Goal: Task Accomplishment & Management: Manage account settings

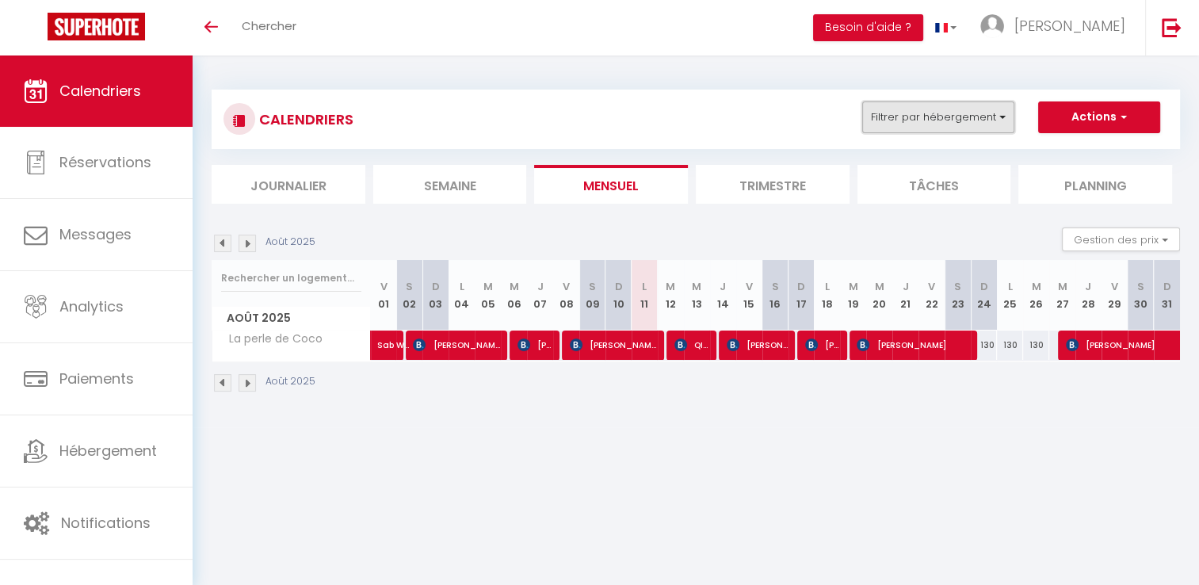
click at [918, 116] on button "Filtrer par hébergement" at bounding box center [938, 117] width 152 height 32
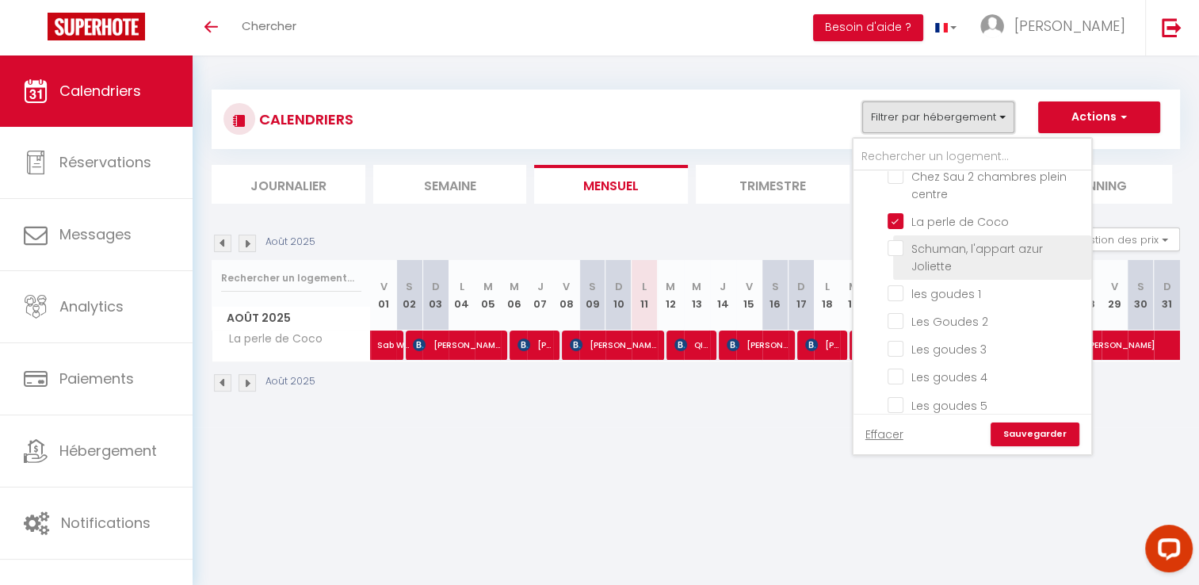
scroll to position [555, 0]
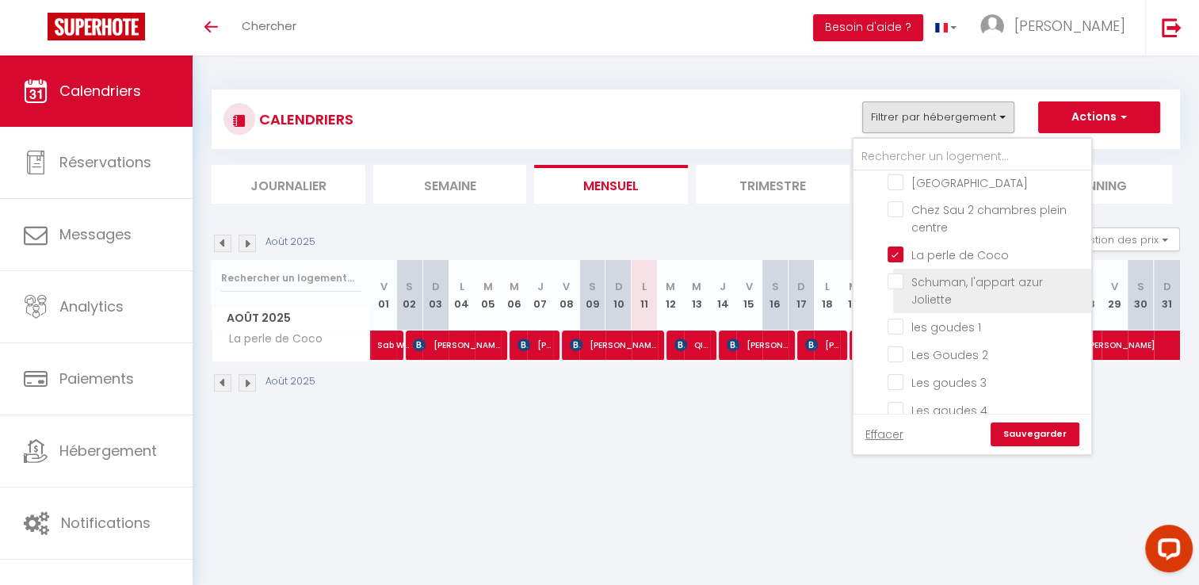
click at [934, 279] on input "Schuman, l'appart azur Joliette" at bounding box center [986, 281] width 198 height 16
checkbox input "true"
checkbox input "false"
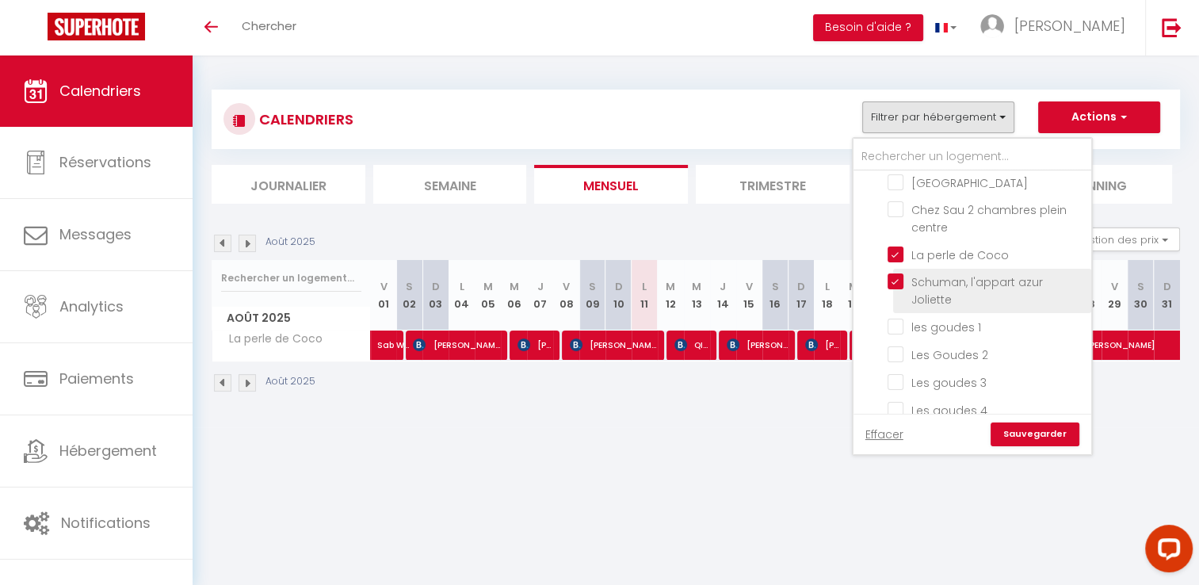
checkbox input "false"
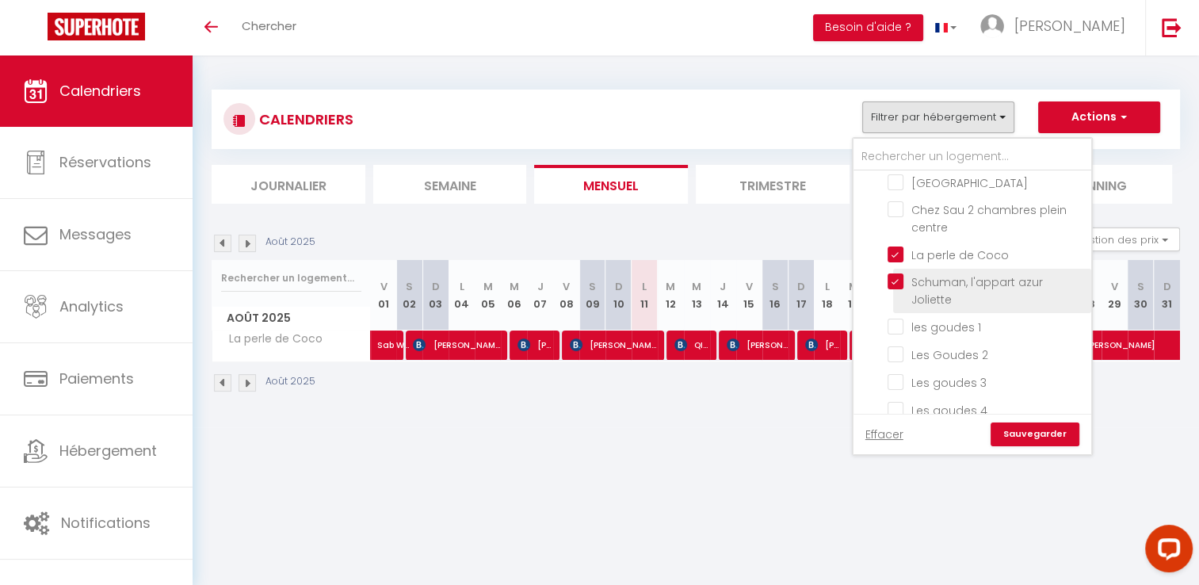
checkbox input "false"
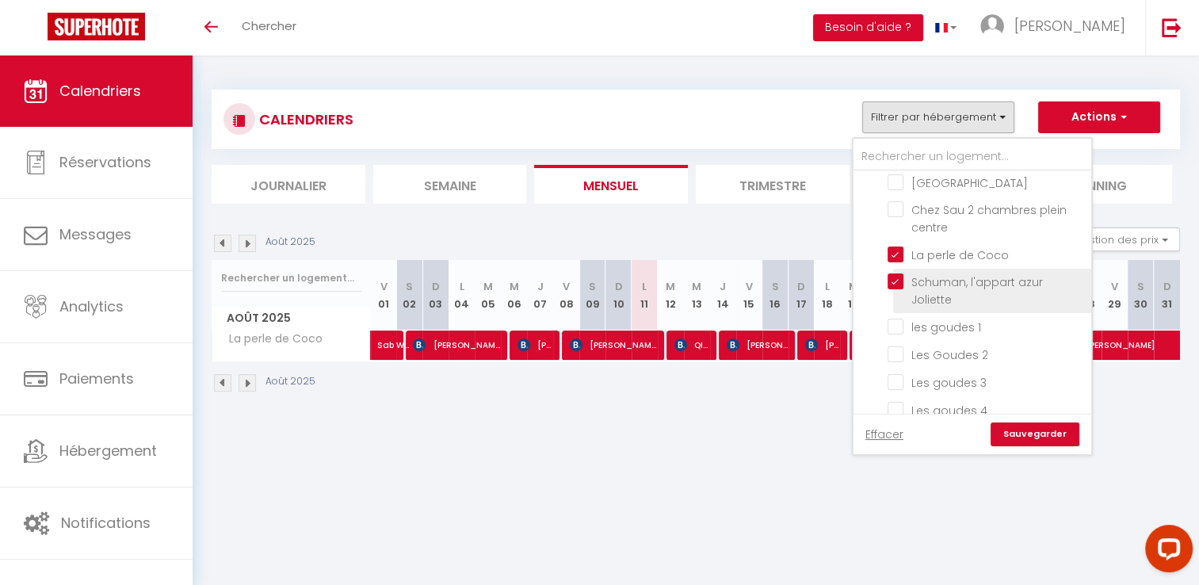
checkbox input "false"
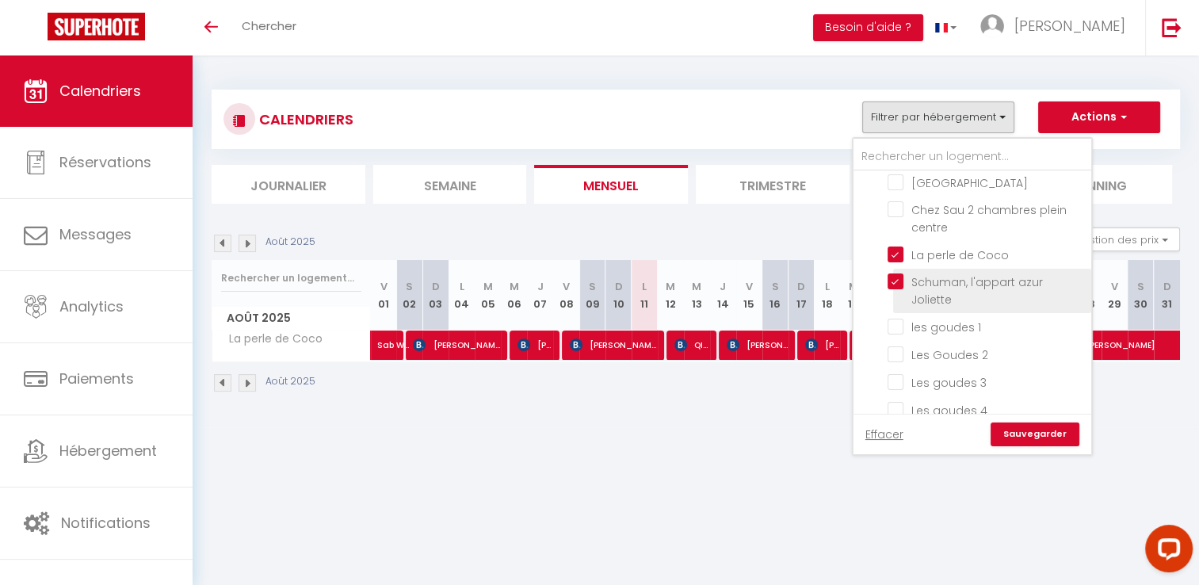
checkbox input "false"
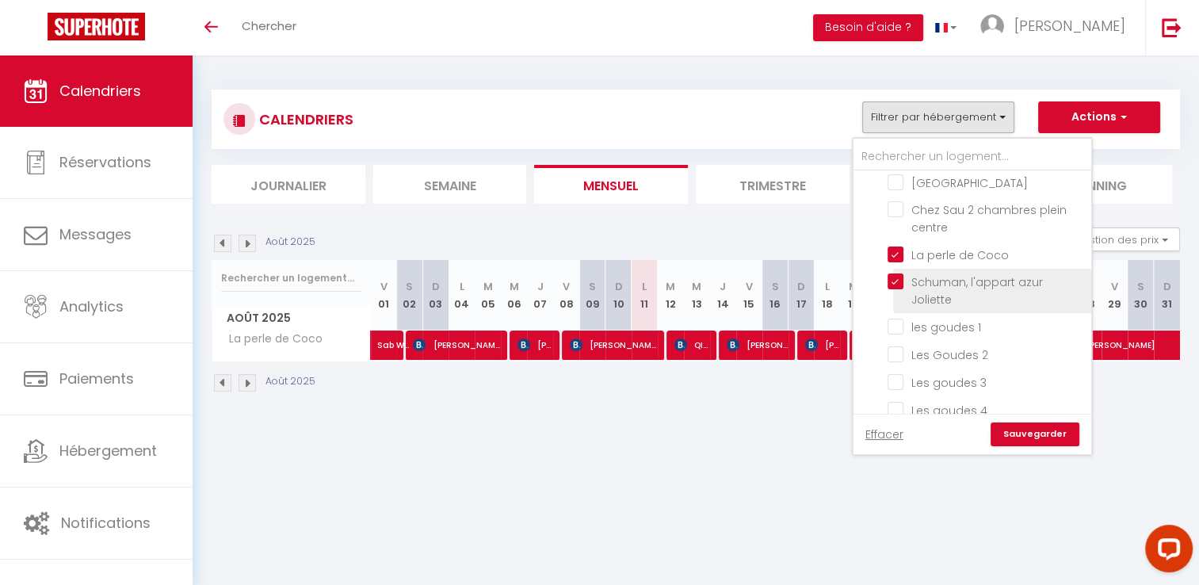
checkbox input "false"
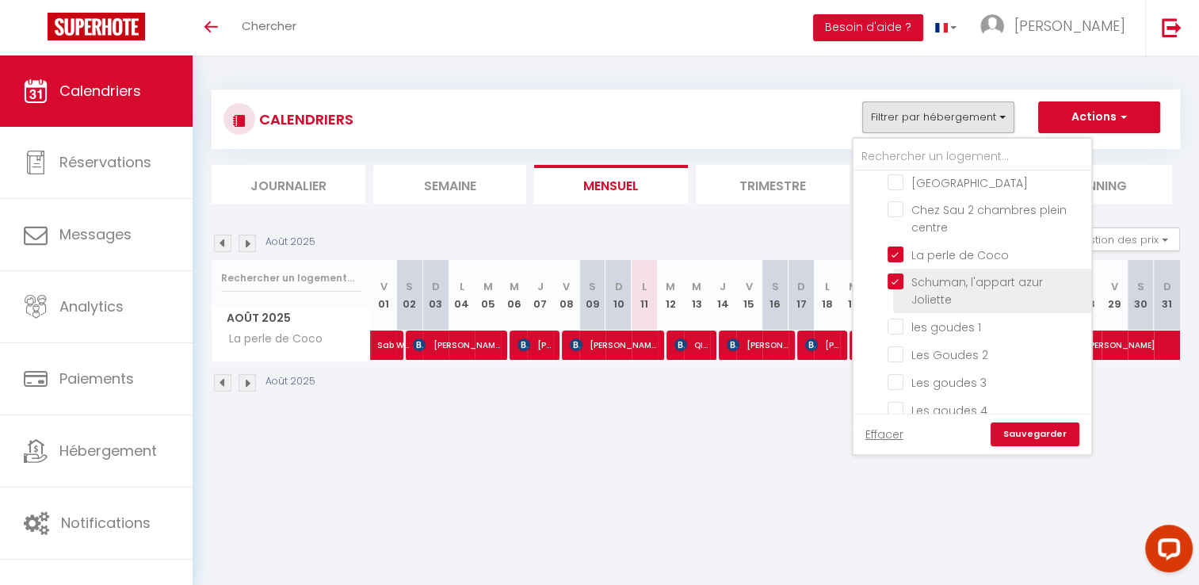
checkbox input "false"
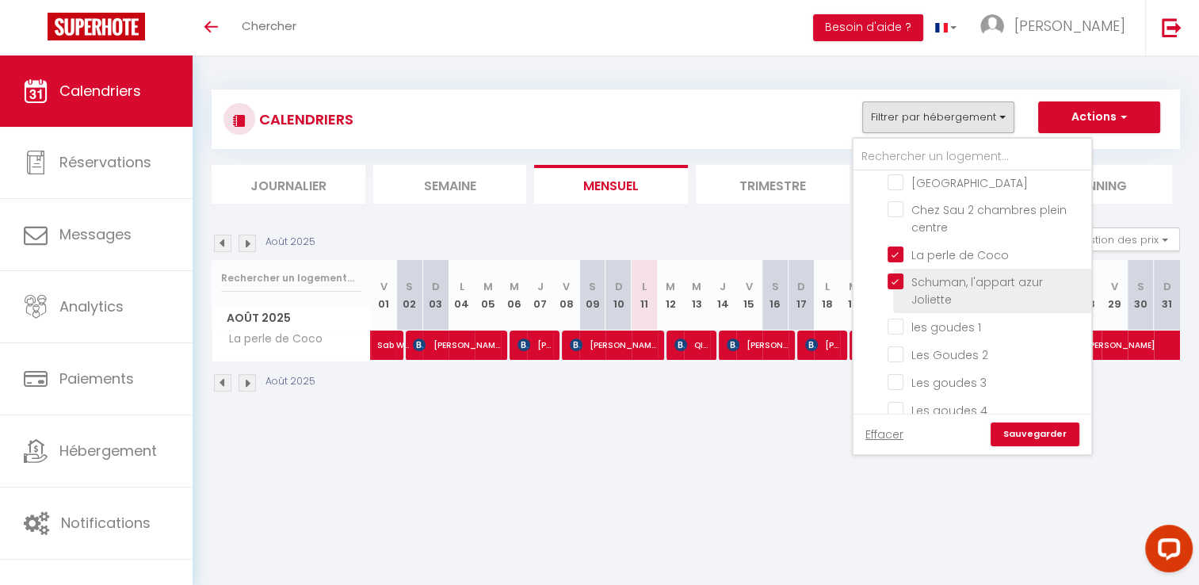
checkbox input "false"
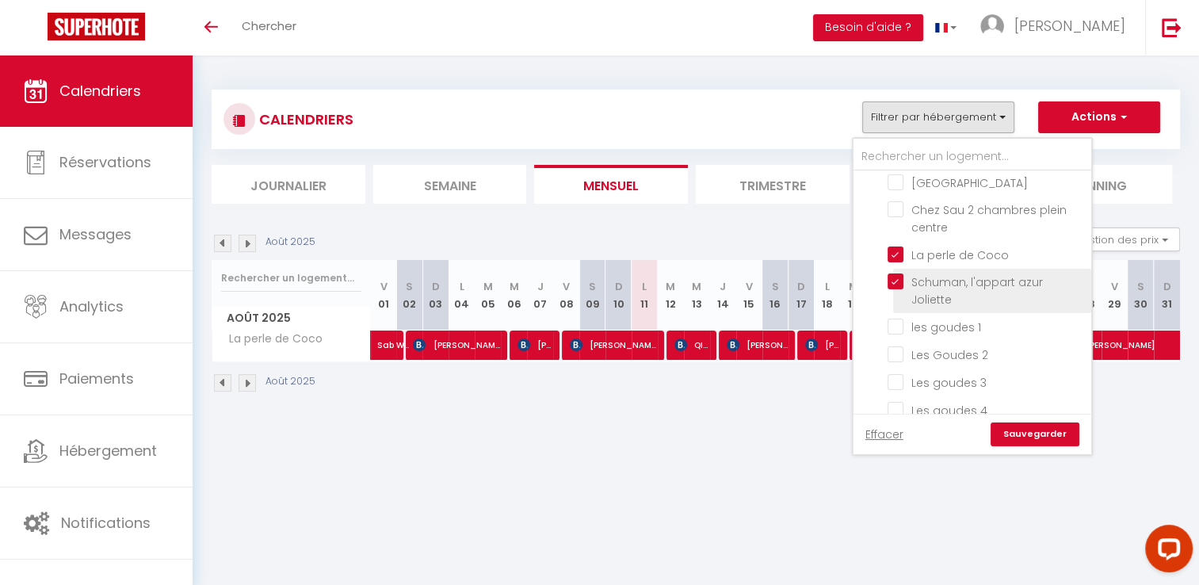
checkbox input "false"
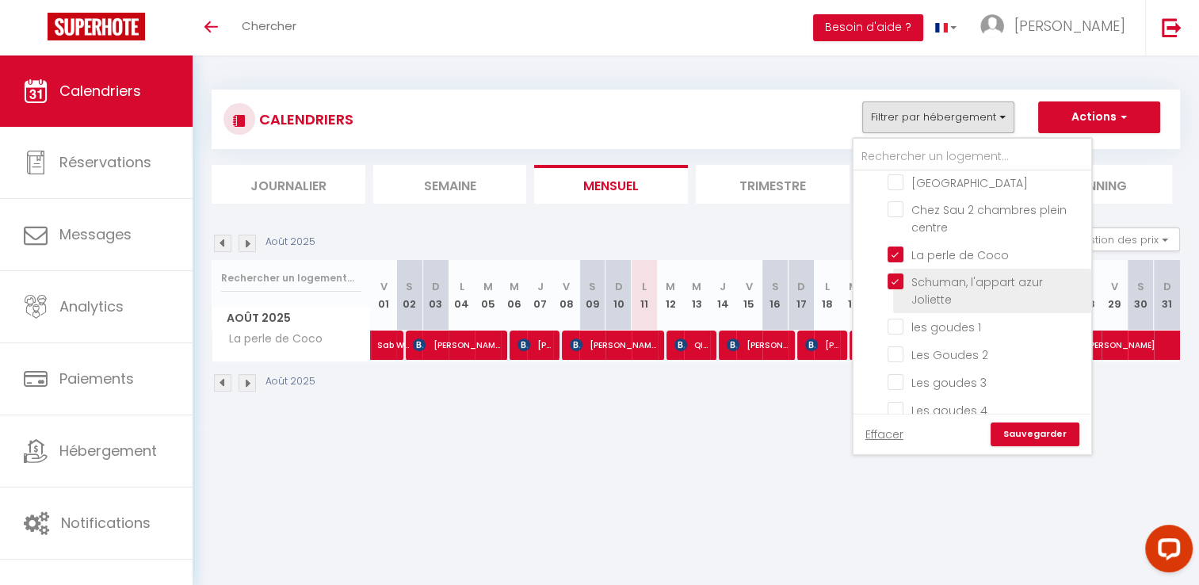
checkbox input "false"
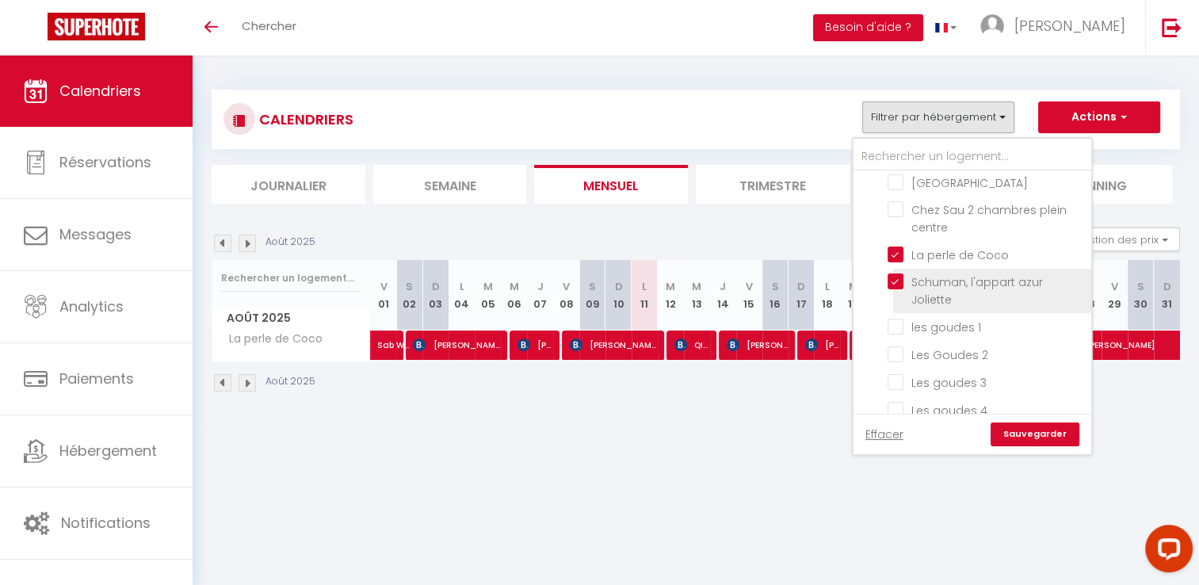
checkbox input "false"
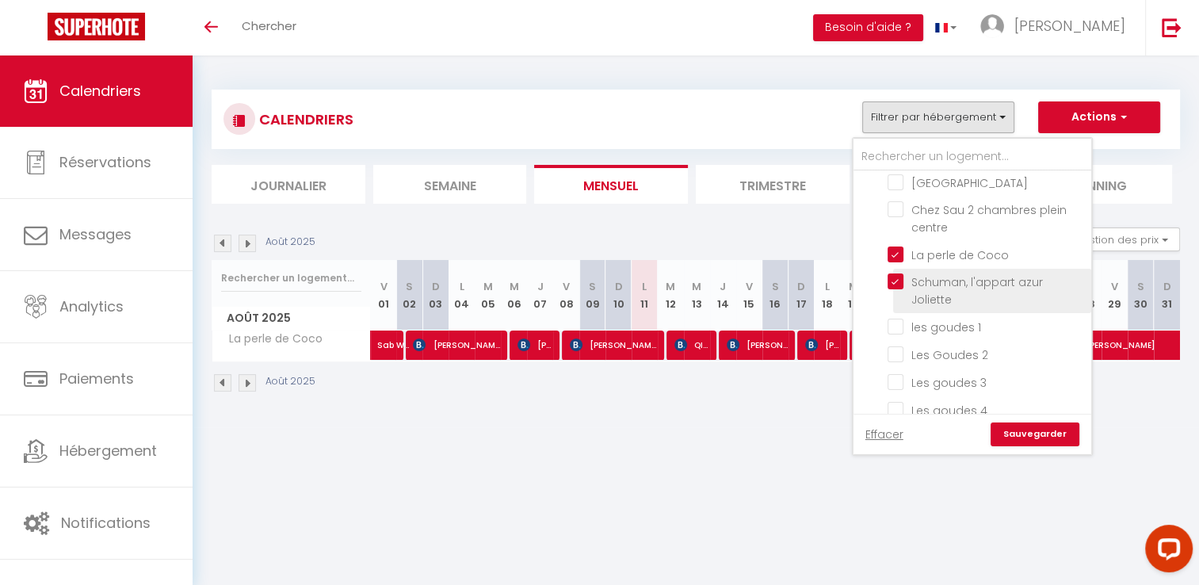
checkbox input "false"
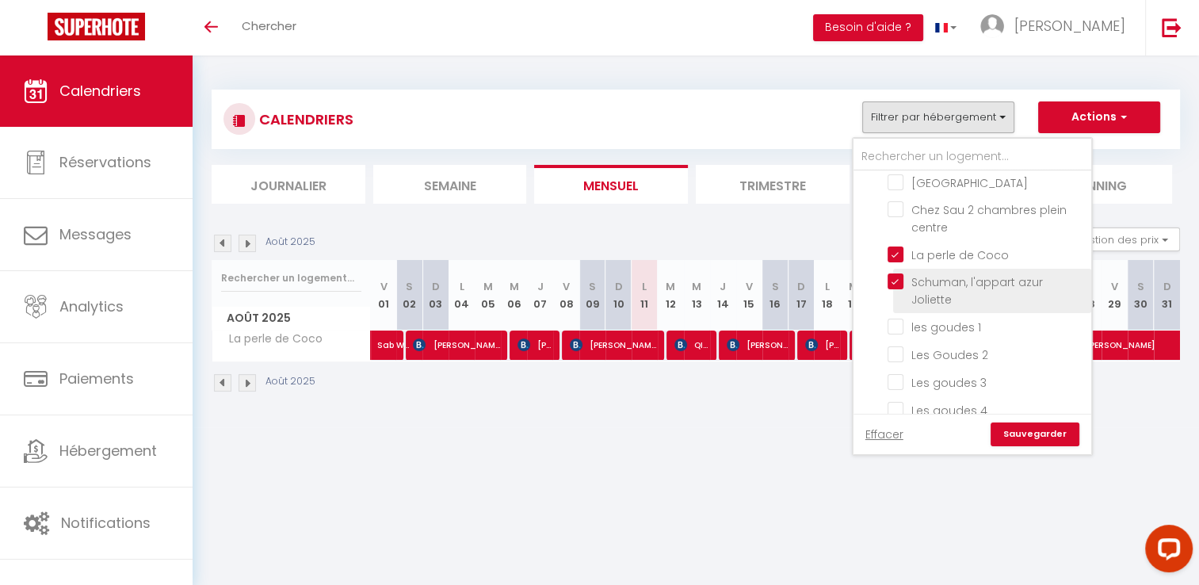
checkbox input "false"
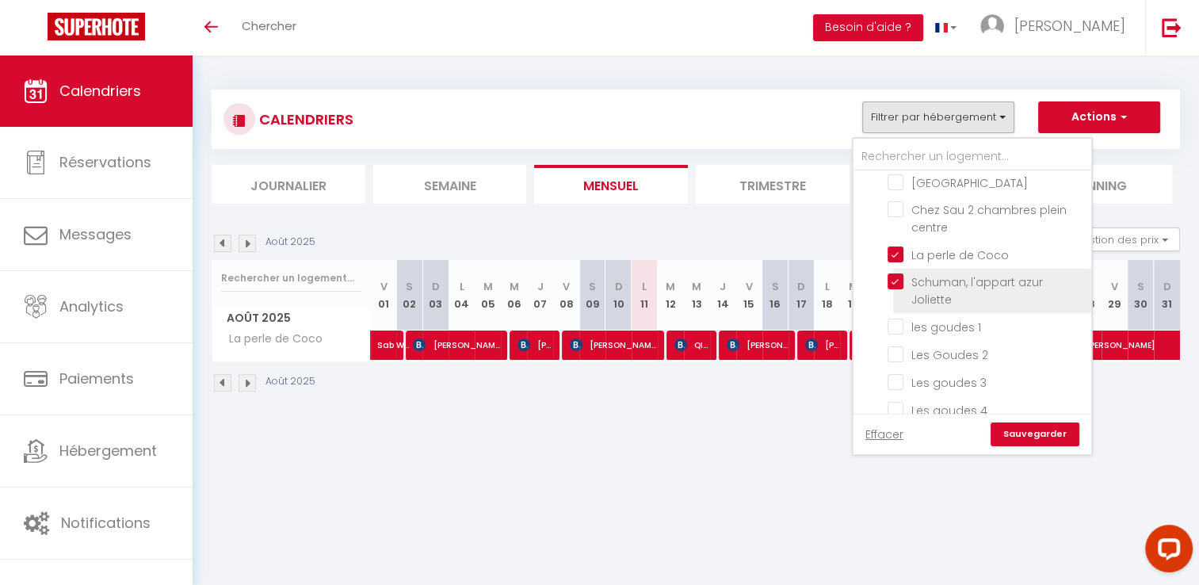
checkbox input "false"
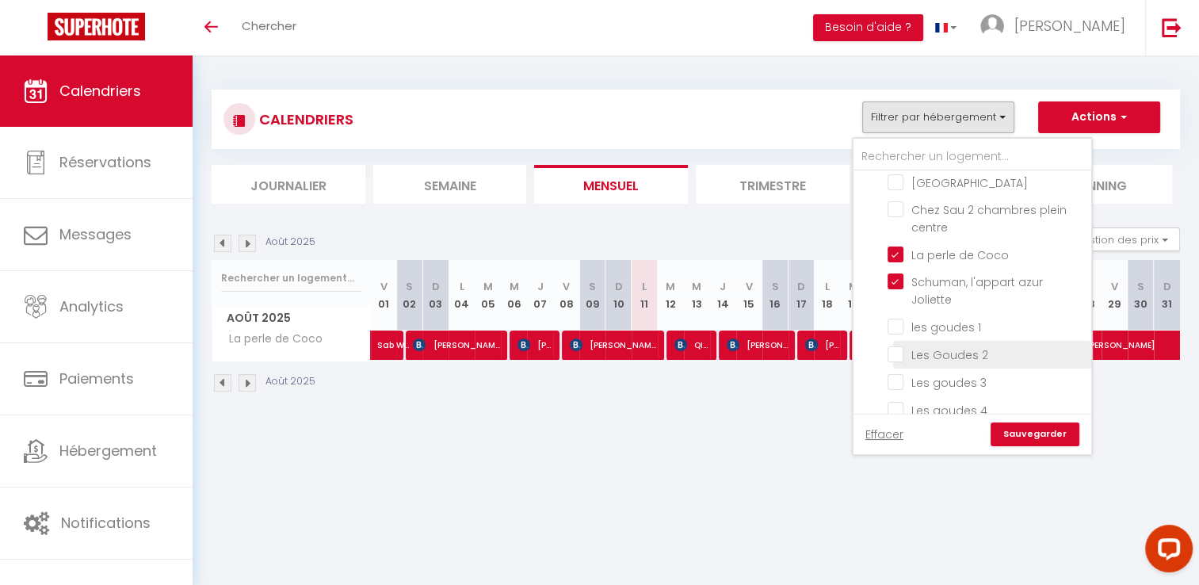
click at [903, 246] on input "La perle de Coco" at bounding box center [986, 254] width 198 height 16
checkbox input "false"
click at [1032, 433] on link "Sauvegarder" at bounding box center [1034, 434] width 89 height 24
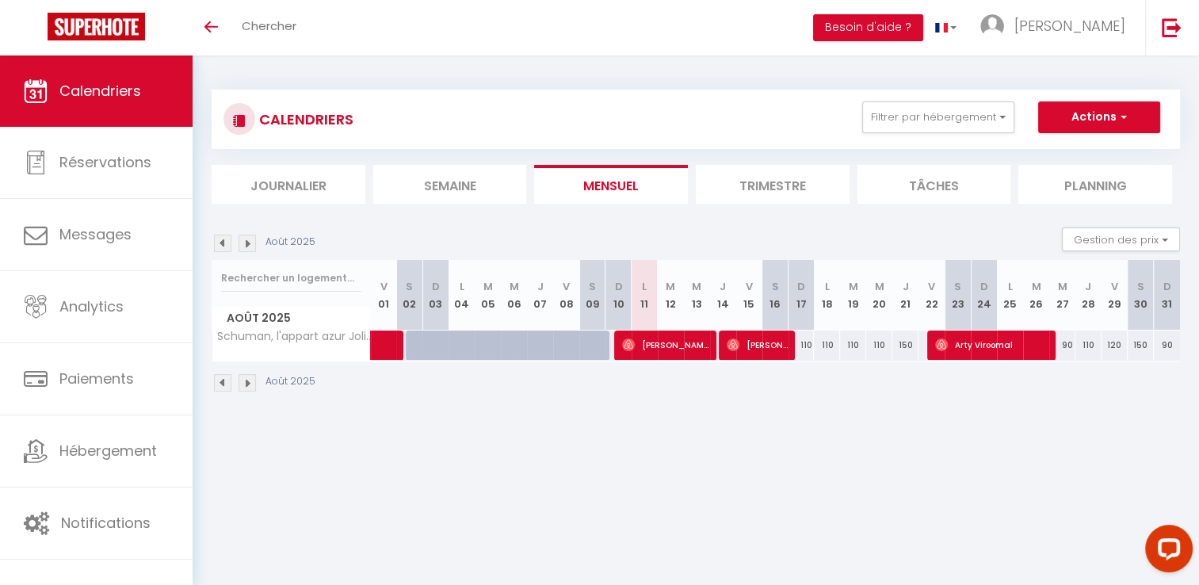
click at [807, 347] on div "110" at bounding box center [801, 344] width 26 height 29
type input "110"
type input "Dim 17 Août 2025"
type input "Lun 18 Août 2025"
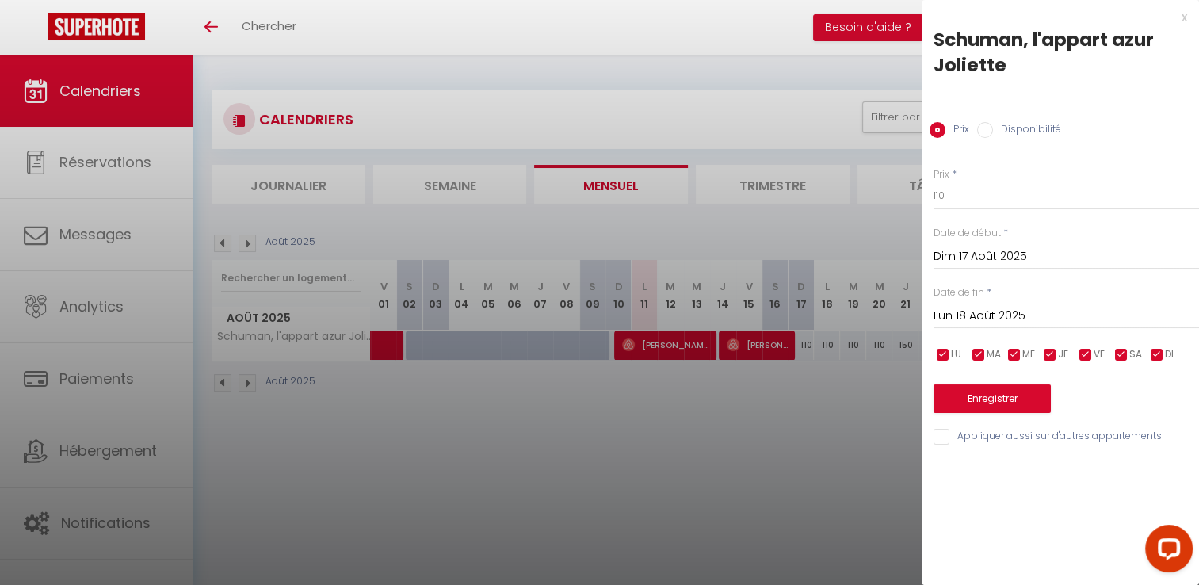
click at [1181, 20] on div "x" at bounding box center [1053, 17] width 265 height 19
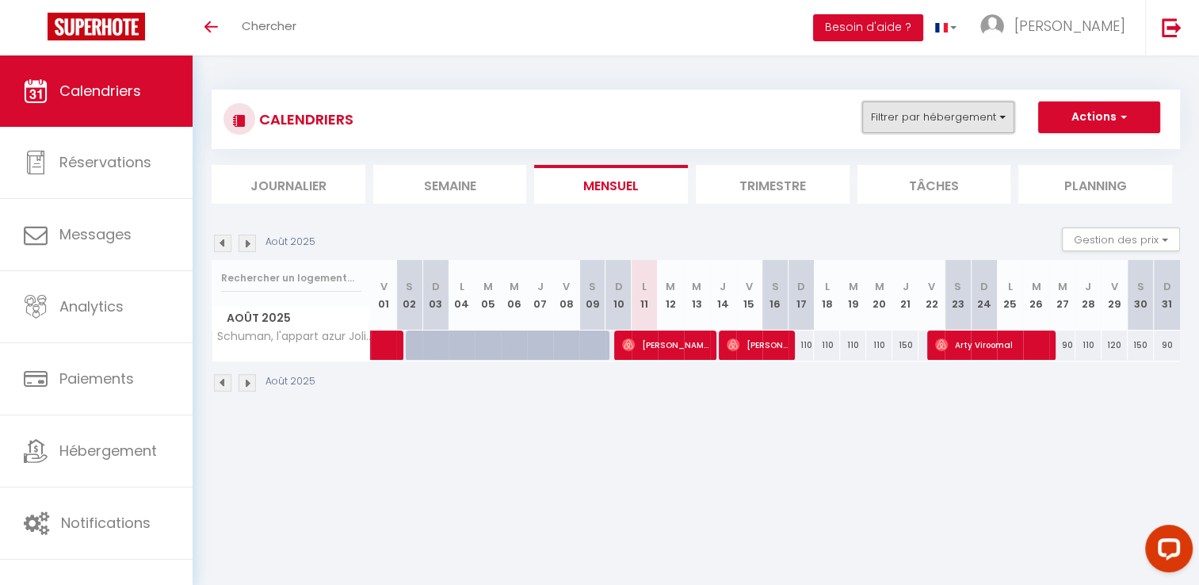
click at [966, 115] on button "Filtrer par hébergement" at bounding box center [938, 117] width 152 height 32
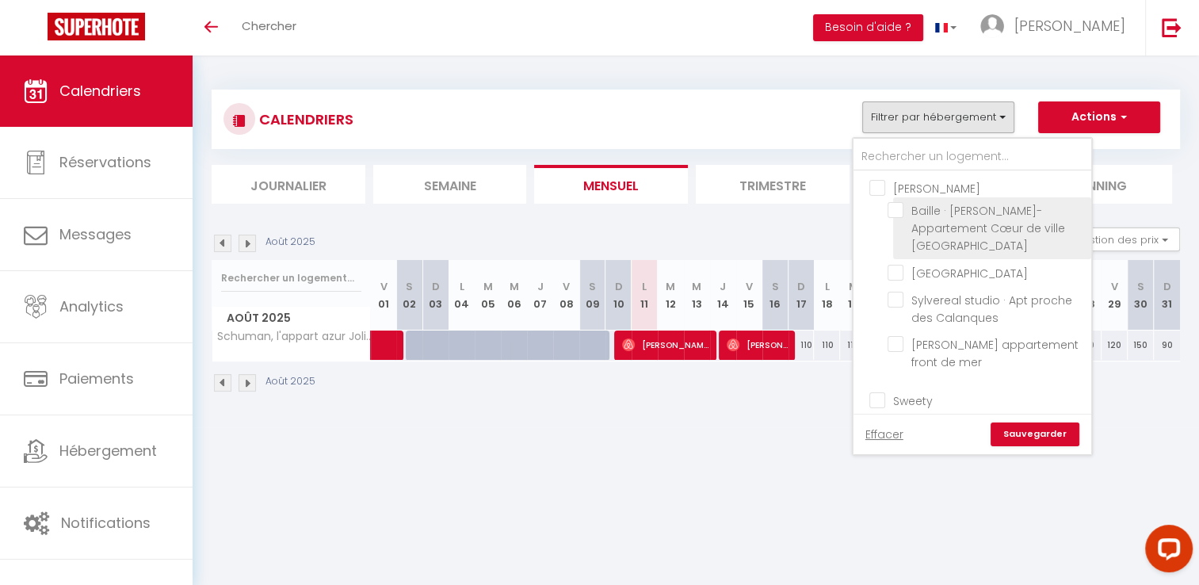
click at [902, 209] on input "Baille · [PERSON_NAME]-Appartement Cœur de ville [GEOGRAPHIC_DATA]" at bounding box center [986, 210] width 198 height 16
checkbox input "true"
checkbox input "false"
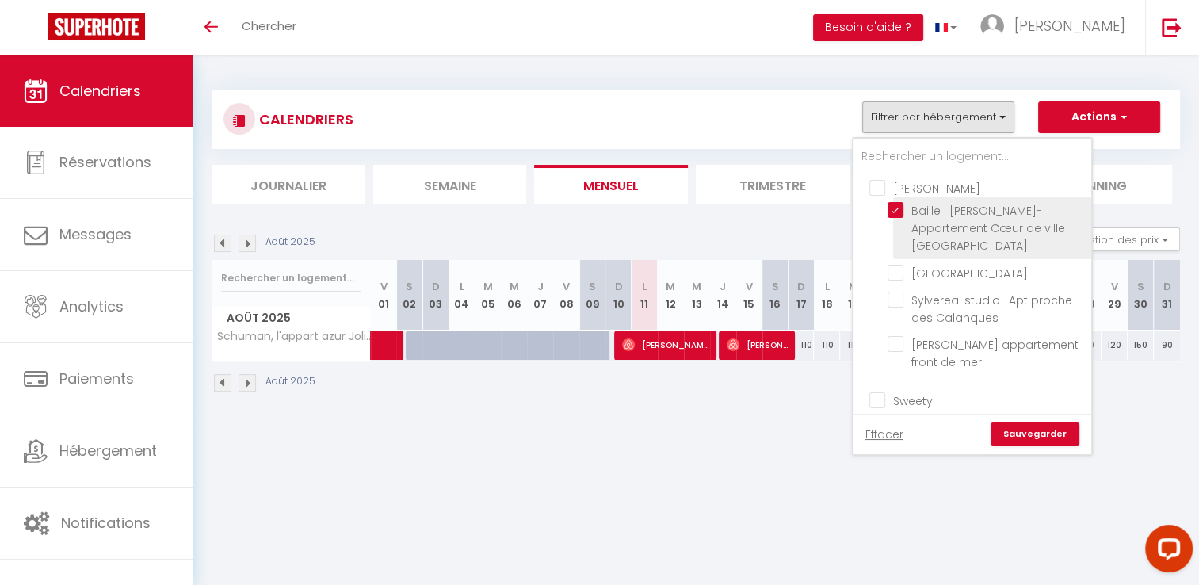
checkbox input "false"
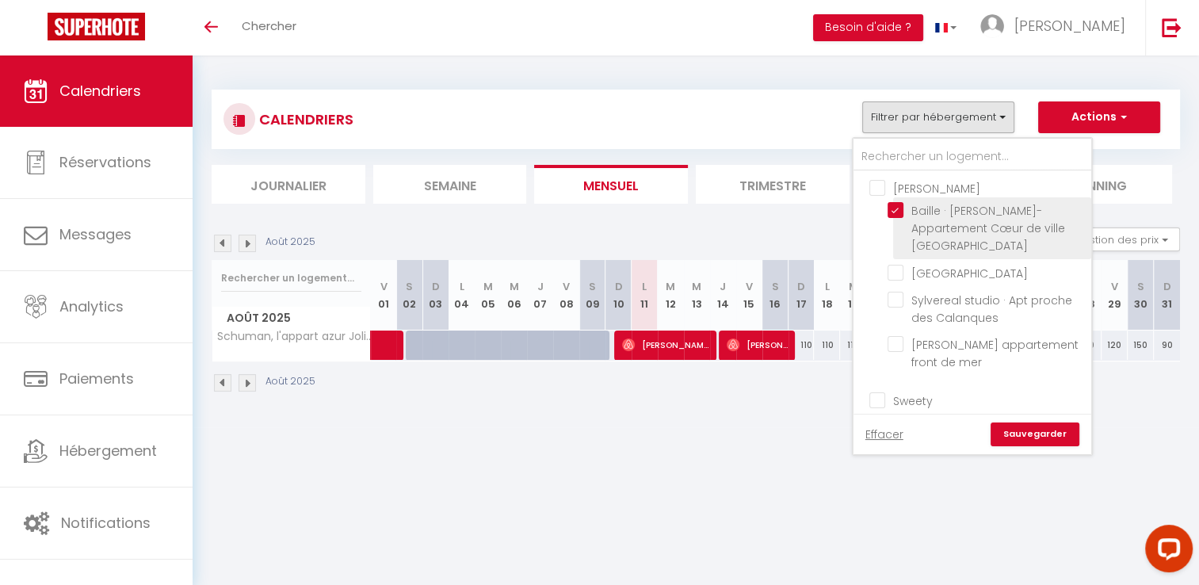
checkbox input "false"
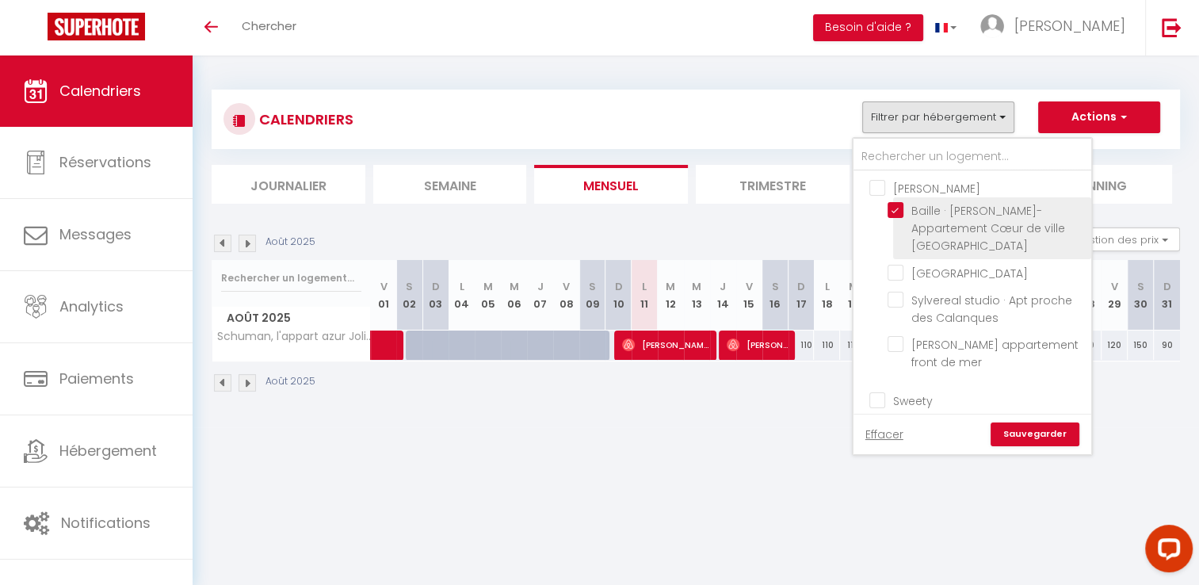
checkbox input "false"
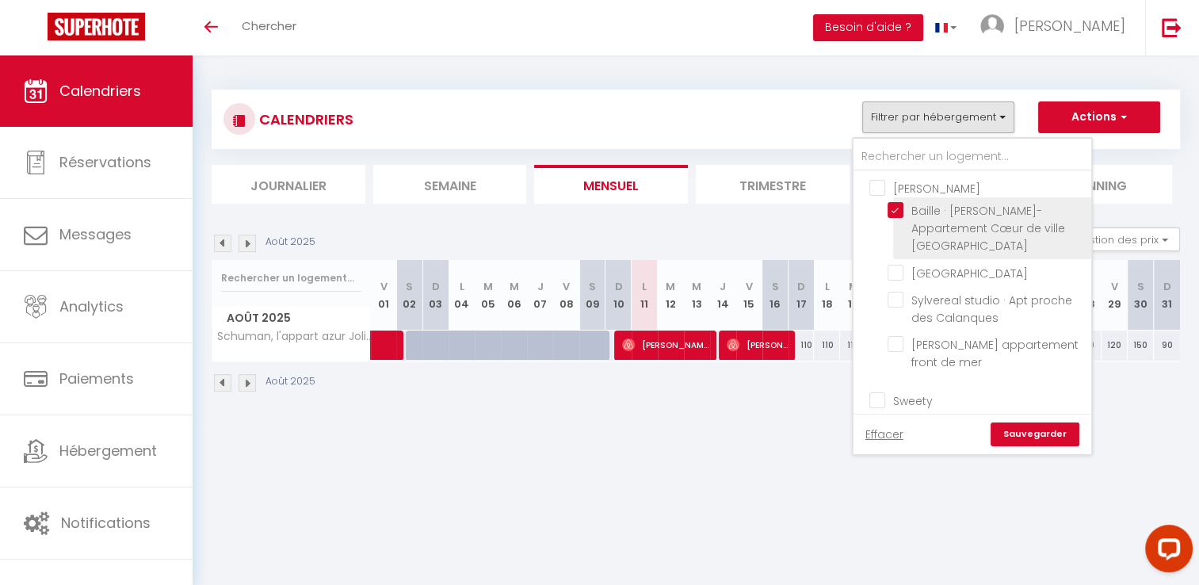
checkbox input "false"
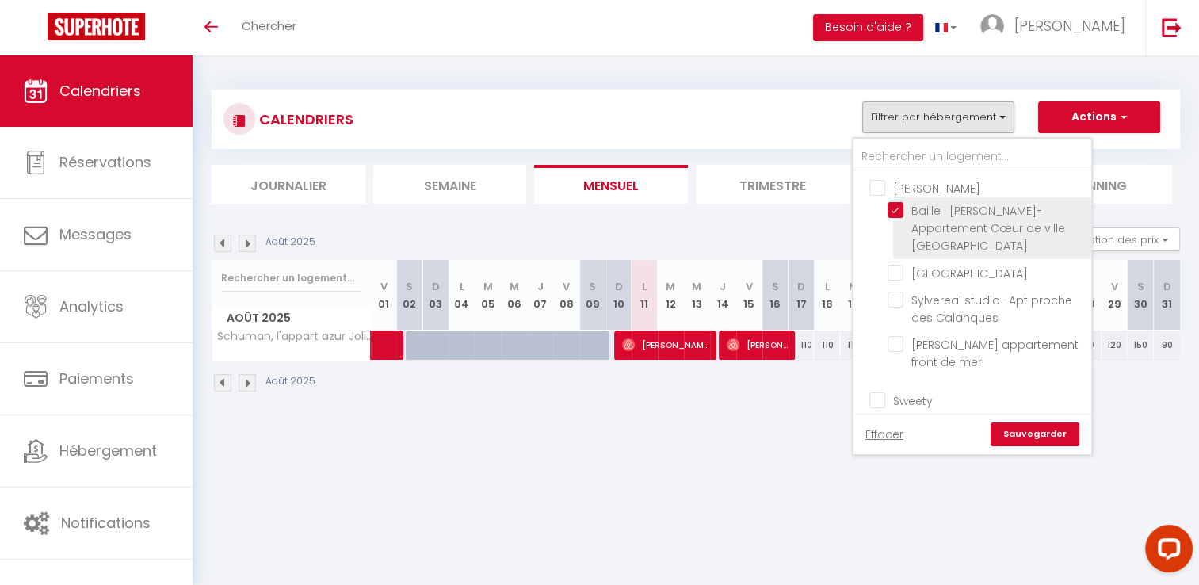
checkbox input "false"
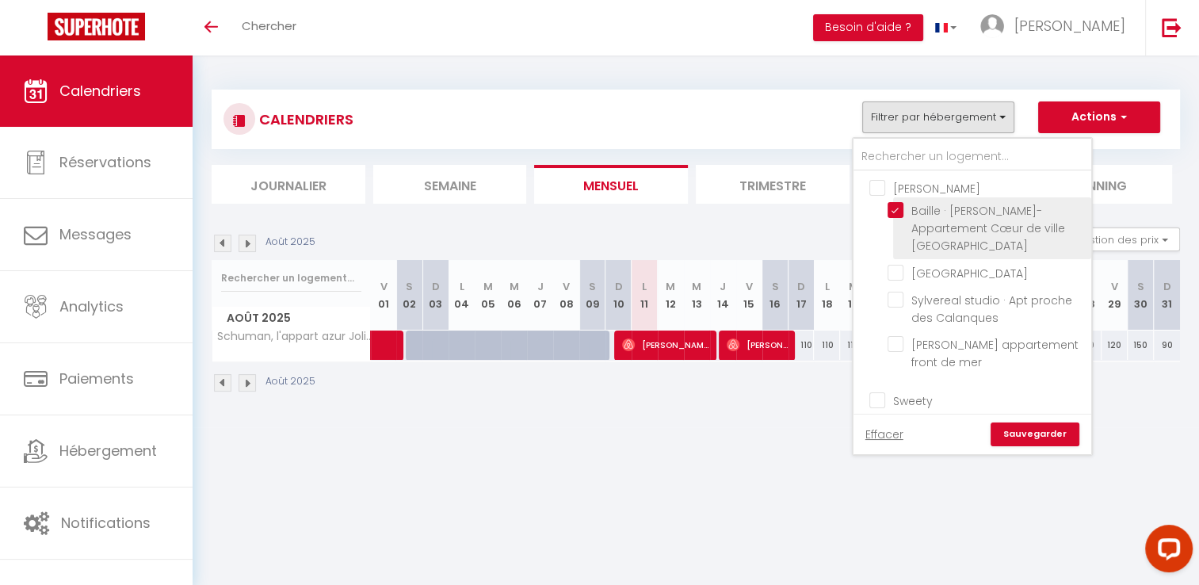
checkbox input "false"
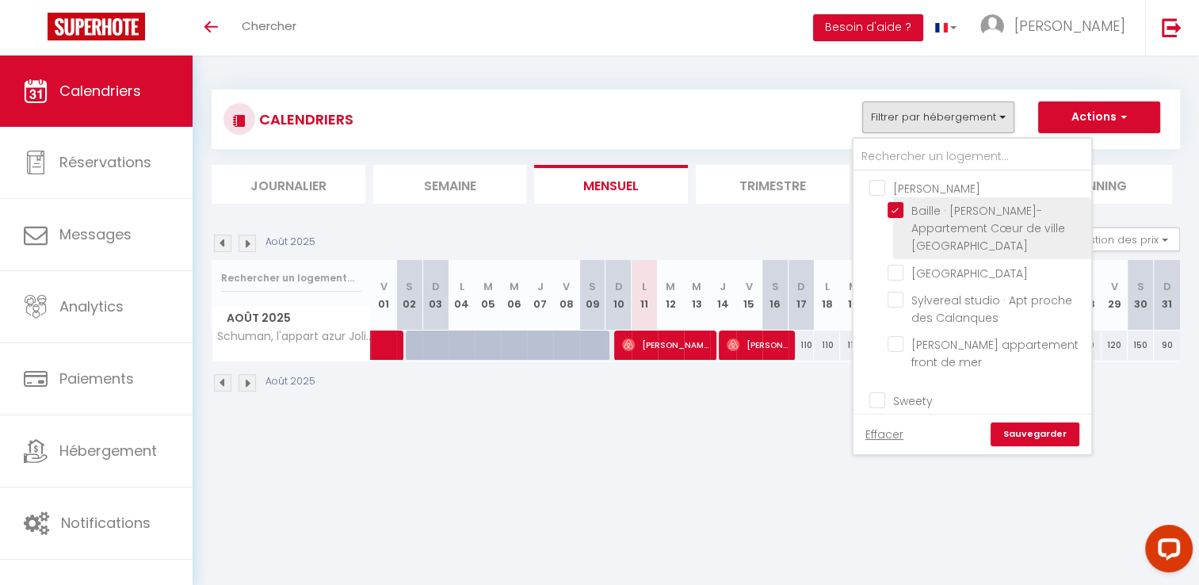
checkbox input "false"
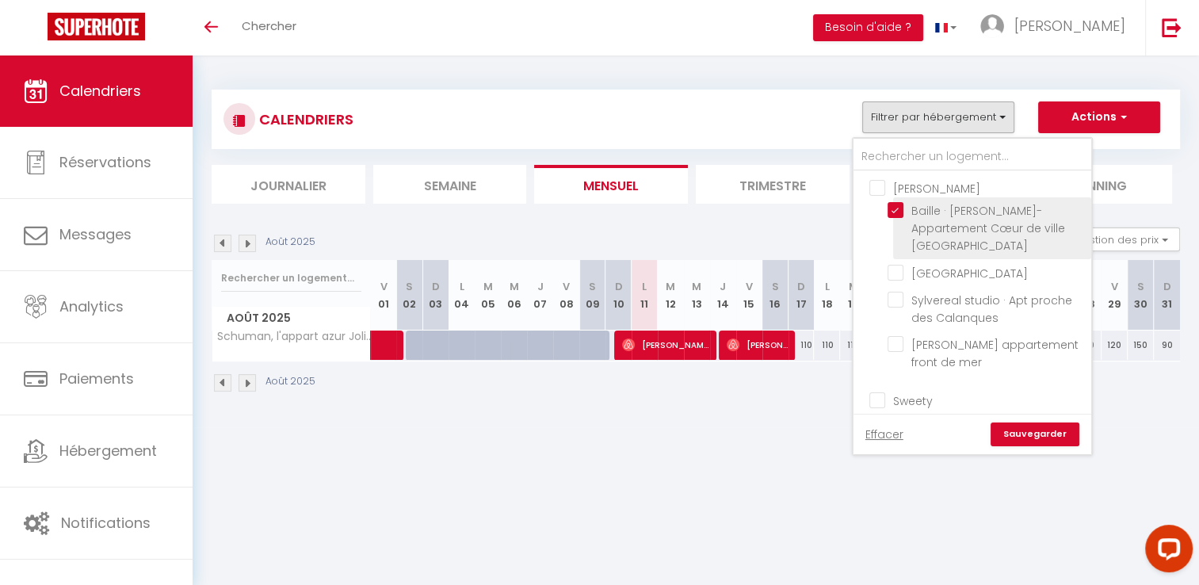
checkbox input "false"
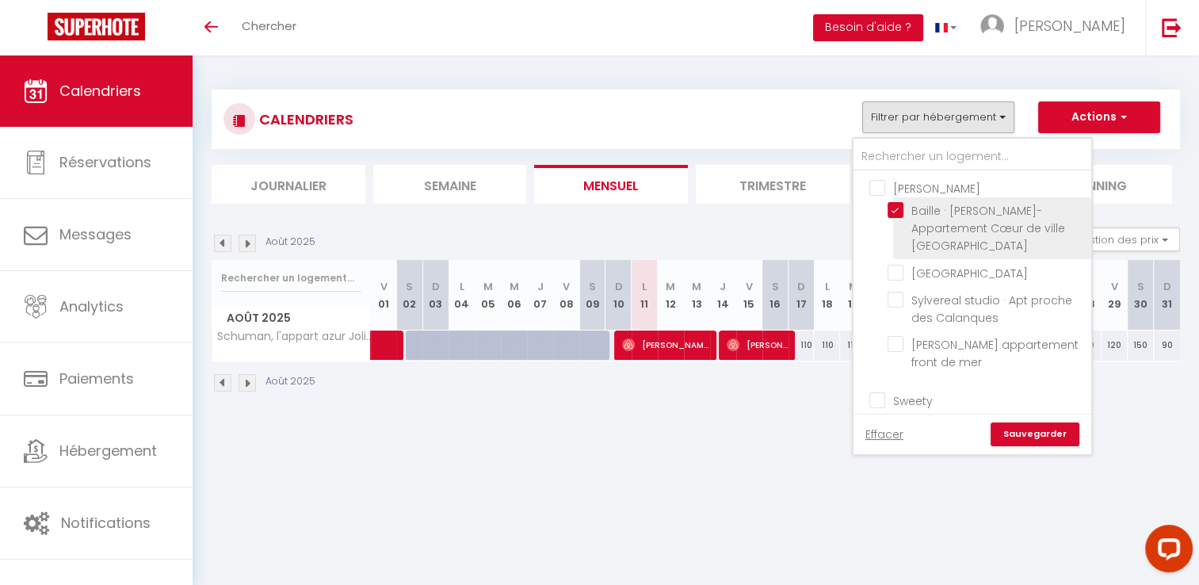
checkbox input "false"
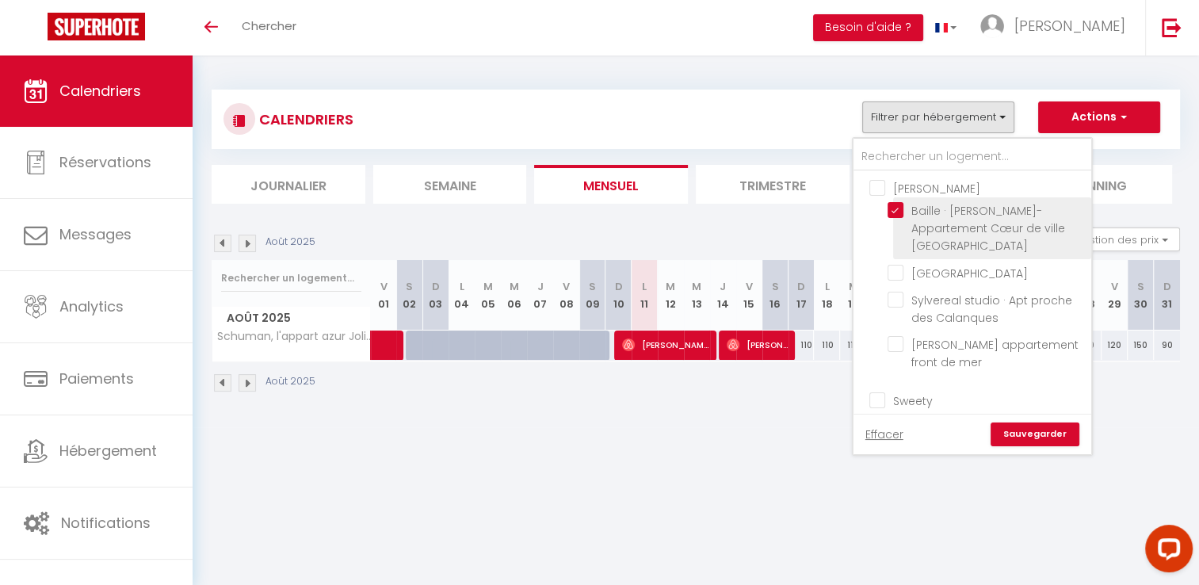
checkbox input "false"
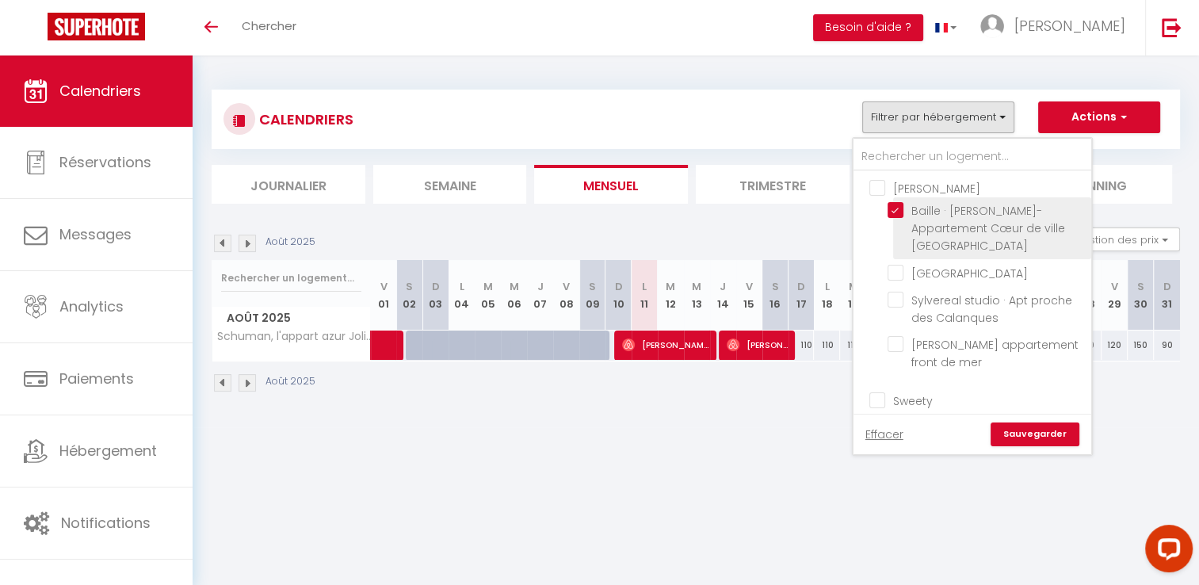
checkbox input "false"
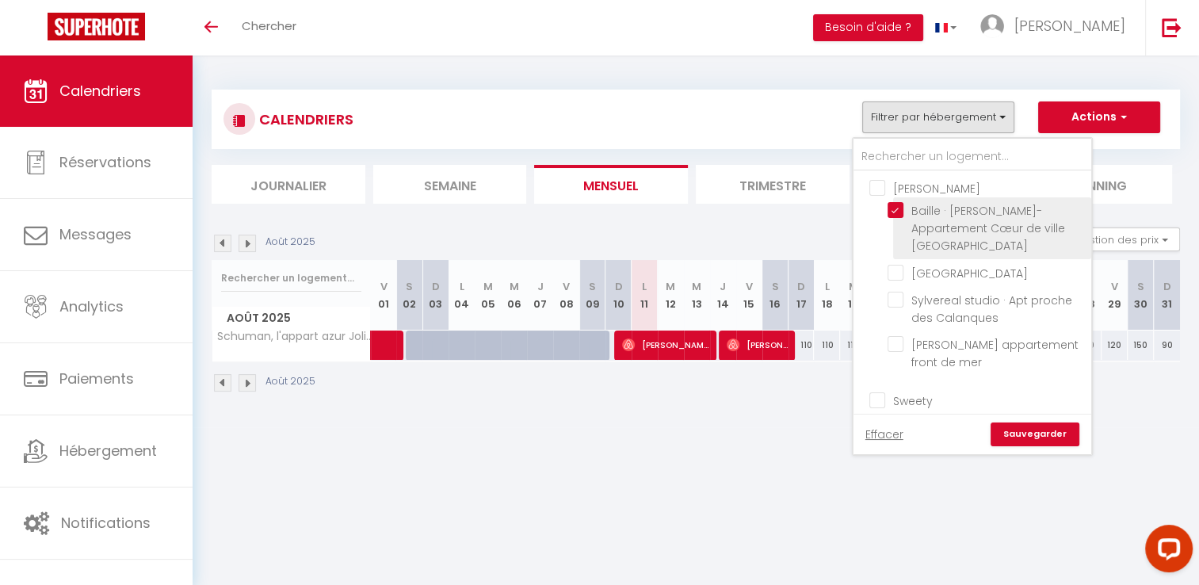
checkbox input "false"
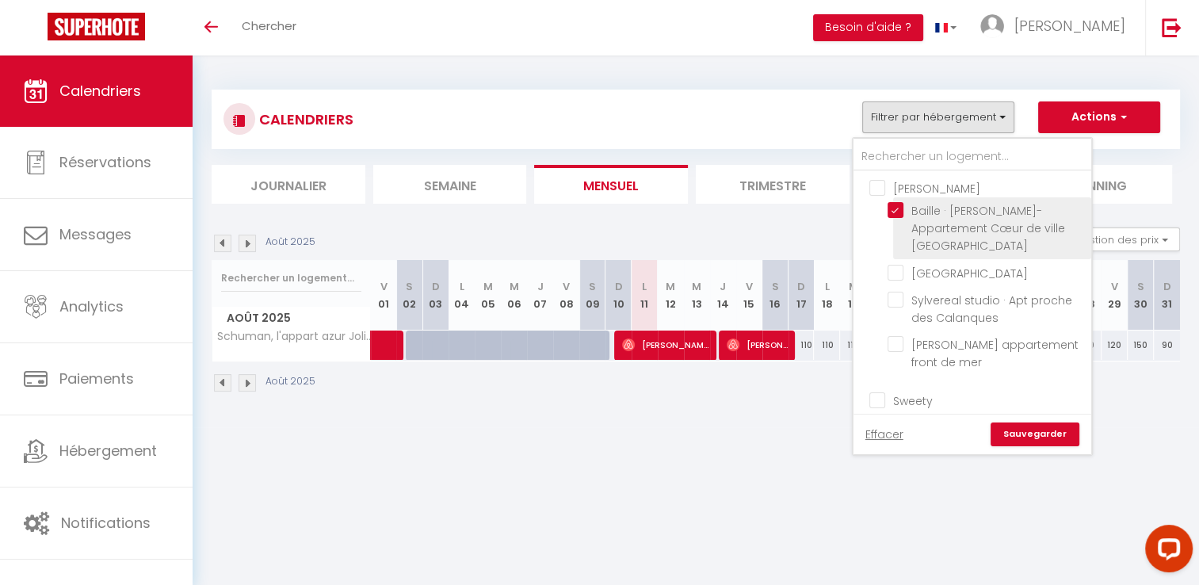
checkbox input "false"
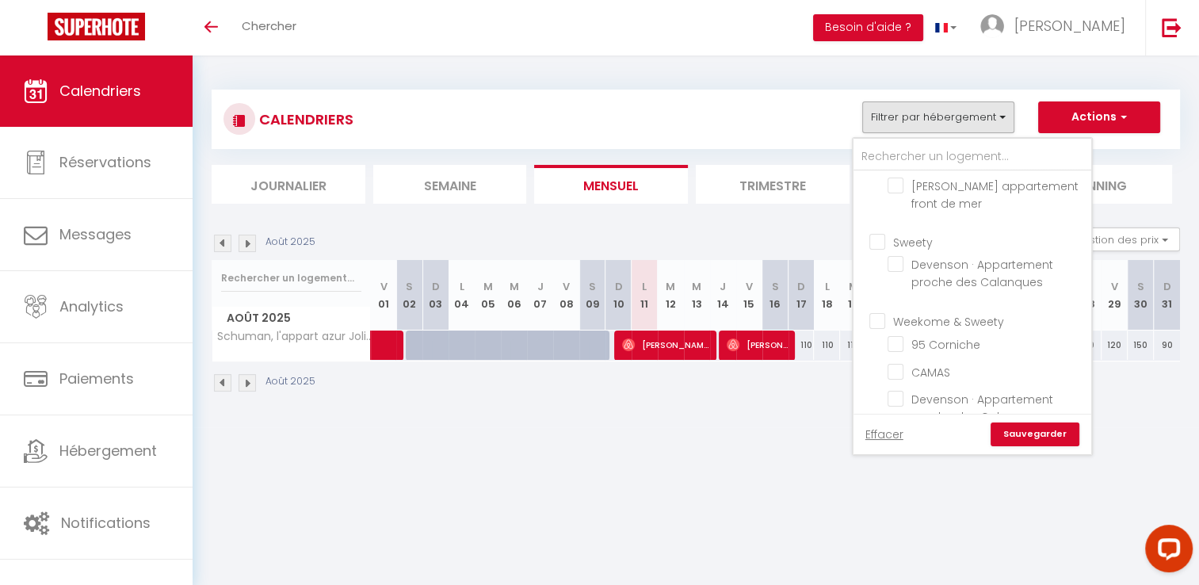
scroll to position [238, 0]
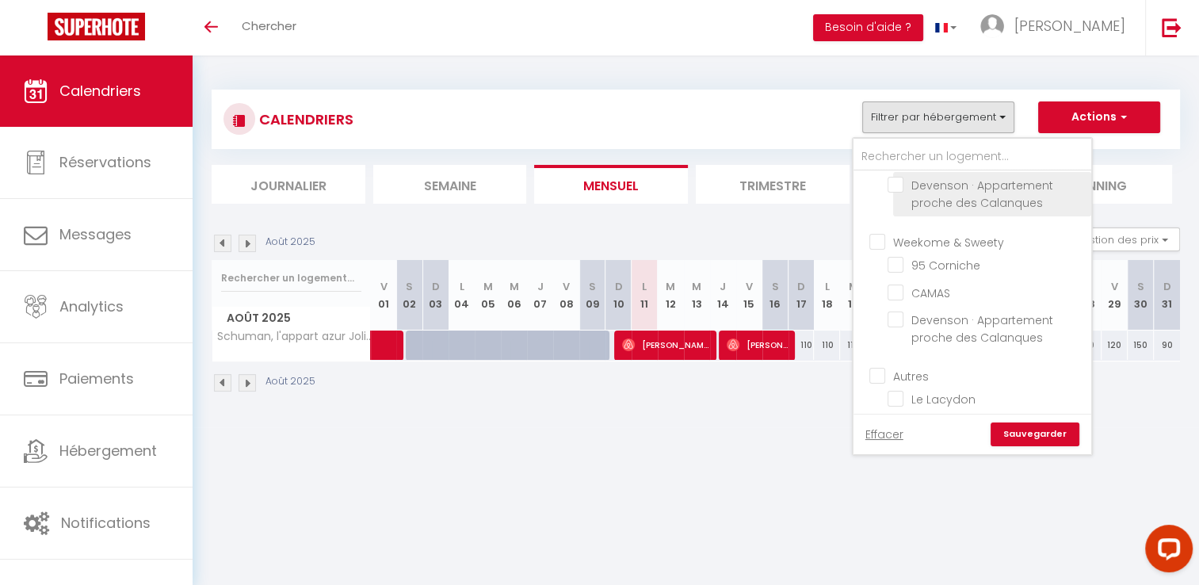
click at [890, 193] on input "Devenson · Appartement proche des Calanques" at bounding box center [986, 185] width 198 height 16
checkbox input "true"
checkbox input "false"
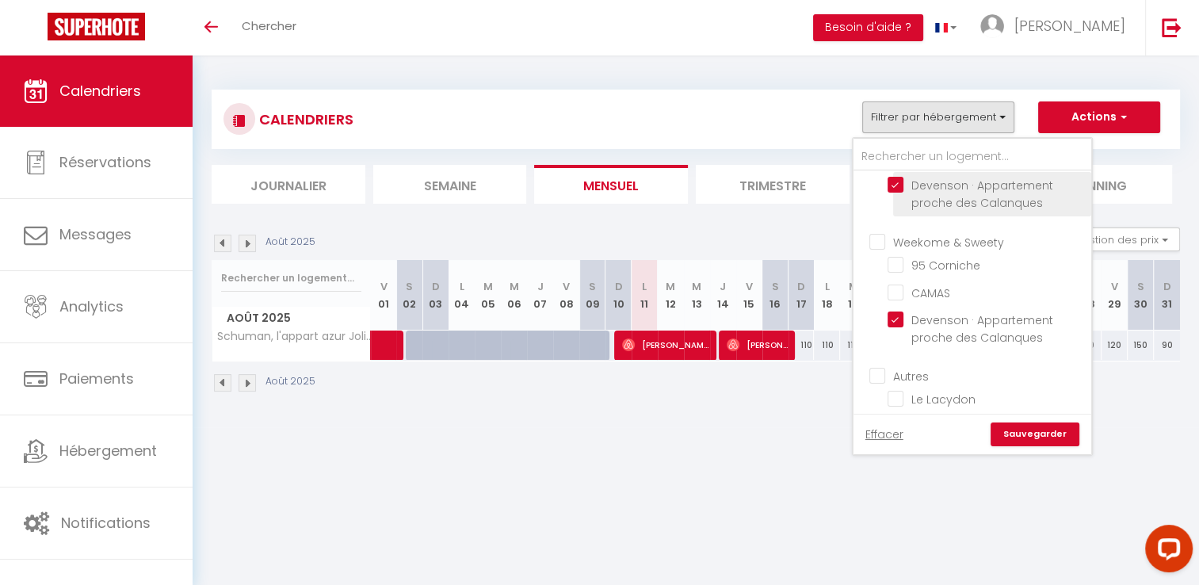
checkbox input "true"
checkbox input "false"
checkbox input "true"
checkbox input "false"
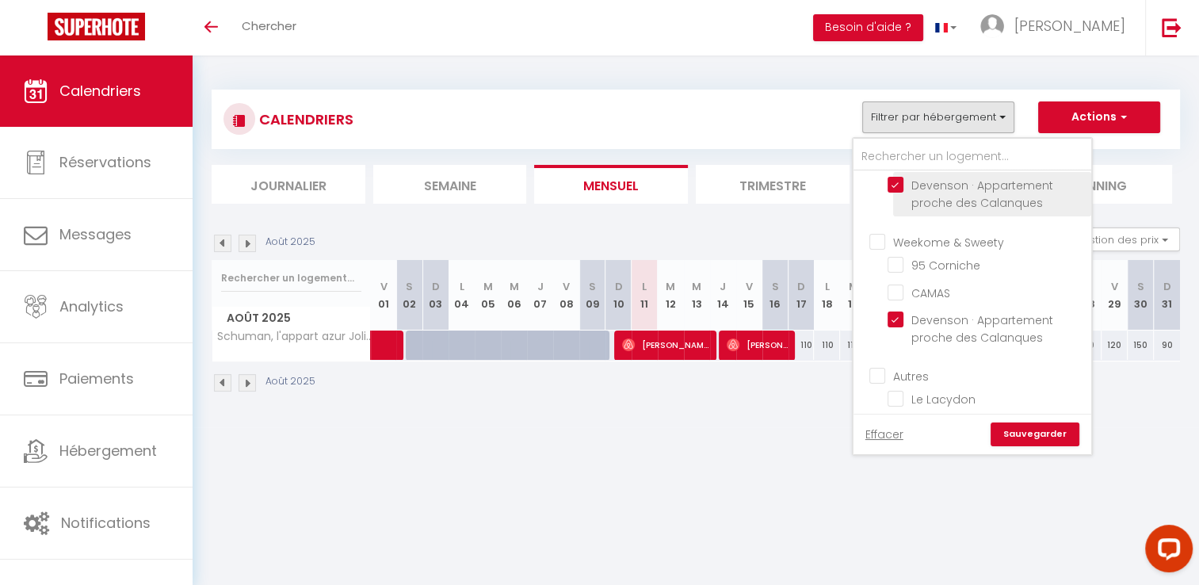
checkbox input "false"
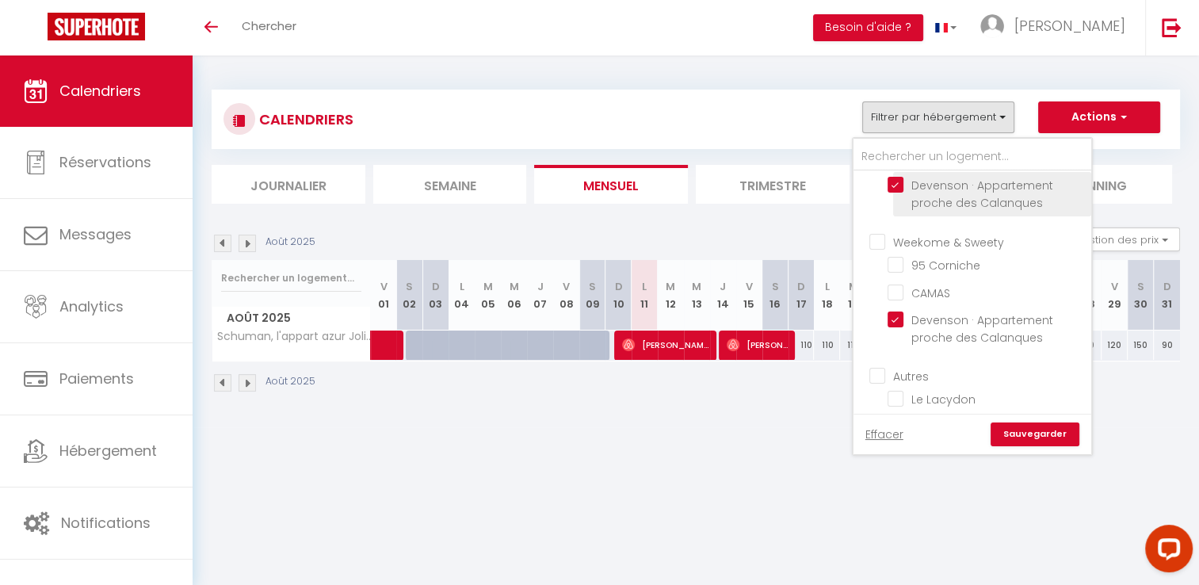
checkbox input "false"
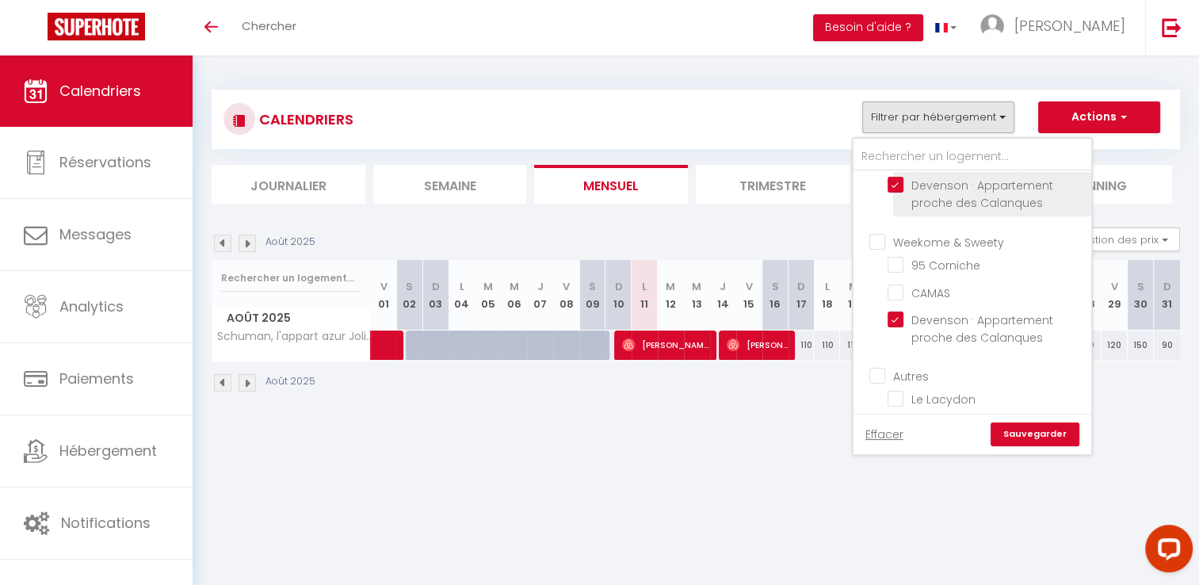
checkbox input "false"
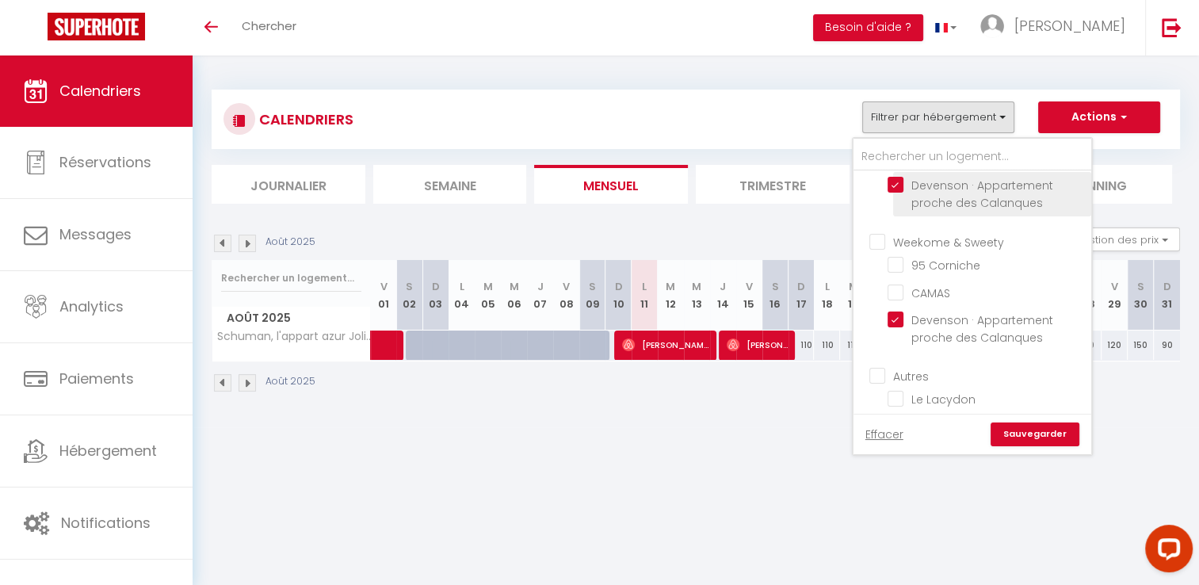
checkbox input "false"
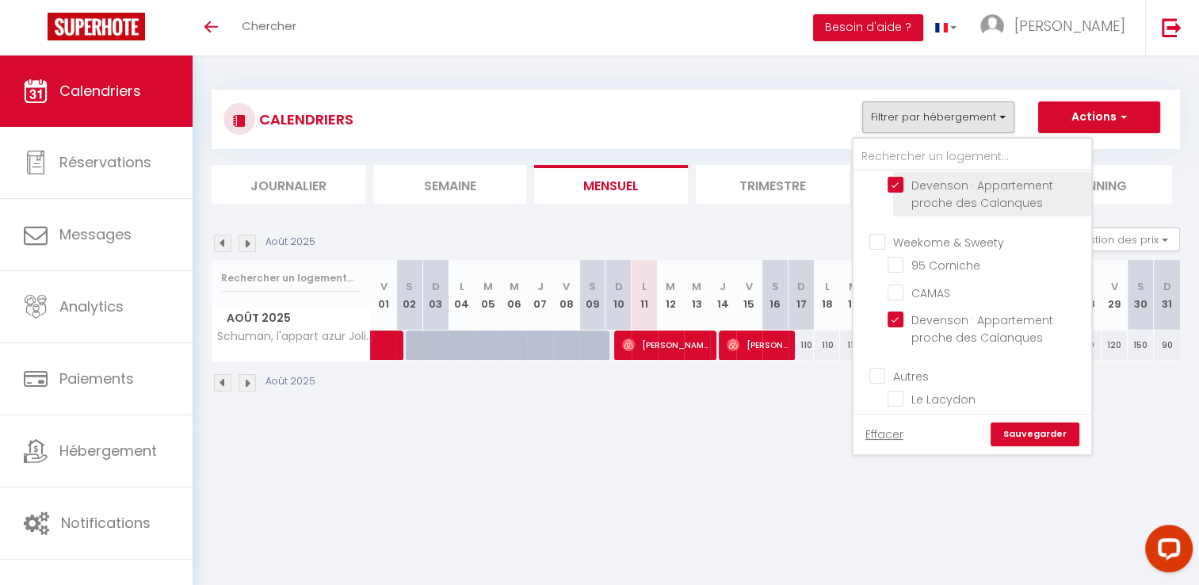
checkbox input "false"
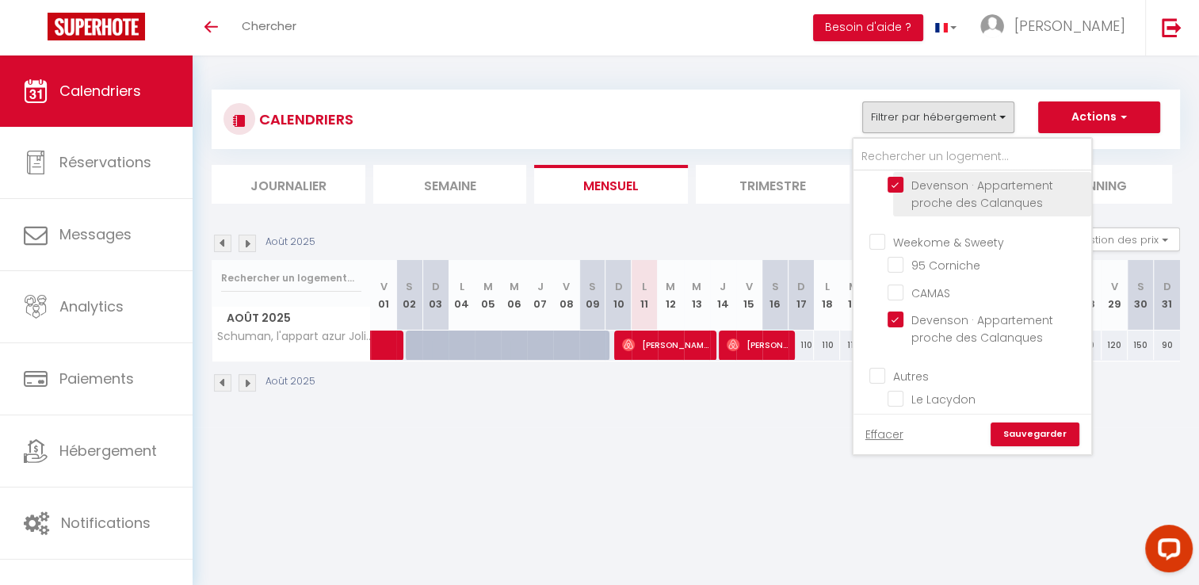
checkbox input "false"
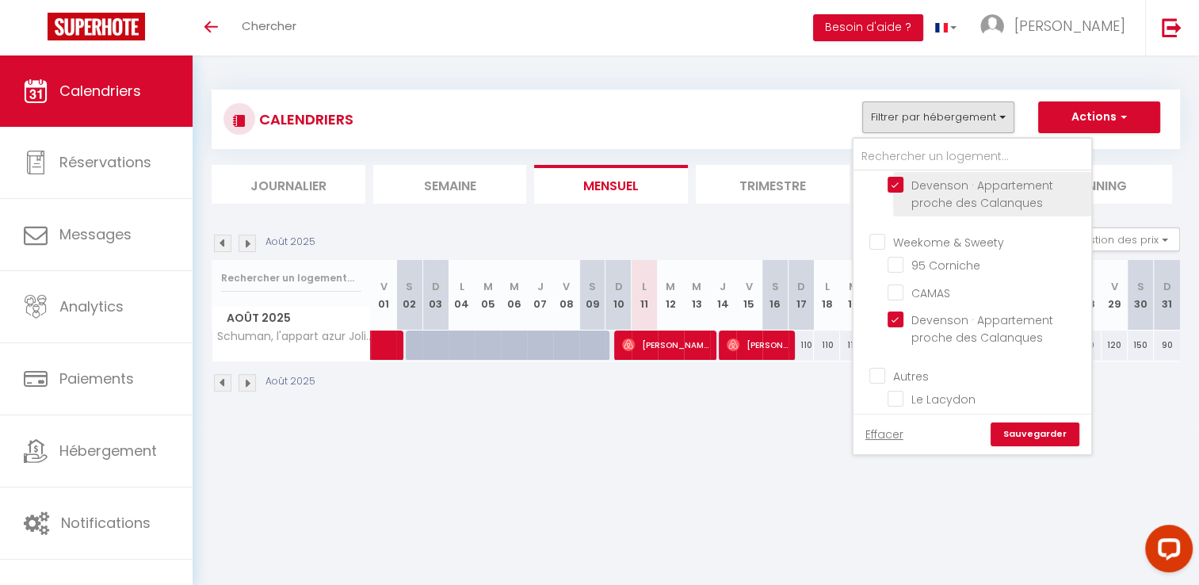
checkbox input "false"
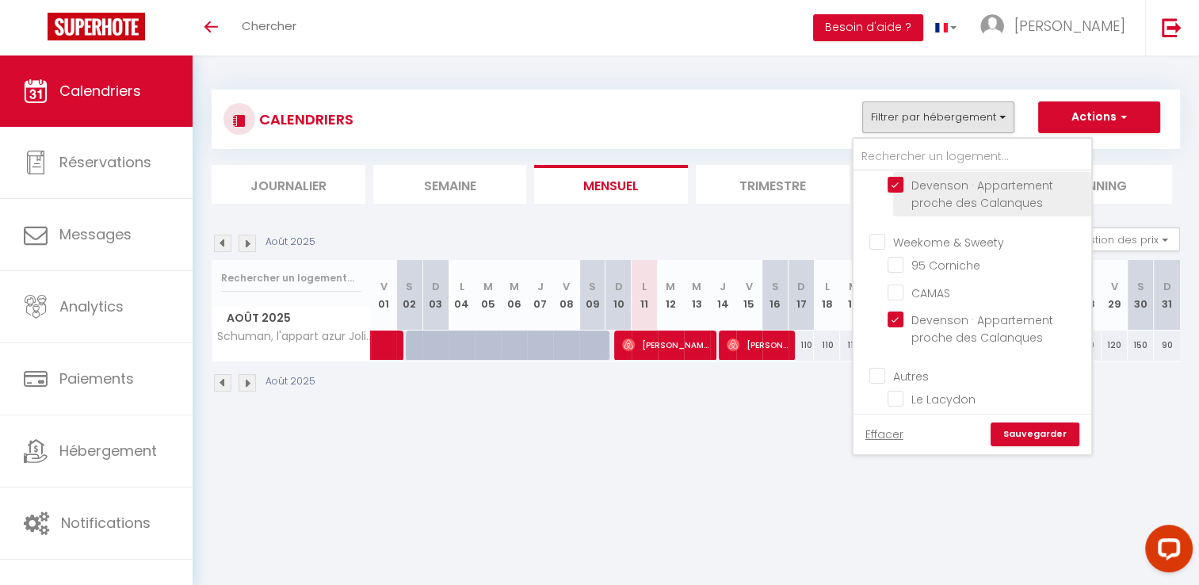
checkbox input "false"
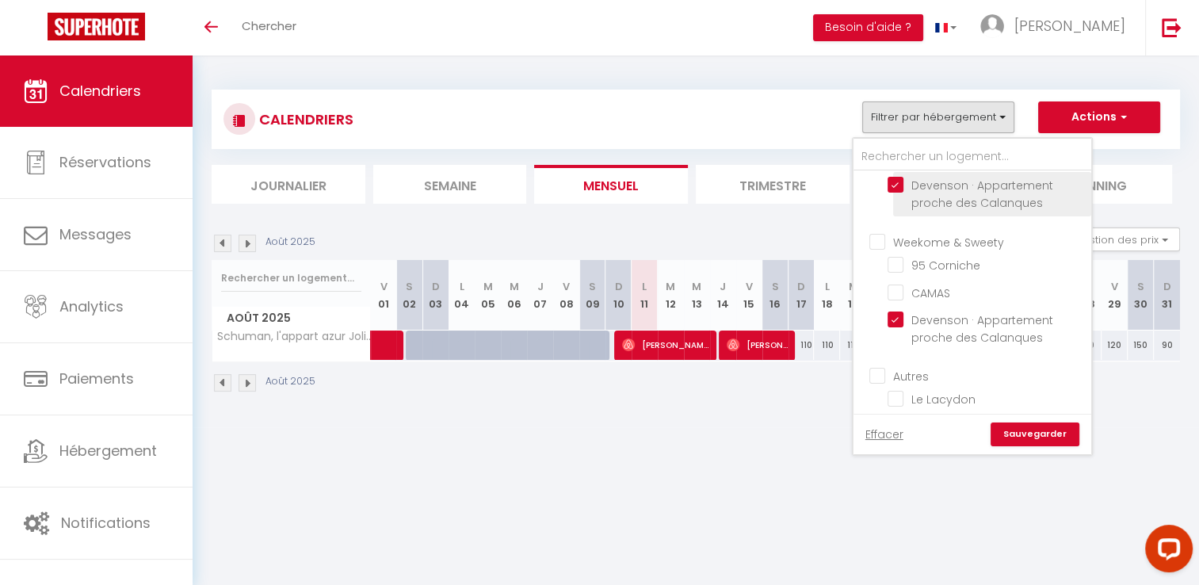
checkbox input "false"
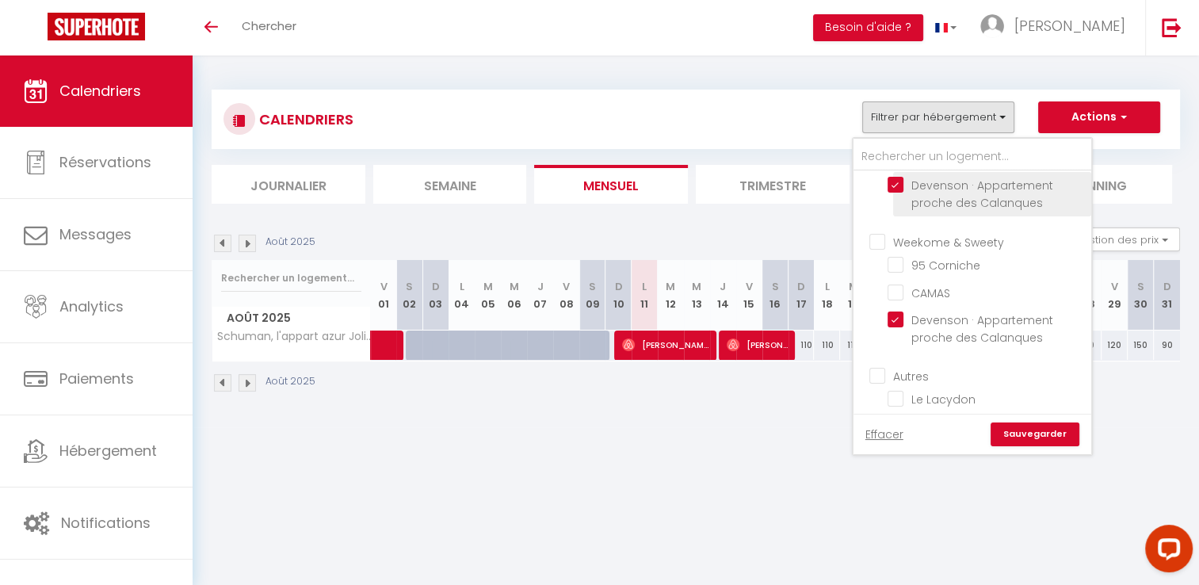
checkbox input "false"
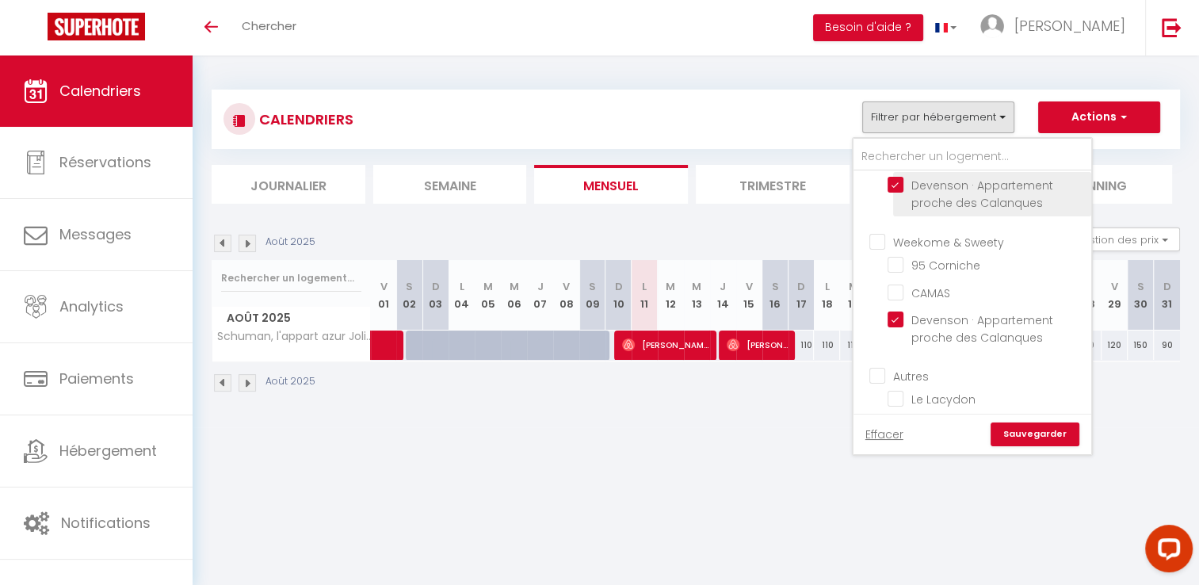
checkbox input "false"
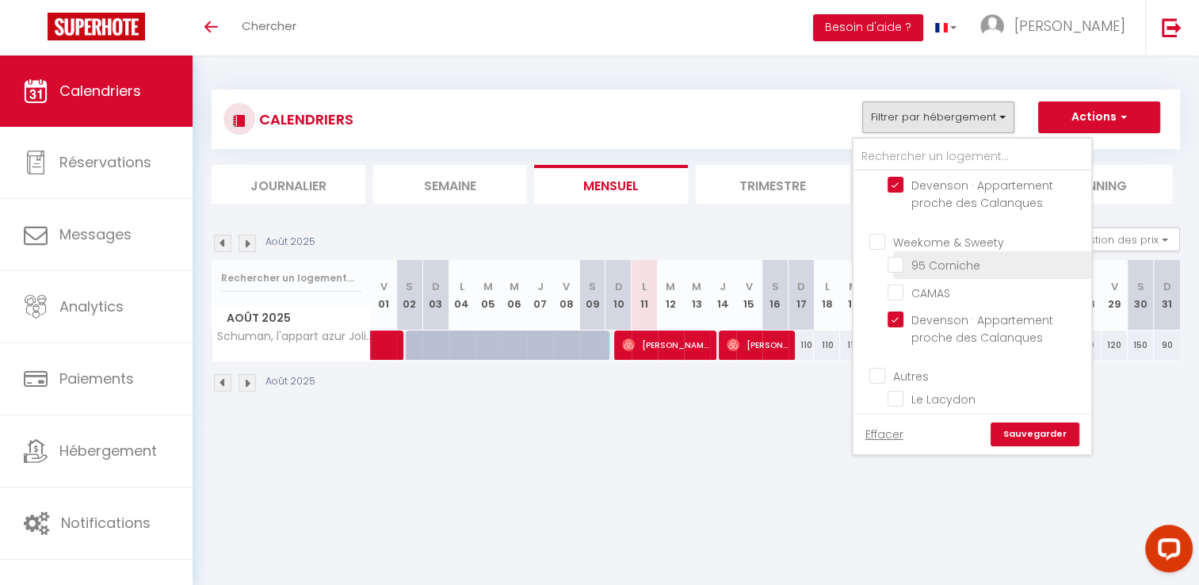
click at [894, 272] on input "95 Corniche" at bounding box center [986, 264] width 198 height 16
click at [902, 299] on input "CAMAS" at bounding box center [986, 292] width 198 height 16
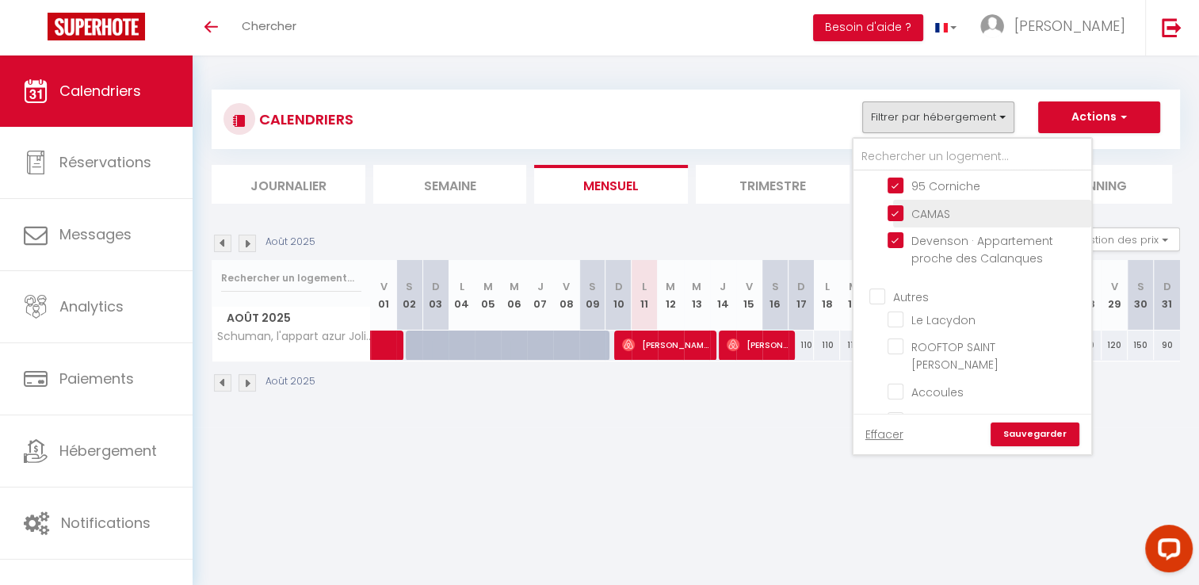
scroll to position [396, 0]
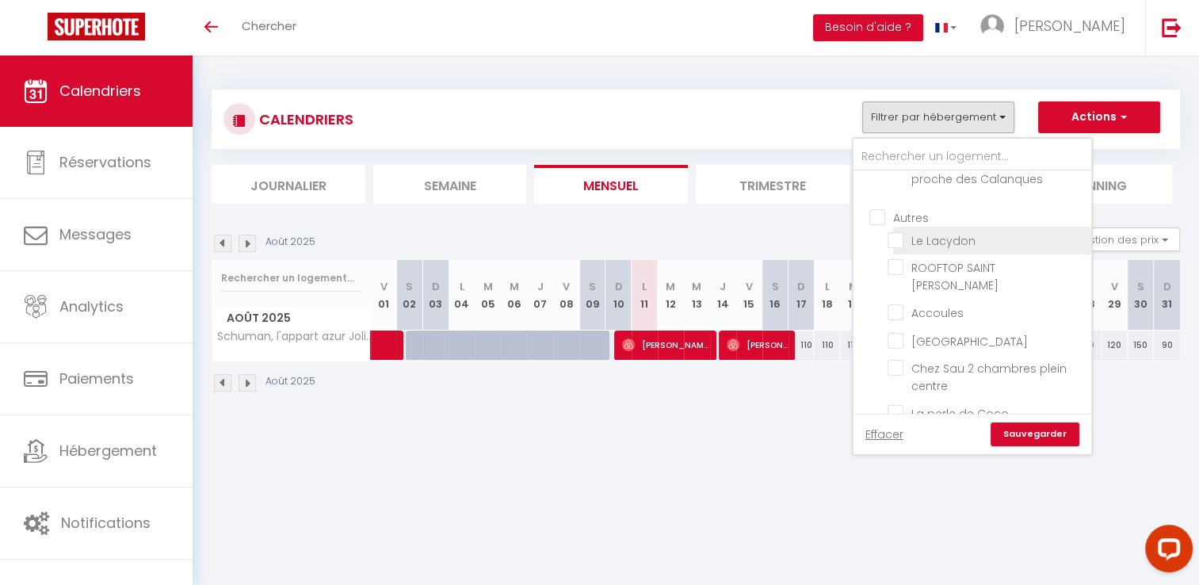
click at [896, 254] on li "Le Lacydon" at bounding box center [992, 241] width 198 height 28
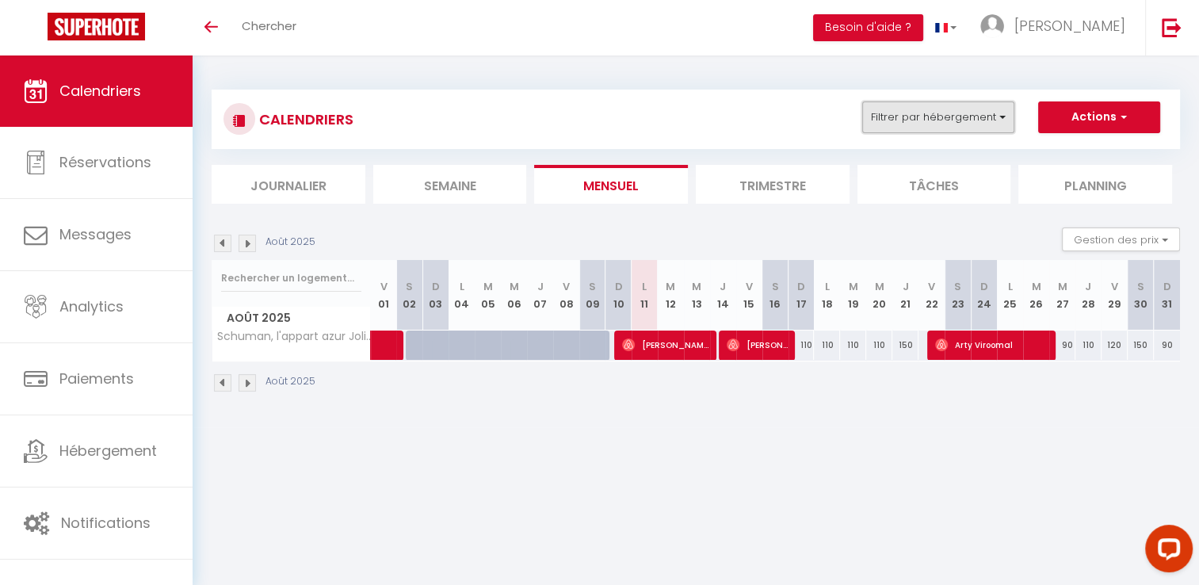
click at [962, 114] on button "Filtrer par hébergement" at bounding box center [938, 117] width 152 height 32
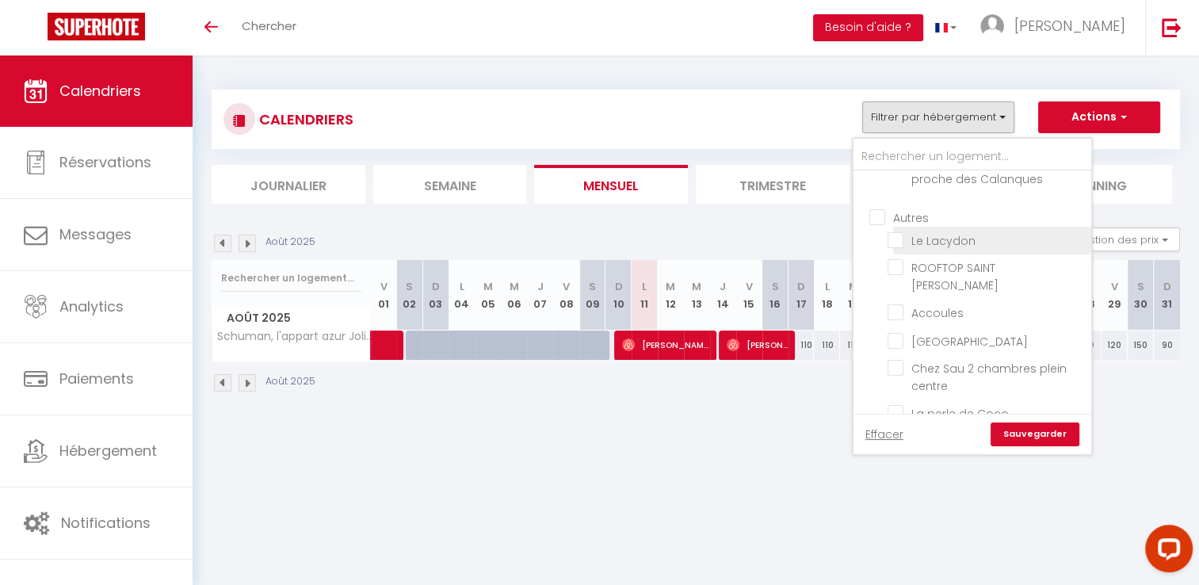
click at [905, 247] on input "Le Lacydon" at bounding box center [986, 239] width 198 height 16
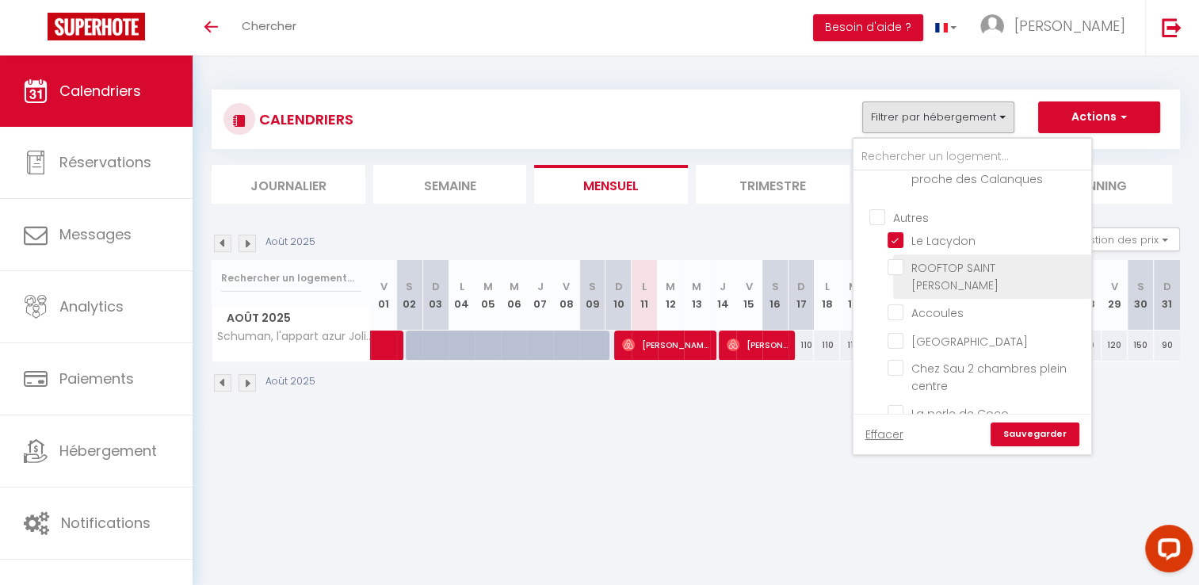
click at [898, 275] on input "ROOFTOP SAINT [PERSON_NAME]" at bounding box center [986, 267] width 198 height 16
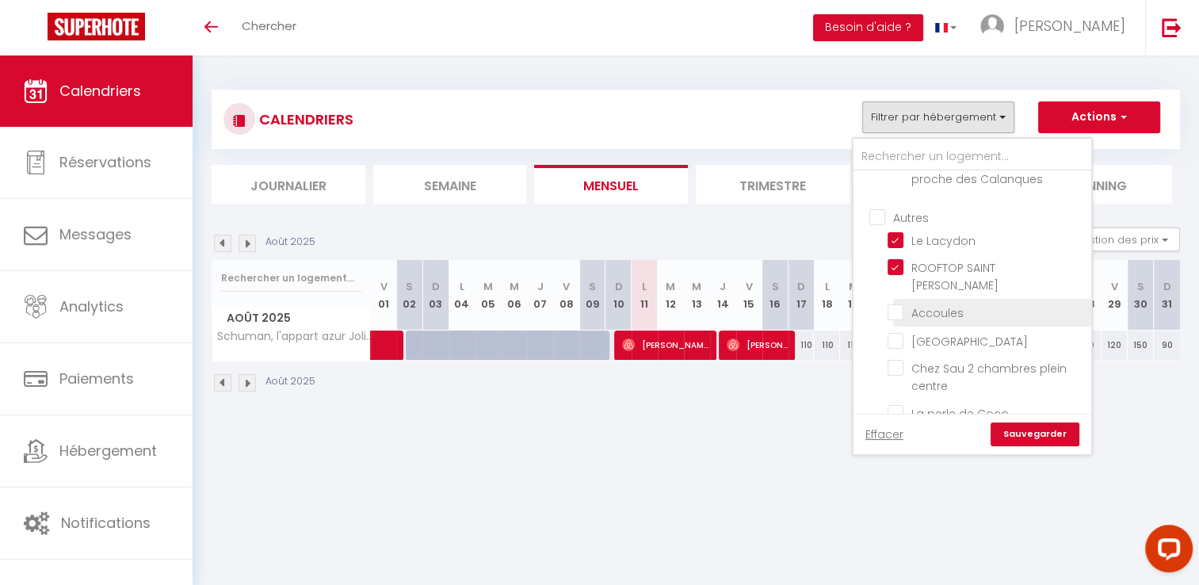
click at [900, 308] on input "Accoules" at bounding box center [986, 311] width 198 height 16
click at [894, 336] on input "[GEOGRAPHIC_DATA]" at bounding box center [986, 339] width 198 height 16
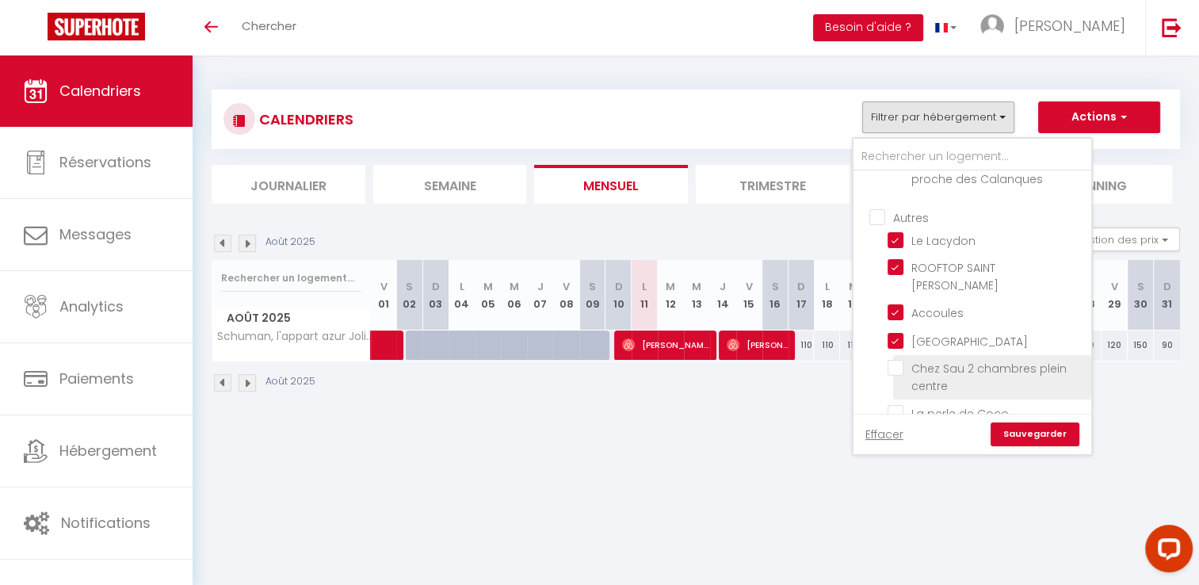
click at [900, 363] on input "Chez Sau 2 chambres plein centre" at bounding box center [986, 368] width 198 height 16
click at [903, 405] on input "La perle de Coco" at bounding box center [986, 412] width 198 height 16
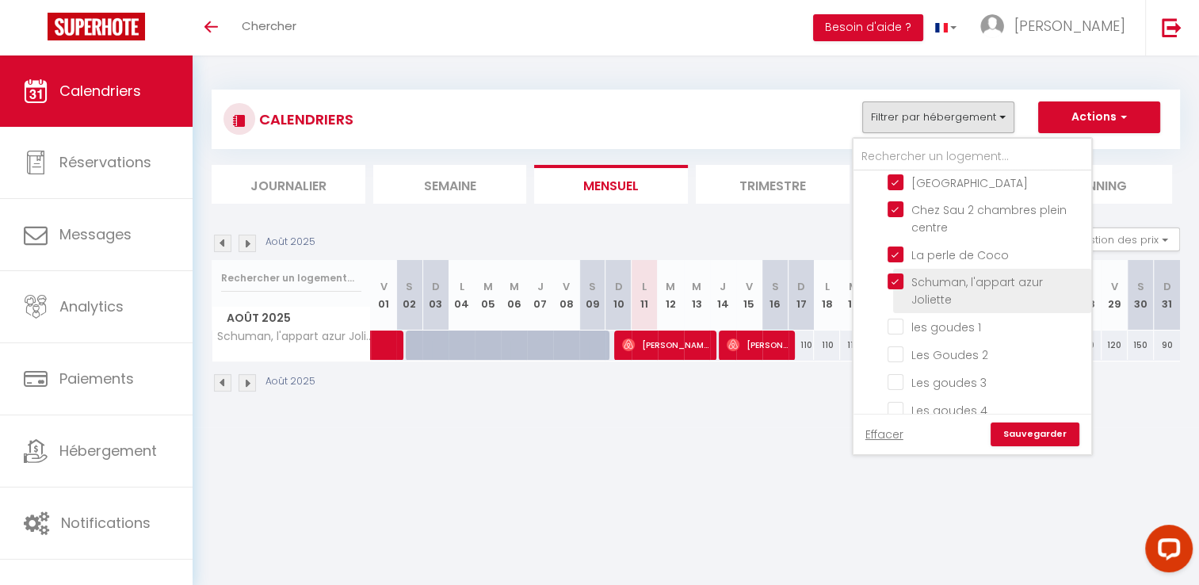
scroll to position [634, 0]
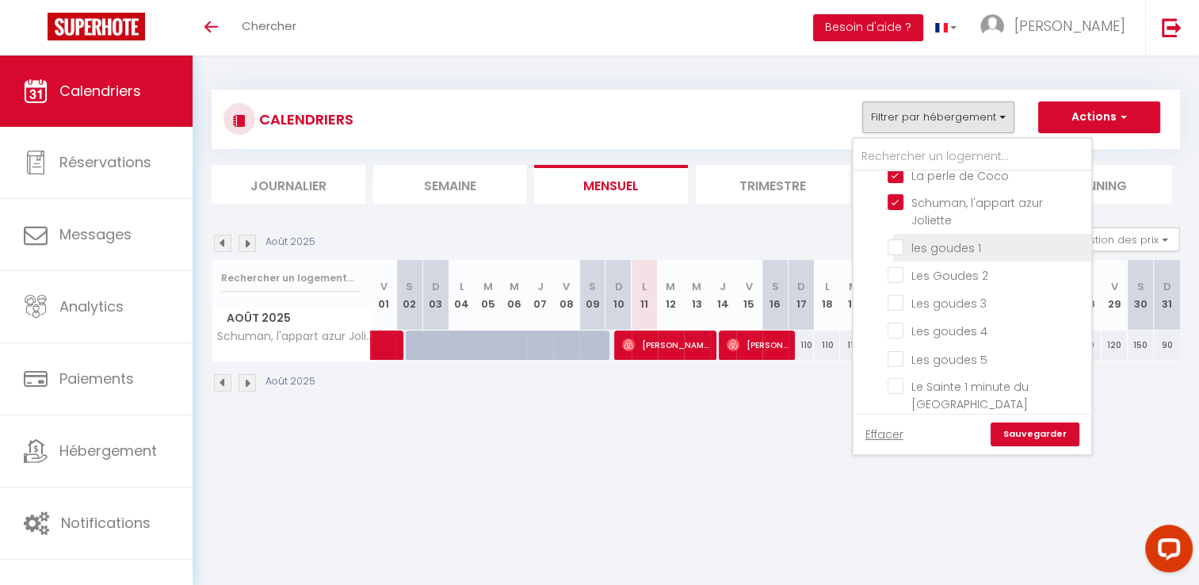
click at [892, 242] on input "les goudes 1" at bounding box center [986, 246] width 198 height 16
click at [890, 266] on input "Les Goudes 2" at bounding box center [986, 274] width 198 height 16
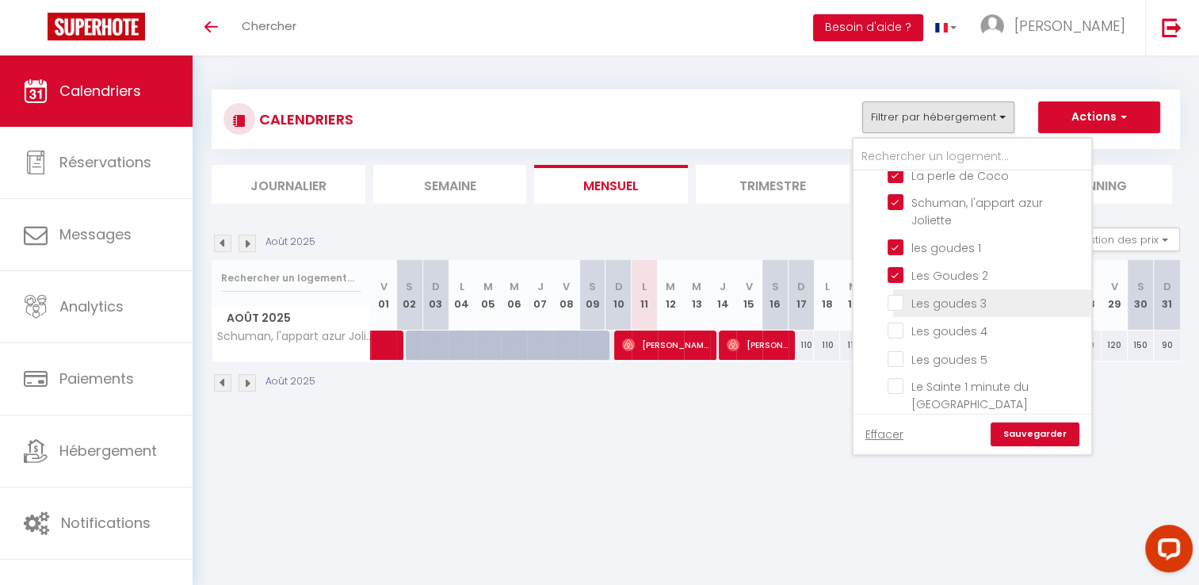
click at [890, 294] on input "Les goudes 3" at bounding box center [986, 302] width 198 height 16
click at [892, 322] on input "Les goudes 4" at bounding box center [986, 330] width 198 height 16
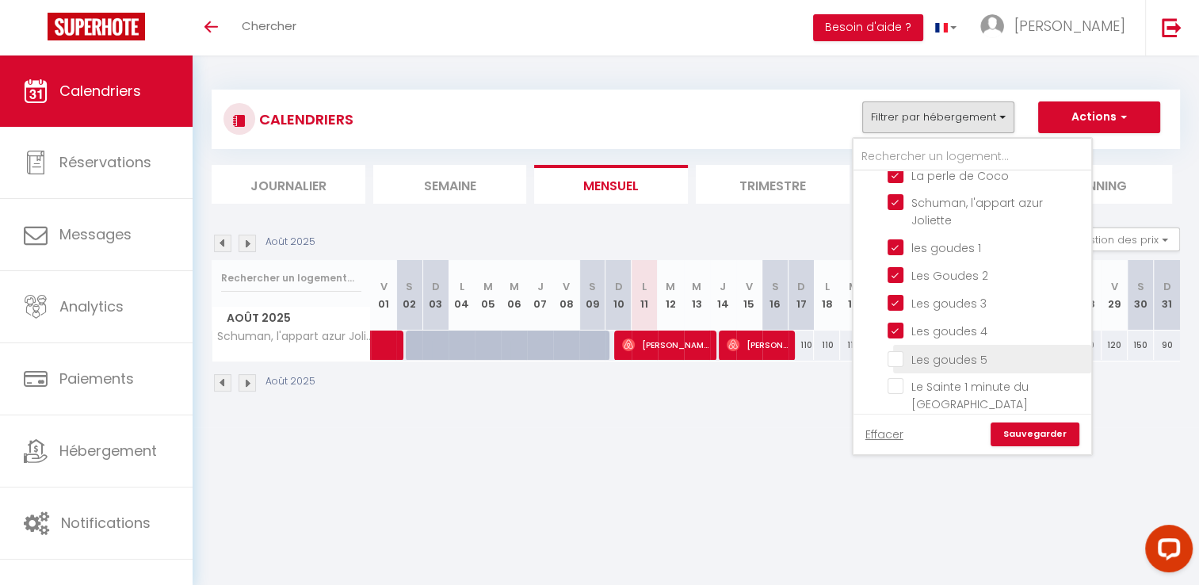
click at [898, 349] on input "Les goudes 5" at bounding box center [986, 357] width 198 height 16
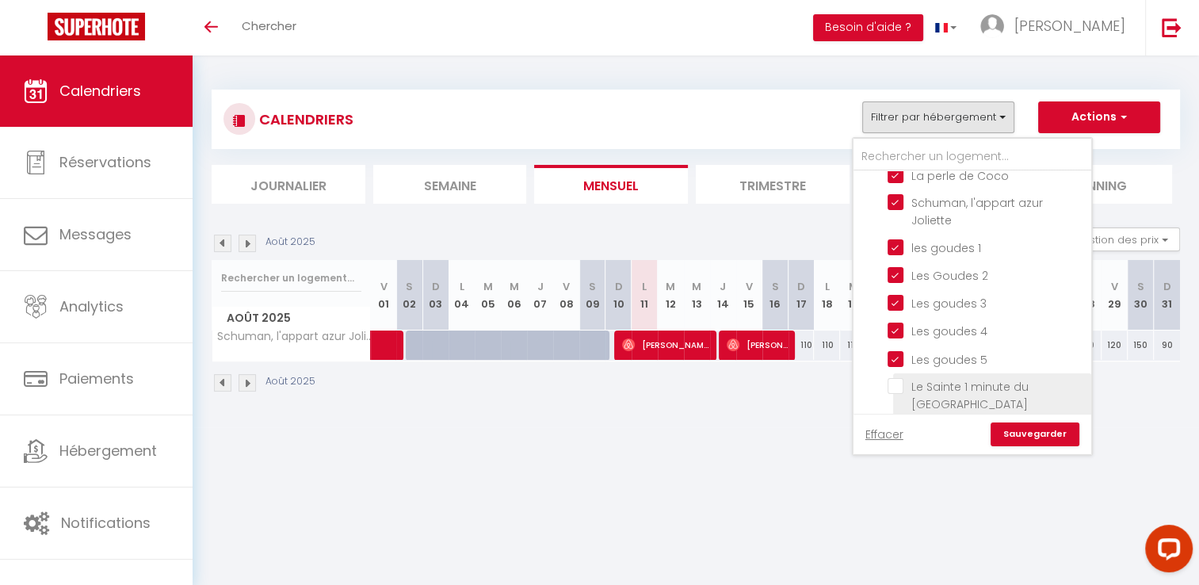
click at [896, 378] on input "Le Sainte 1 minute du [GEOGRAPHIC_DATA]" at bounding box center [986, 386] width 198 height 16
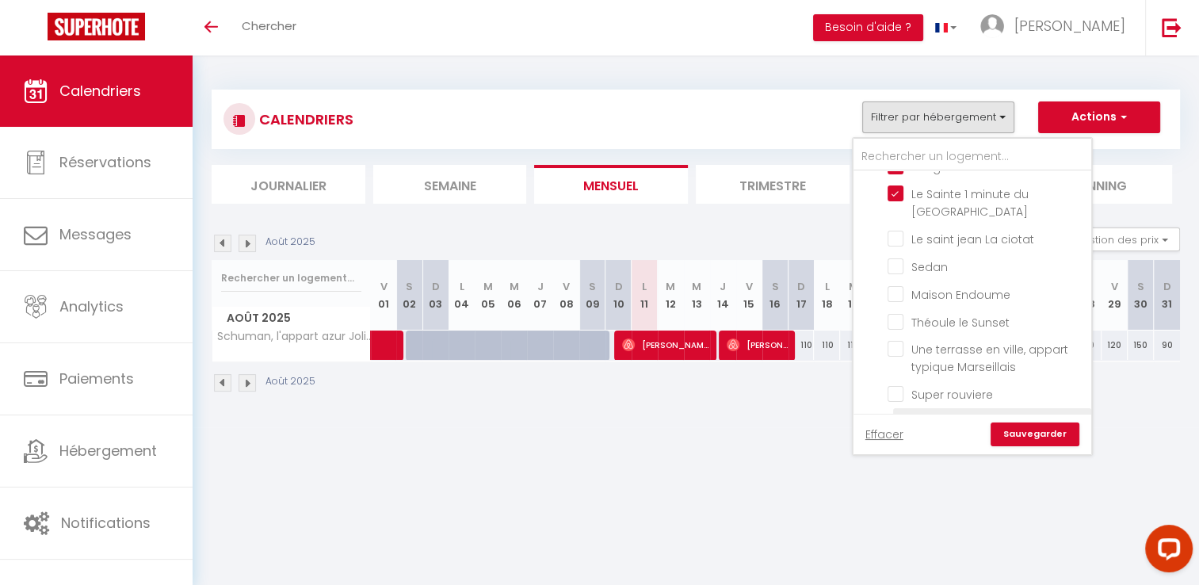
scroll to position [792, 0]
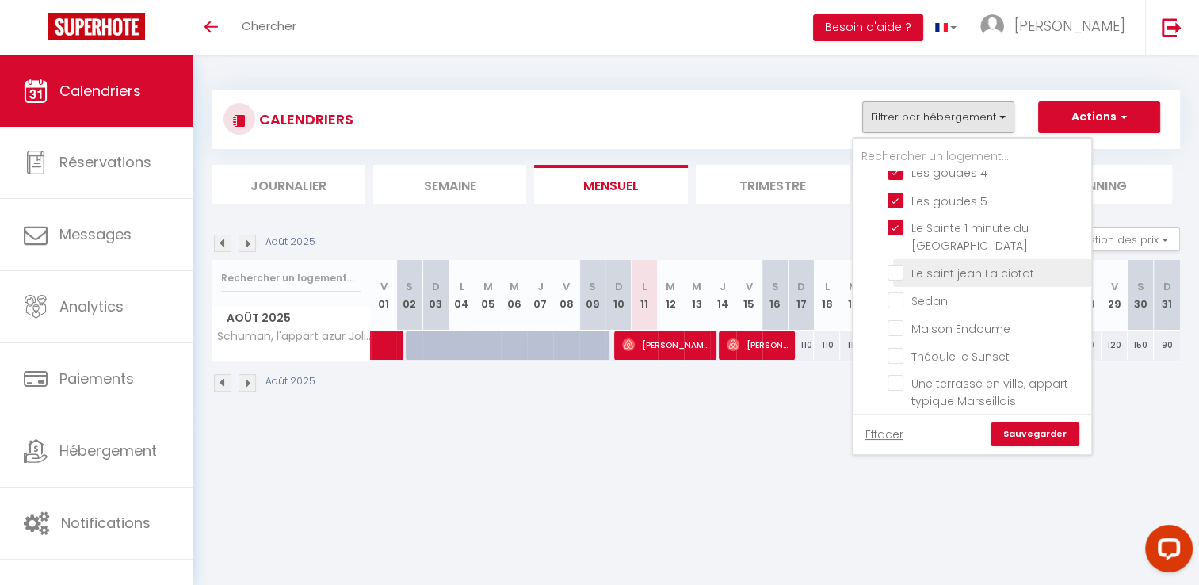
click at [892, 264] on input "Le saint jean La ciotat" at bounding box center [986, 272] width 198 height 16
click at [891, 292] on input "Sedan" at bounding box center [986, 300] width 198 height 16
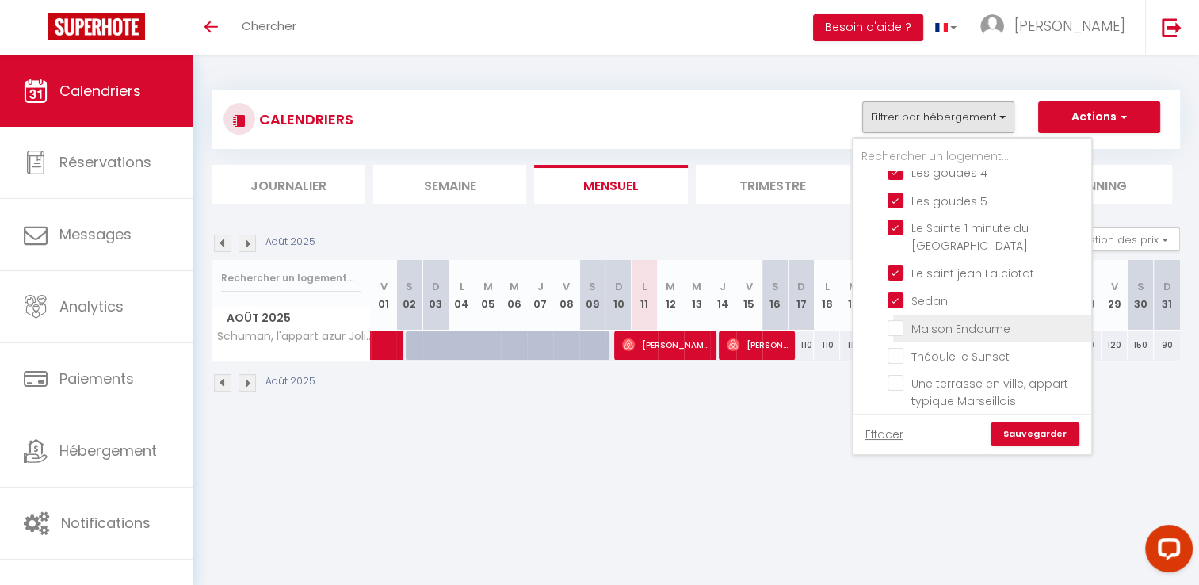
click at [890, 319] on input "Maison Endoume" at bounding box center [986, 327] width 198 height 16
click at [895, 347] on input "Théoule le Sunset" at bounding box center [986, 355] width 198 height 16
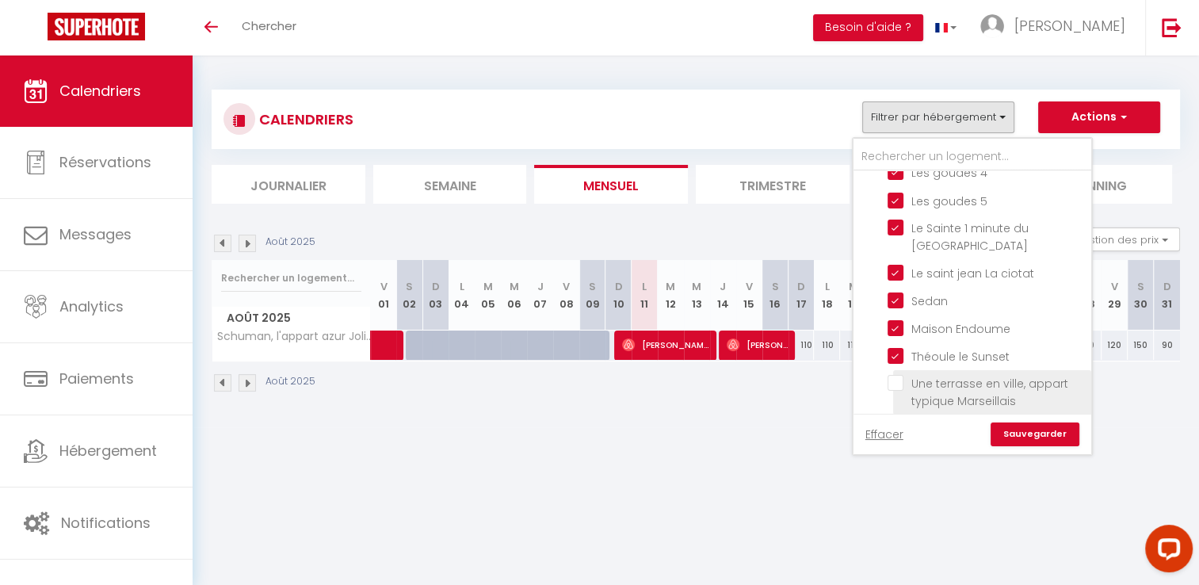
click at [894, 370] on li "Une terrasse en ville, appart typique Marseillais" at bounding box center [992, 392] width 198 height 44
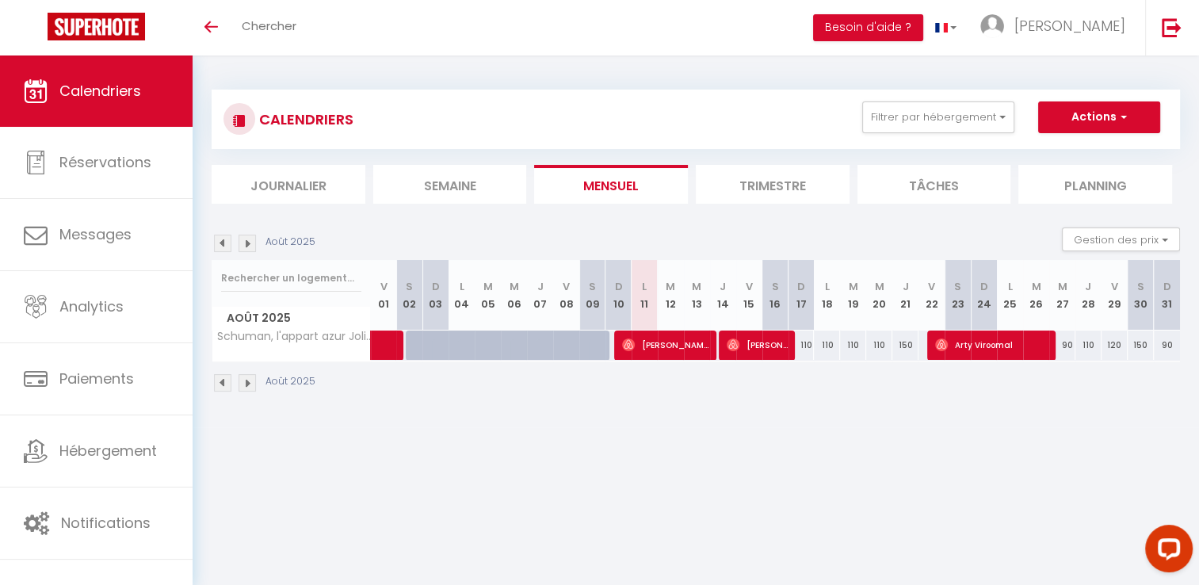
scroll to position [55, 0]
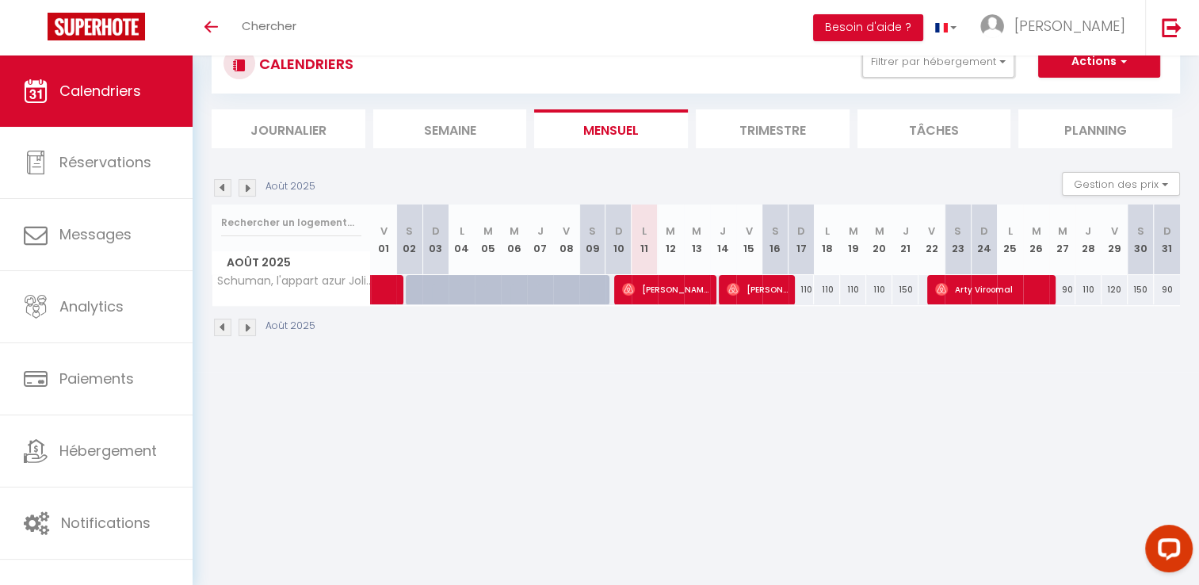
drag, startPoint x: 976, startPoint y: 68, endPoint x: 993, endPoint y: 126, distance: 60.4
click at [976, 68] on button "Filtrer par hébergement" at bounding box center [938, 62] width 152 height 32
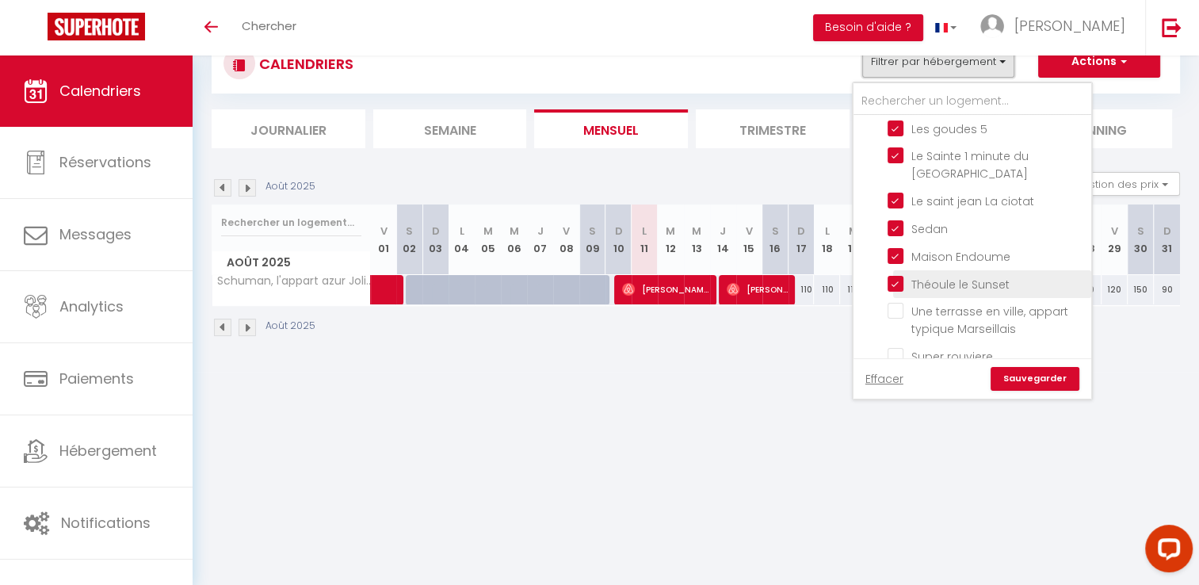
scroll to position [888, 0]
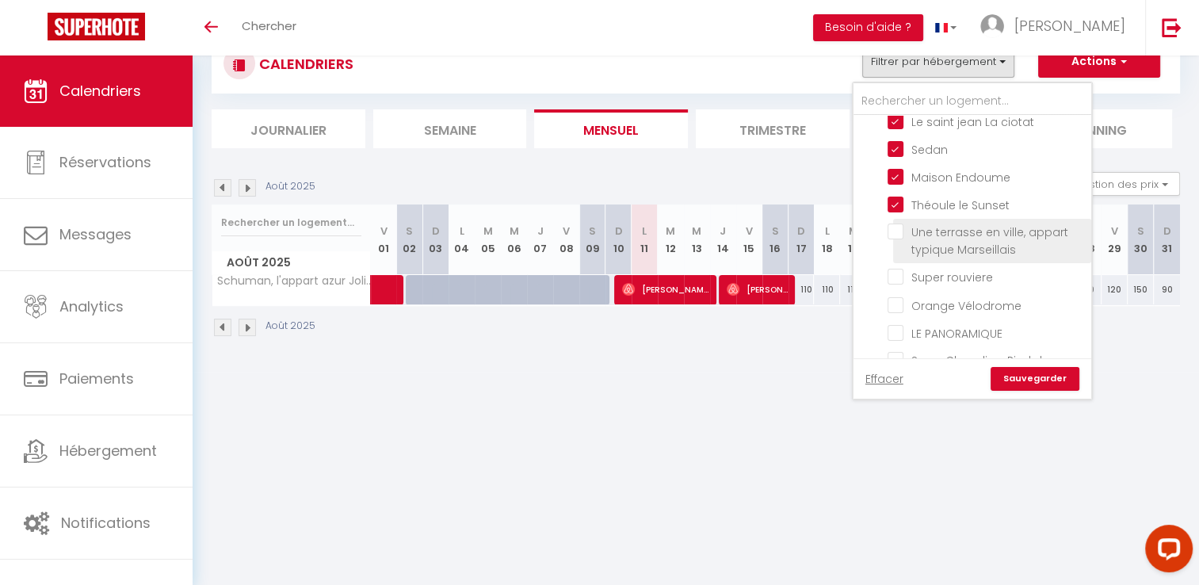
click at [897, 223] on input "Une terrasse en ville, appart typique Marseillais" at bounding box center [986, 231] width 198 height 16
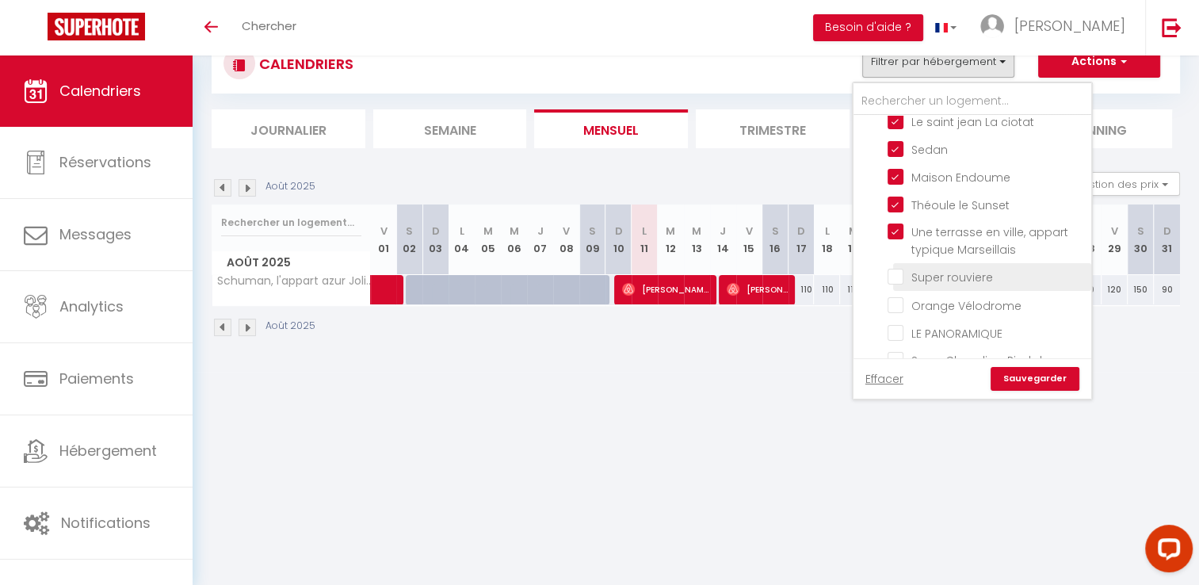
click at [900, 268] on input "Super rouviere" at bounding box center [986, 276] width 198 height 16
click at [894, 324] on input "LE PANORAMIQUE" at bounding box center [986, 332] width 198 height 16
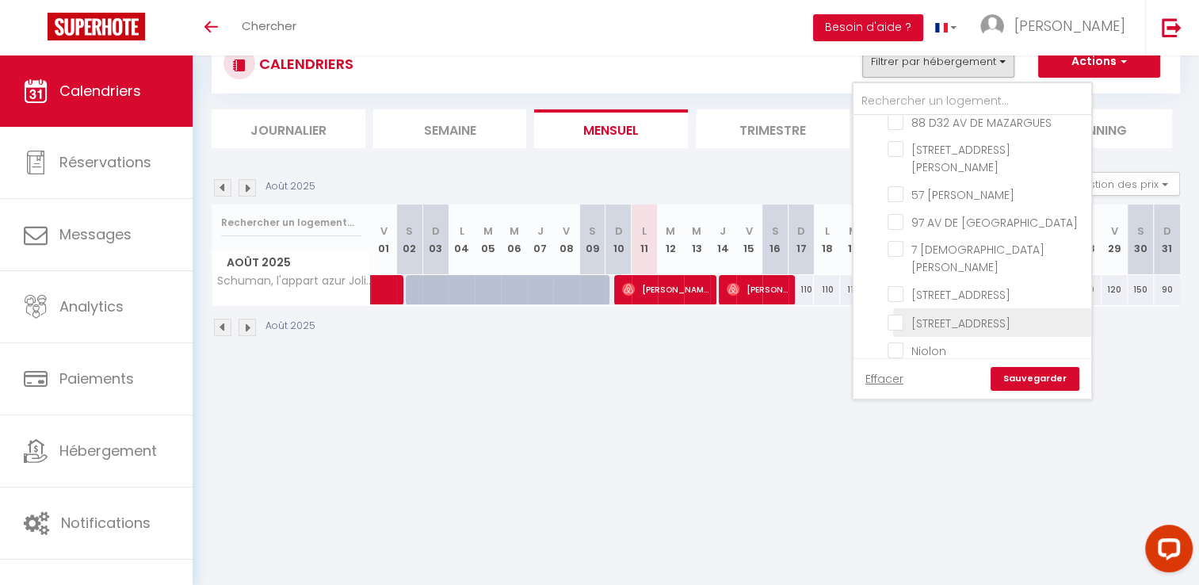
scroll to position [1522, 0]
click at [896, 314] on input "Niolon" at bounding box center [986, 322] width 198 height 16
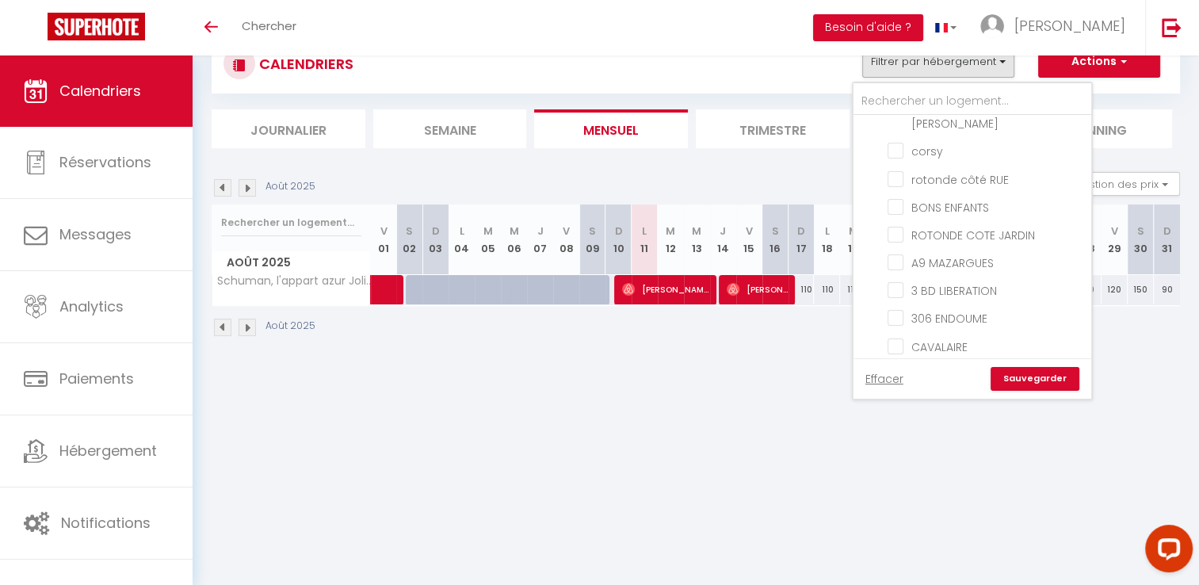
click at [899, 448] on input "Evéché 52" at bounding box center [986, 456] width 198 height 16
click at [1036, 388] on link "Sauvegarder" at bounding box center [1034, 379] width 89 height 24
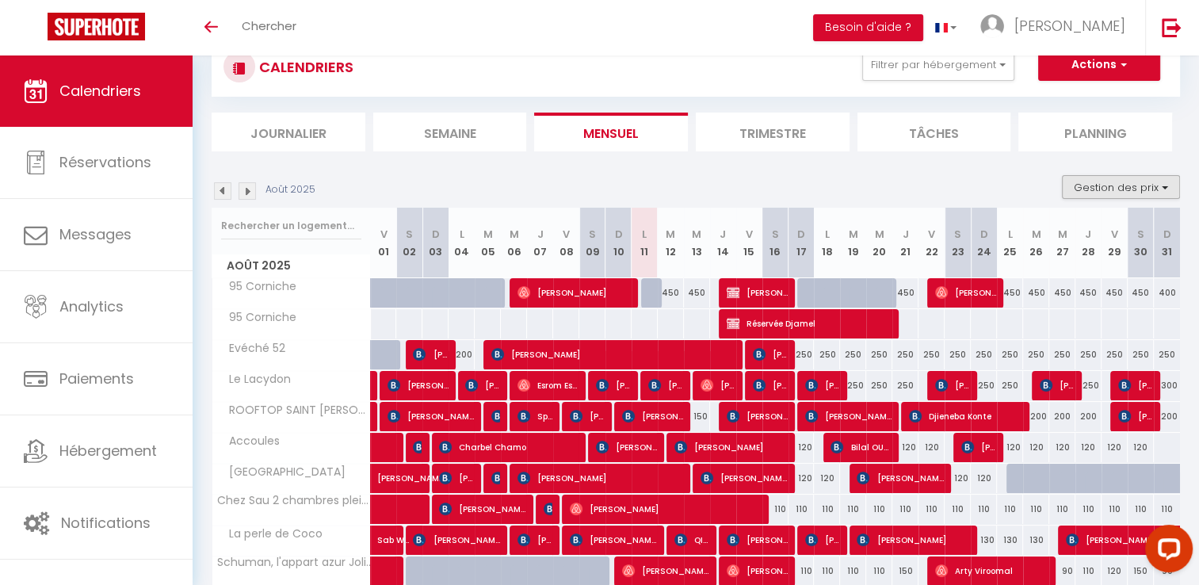
scroll to position [0, 0]
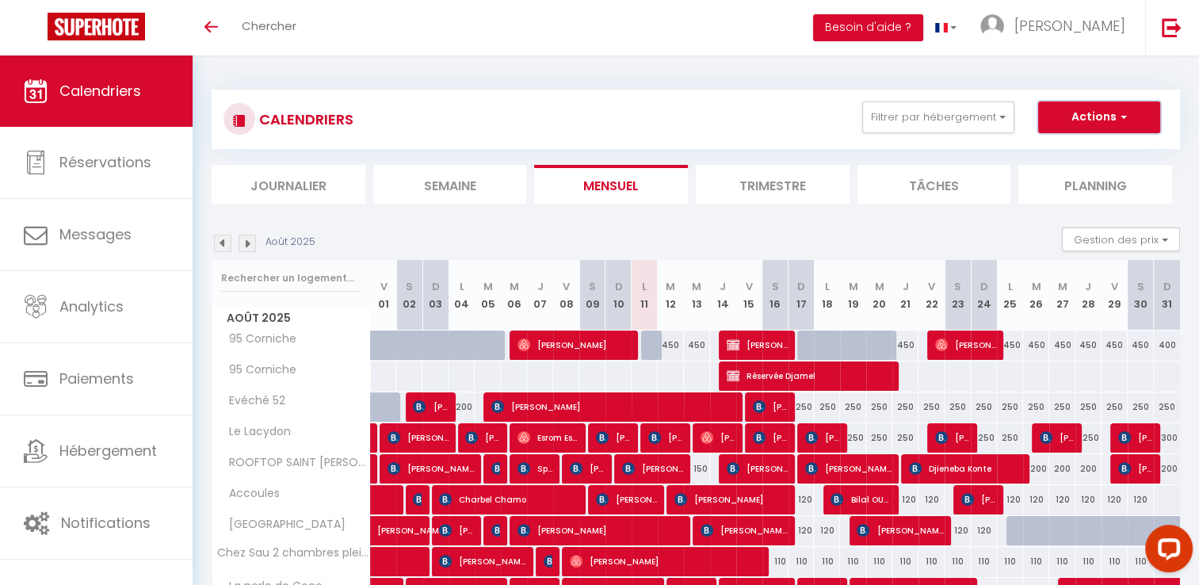
click at [1123, 126] on button "Actions" at bounding box center [1099, 117] width 122 height 32
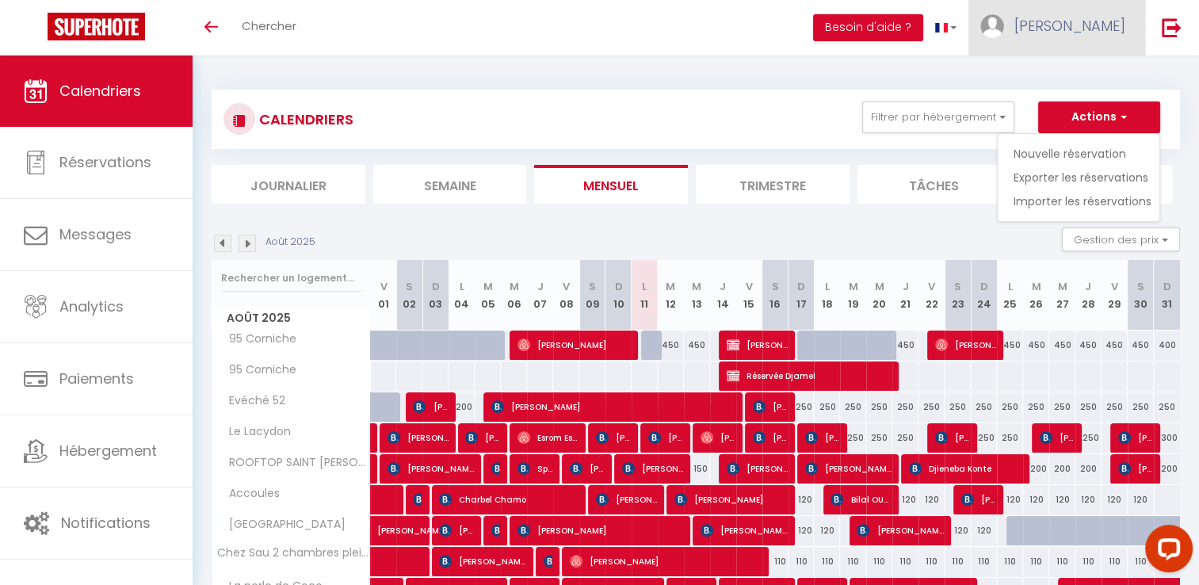
click at [1103, 24] on span "[PERSON_NAME]" at bounding box center [1069, 26] width 111 height 20
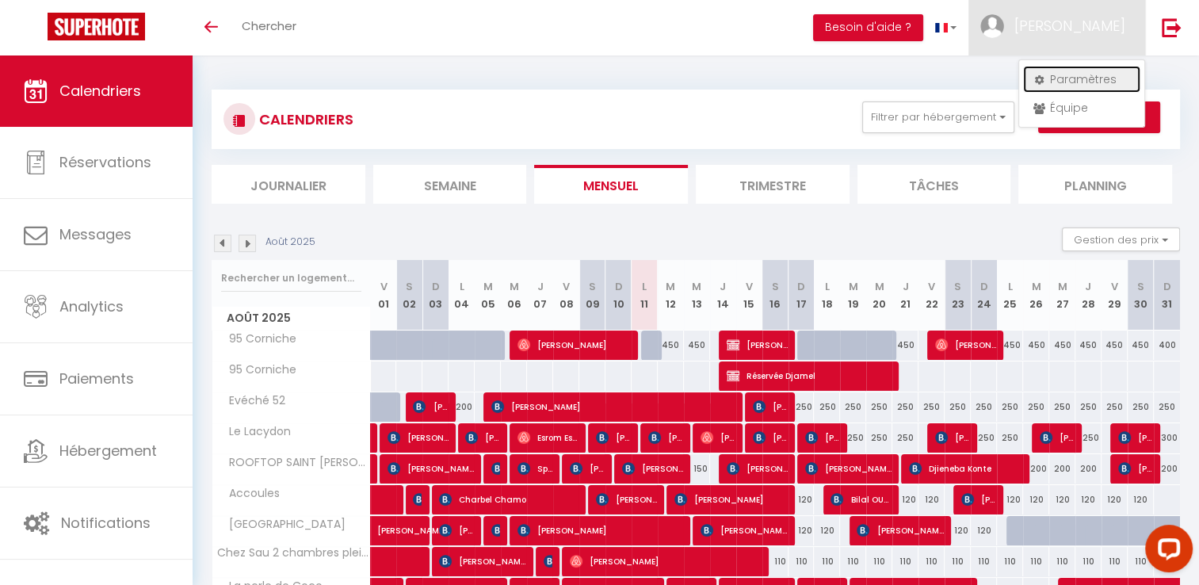
click at [1086, 74] on link "Paramètres" at bounding box center [1081, 79] width 117 height 27
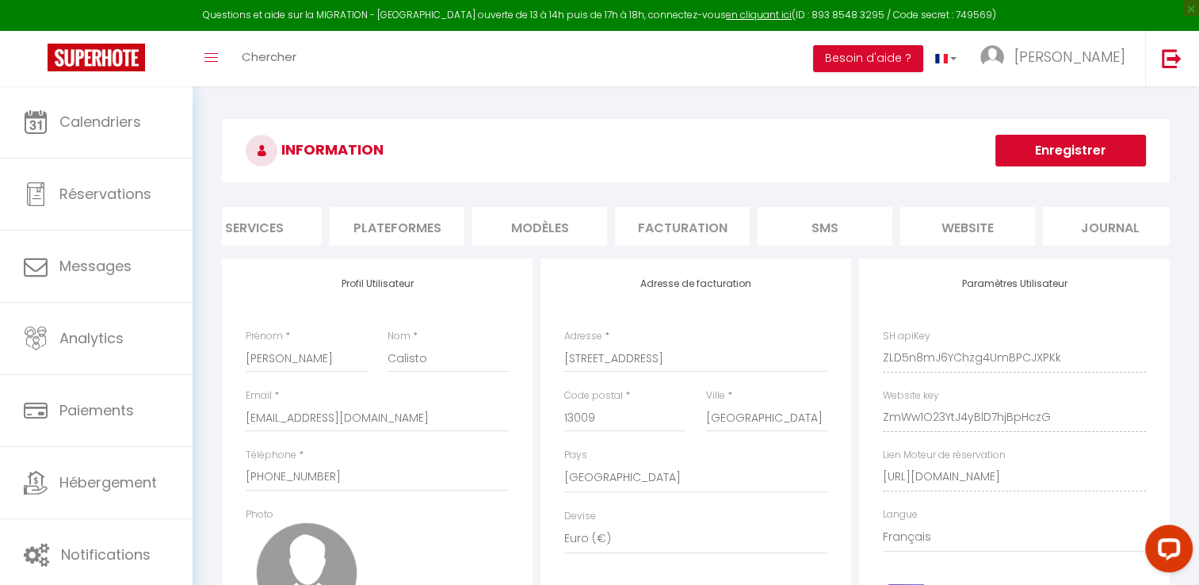
scroll to position [0, 177]
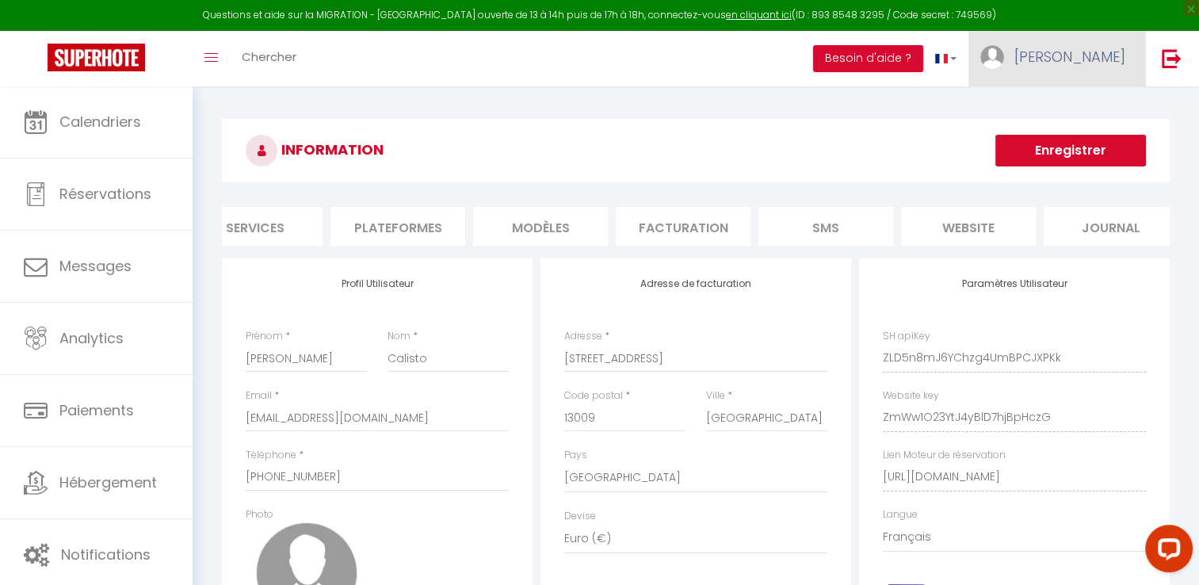
click at [1084, 36] on link "[PERSON_NAME]" at bounding box center [1056, 58] width 177 height 55
click at [1071, 140] on link "Équipe" at bounding box center [1081, 138] width 117 height 27
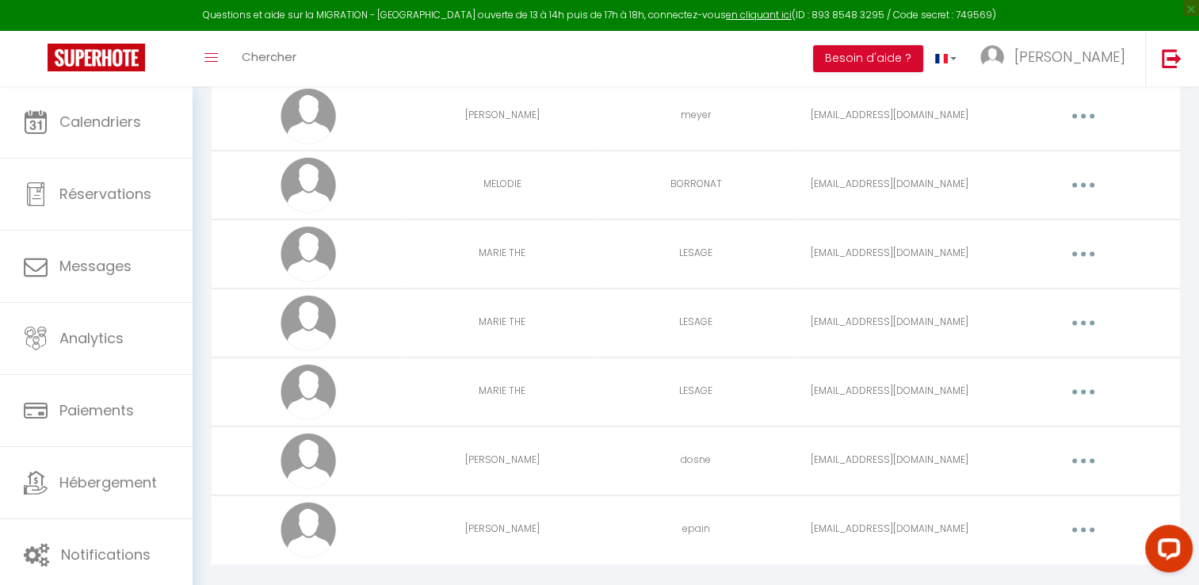
scroll to position [2354, 0]
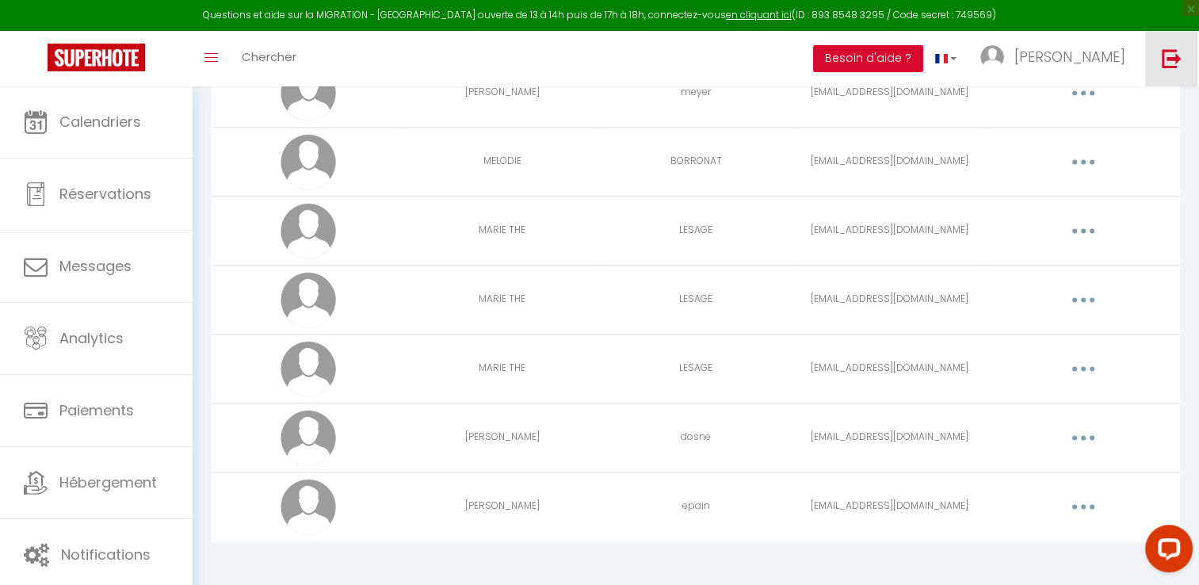
click at [1179, 57] on img at bounding box center [1171, 58] width 20 height 20
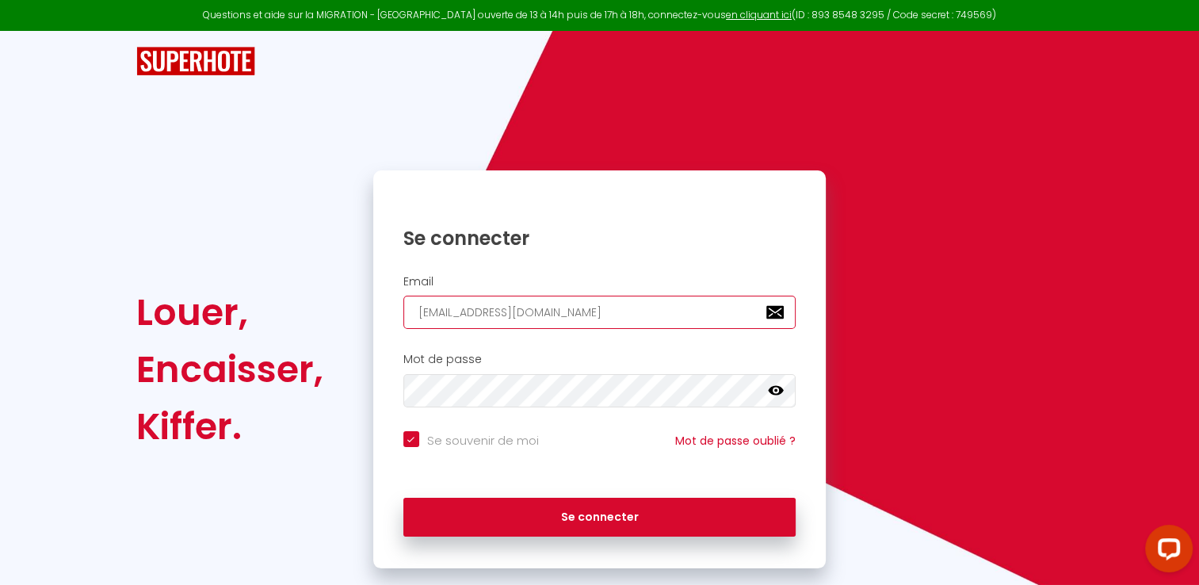
click at [612, 323] on input "[EMAIL_ADDRESS][DOMAIN_NAME]" at bounding box center [599, 311] width 393 height 33
click at [612, 321] on input "[EMAIL_ADDRESS][DOMAIN_NAME]" at bounding box center [599, 311] width 393 height 33
click at [612, 320] on input "[EMAIL_ADDRESS][DOMAIN_NAME]" at bounding box center [599, 311] width 393 height 33
click at [773, 387] on icon at bounding box center [776, 391] width 16 height 10
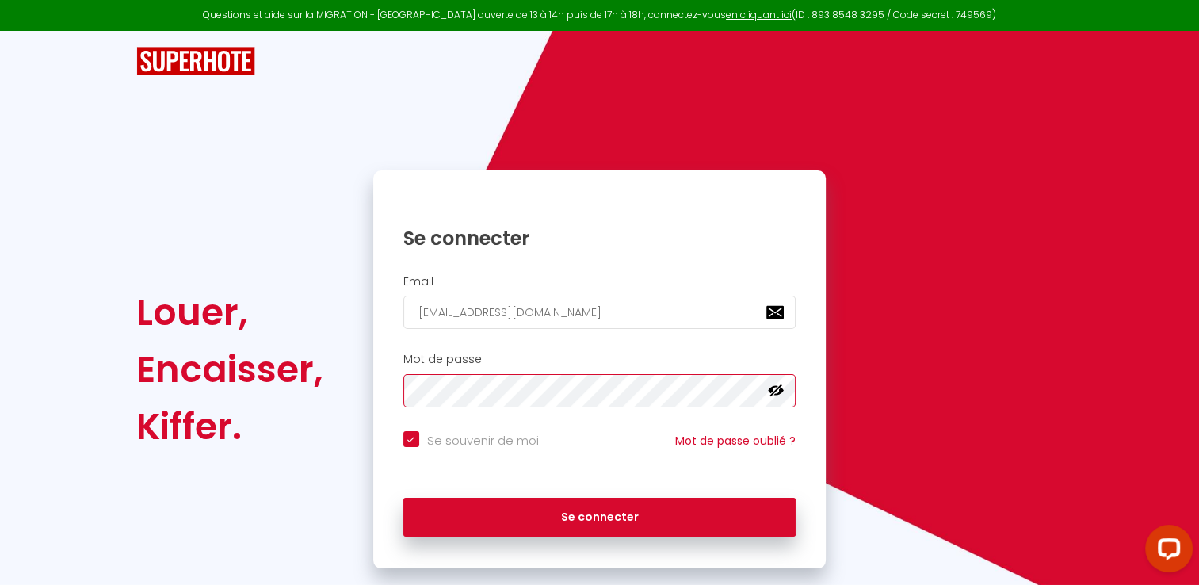
click at [403, 497] on button "Se connecter" at bounding box center [599, 517] width 393 height 40
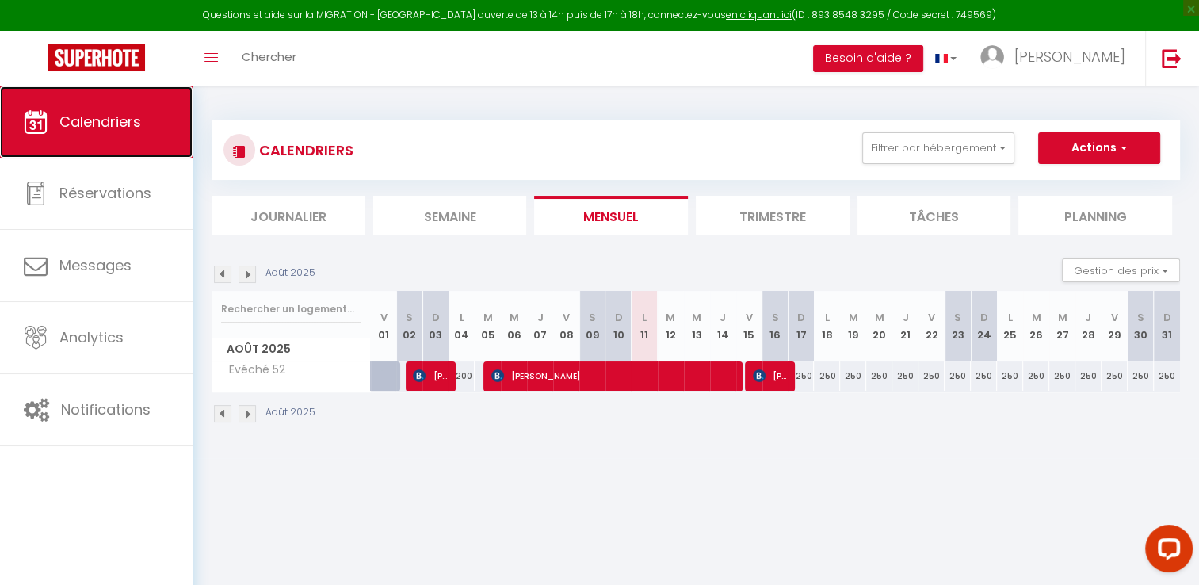
click at [109, 123] on span "Calendriers" at bounding box center [100, 122] width 82 height 20
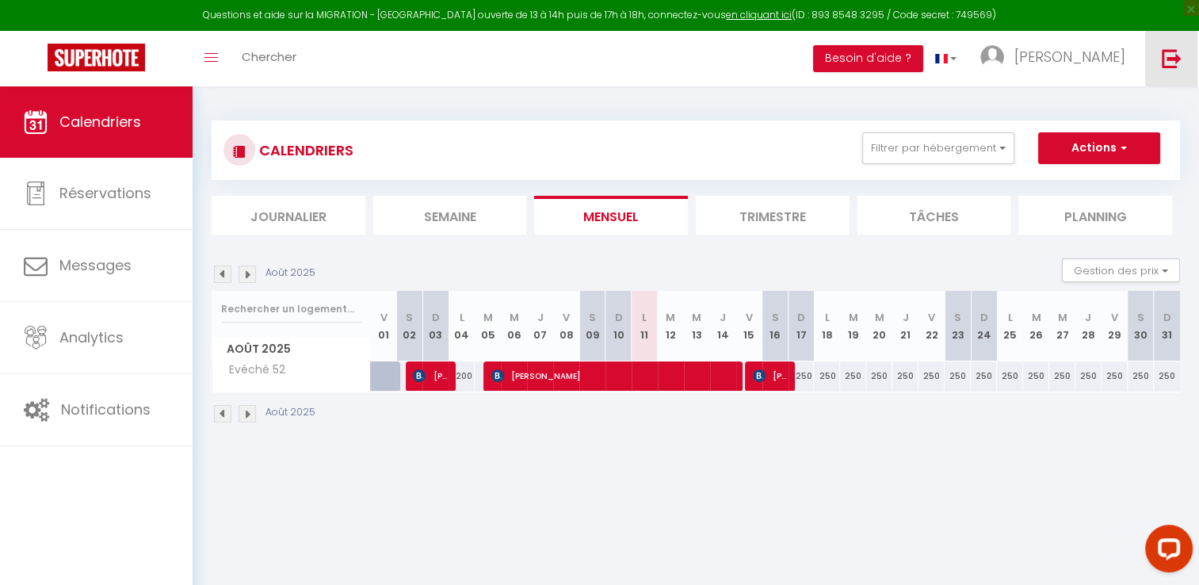
click at [1165, 55] on img at bounding box center [1171, 58] width 20 height 20
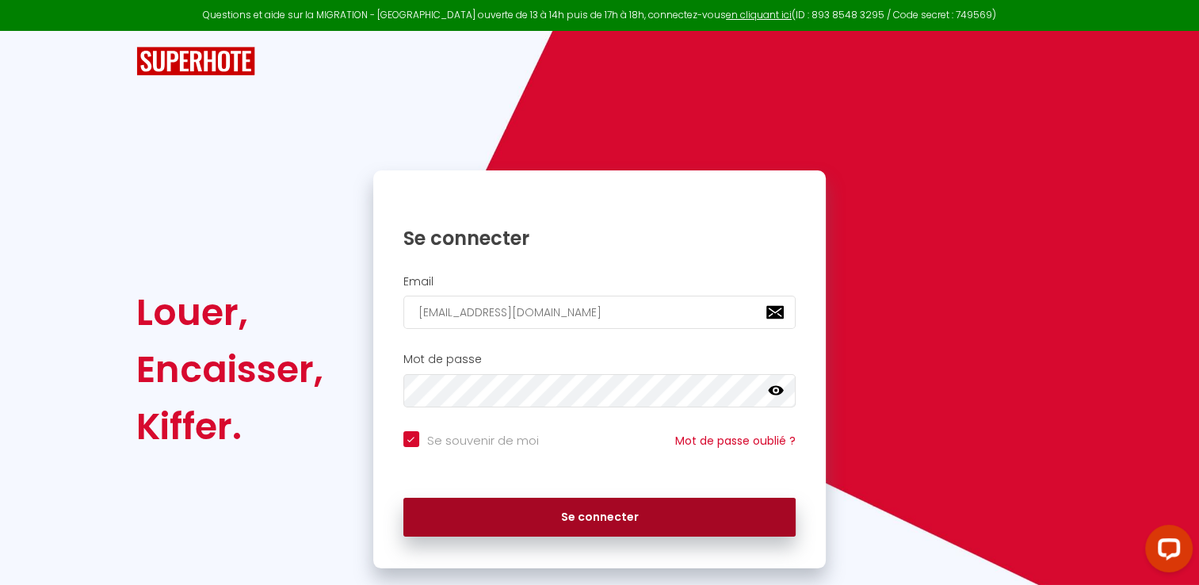
click at [628, 509] on button "Se connecter" at bounding box center [599, 517] width 393 height 40
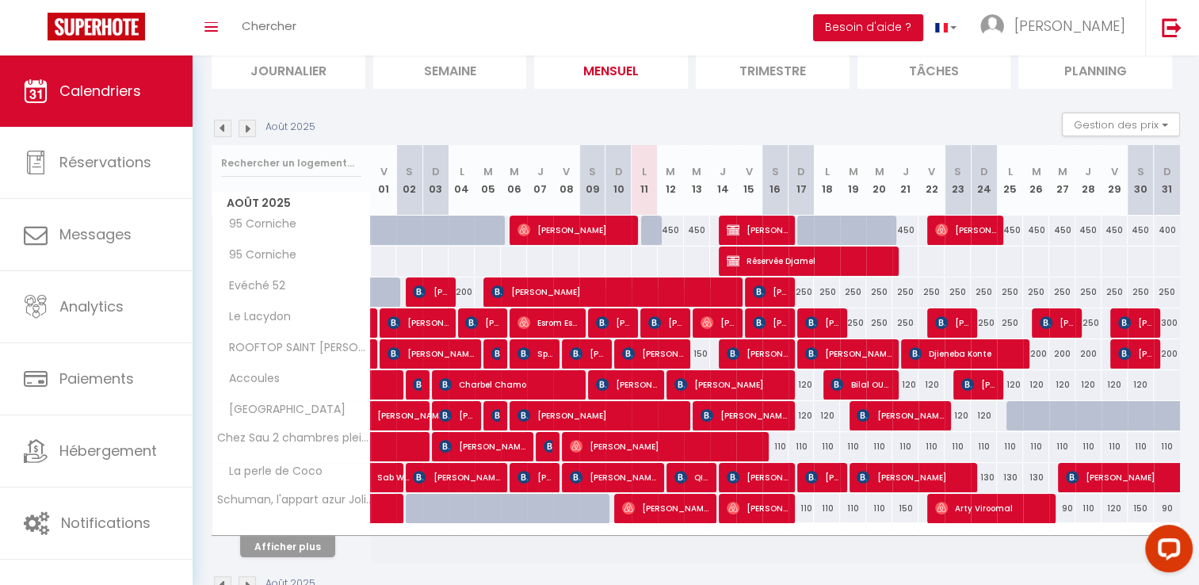
scroll to position [155, 0]
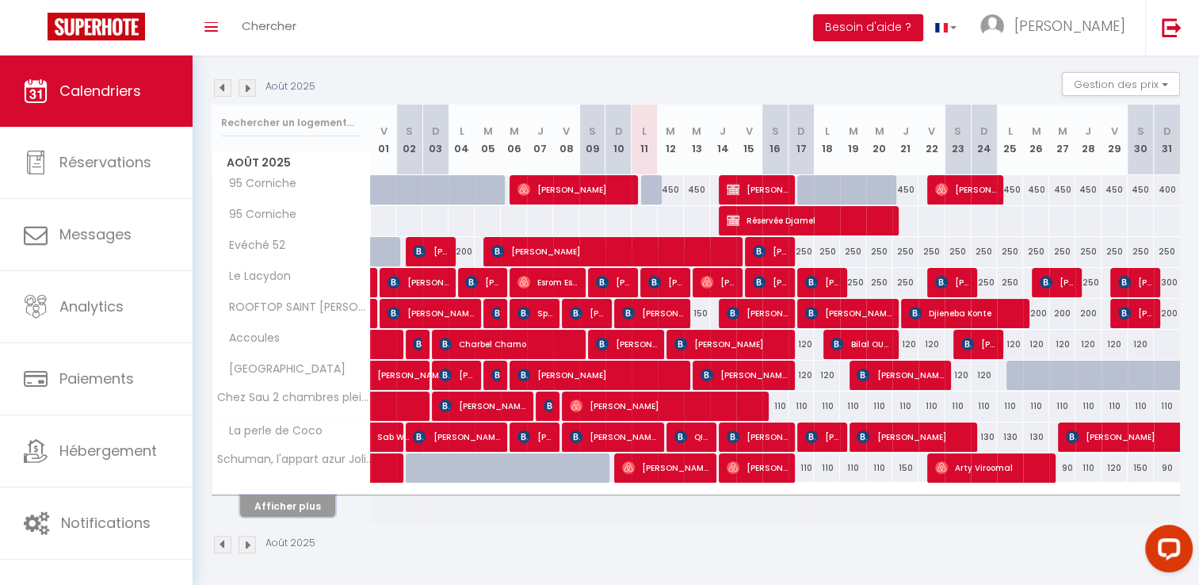
click at [322, 504] on button "Afficher plus" at bounding box center [287, 505] width 95 height 21
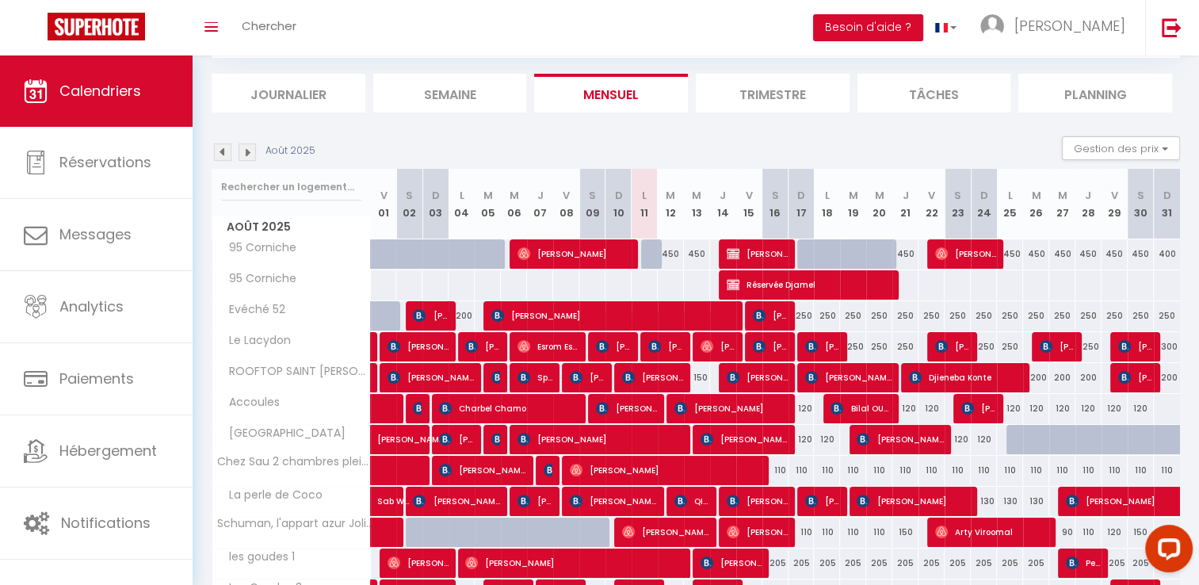
scroll to position [67, 0]
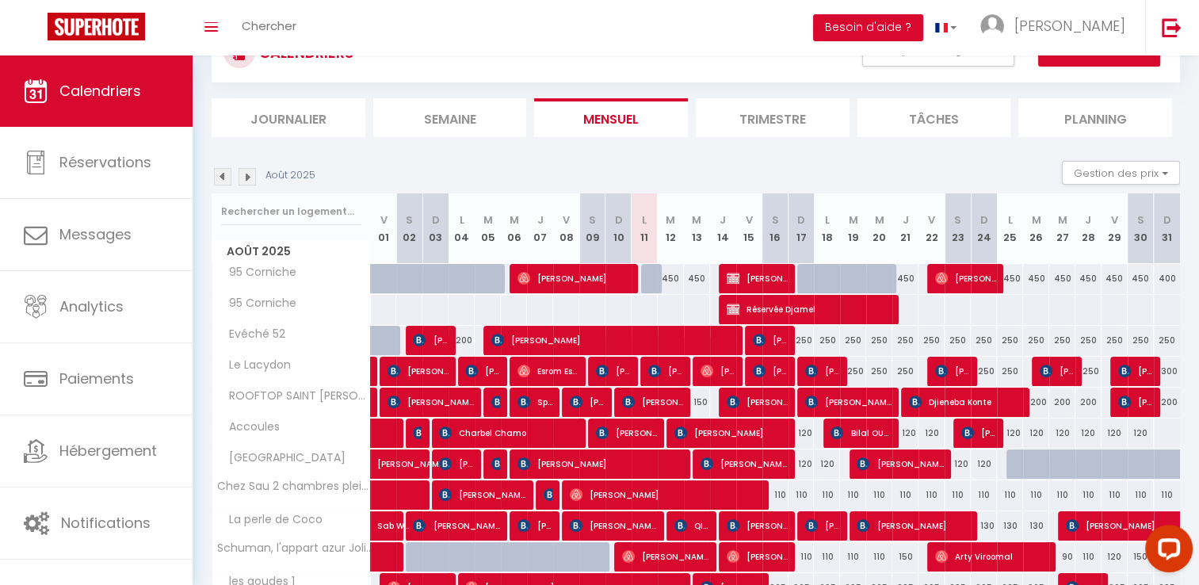
click at [667, 280] on div "450" at bounding box center [671, 278] width 26 height 29
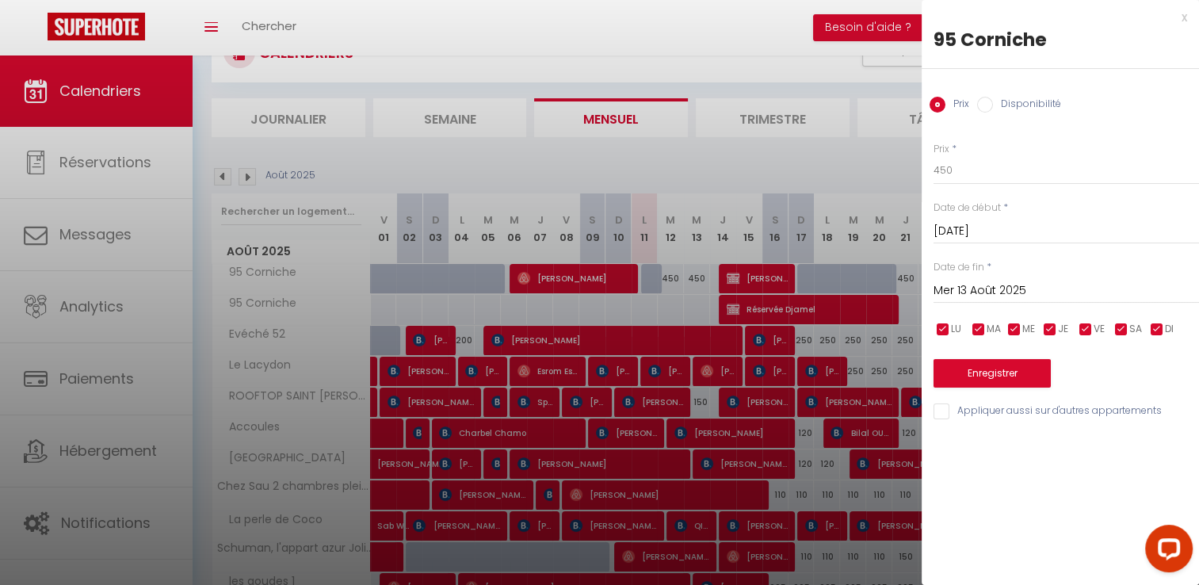
click at [998, 292] on input "Mer 13 Août 2025" at bounding box center [1065, 290] width 265 height 21
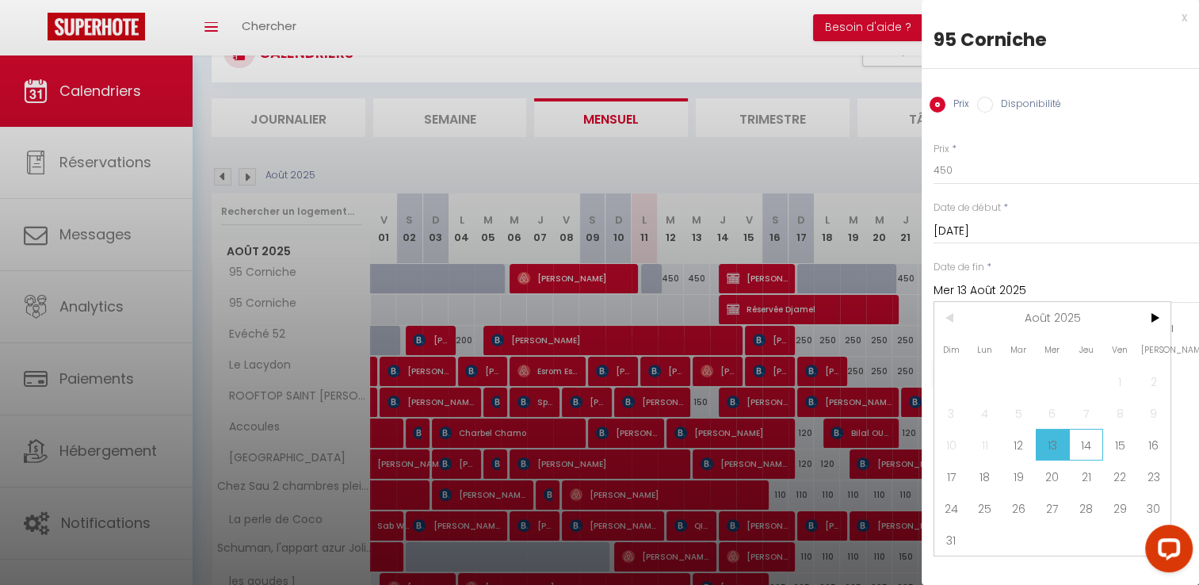
click at [1088, 442] on span "14" at bounding box center [1086, 445] width 34 height 32
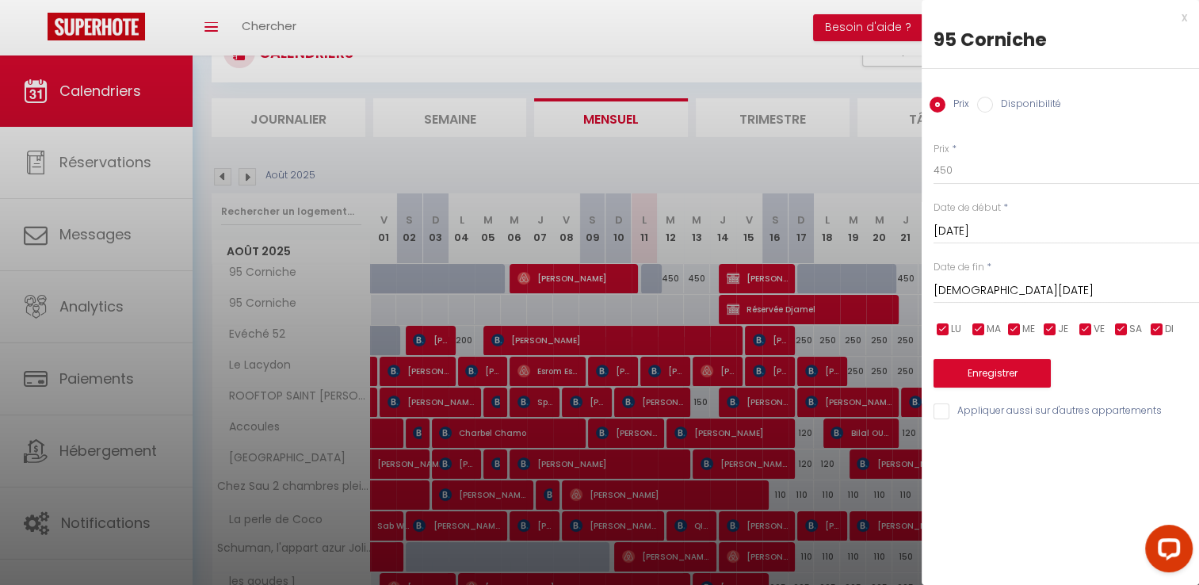
click at [989, 105] on input "Disponibilité" at bounding box center [985, 105] width 16 height 16
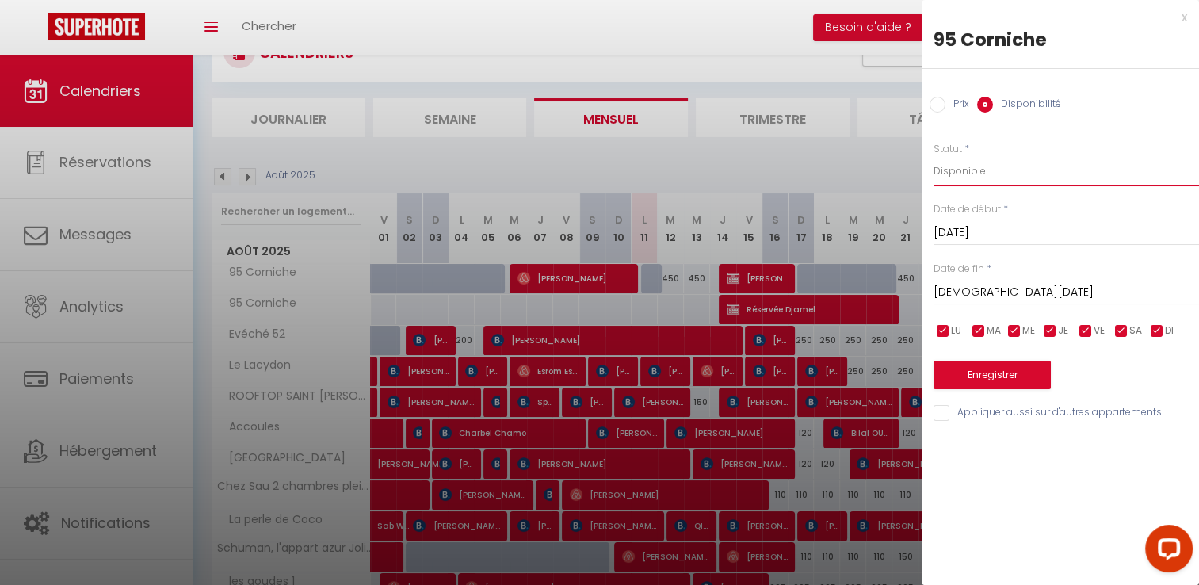
click at [958, 174] on select "Disponible Indisponible" at bounding box center [1065, 171] width 265 height 30
click at [933, 156] on select "Disponible Indisponible" at bounding box center [1065, 171] width 265 height 30
click at [977, 372] on button "Enregistrer" at bounding box center [991, 374] width 117 height 29
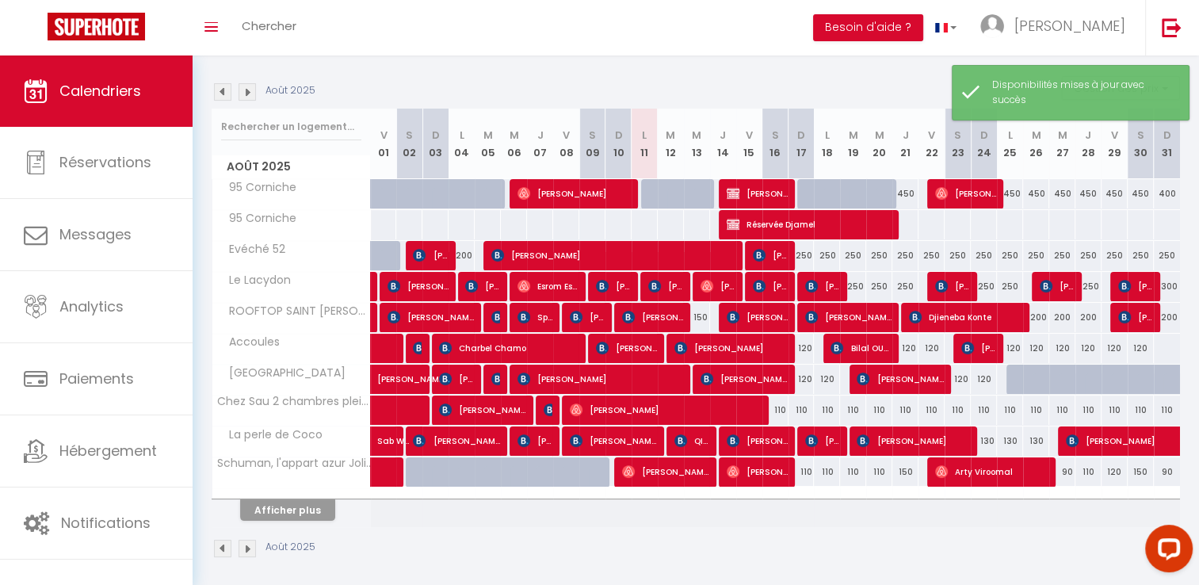
scroll to position [155, 0]
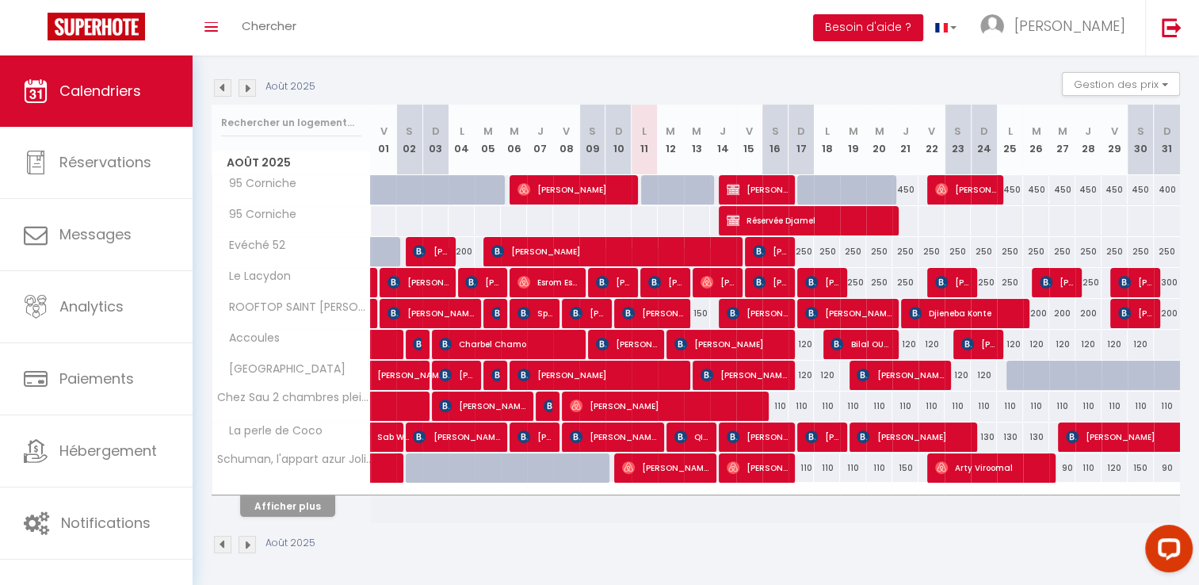
click at [795, 252] on div "250" at bounding box center [801, 251] width 26 height 29
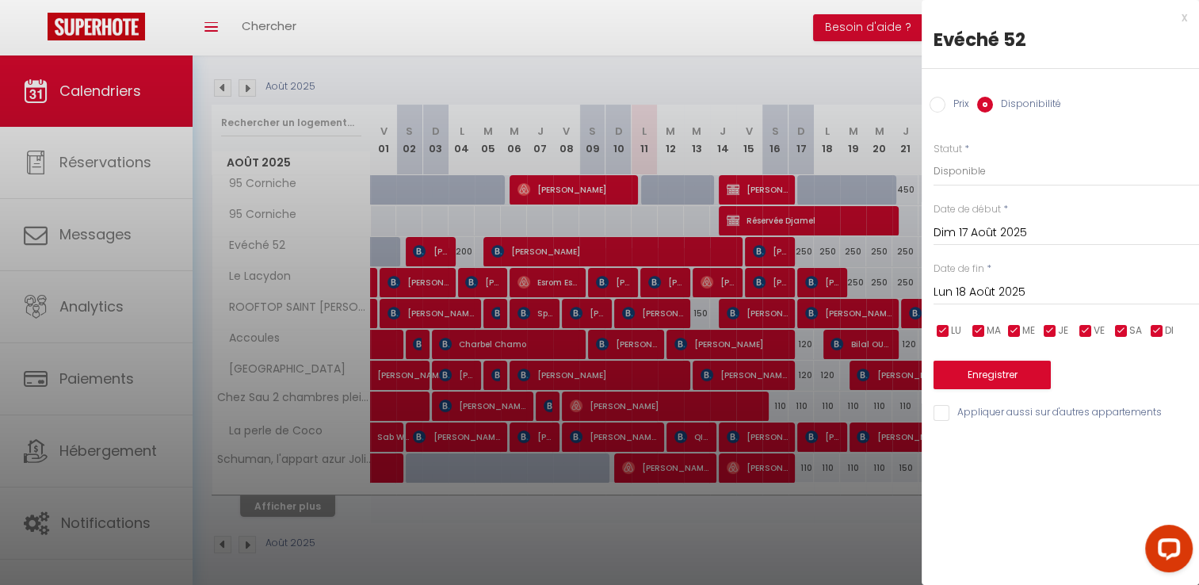
click at [989, 295] on input "Lun 18 Août 2025" at bounding box center [1065, 292] width 265 height 21
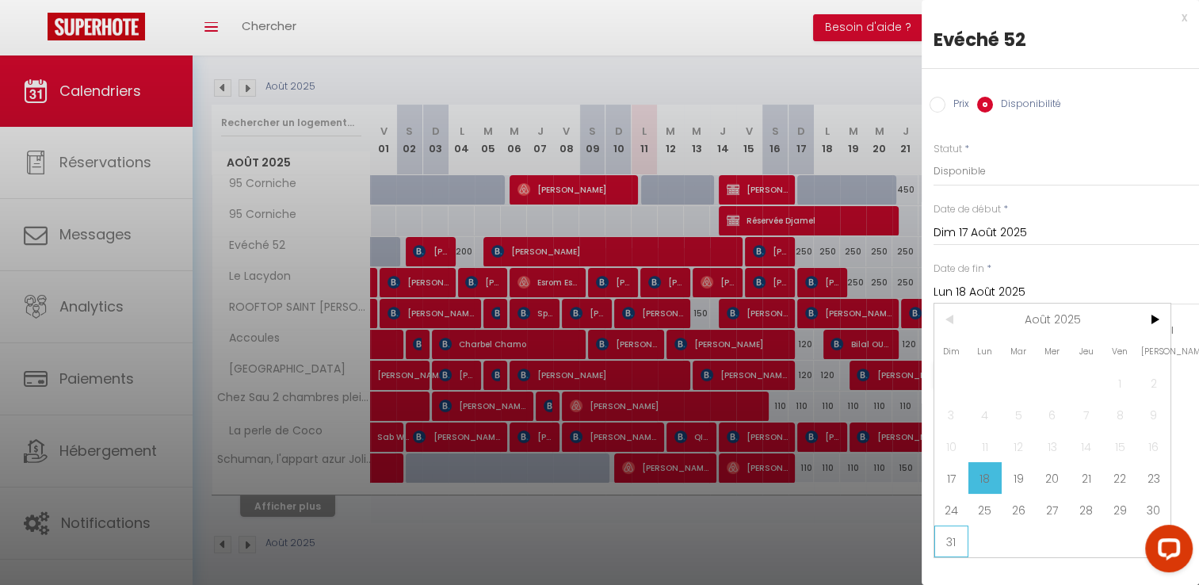
click at [951, 549] on span "31" at bounding box center [951, 541] width 34 height 32
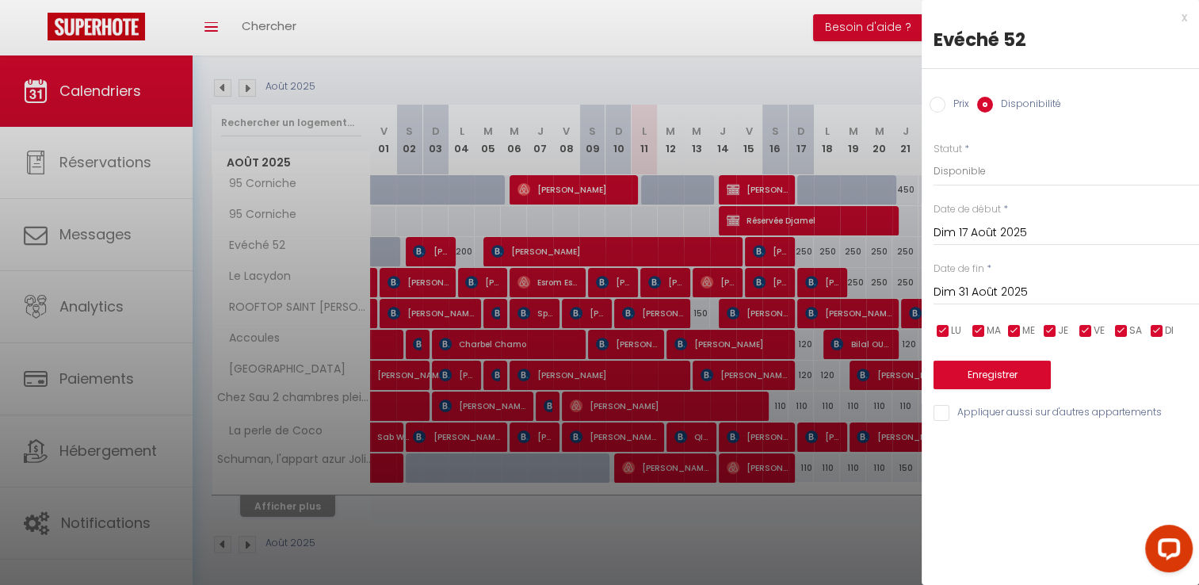
click at [938, 109] on input "Prix" at bounding box center [937, 105] width 16 height 16
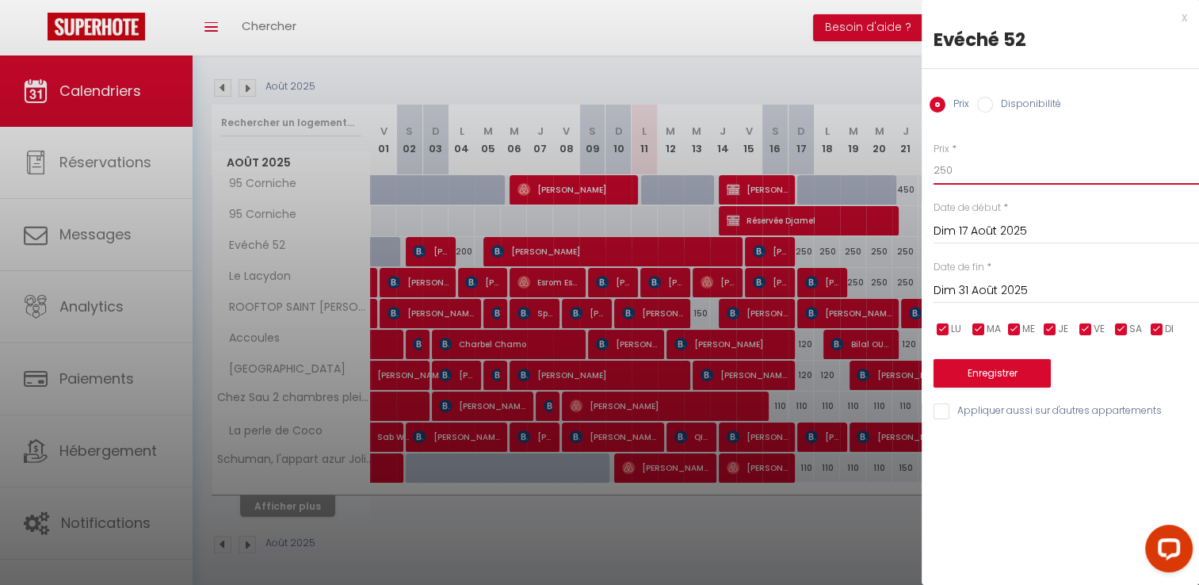
click at [959, 168] on input "250" at bounding box center [1065, 170] width 265 height 29
click at [989, 368] on button "Enregistrer" at bounding box center [991, 373] width 117 height 29
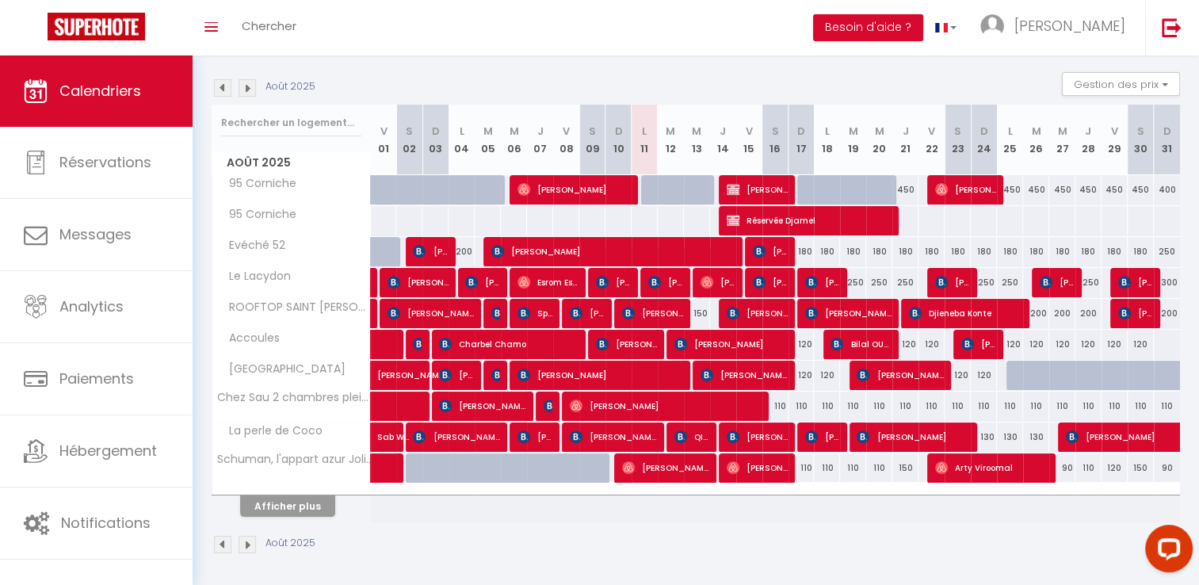
click at [856, 280] on div "250" at bounding box center [853, 282] width 26 height 29
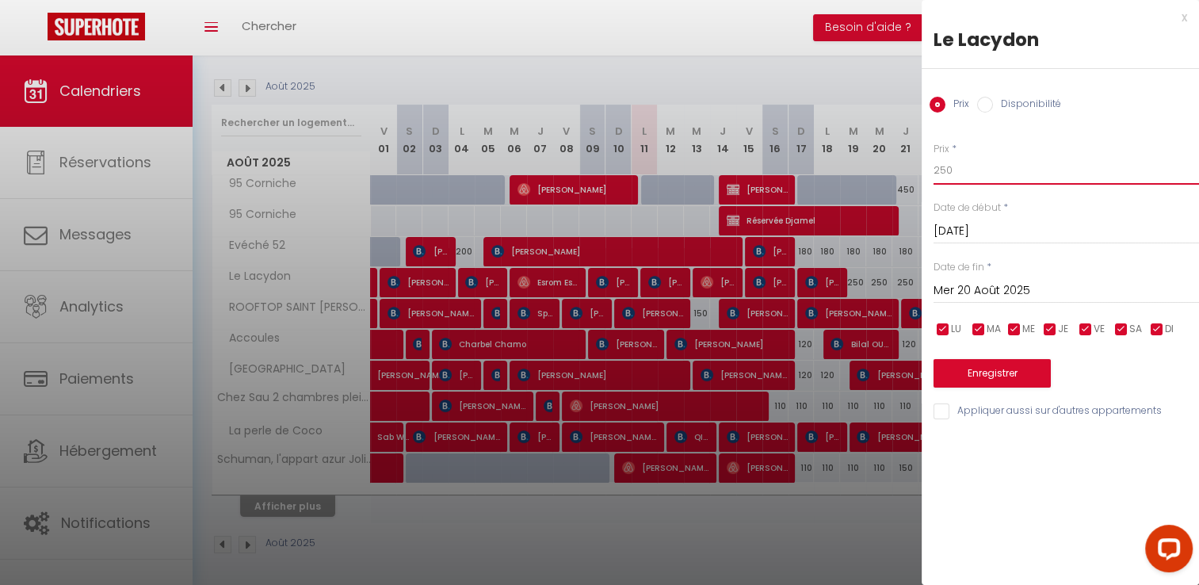
click at [985, 184] on input "250" at bounding box center [1065, 170] width 265 height 29
click at [966, 285] on input "Mer 20 Août 2025" at bounding box center [1065, 290] width 265 height 21
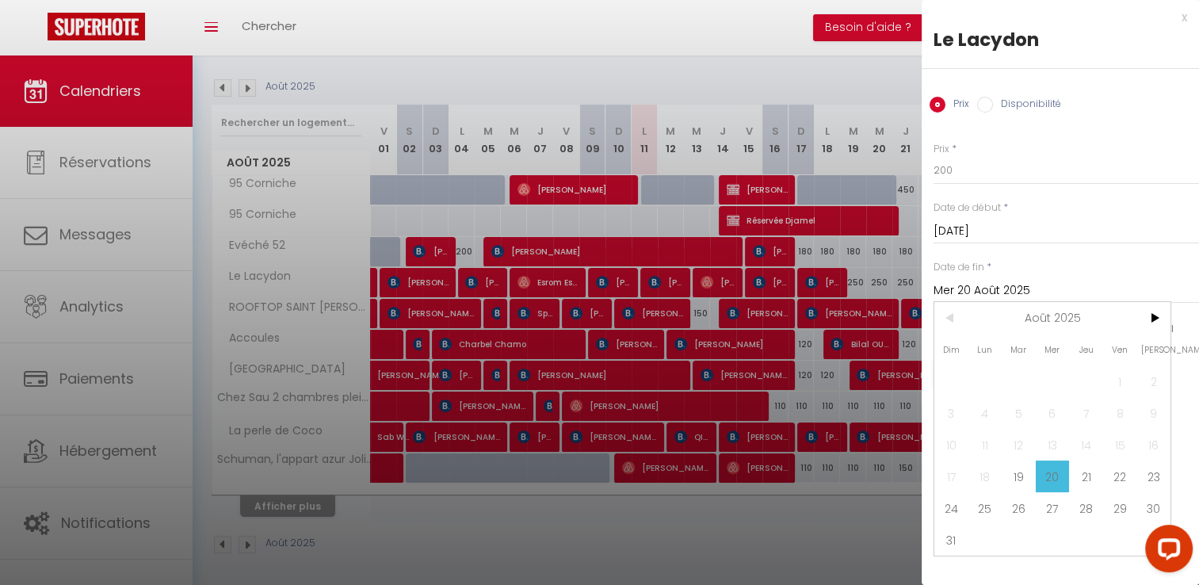
click at [948, 540] on span "31" at bounding box center [951, 540] width 34 height 32
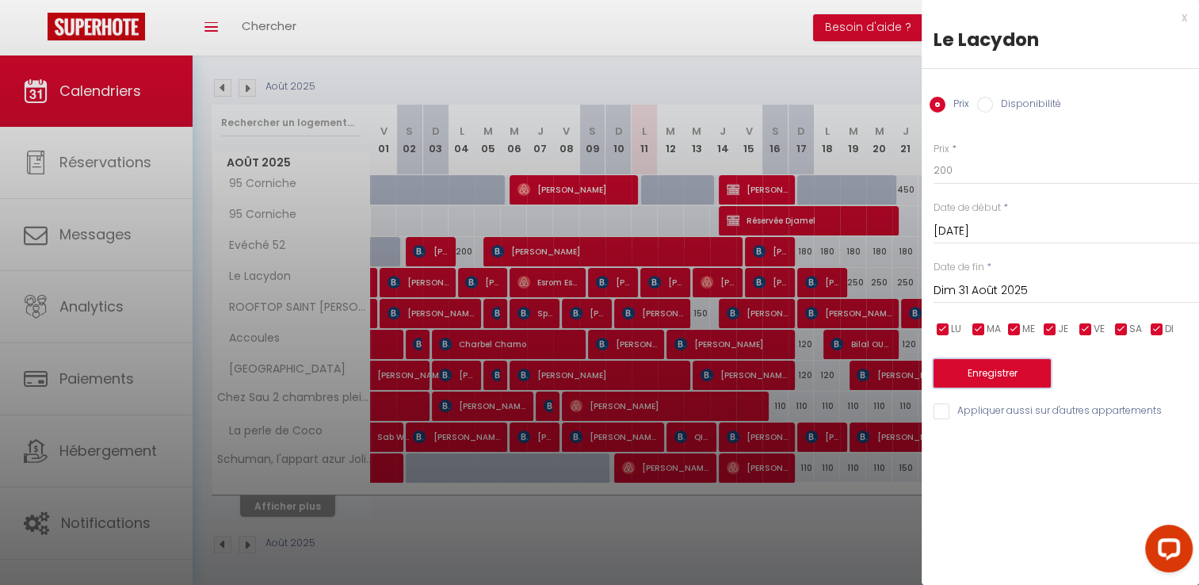
click at [1014, 366] on button "Enregistrer" at bounding box center [991, 373] width 117 height 29
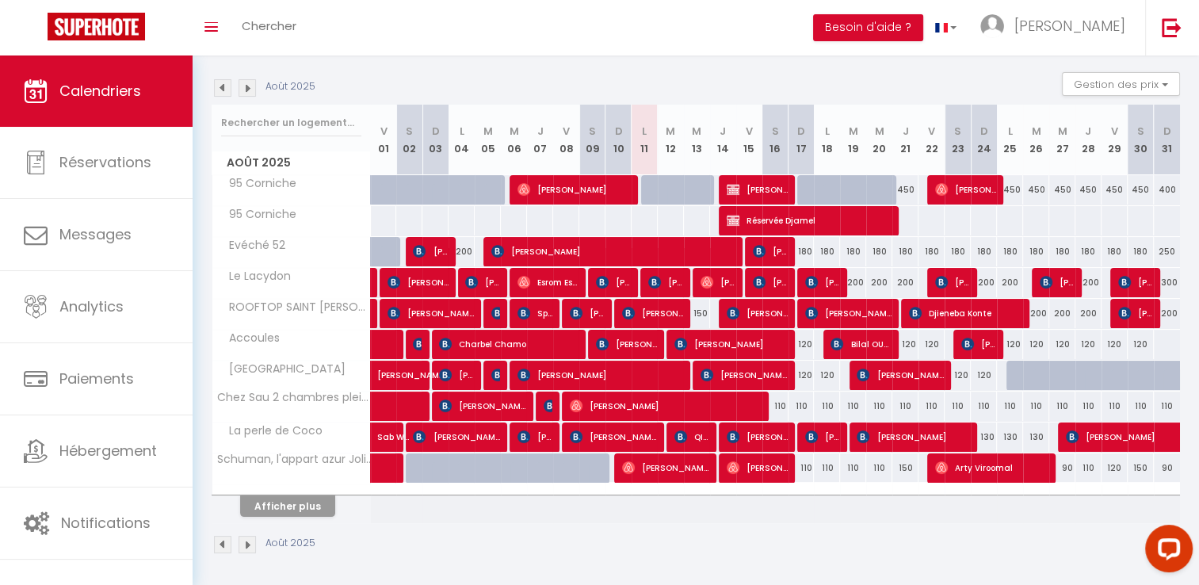
click at [785, 407] on div "110" at bounding box center [775, 405] width 26 height 29
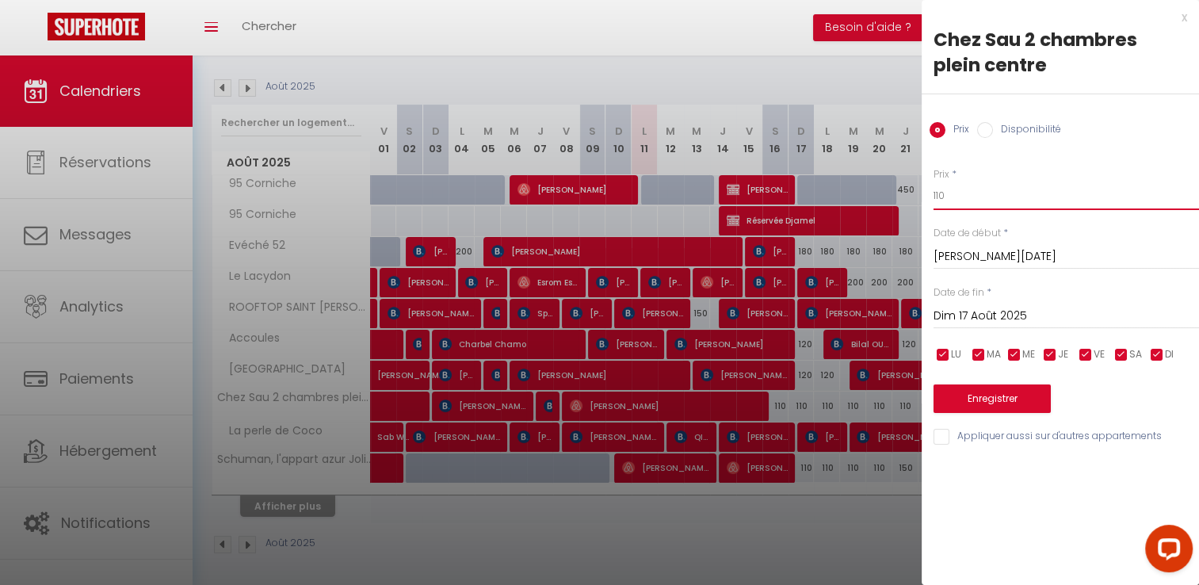
click at [959, 200] on input "110" at bounding box center [1065, 195] width 265 height 29
click at [959, 201] on input "110" at bounding box center [1065, 195] width 265 height 29
click at [1021, 323] on input "Dim 17 Août 2025" at bounding box center [1065, 316] width 265 height 21
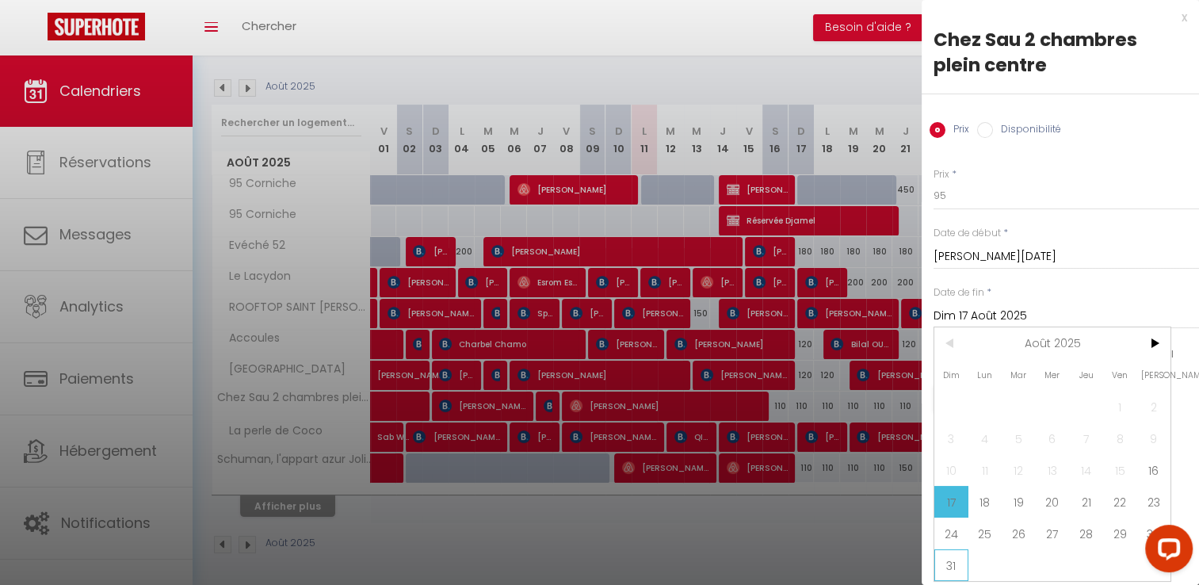
click at [946, 564] on span "31" at bounding box center [951, 565] width 34 height 32
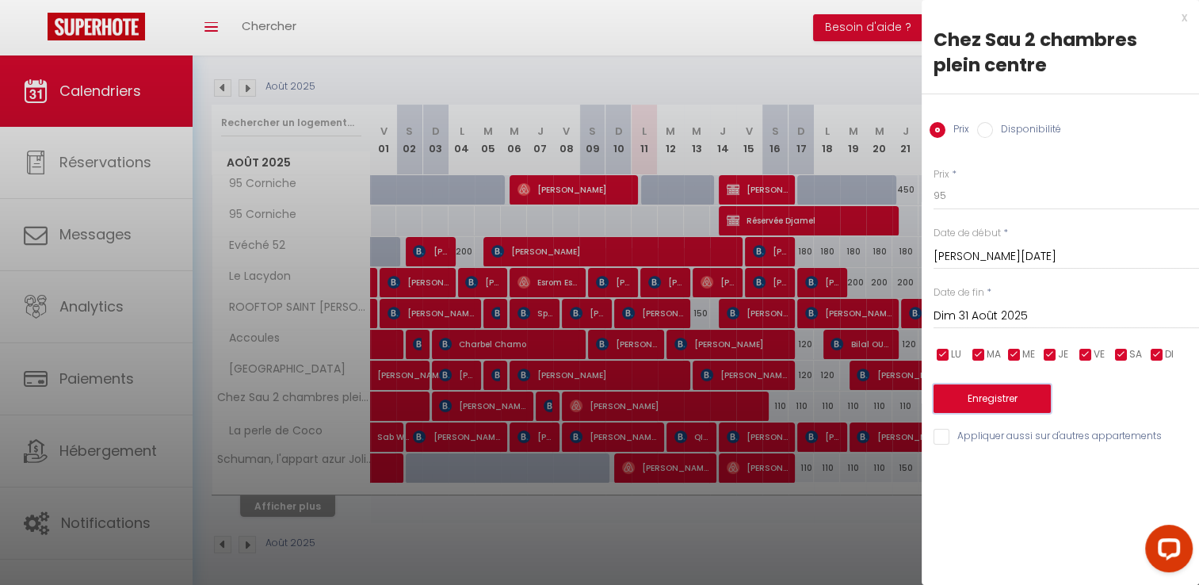
click at [970, 395] on button "Enregistrer" at bounding box center [991, 398] width 117 height 29
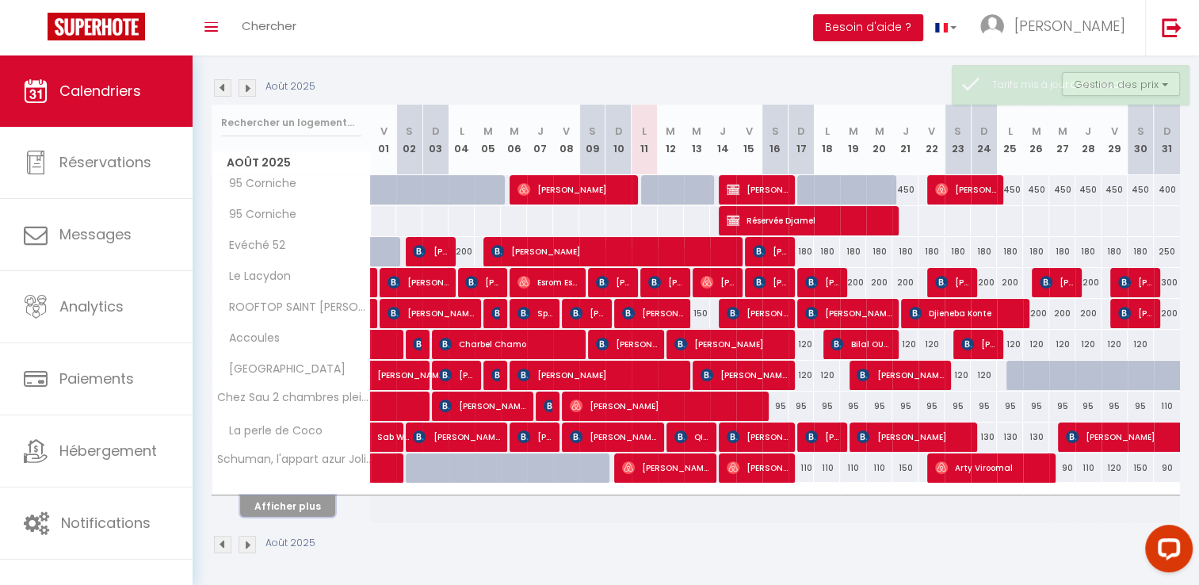
drag, startPoint x: 295, startPoint y: 504, endPoint x: 574, endPoint y: 366, distance: 311.8
click at [295, 504] on button "Afficher plus" at bounding box center [287, 505] width 95 height 21
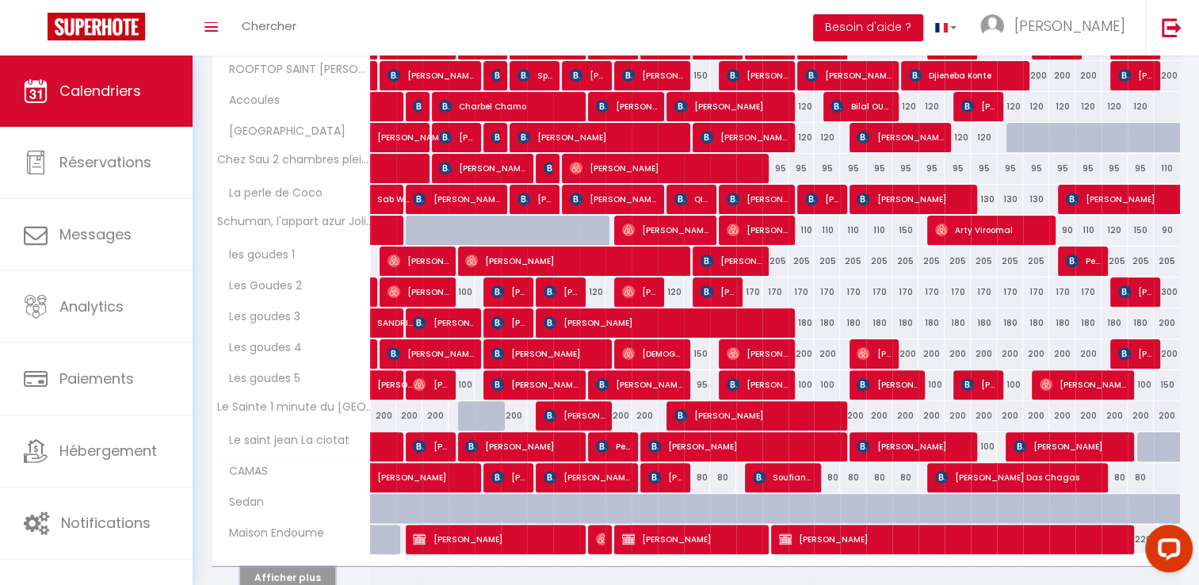
scroll to position [234, 0]
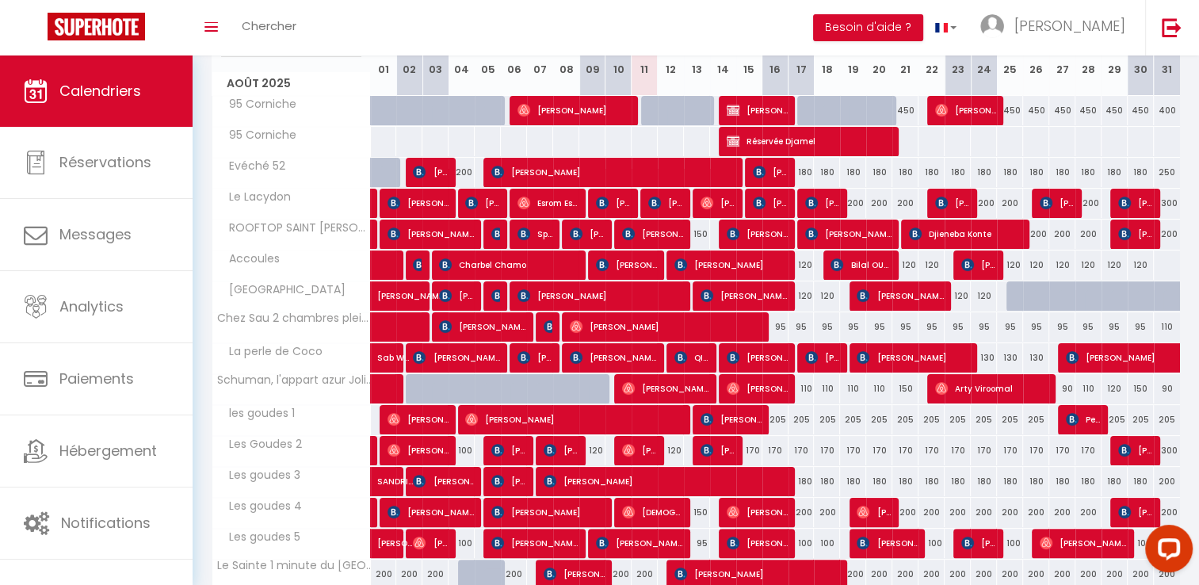
click at [774, 417] on div "205" at bounding box center [775, 419] width 26 height 29
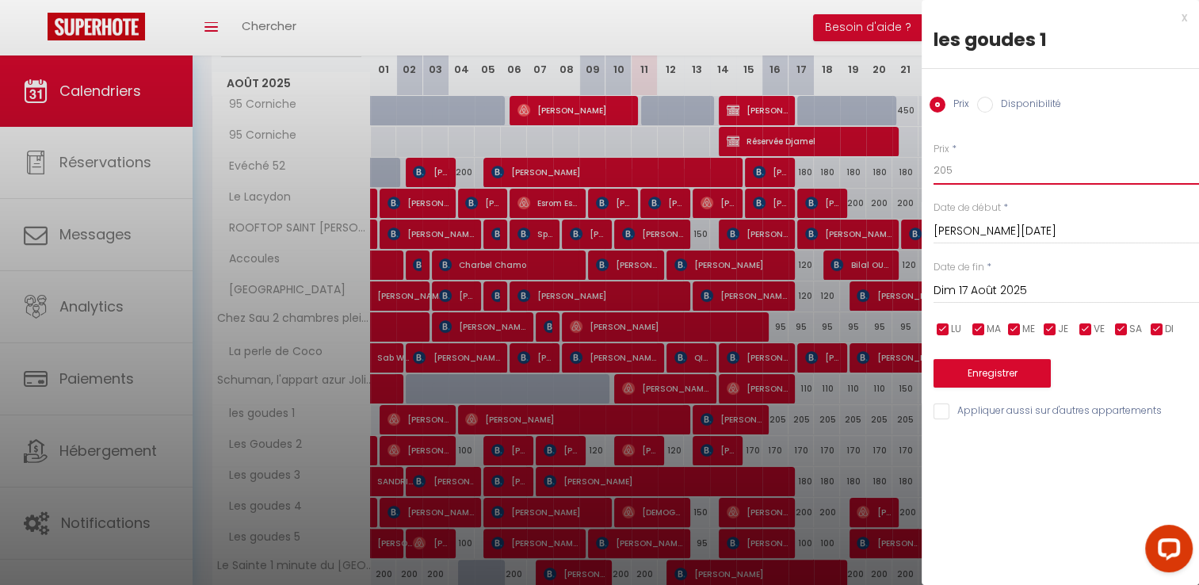
click at [982, 163] on input "205" at bounding box center [1065, 170] width 265 height 29
click at [1013, 293] on input "Dim 17 Août 2025" at bounding box center [1065, 290] width 265 height 21
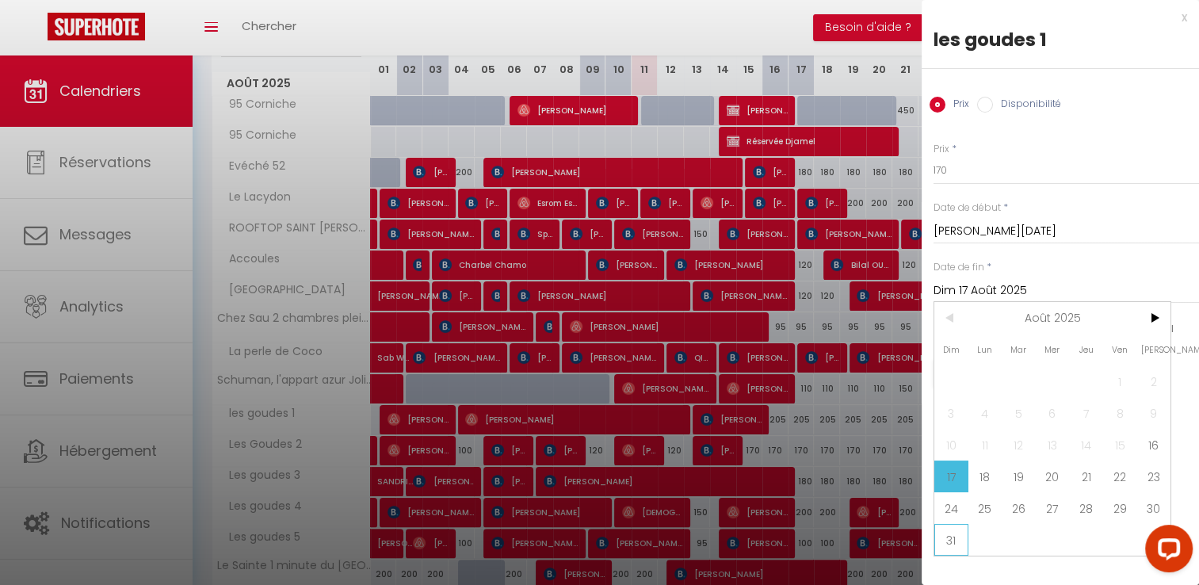
click at [948, 546] on span "31" at bounding box center [951, 540] width 34 height 32
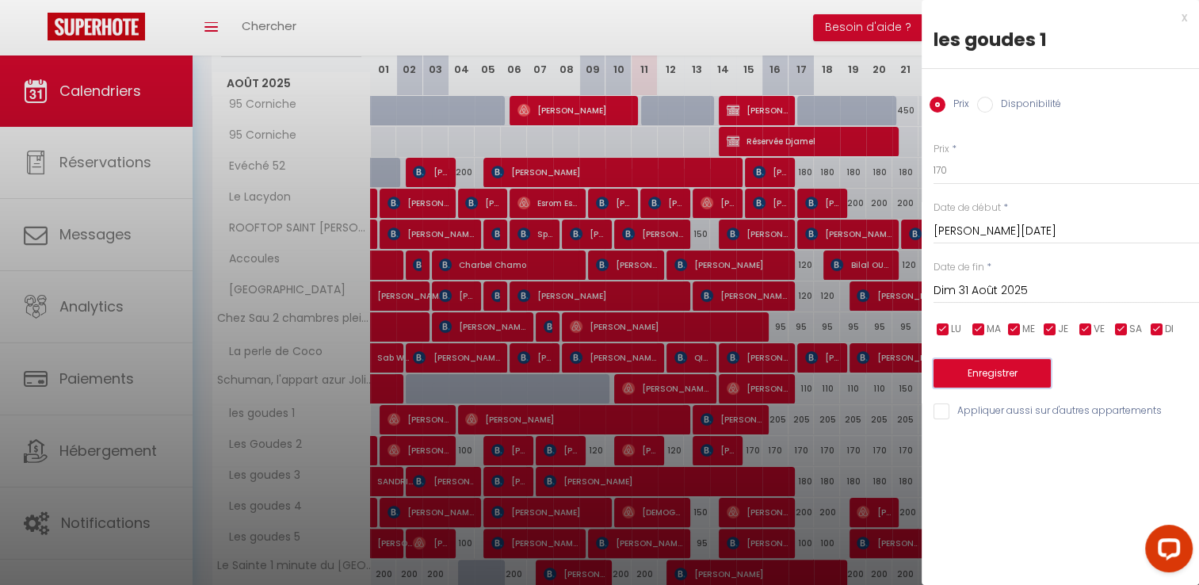
click at [992, 378] on button "Enregistrer" at bounding box center [991, 373] width 117 height 29
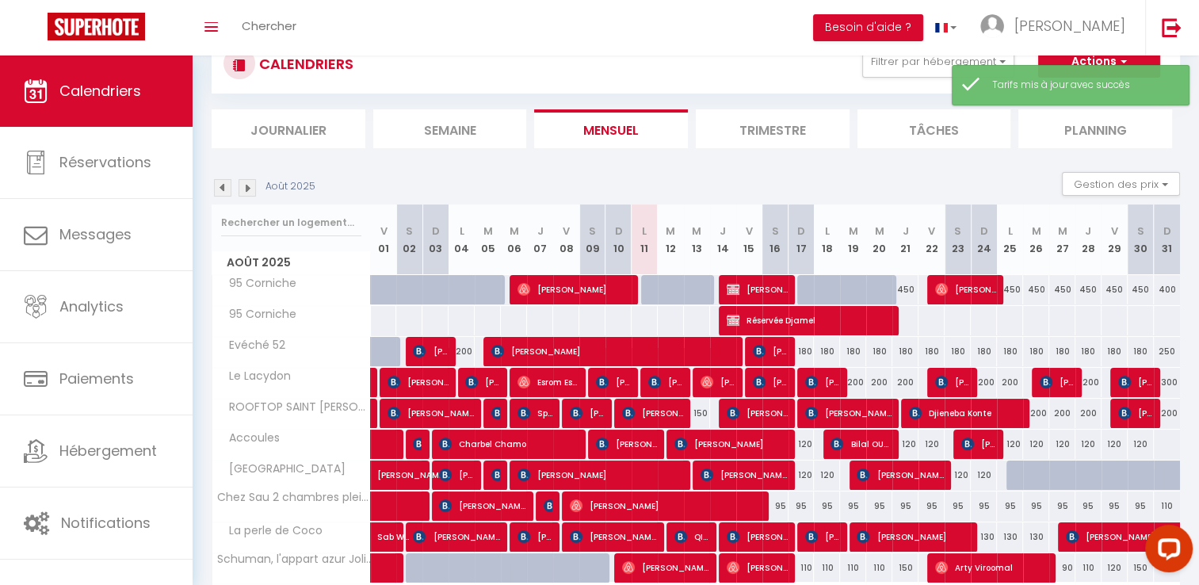
scroll to position [155, 0]
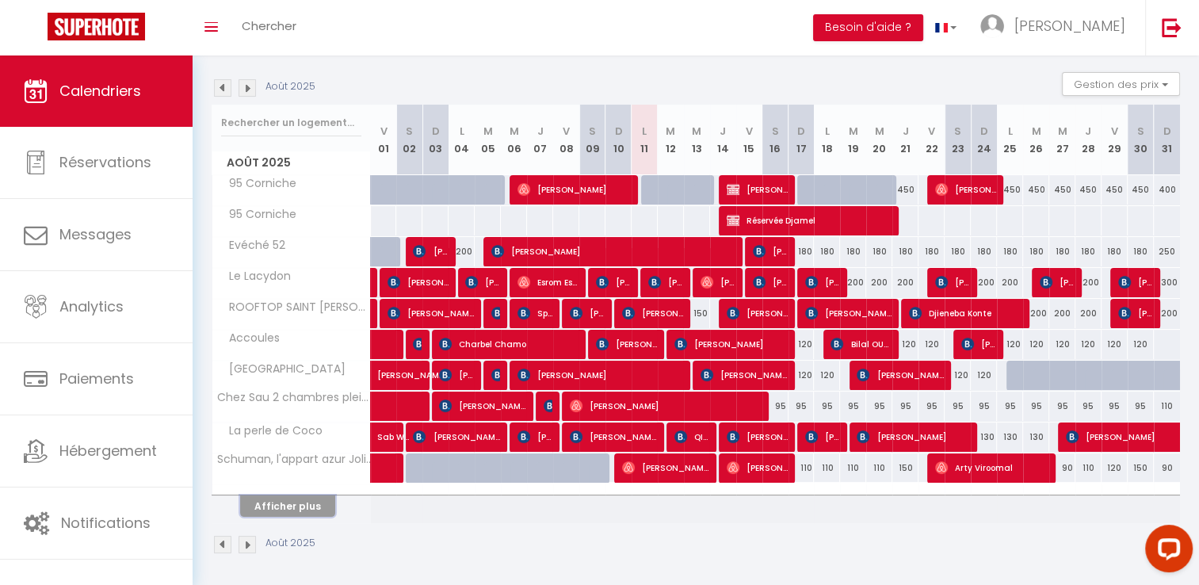
click at [318, 496] on button "Afficher plus" at bounding box center [287, 505] width 95 height 21
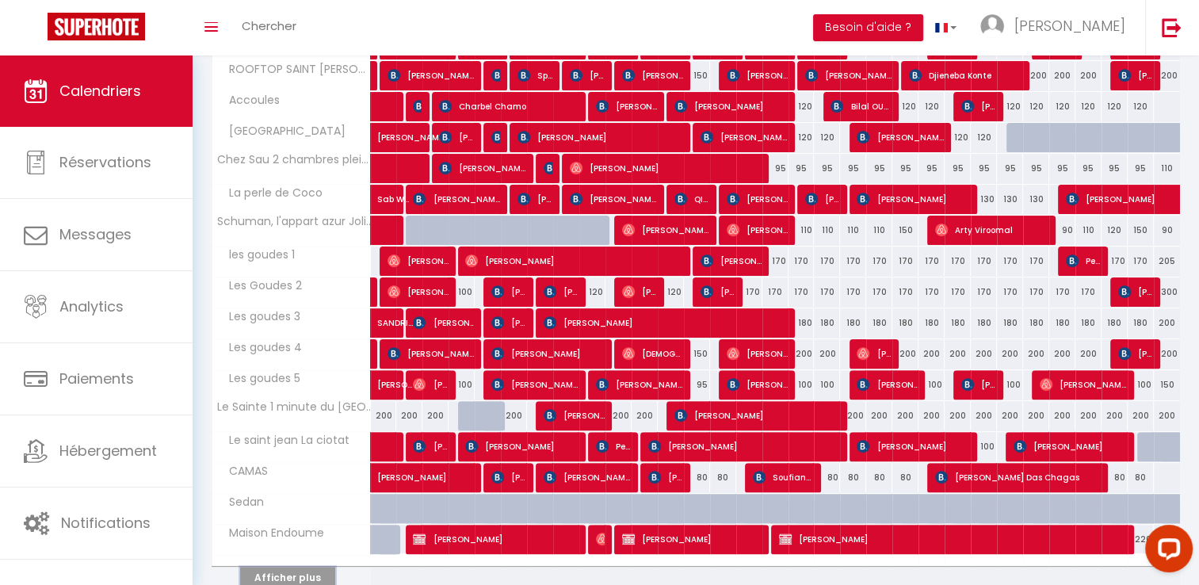
scroll to position [463, 0]
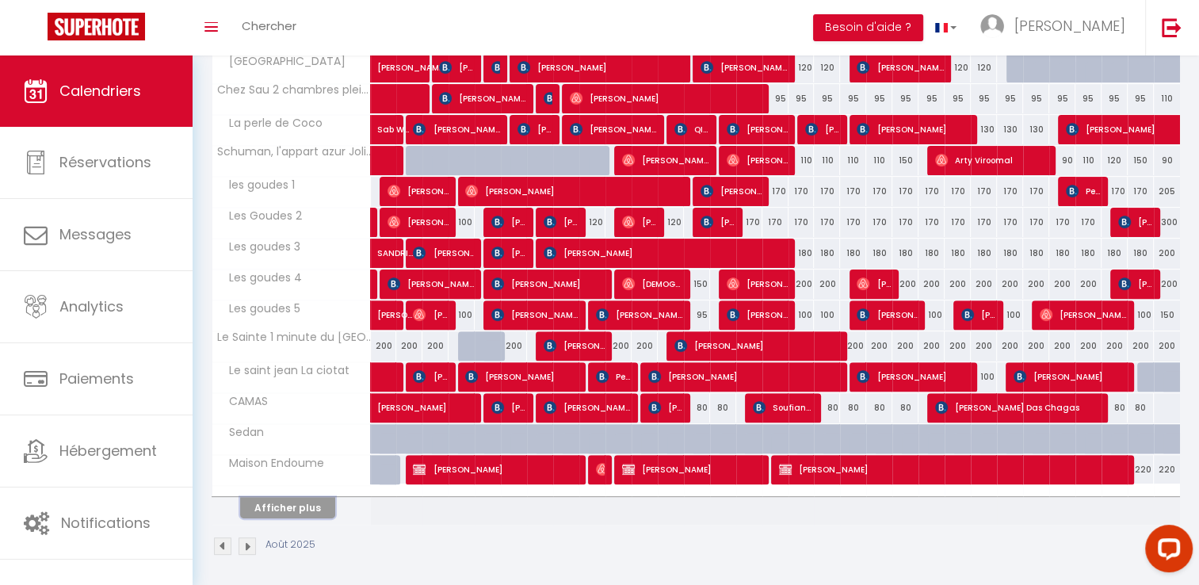
click at [268, 510] on button "Afficher plus" at bounding box center [287, 507] width 95 height 21
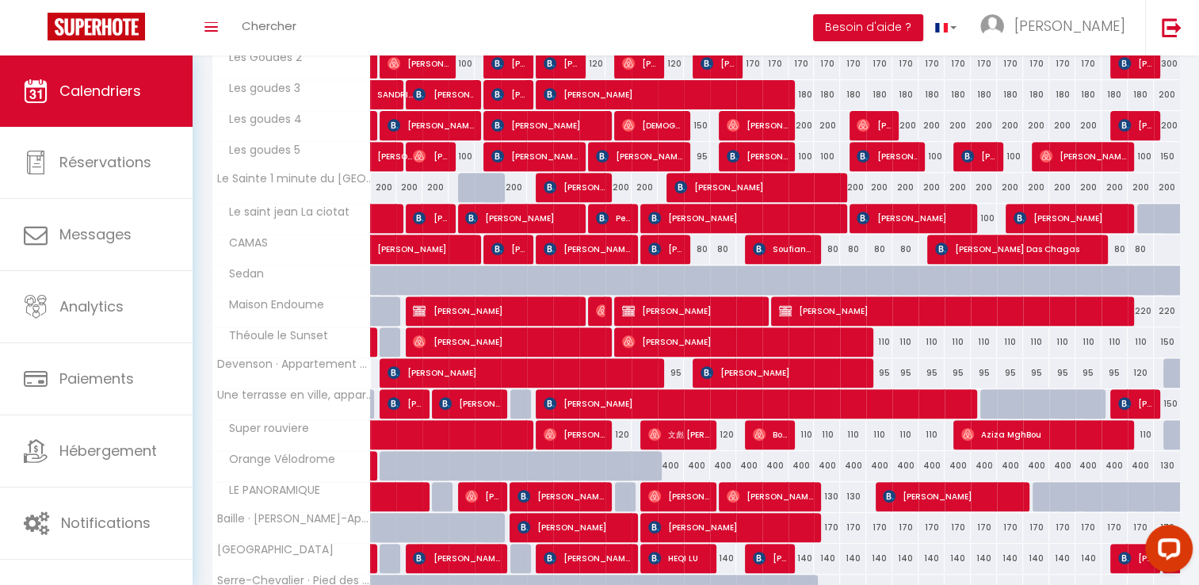
scroll to position [700, 0]
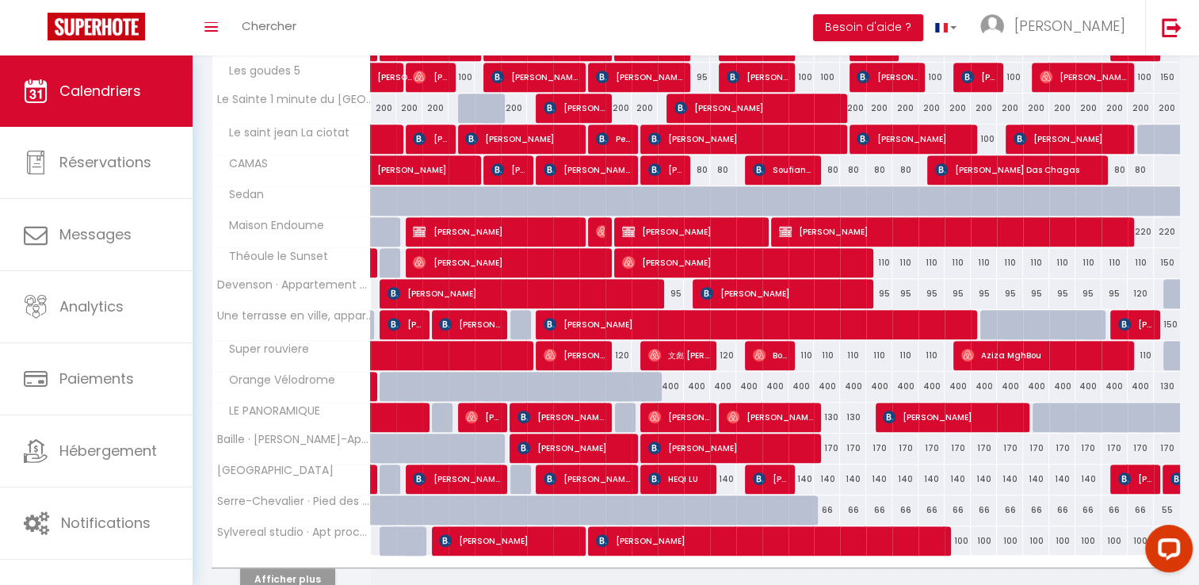
click at [699, 170] on div "80" at bounding box center [697, 169] width 26 height 29
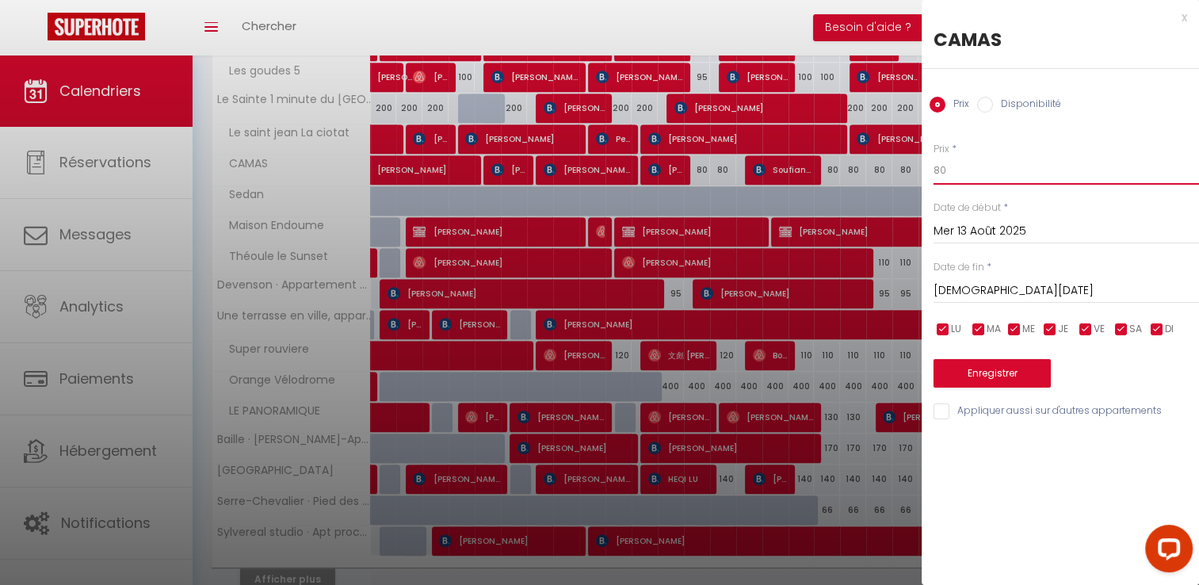
click at [973, 169] on input "80" at bounding box center [1065, 170] width 265 height 29
click at [1014, 287] on input "[DEMOGRAPHIC_DATA][DATE]" at bounding box center [1065, 290] width 265 height 21
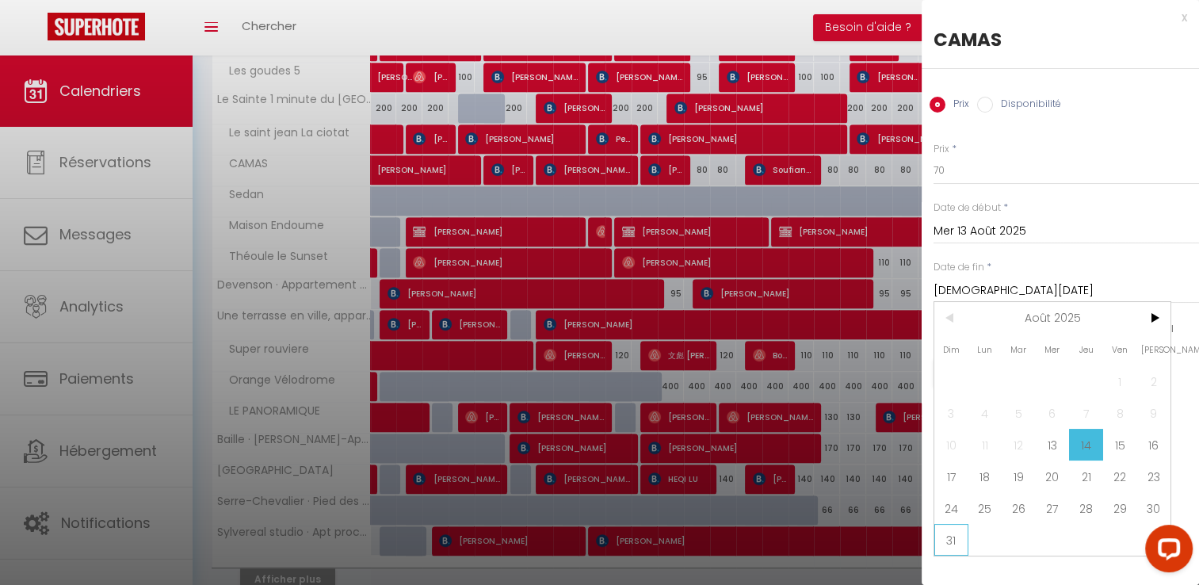
click at [951, 537] on span "31" at bounding box center [951, 540] width 34 height 32
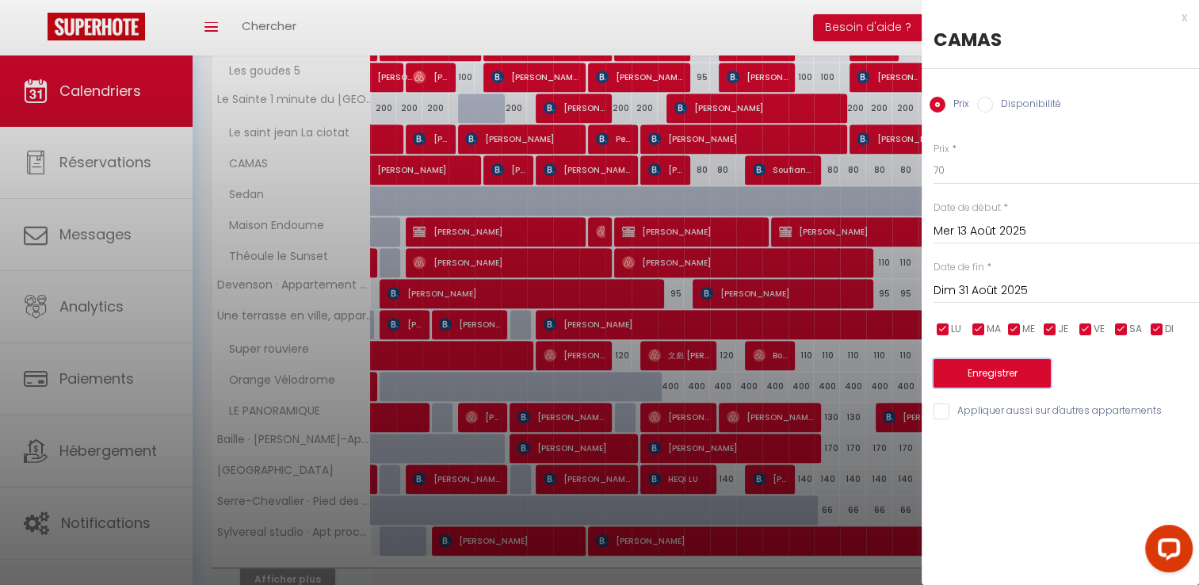
click at [973, 371] on button "Enregistrer" at bounding box center [991, 373] width 117 height 29
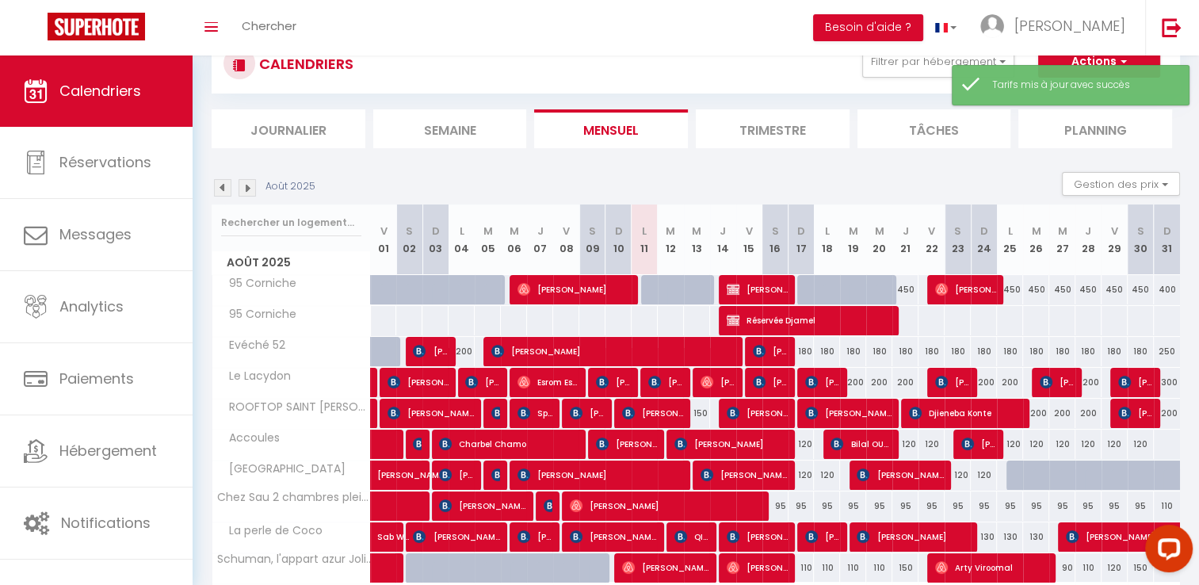
scroll to position [155, 0]
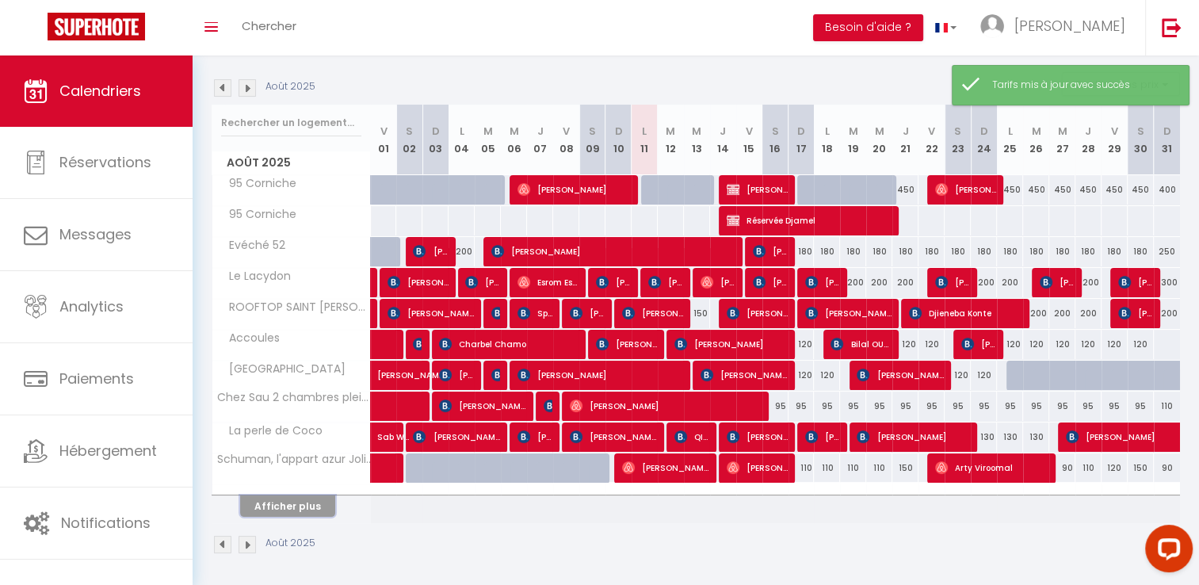
drag, startPoint x: 279, startPoint y: 499, endPoint x: 608, endPoint y: 351, distance: 361.3
click at [279, 499] on button "Afficher plus" at bounding box center [287, 505] width 95 height 21
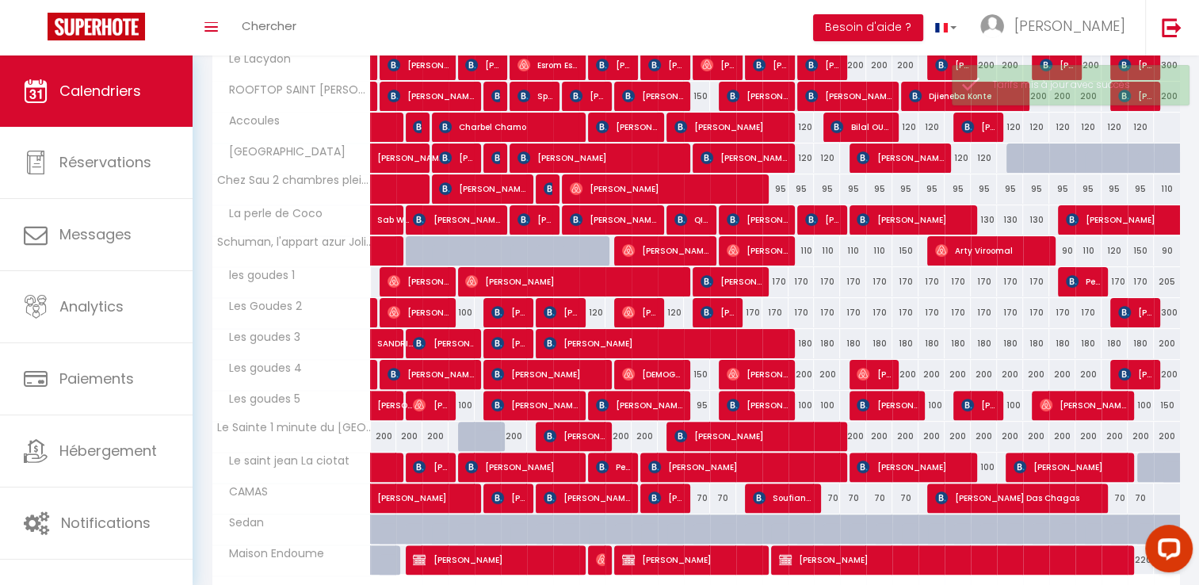
scroll to position [463, 0]
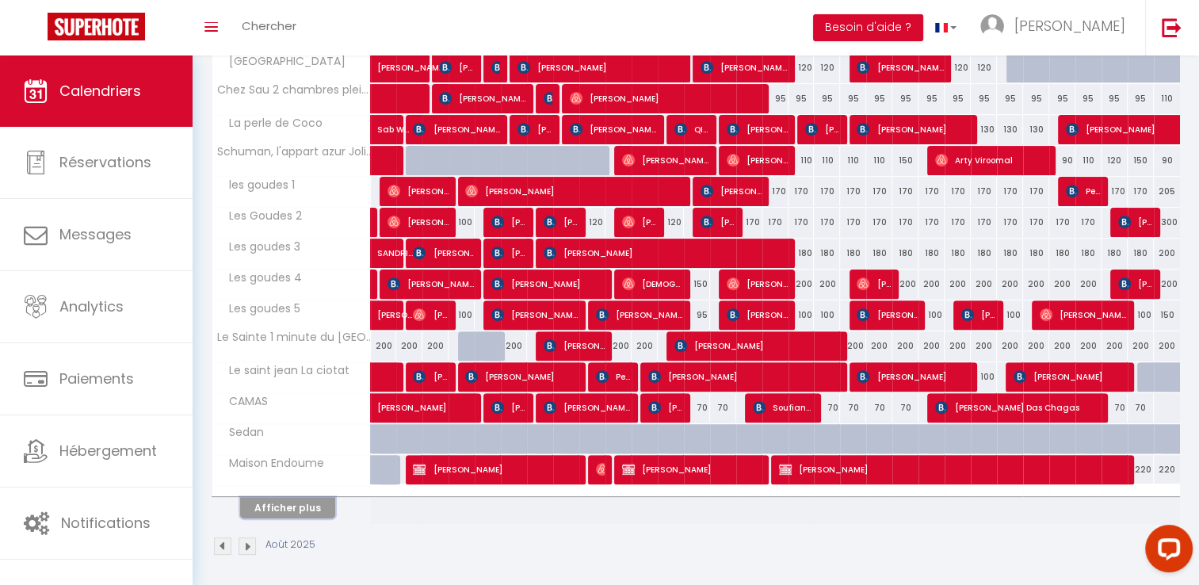
click at [317, 499] on button "Afficher plus" at bounding box center [287, 507] width 95 height 21
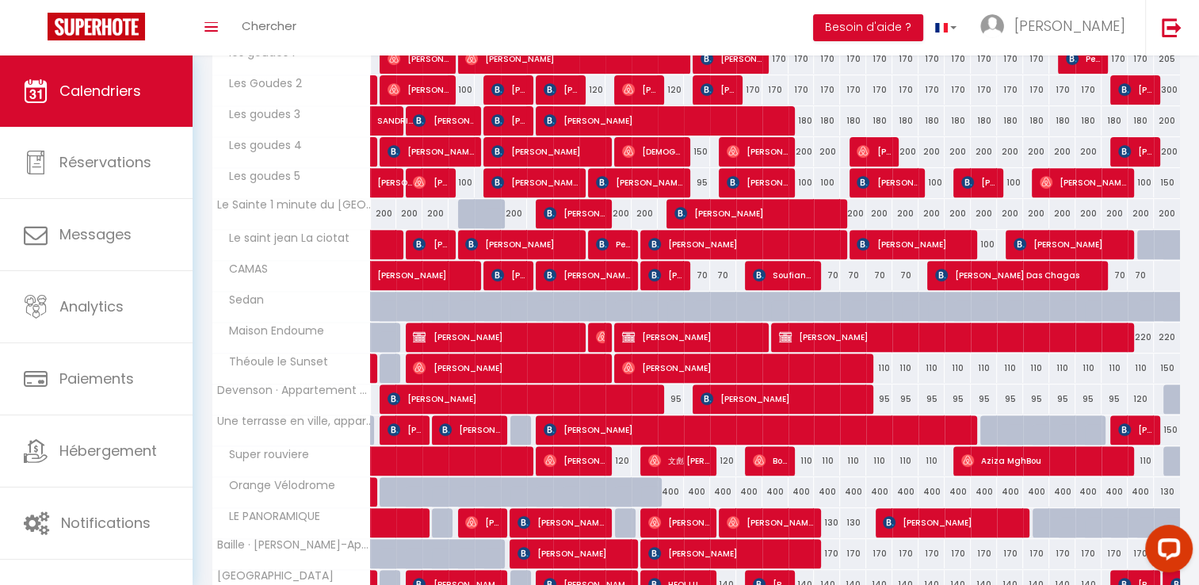
scroll to position [612, 0]
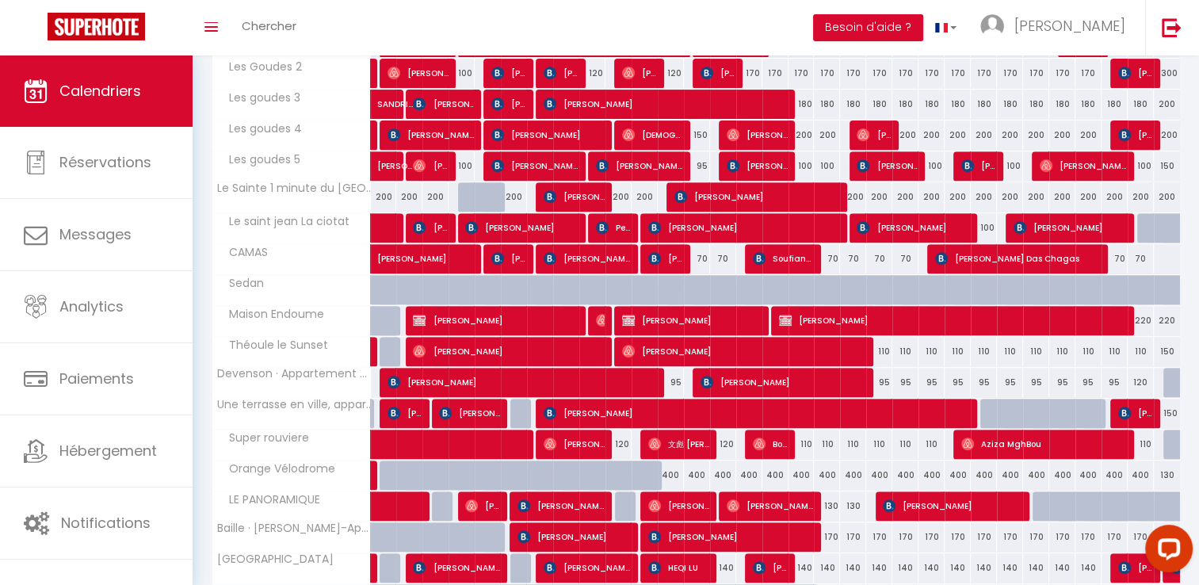
click at [884, 350] on div "110" at bounding box center [879, 351] width 26 height 29
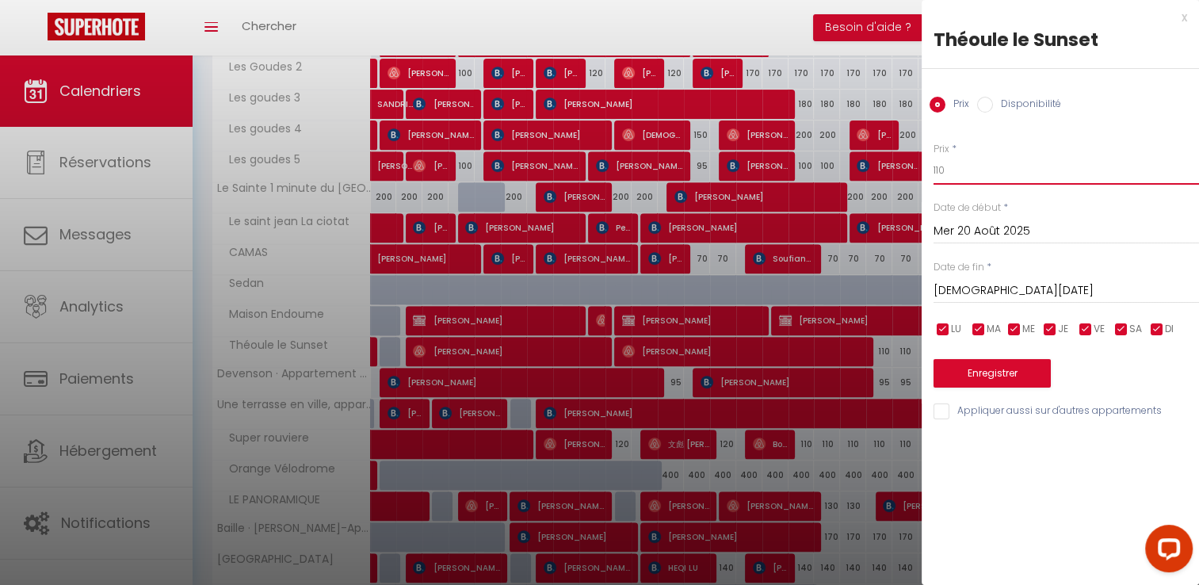
click at [963, 181] on input "110" at bounding box center [1065, 170] width 265 height 29
drag, startPoint x: 957, startPoint y: 288, endPoint x: 964, endPoint y: 299, distance: 13.2
click at [958, 288] on input "[DEMOGRAPHIC_DATA][DATE]" at bounding box center [1065, 290] width 265 height 21
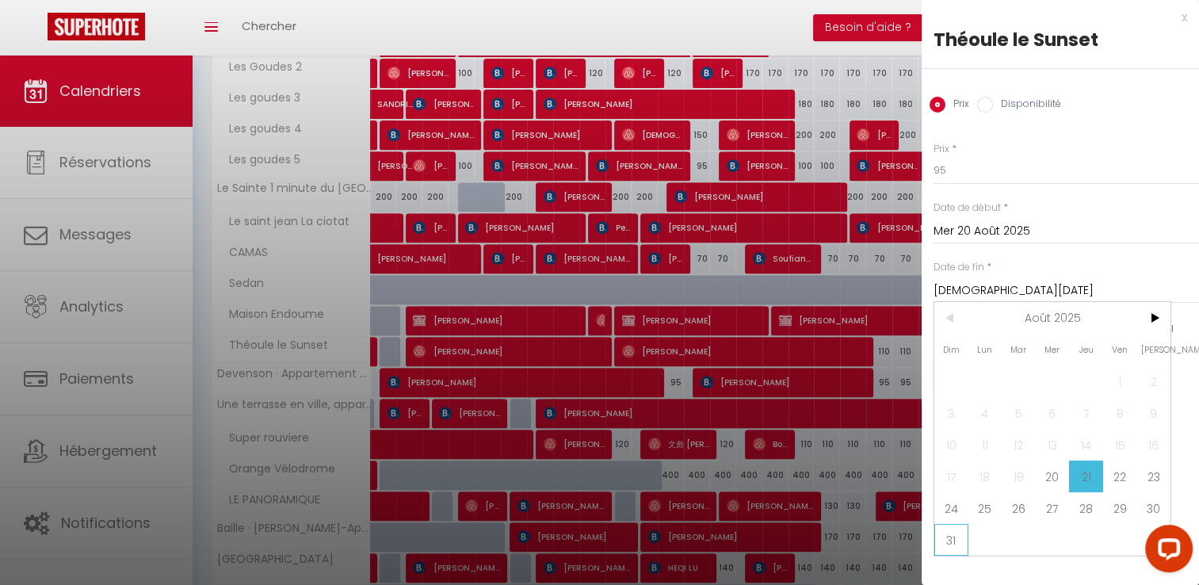
click at [954, 543] on span "31" at bounding box center [951, 540] width 34 height 32
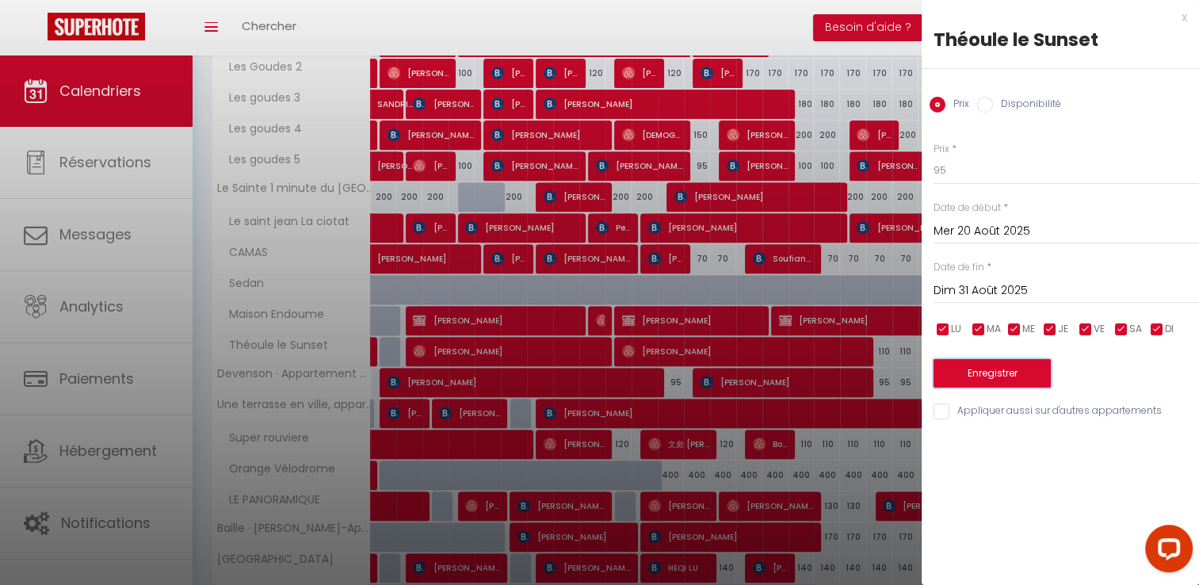
click at [982, 372] on button "Enregistrer" at bounding box center [991, 373] width 117 height 29
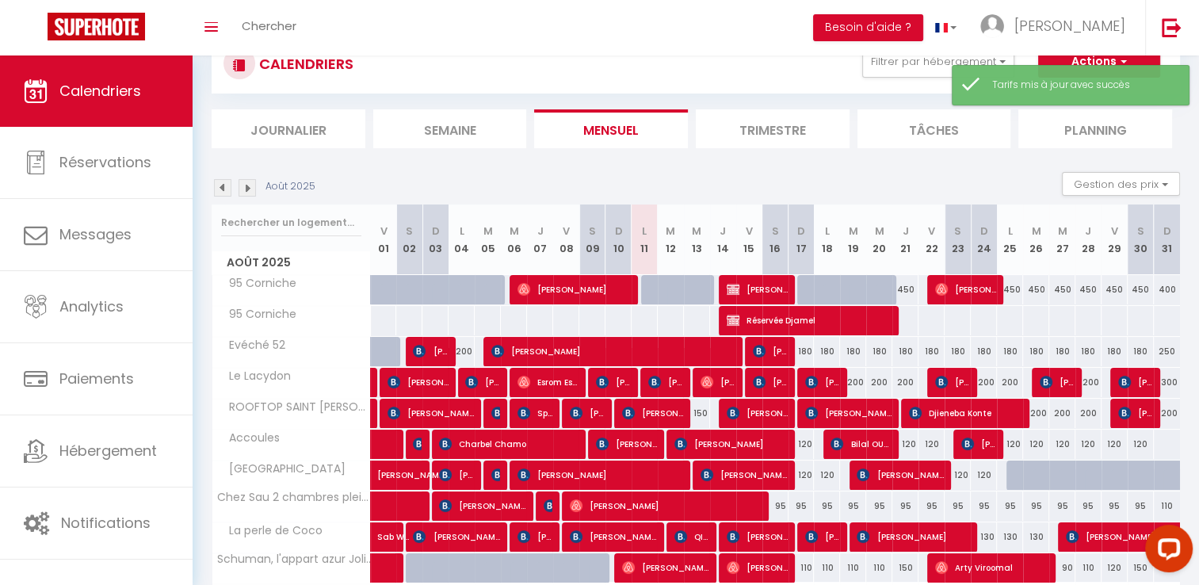
scroll to position [155, 0]
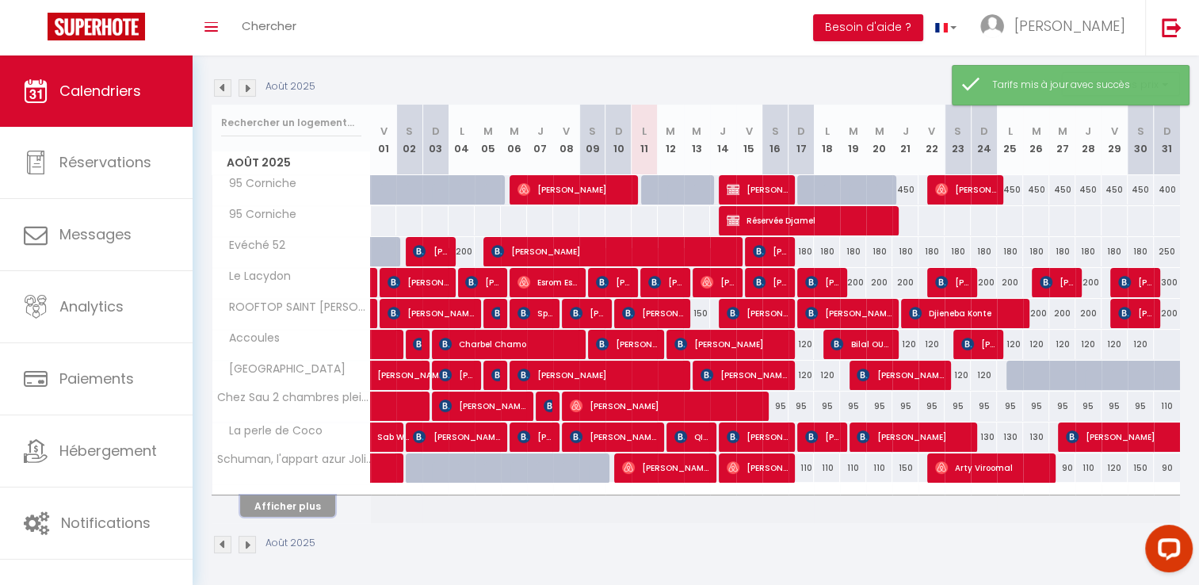
click at [318, 496] on button "Afficher plus" at bounding box center [287, 505] width 95 height 21
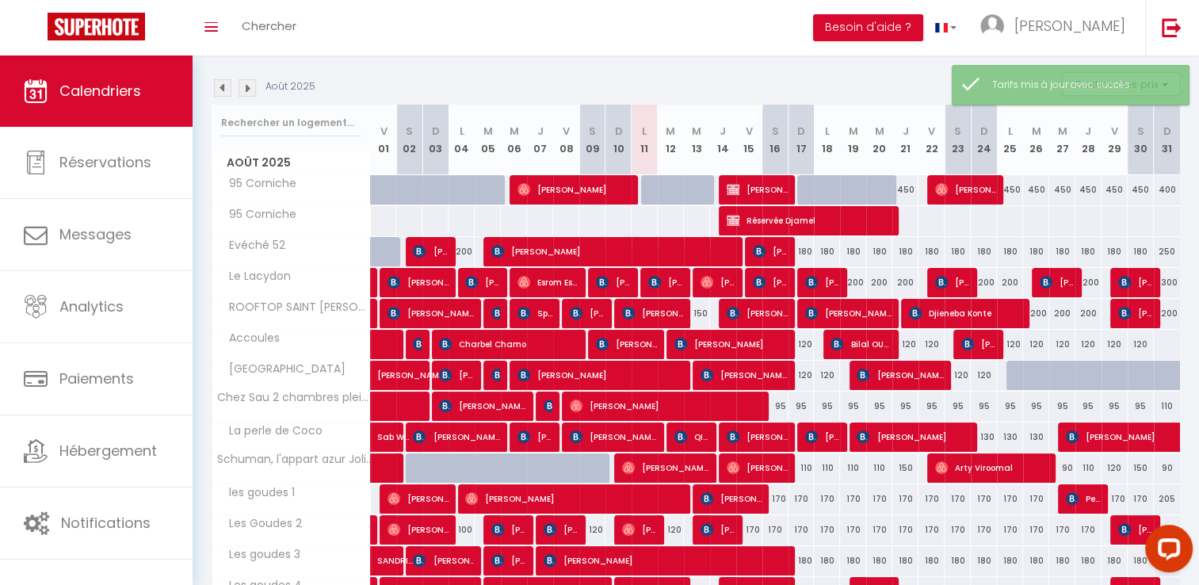
scroll to position [463, 0]
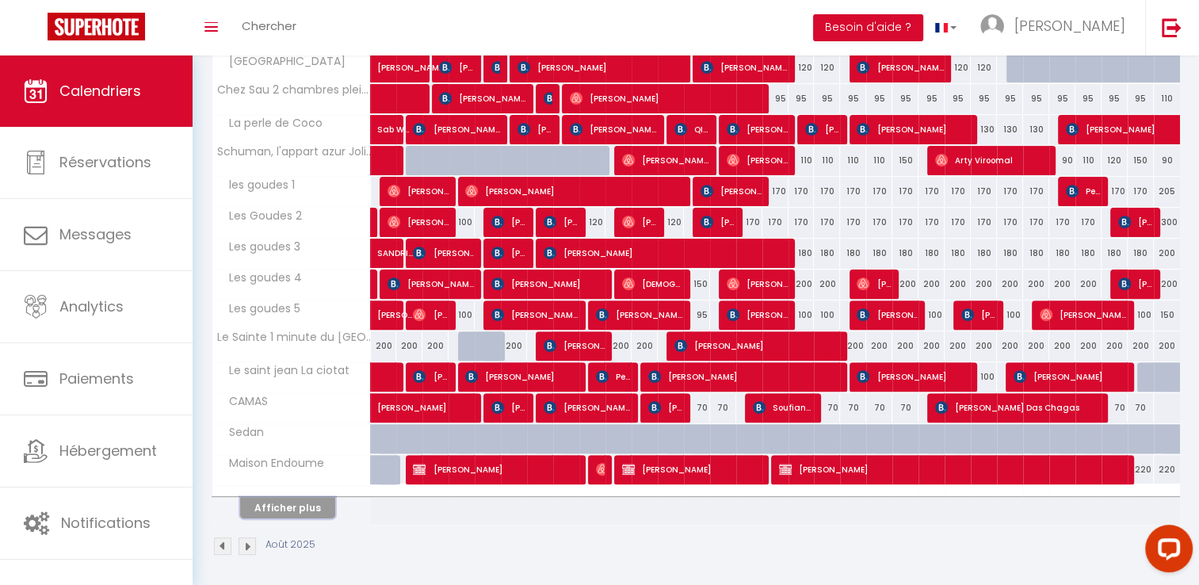
click at [294, 505] on button "Afficher plus" at bounding box center [287, 507] width 95 height 21
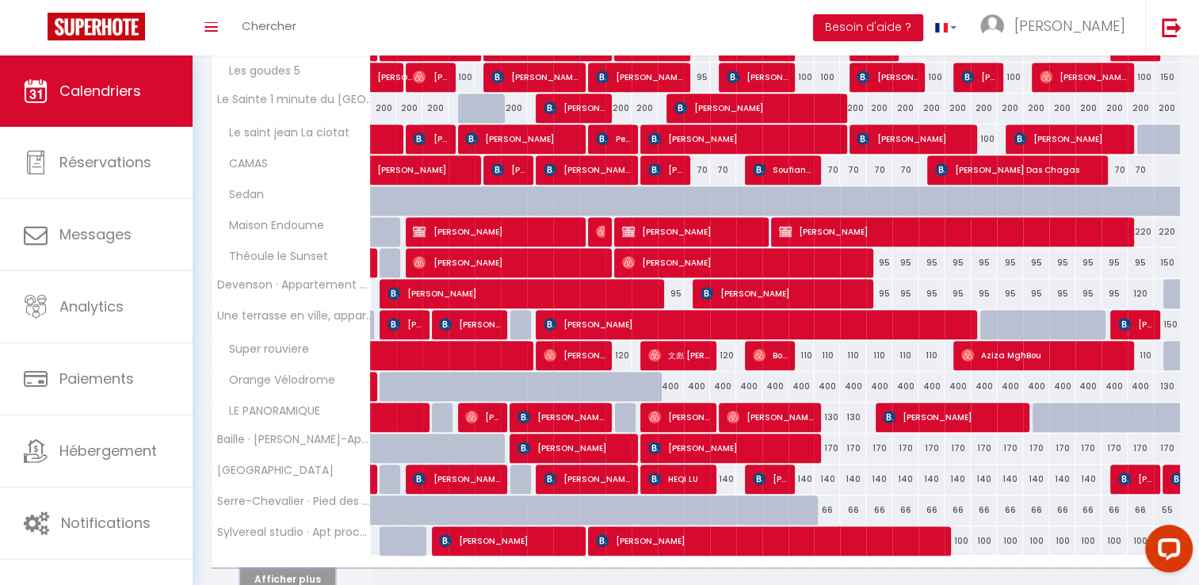
scroll to position [770, 0]
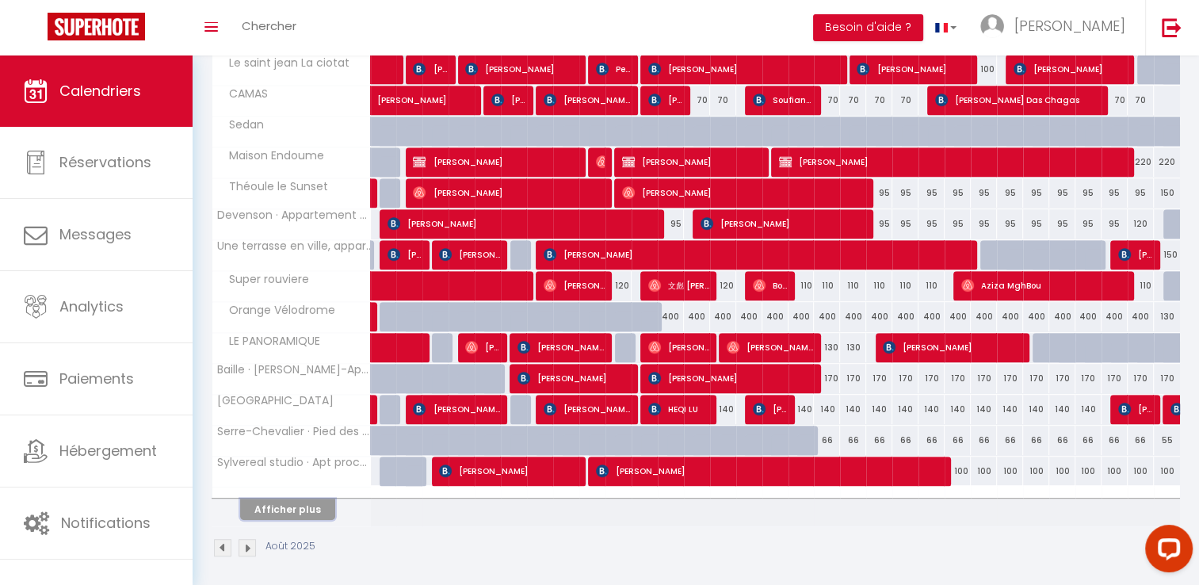
click at [276, 498] on button "Afficher plus" at bounding box center [287, 508] width 95 height 21
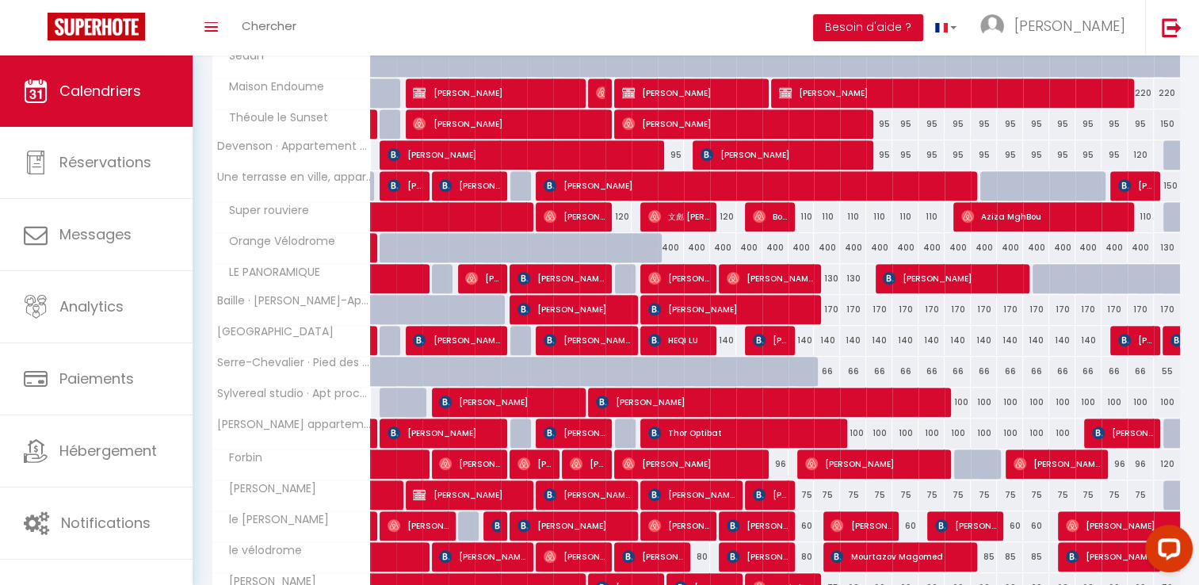
scroll to position [840, 0]
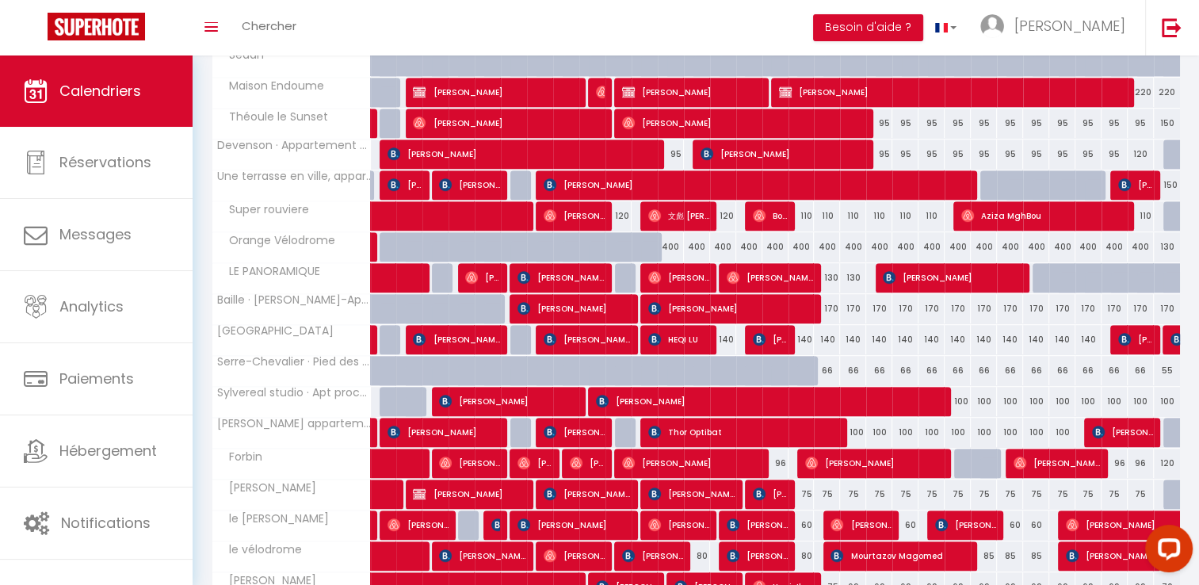
drag, startPoint x: 808, startPoint y: 215, endPoint x: 799, endPoint y: 299, distance: 85.2
click at [808, 215] on div "110" at bounding box center [801, 215] width 26 height 29
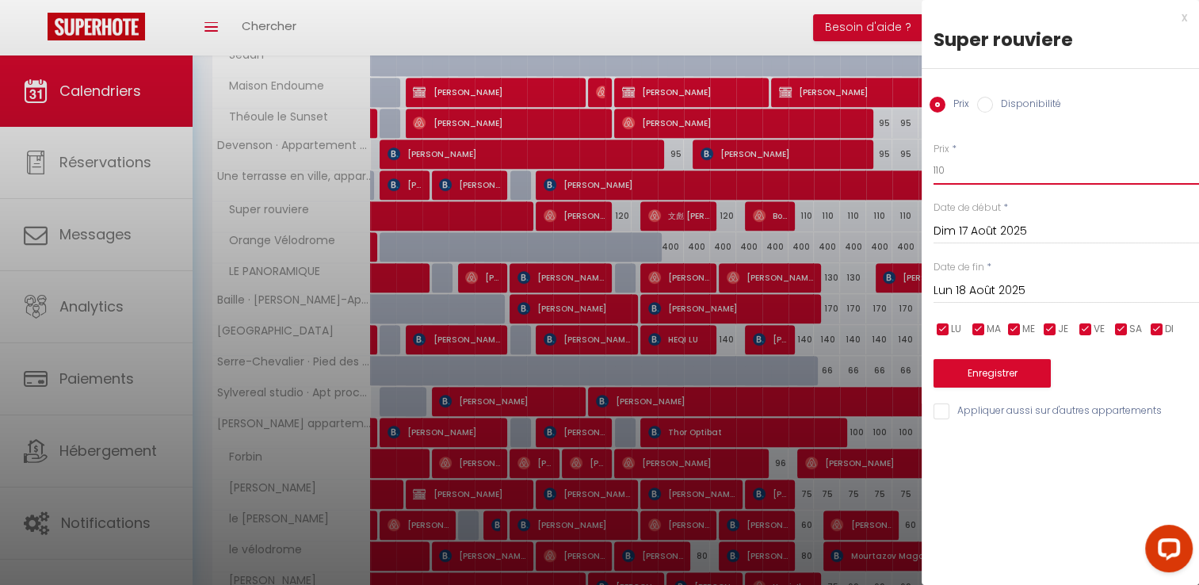
click at [951, 175] on input "110" at bounding box center [1065, 170] width 265 height 29
click at [956, 273] on label "Date de fin" at bounding box center [958, 267] width 51 height 15
click at [963, 287] on input "Lun 18 Août 2025" at bounding box center [1065, 290] width 265 height 21
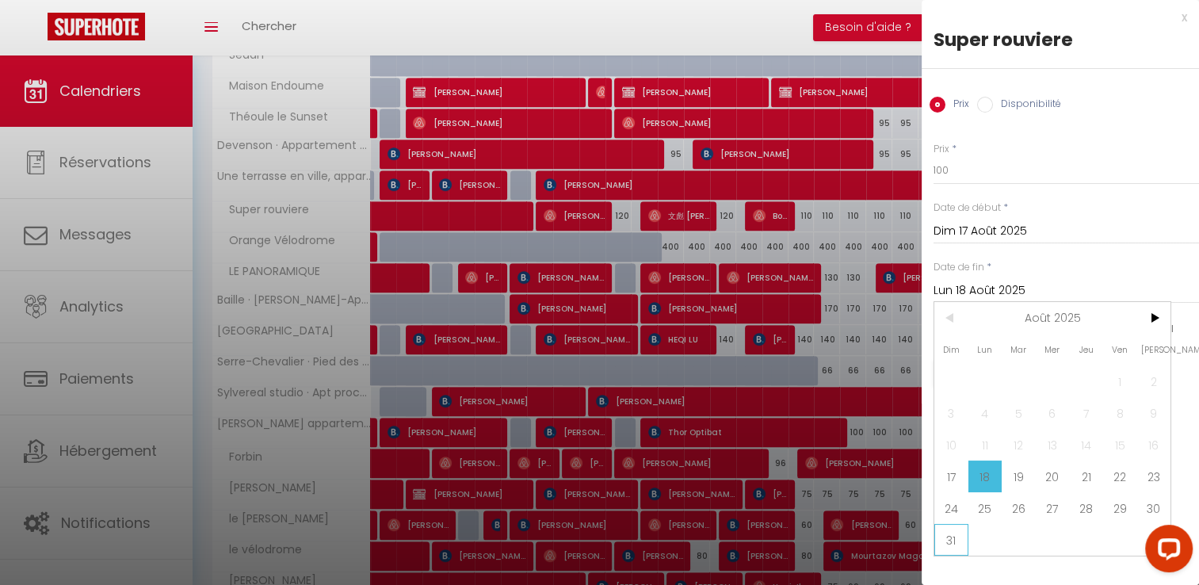
click at [953, 536] on span "31" at bounding box center [951, 540] width 34 height 32
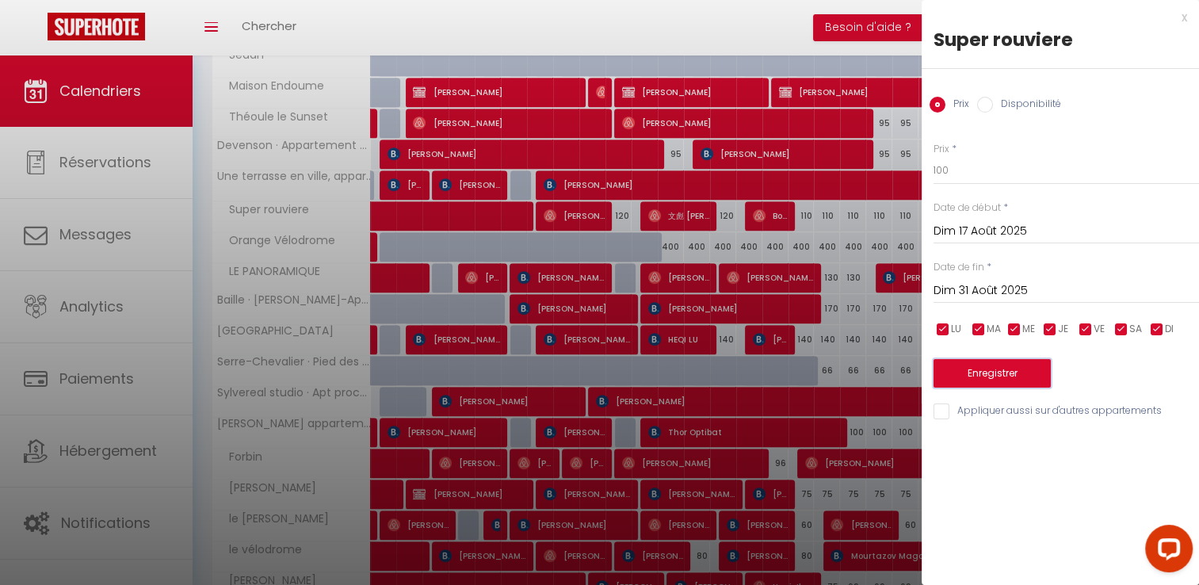
click at [1020, 363] on button "Enregistrer" at bounding box center [991, 373] width 117 height 29
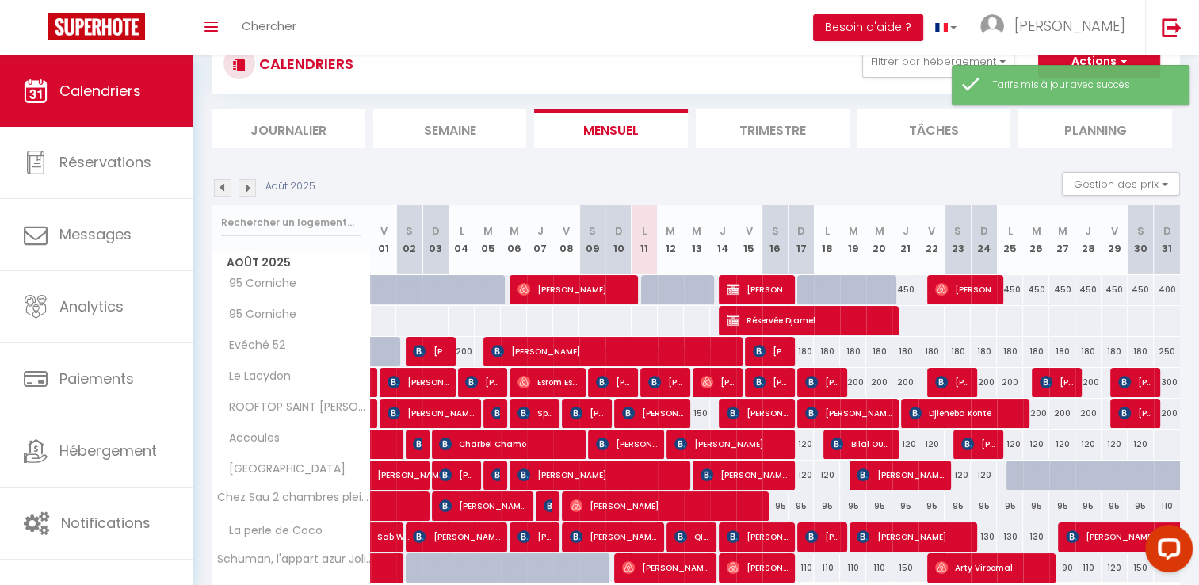
scroll to position [155, 0]
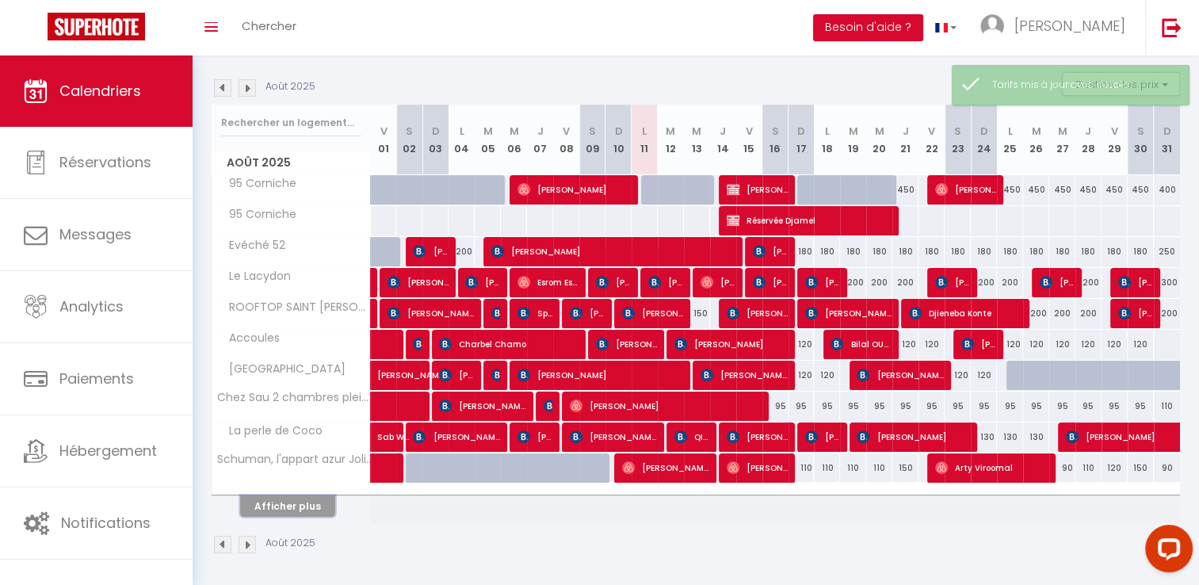
drag, startPoint x: 321, startPoint y: 505, endPoint x: 520, endPoint y: 408, distance: 222.1
click at [321, 505] on button "Afficher plus" at bounding box center [287, 505] width 95 height 21
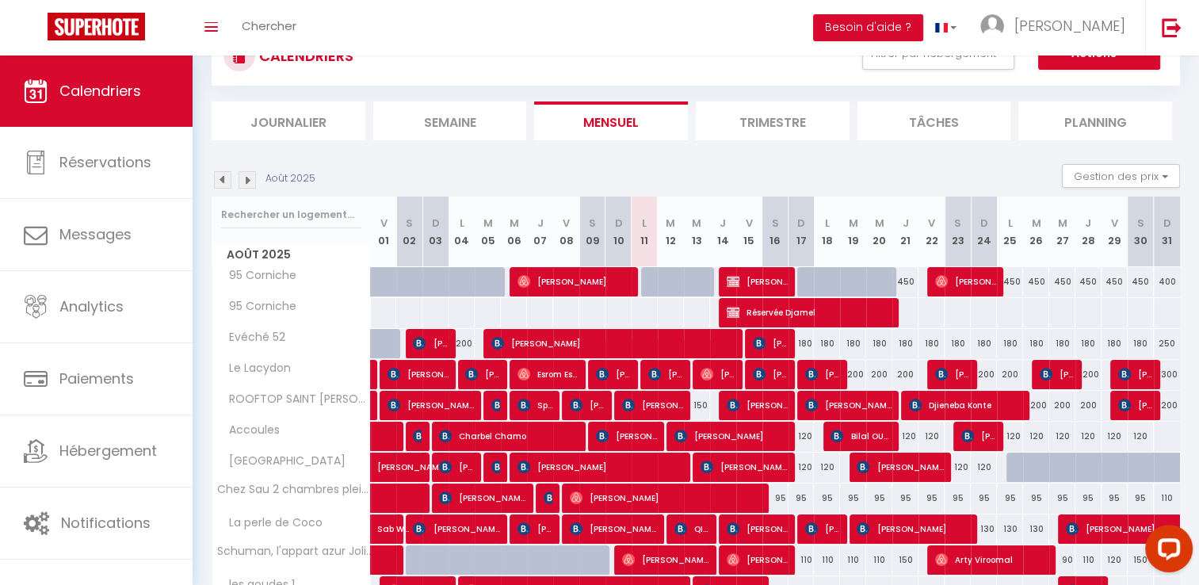
scroll to position [0, 0]
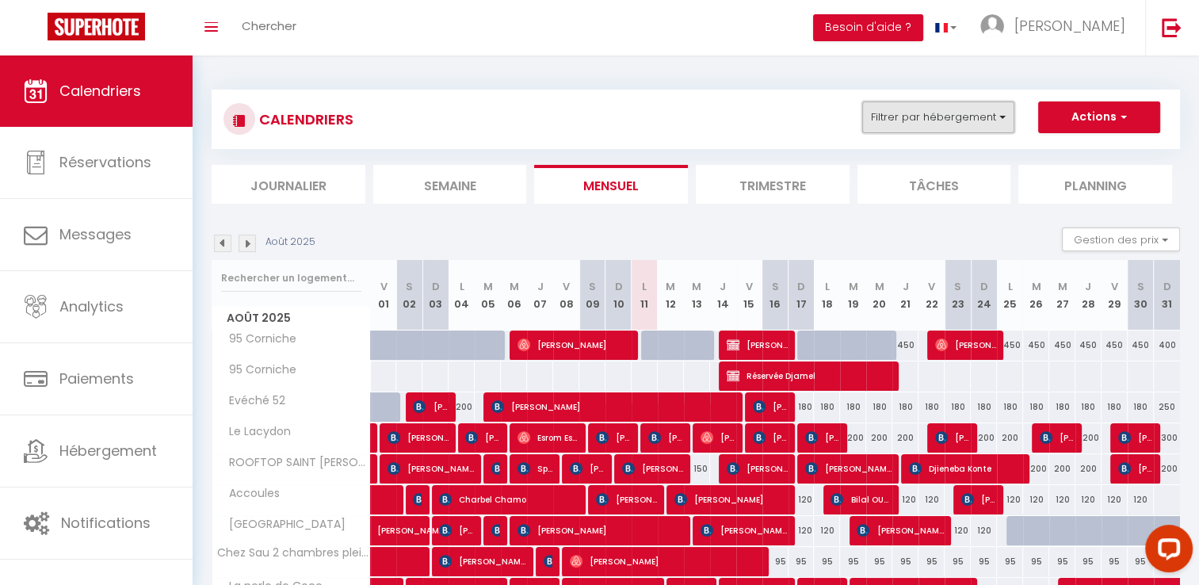
click at [940, 125] on button "Filtrer par hébergement" at bounding box center [938, 117] width 152 height 32
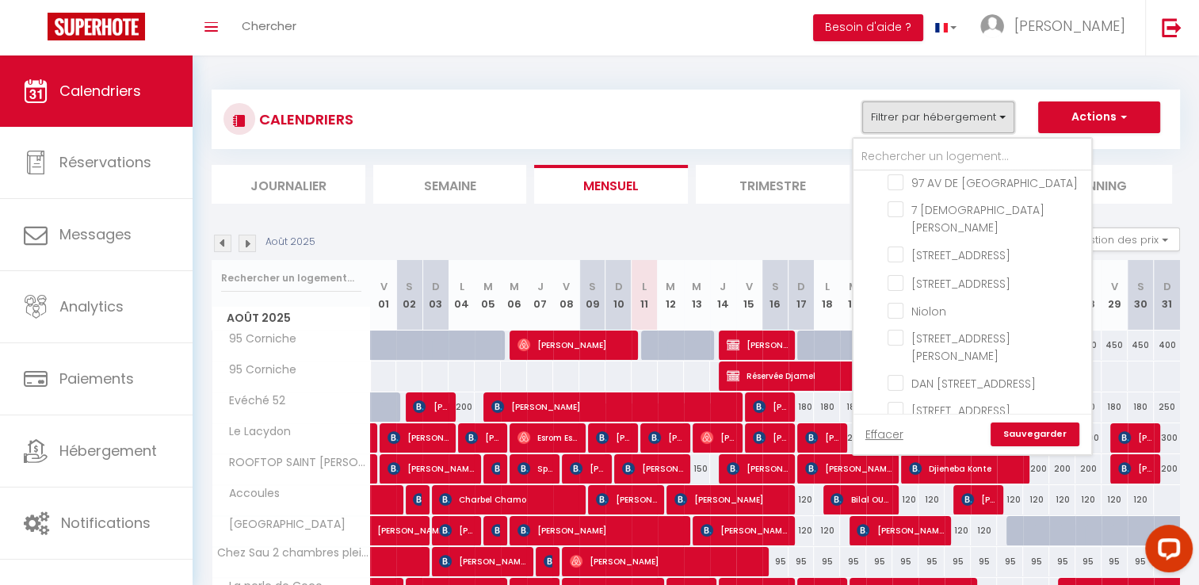
scroll to position [1587, 0]
click at [894, 305] on input "Niolon" at bounding box center [986, 313] width 198 height 16
click at [1040, 436] on link "Sauvegarder" at bounding box center [1034, 434] width 89 height 24
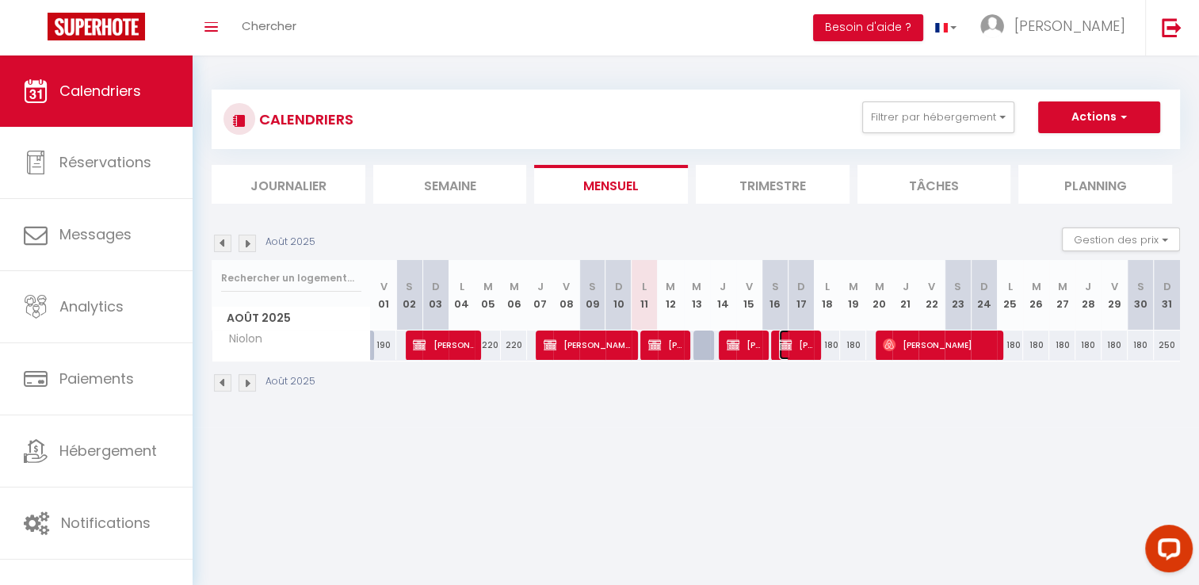
click at [807, 350] on span "[PERSON_NAME]" at bounding box center [796, 345] width 35 height 30
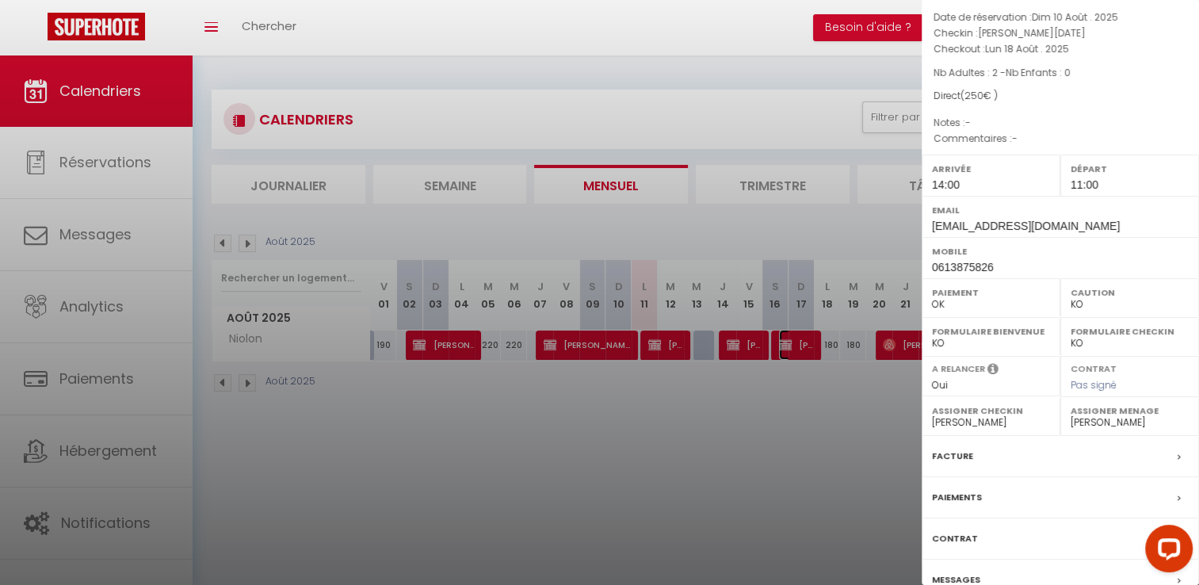
scroll to position [151, 0]
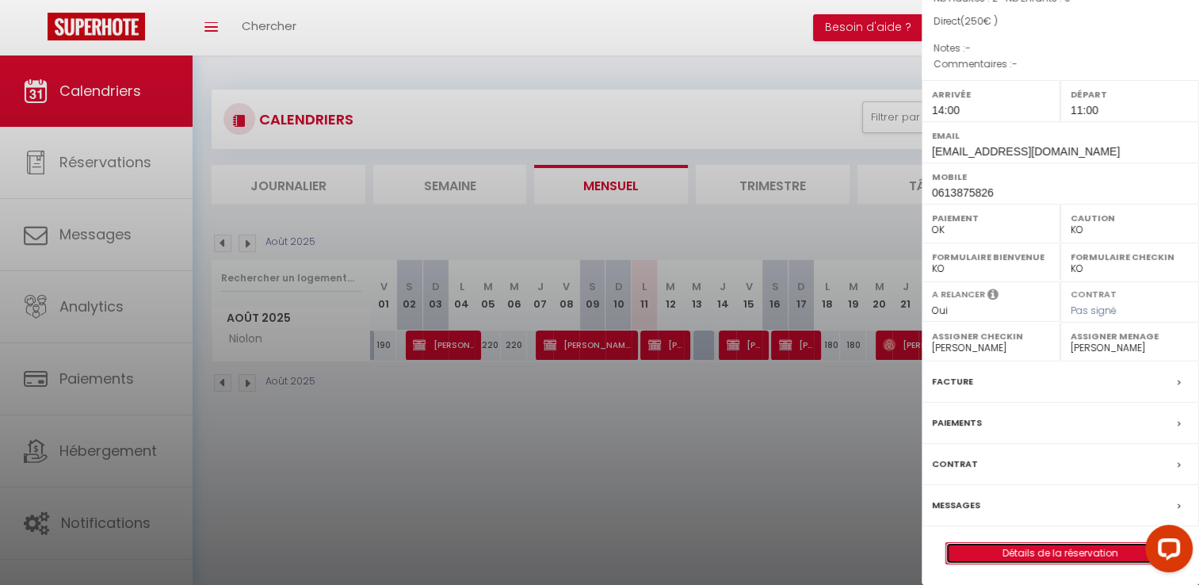
click at [1061, 543] on link "Détails de la réservation" at bounding box center [1060, 553] width 228 height 21
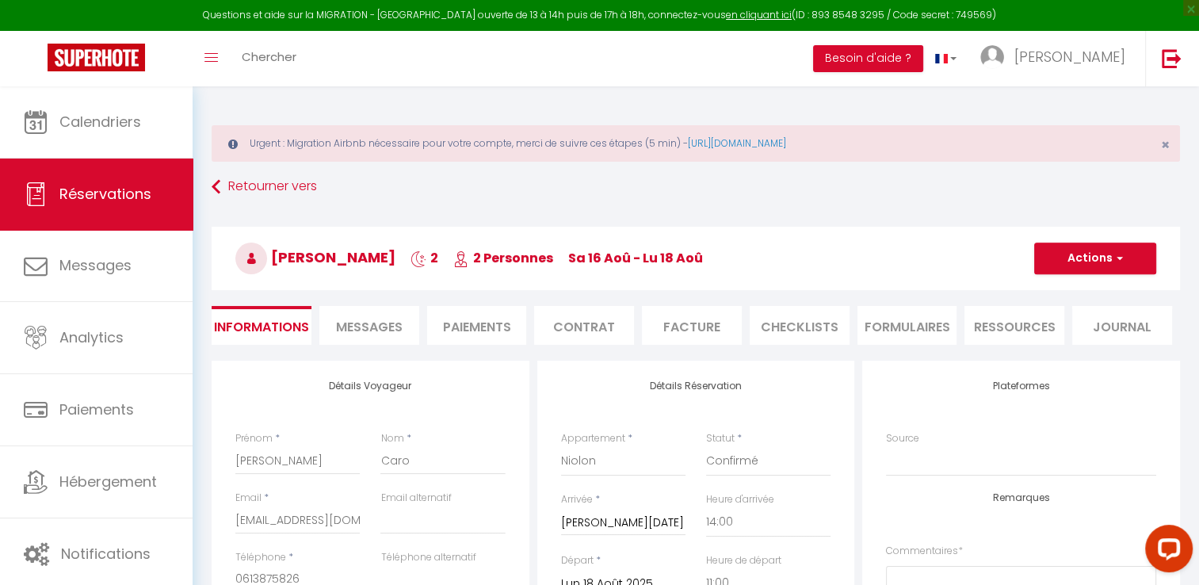
scroll to position [79, 0]
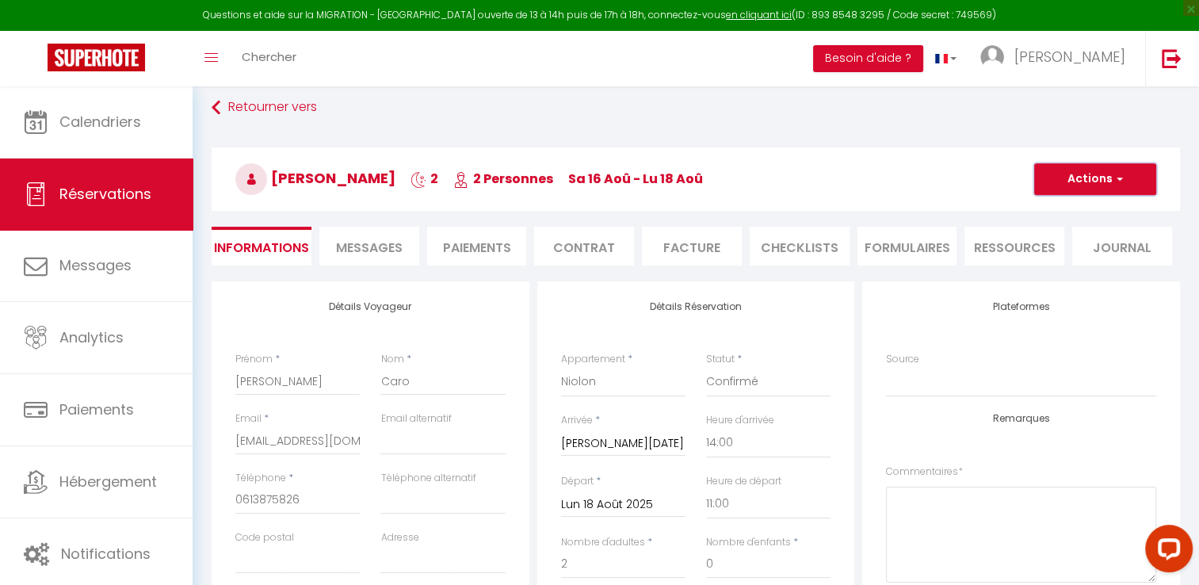
click at [1112, 185] on span "button" at bounding box center [1117, 179] width 10 height 14
click at [604, 504] on input "Lun 18 Août 2025" at bounding box center [623, 504] width 124 height 21
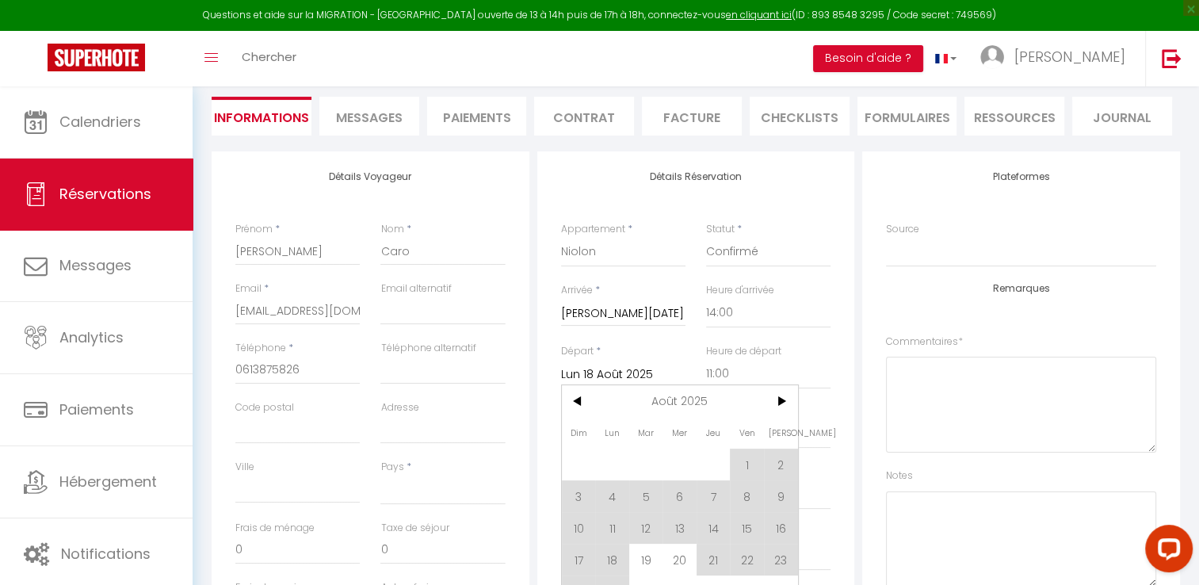
scroll to position [238, 0]
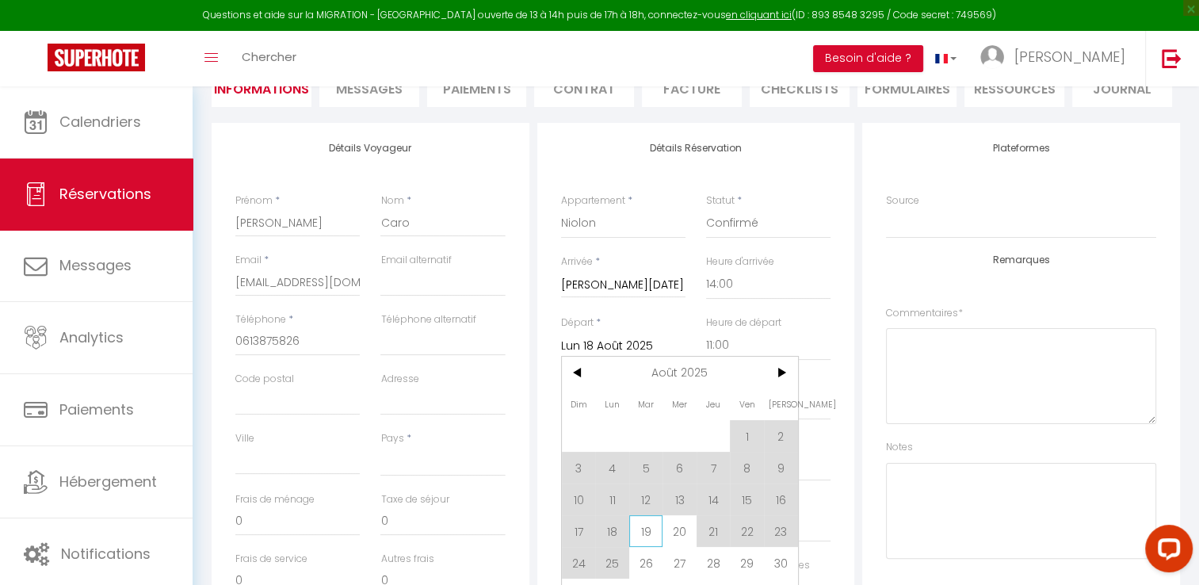
click at [647, 530] on span "19" at bounding box center [646, 531] width 34 height 32
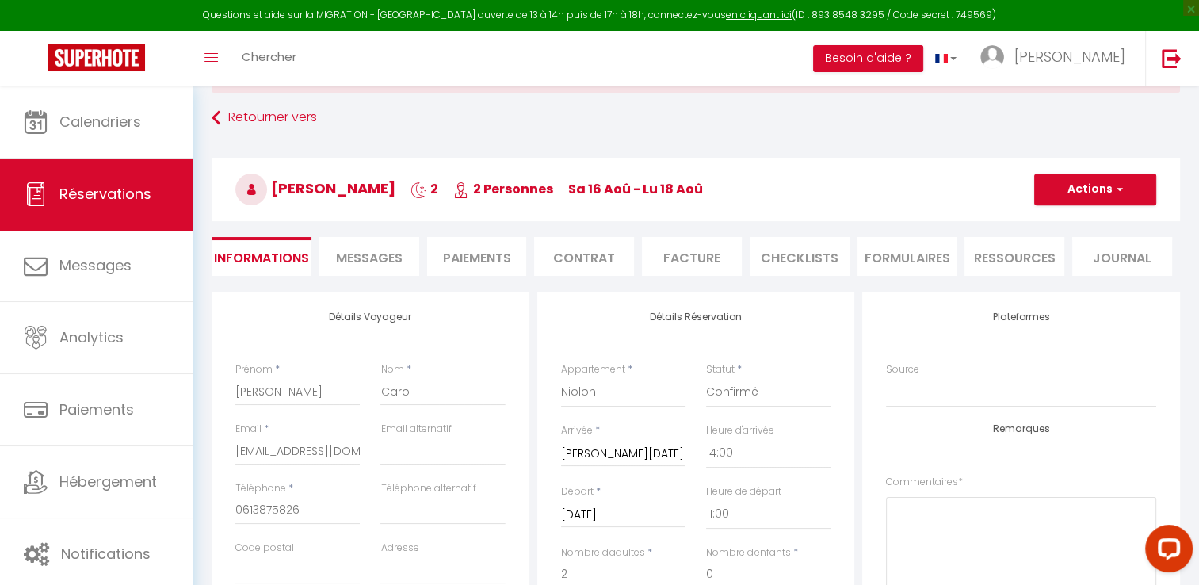
scroll to position [0, 0]
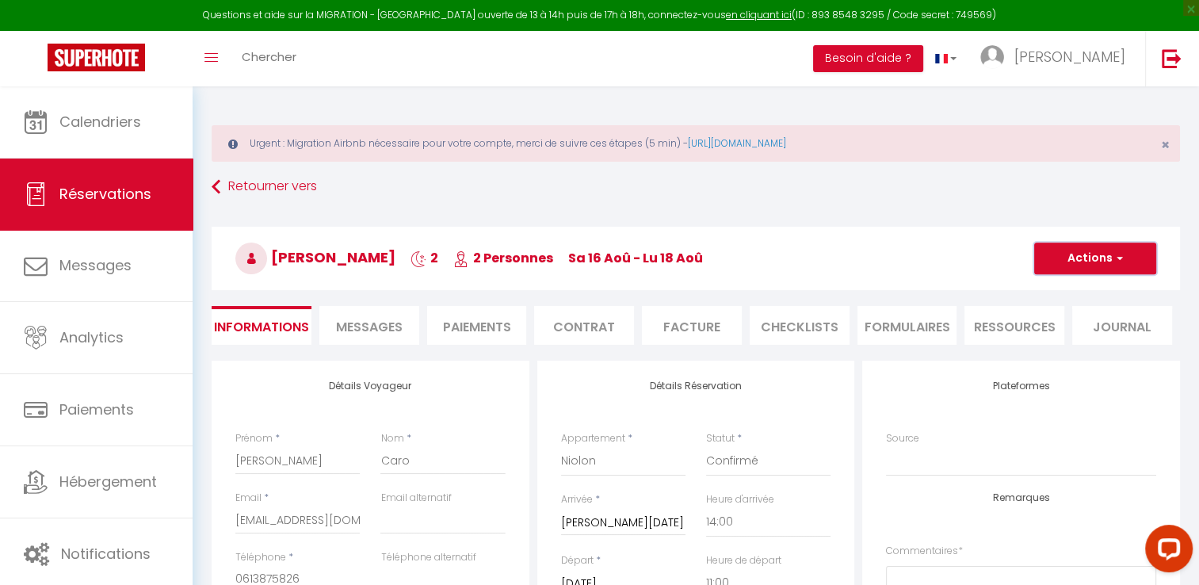
click at [1103, 261] on button "Actions" at bounding box center [1095, 258] width 122 height 32
click at [1085, 293] on link "Enregistrer" at bounding box center [1078, 293] width 125 height 21
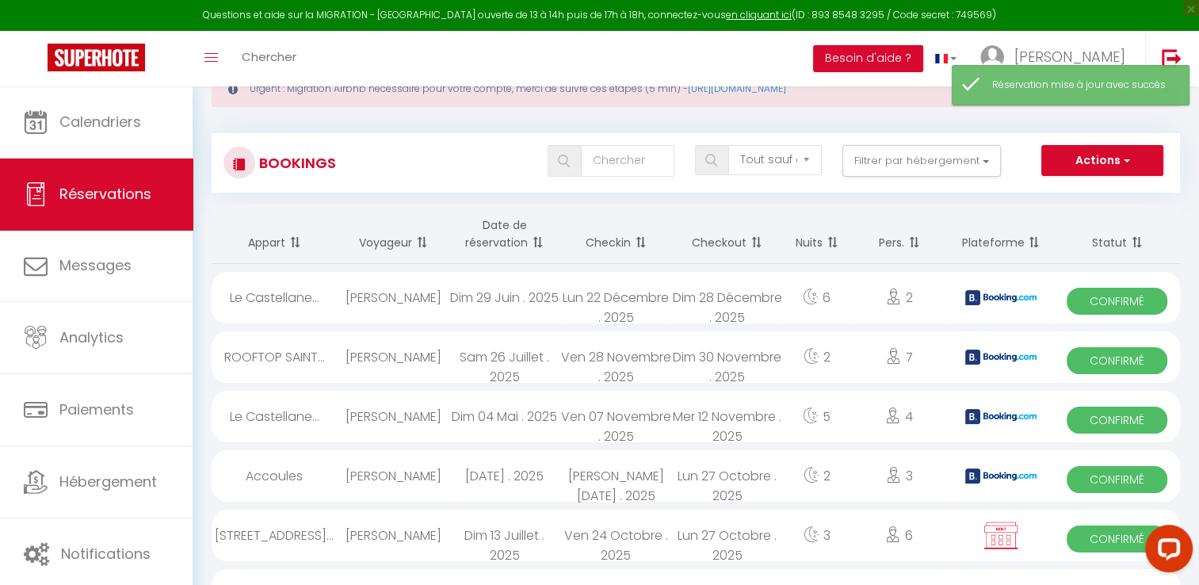
scroll to position [79, 0]
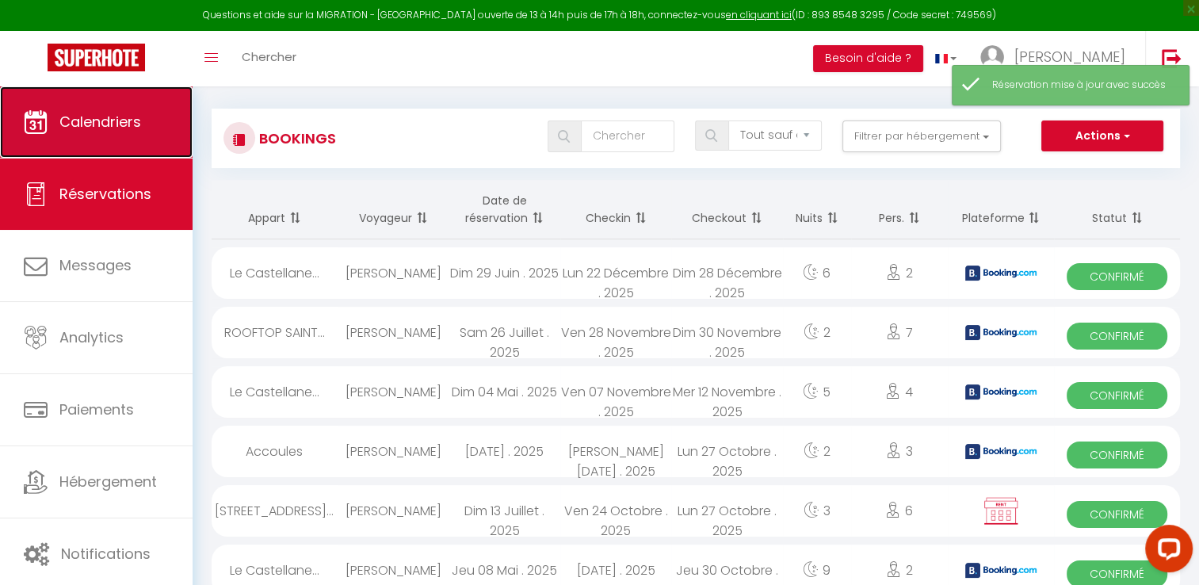
click at [106, 132] on link "Calendriers" at bounding box center [96, 121] width 193 height 71
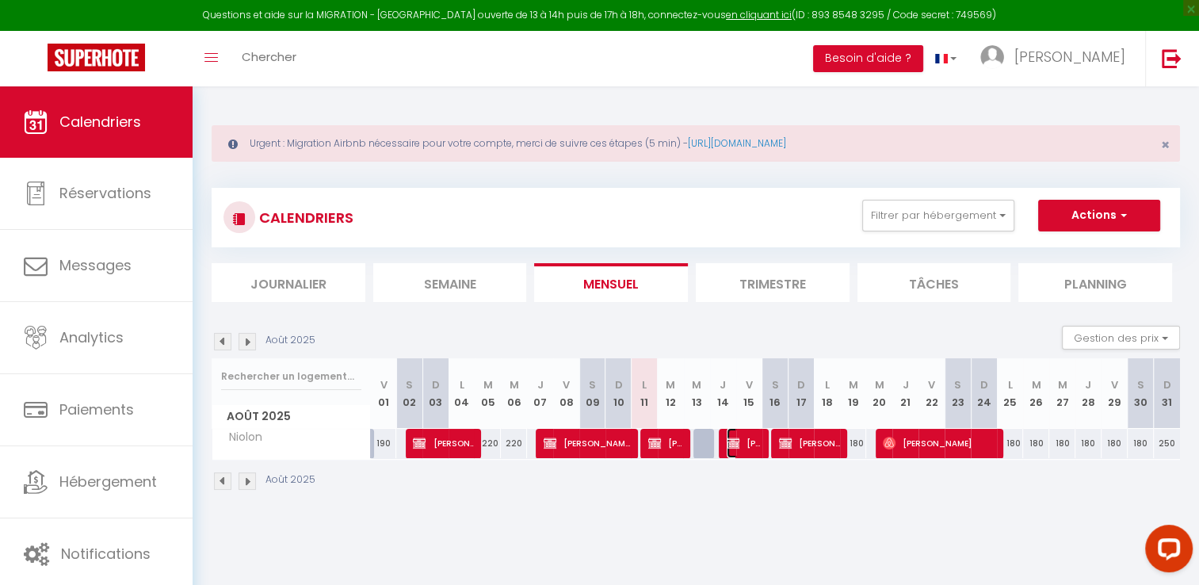
click at [743, 446] on span "[PERSON_NAME]" at bounding box center [743, 443] width 35 height 30
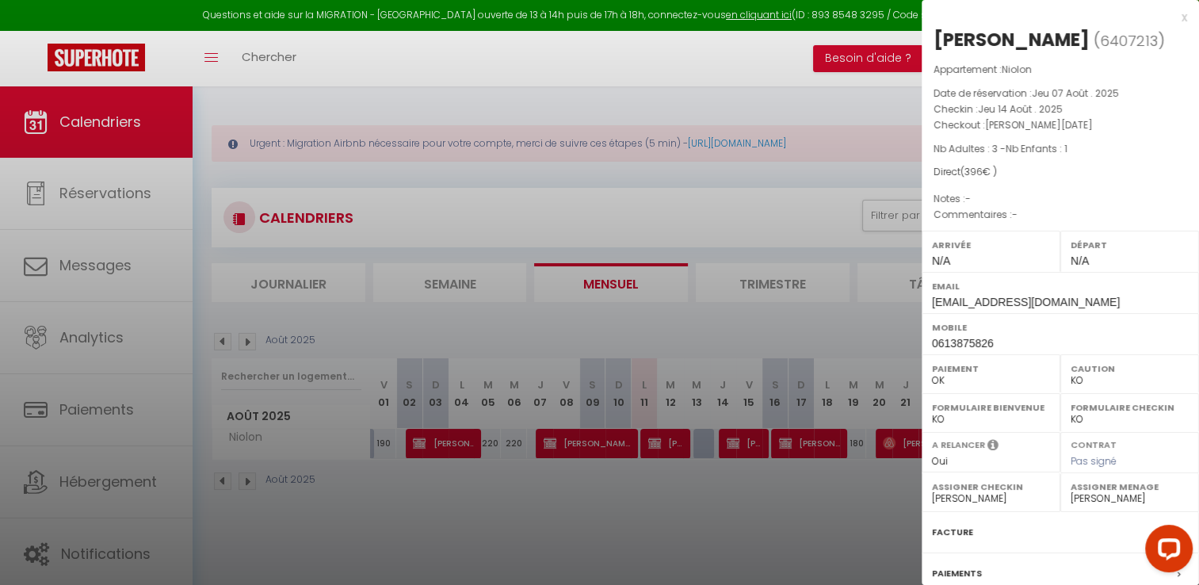
click at [1171, 17] on div "x" at bounding box center [1053, 17] width 265 height 19
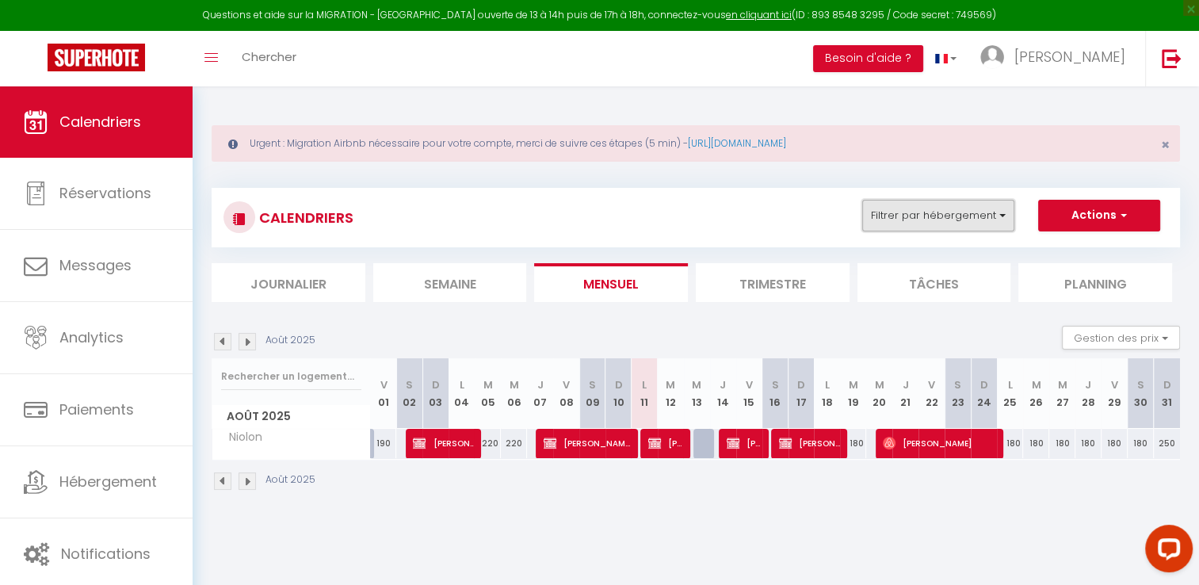
click at [976, 215] on button "Filtrer par hébergement" at bounding box center [938, 216] width 152 height 32
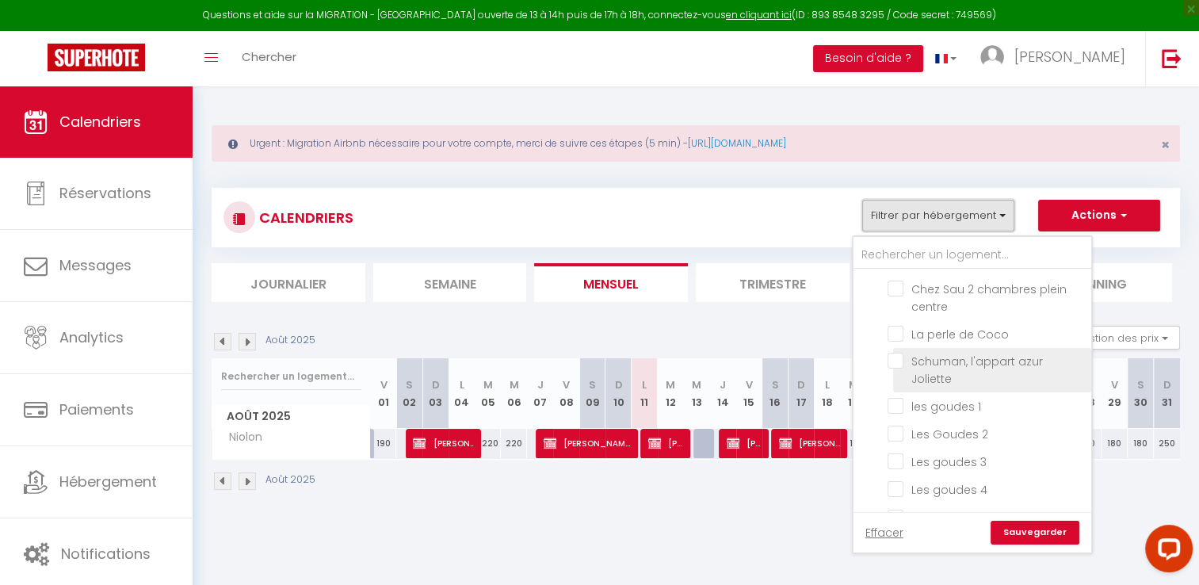
scroll to position [634, 0]
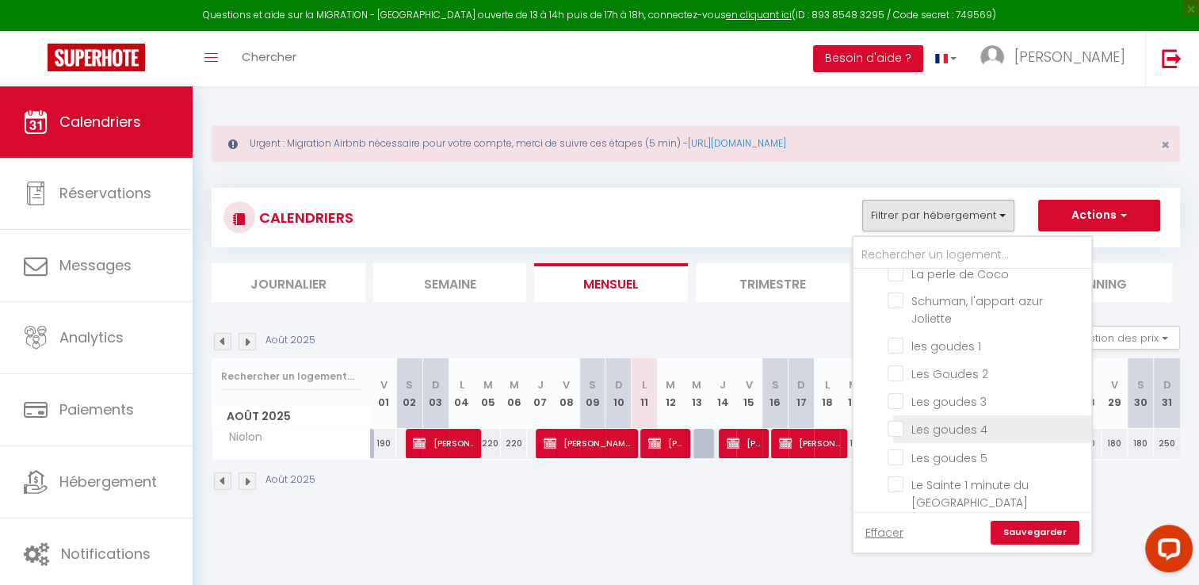
click at [898, 424] on input "Les goudes 4" at bounding box center [986, 428] width 198 height 16
click at [894, 395] on input "Les goudes 3" at bounding box center [986, 400] width 198 height 16
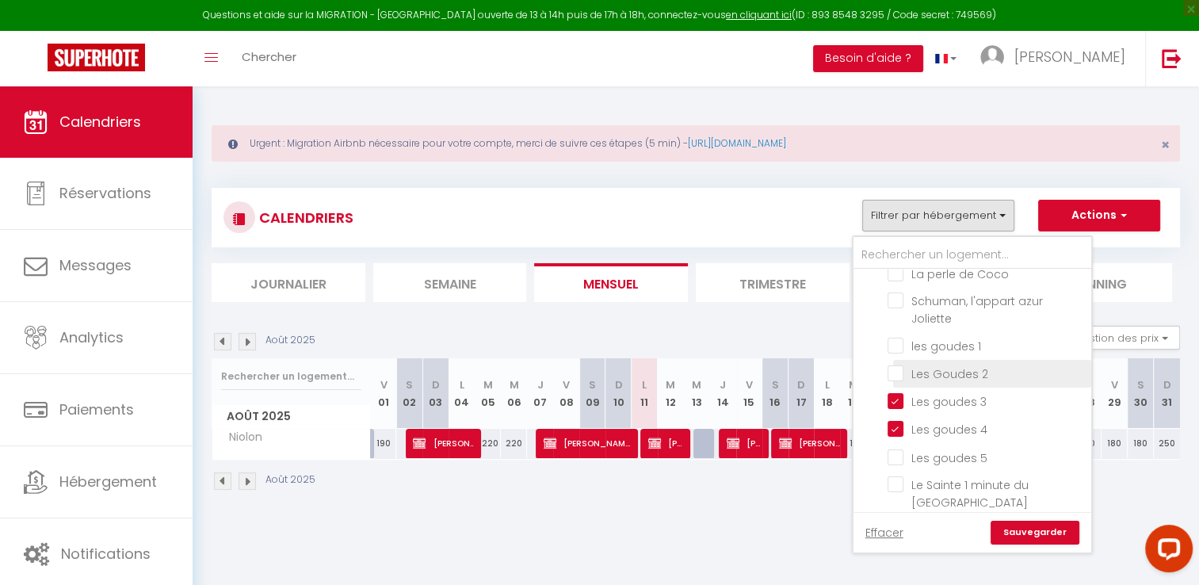
click at [895, 364] on input "Les Goudes 2" at bounding box center [986, 372] width 198 height 16
click at [895, 341] on input "les goudes 1" at bounding box center [986, 345] width 198 height 16
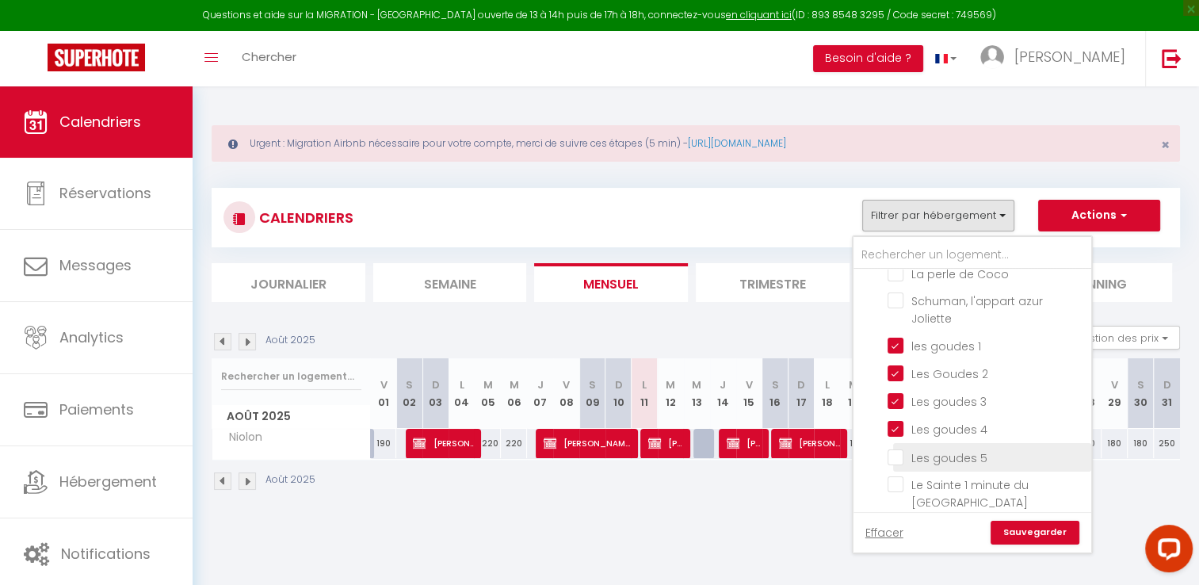
click at [900, 448] on input "Les goudes 5" at bounding box center [986, 456] width 198 height 16
click at [1048, 536] on link "Sauvegarder" at bounding box center [1034, 532] width 89 height 24
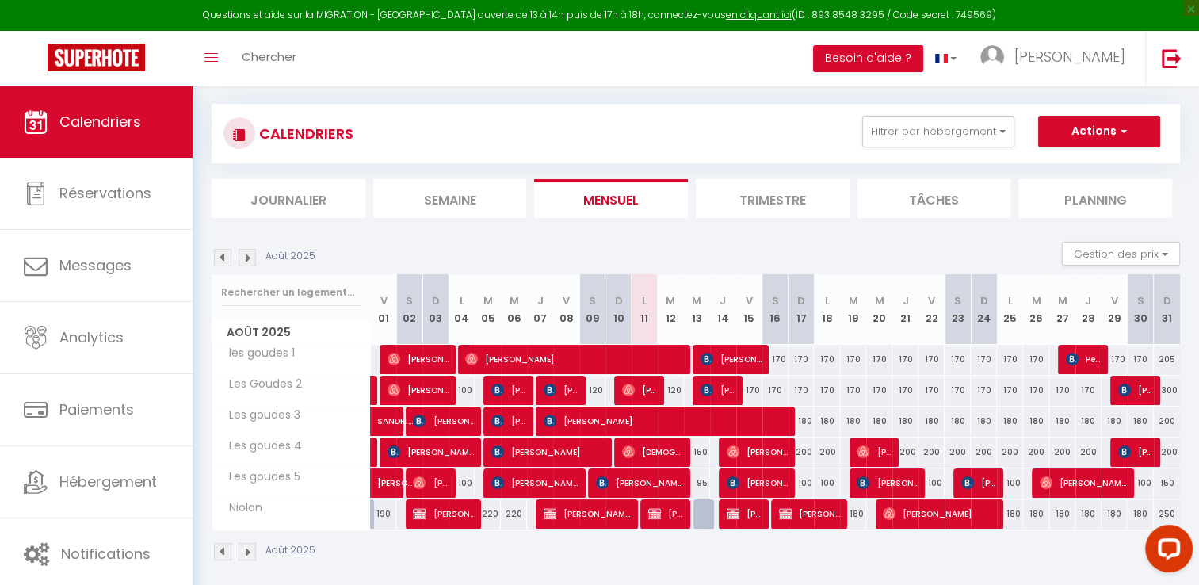
scroll to position [92, 0]
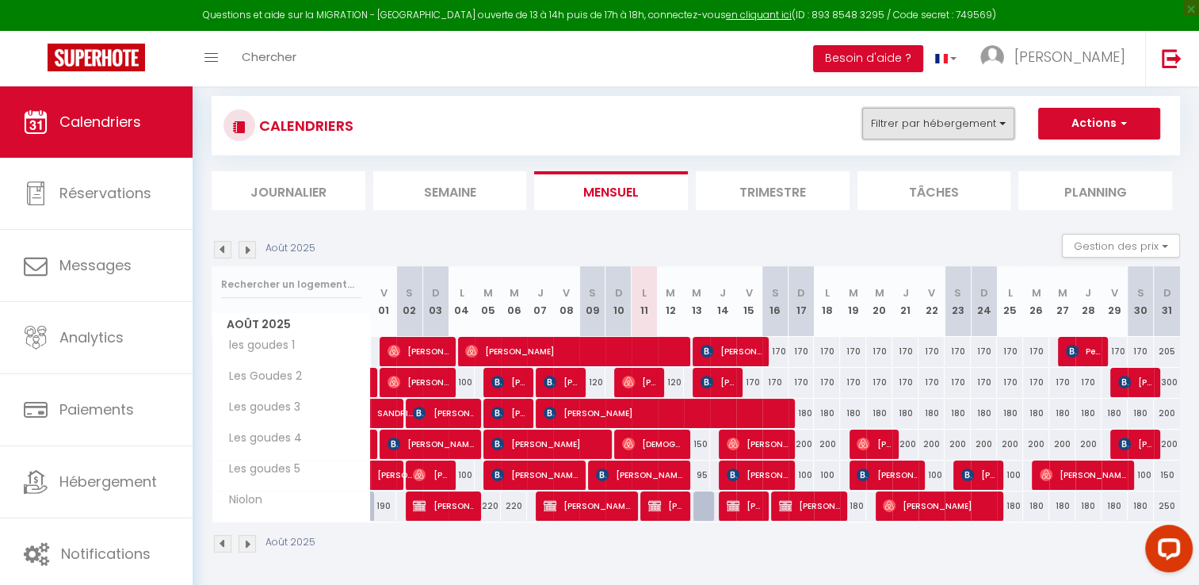
click at [1002, 124] on button "Filtrer par hébergement" at bounding box center [938, 124] width 152 height 32
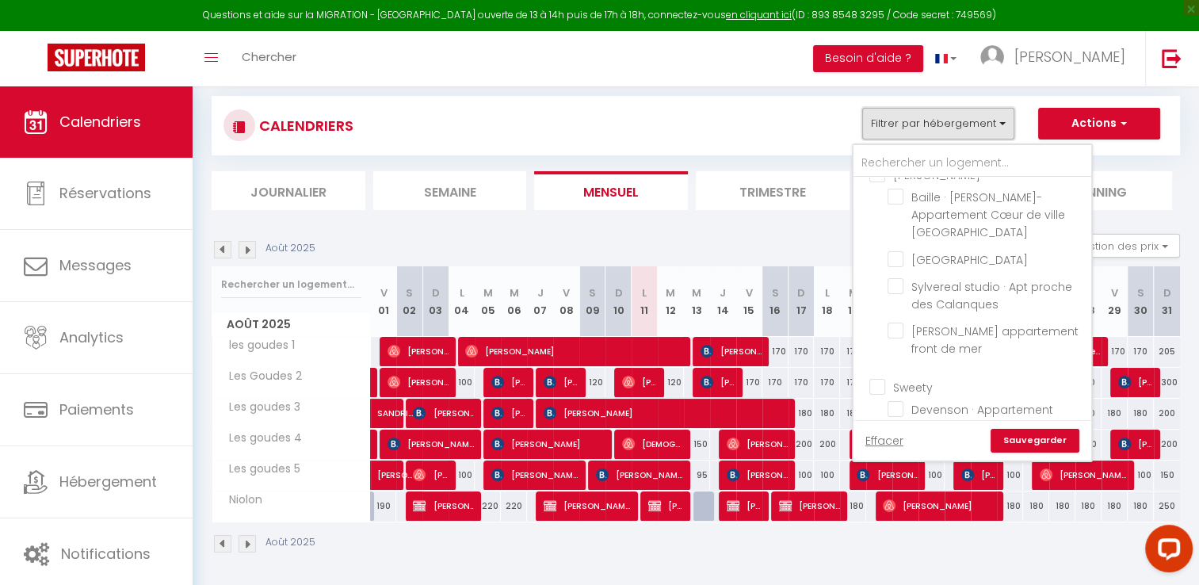
scroll to position [0, 0]
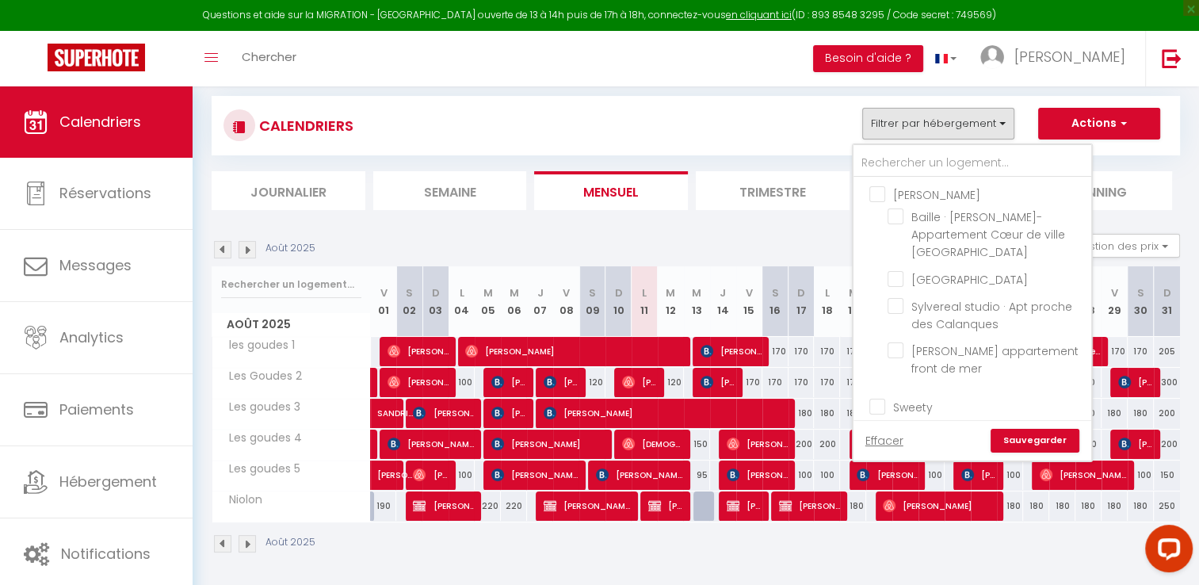
click at [775, 132] on div "CALENDRIERS Filtrer par hébergement [PERSON_NAME]-Appartement Cœur de ville [GE…" at bounding box center [695, 126] width 944 height 36
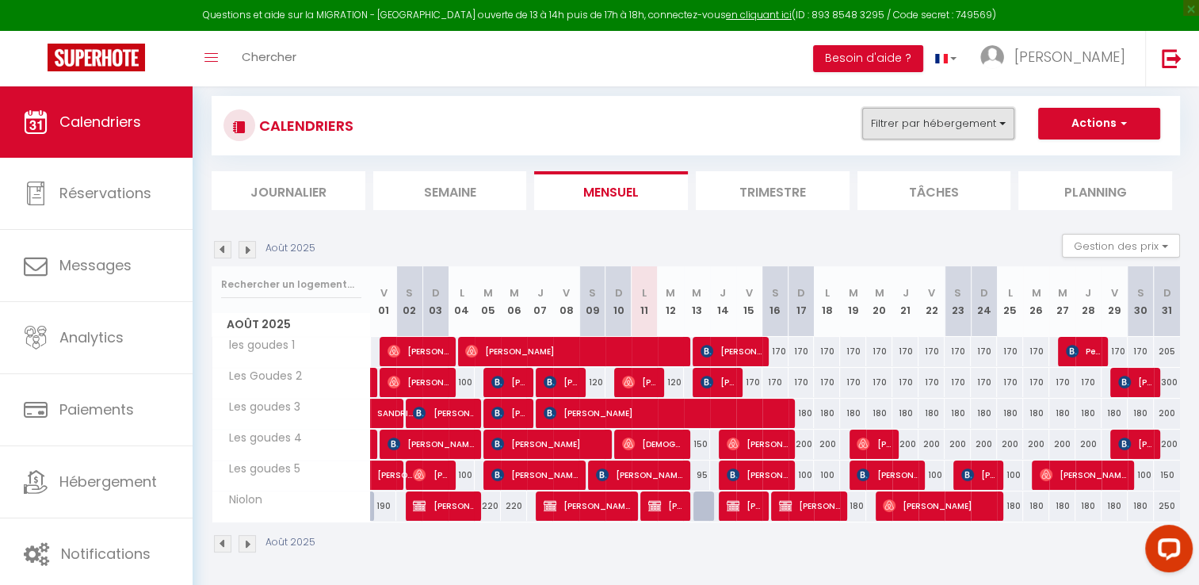
click at [1005, 123] on button "Filtrer par hébergement" at bounding box center [938, 124] width 152 height 32
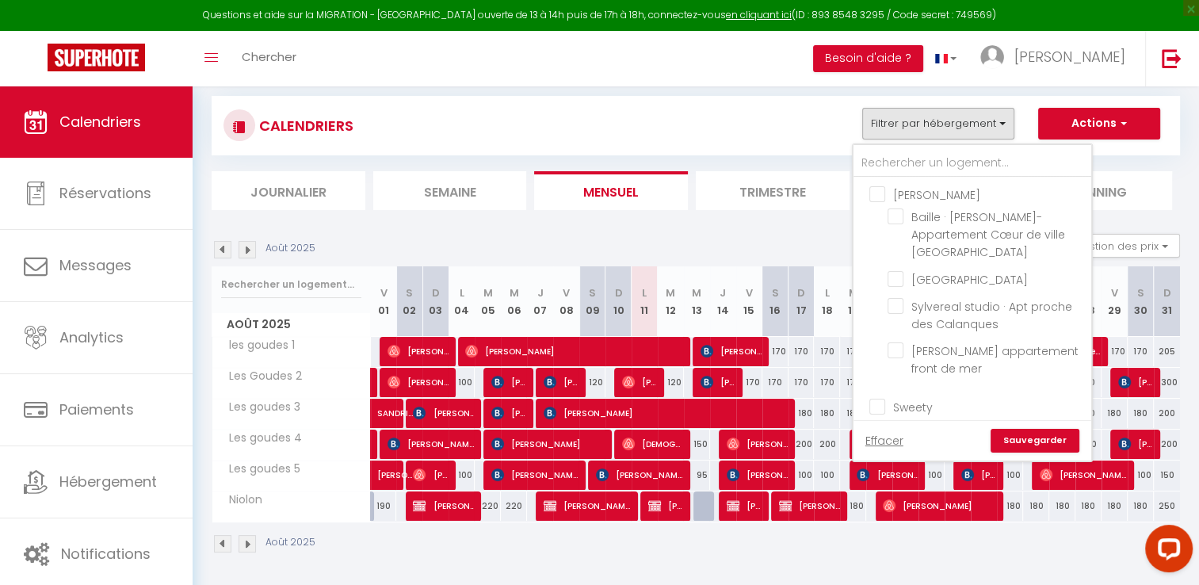
click at [795, 110] on div "CALENDRIERS Filtrer par hébergement [PERSON_NAME]-Appartement Cœur de ville [GE…" at bounding box center [695, 126] width 944 height 36
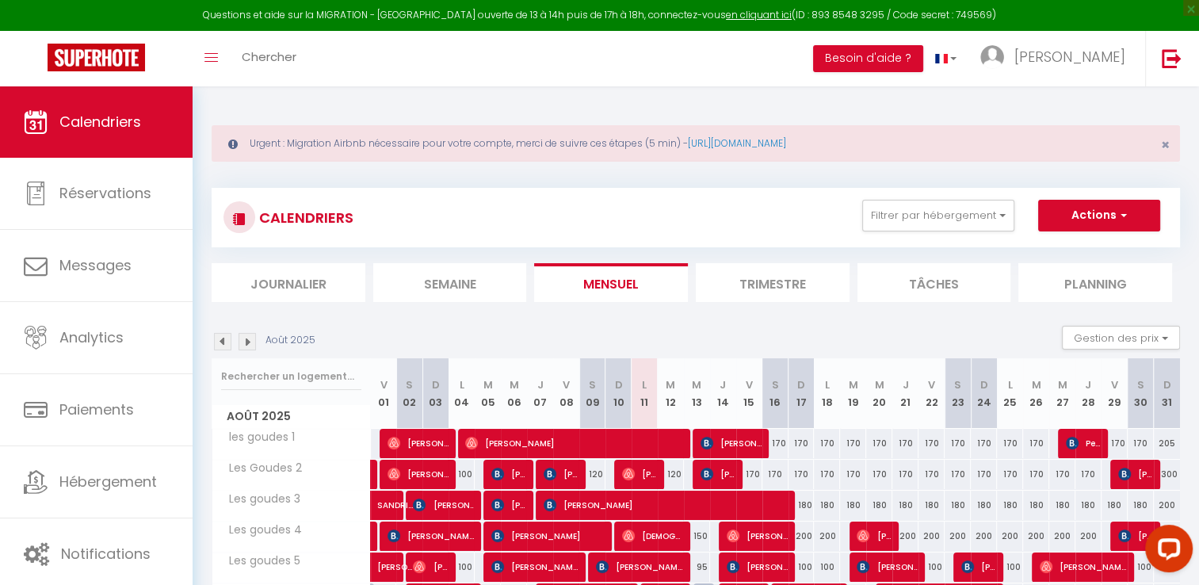
scroll to position [92, 0]
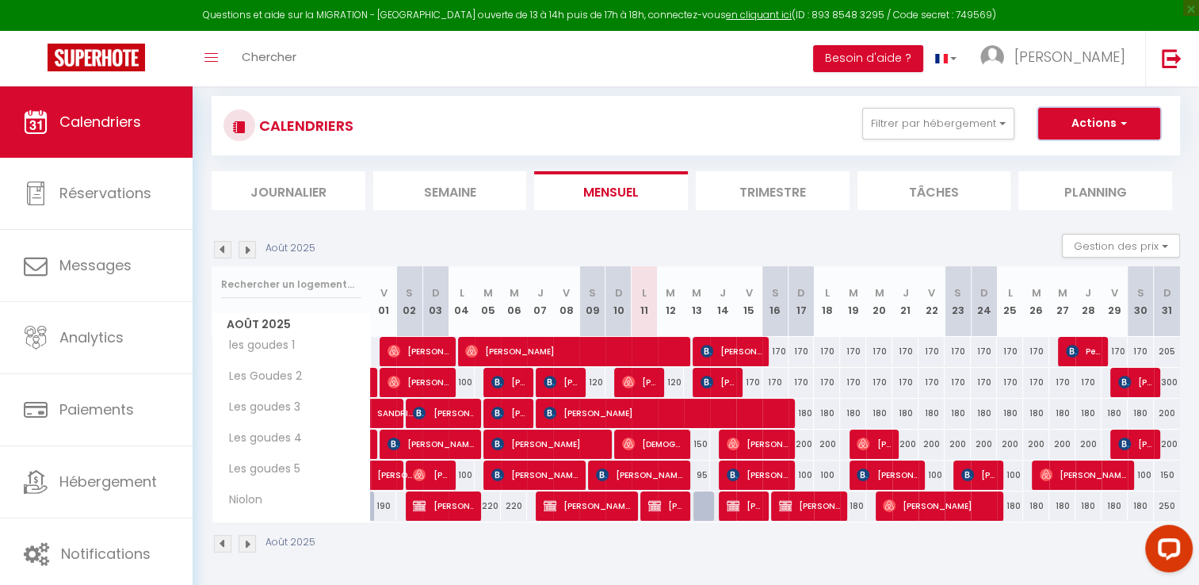
click at [1084, 125] on button "Actions" at bounding box center [1099, 124] width 122 height 32
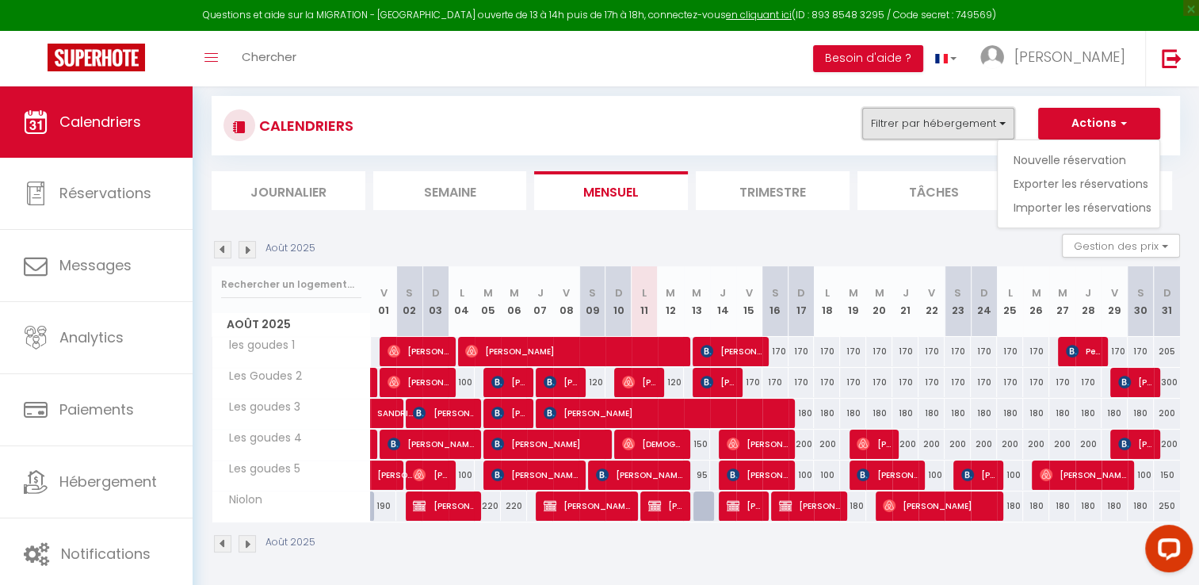
click at [952, 123] on button "Filtrer par hébergement" at bounding box center [938, 124] width 152 height 32
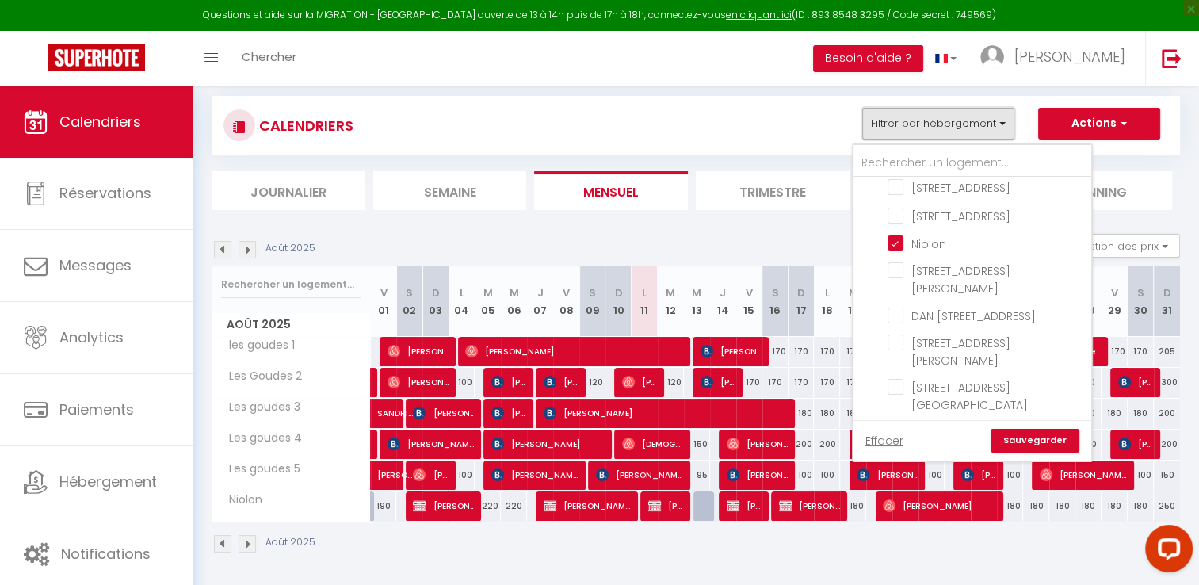
scroll to position [1584, 0]
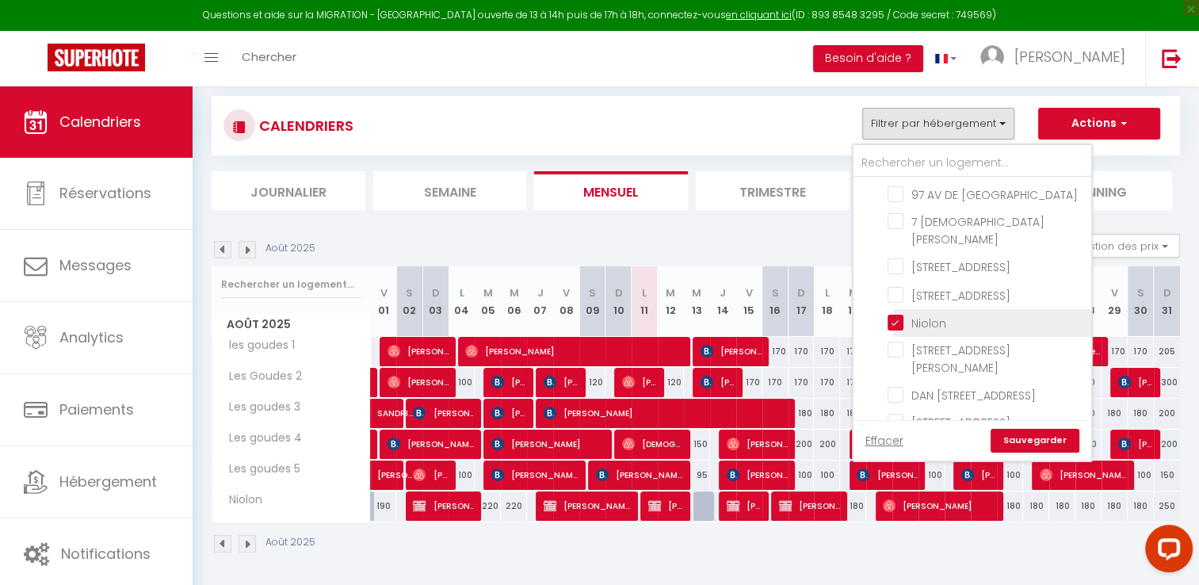
click at [894, 314] on input "Niolon" at bounding box center [986, 322] width 198 height 16
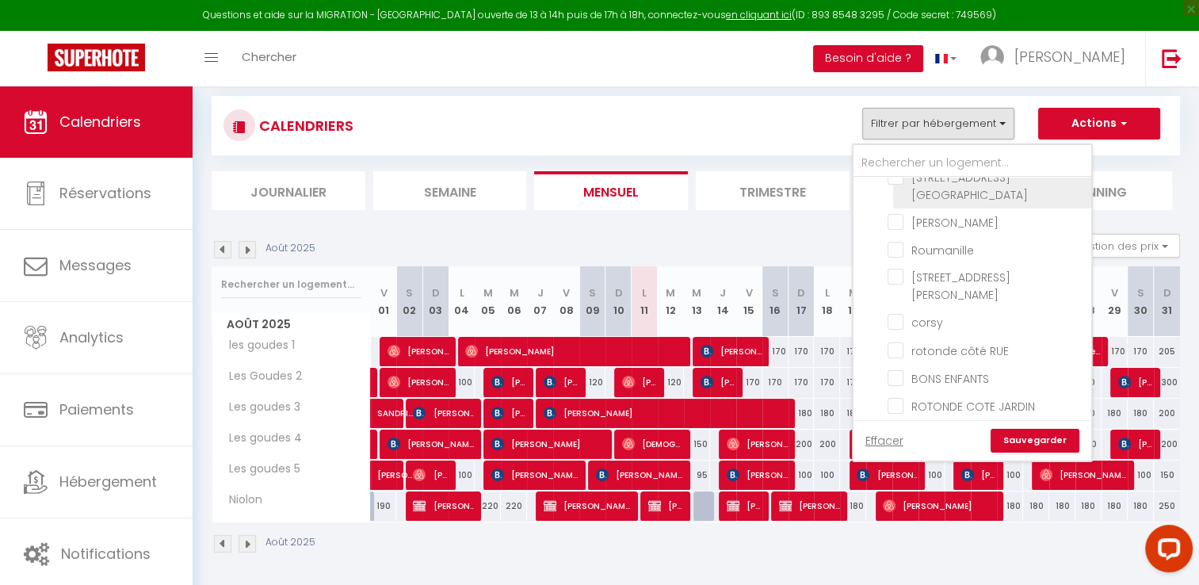
scroll to position [1983, 0]
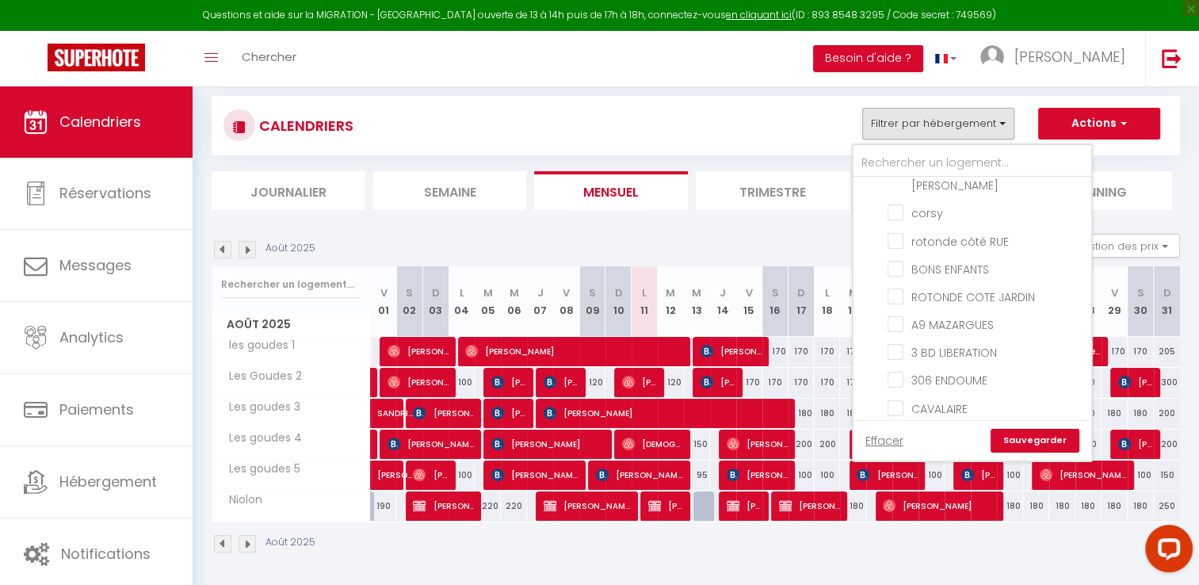
click at [1019, 433] on link "Sauvegarder" at bounding box center [1034, 441] width 89 height 24
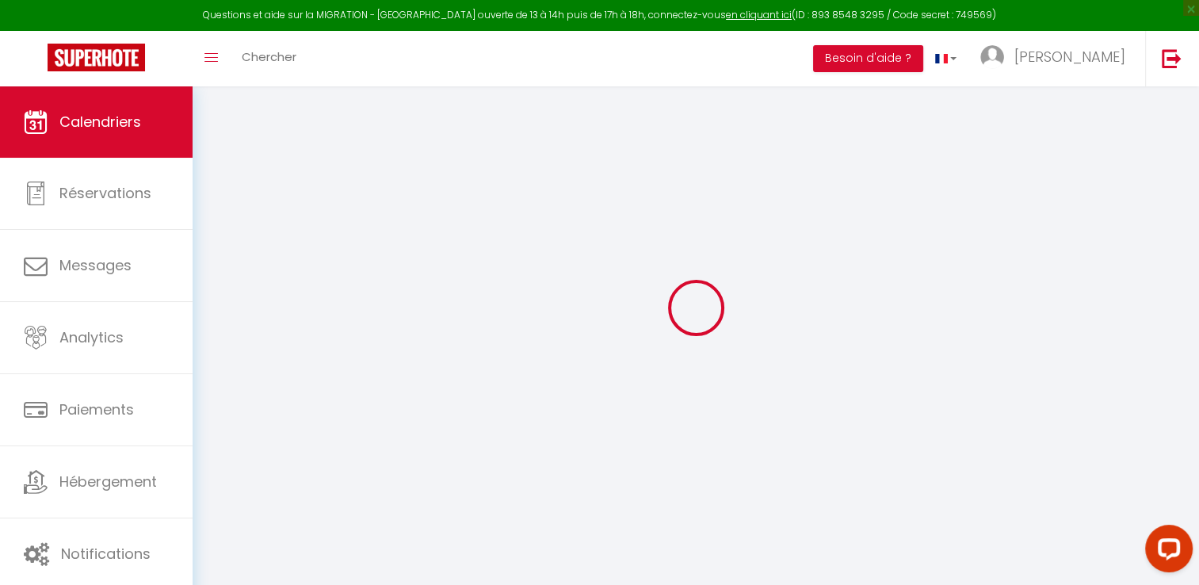
scroll to position [86, 0]
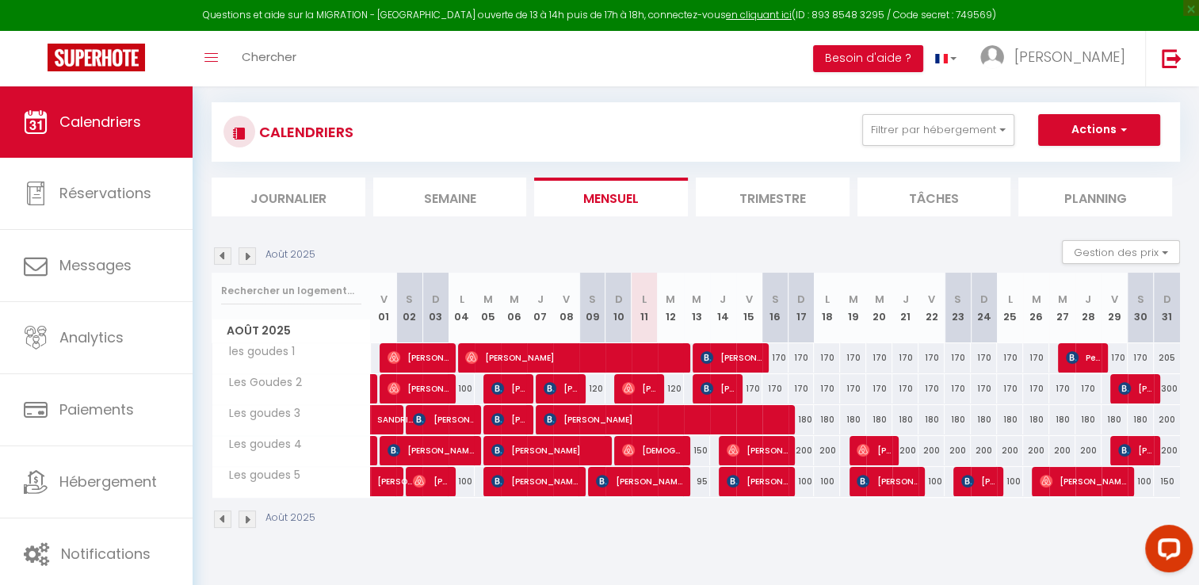
click at [220, 250] on img at bounding box center [222, 255] width 17 height 17
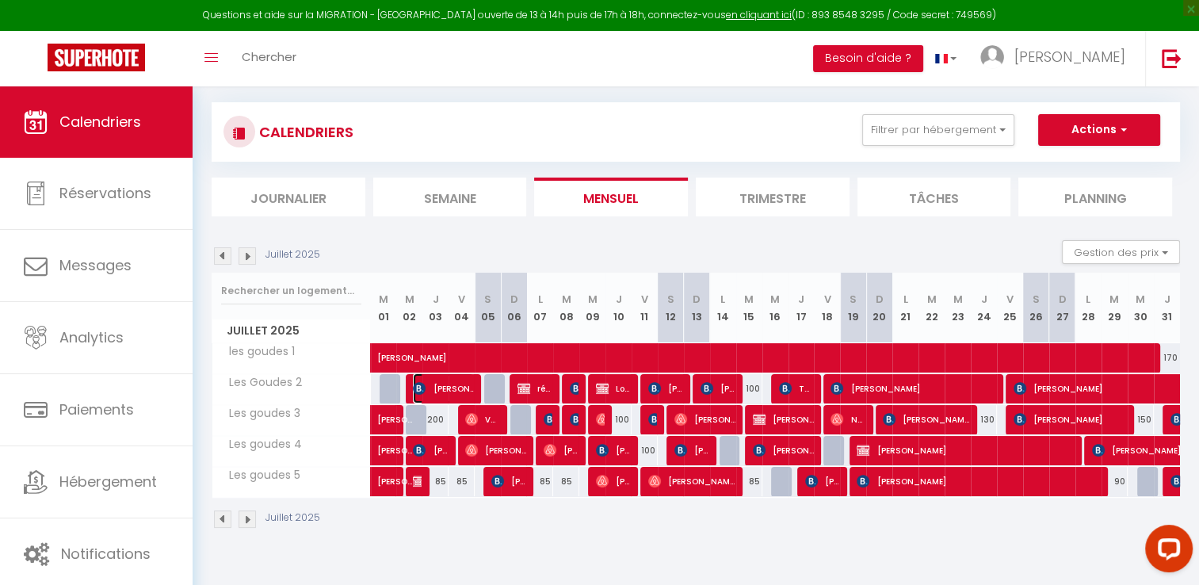
click at [425, 382] on span "[PERSON_NAME]" at bounding box center [443, 388] width 61 height 30
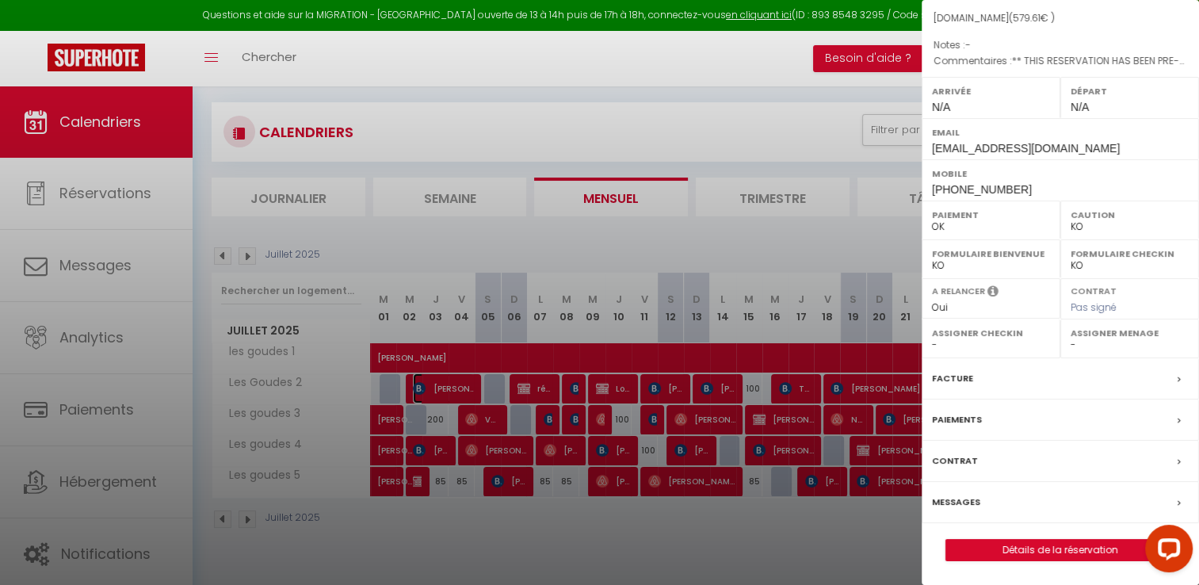
scroll to position [176, 0]
click at [941, 383] on label "Facture" at bounding box center [952, 378] width 41 height 17
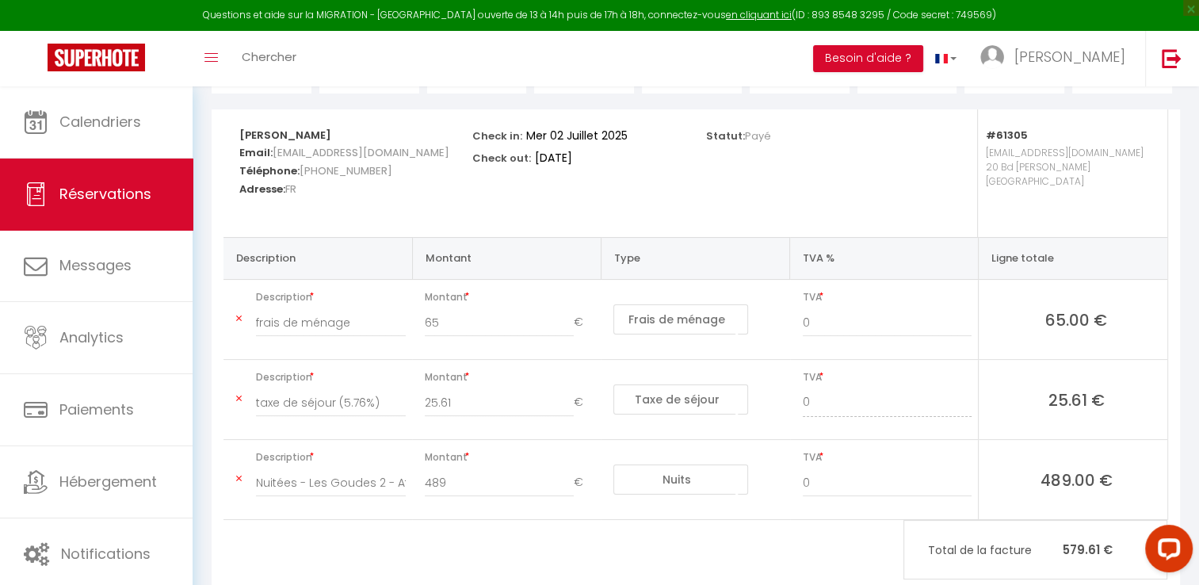
scroll to position [292, 0]
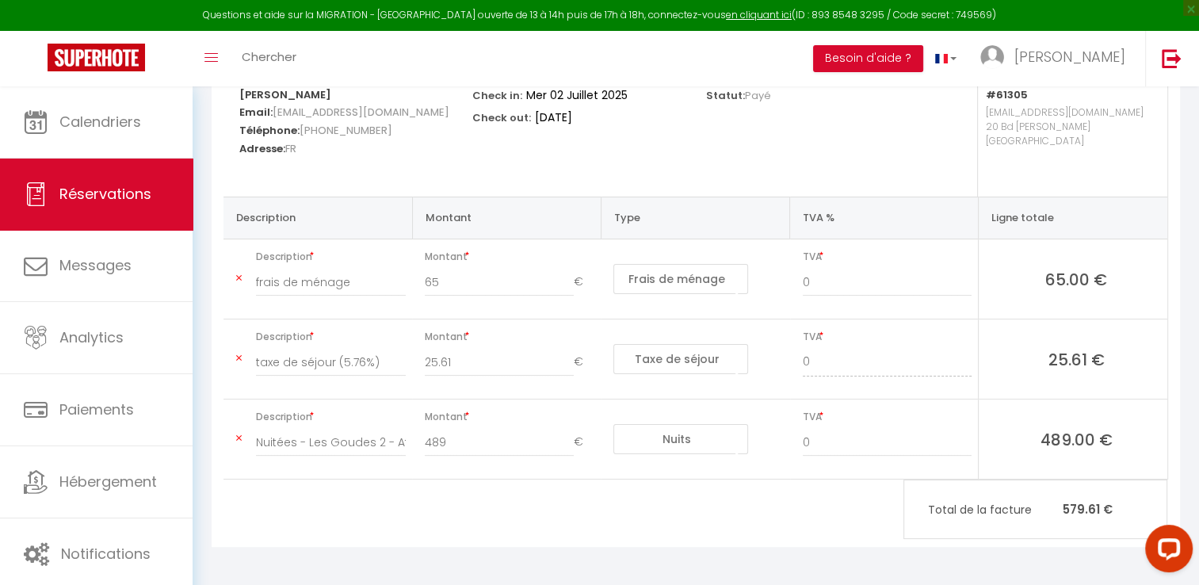
scroll to position [55, 0]
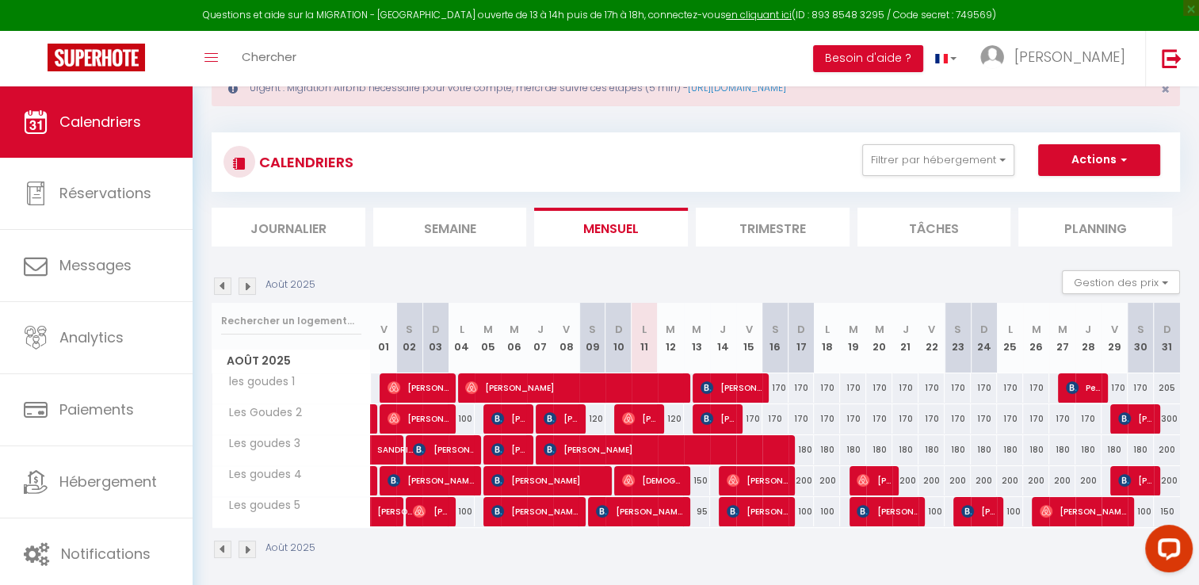
click at [225, 277] on img at bounding box center [222, 285] width 17 height 17
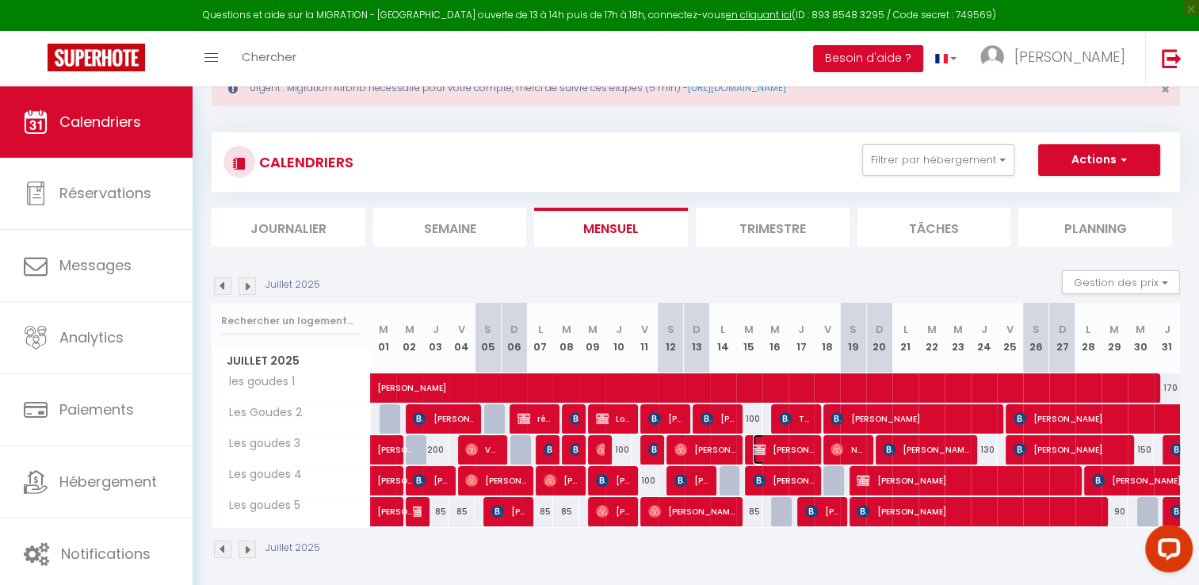
click at [772, 449] on span "[PERSON_NAME]" at bounding box center [783, 449] width 61 height 30
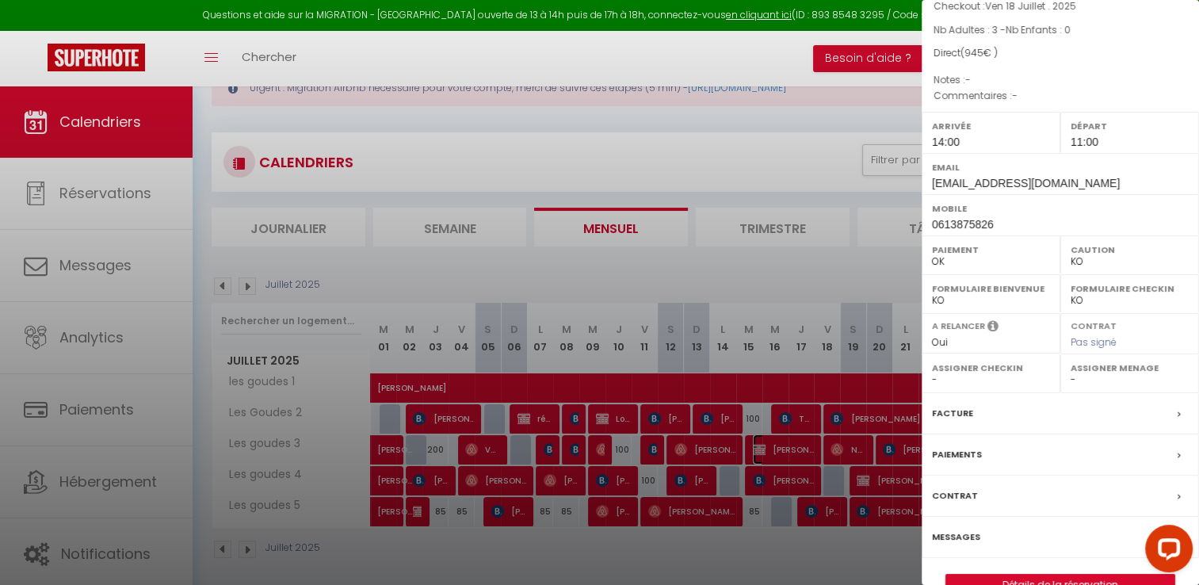
scroll to position [151, 0]
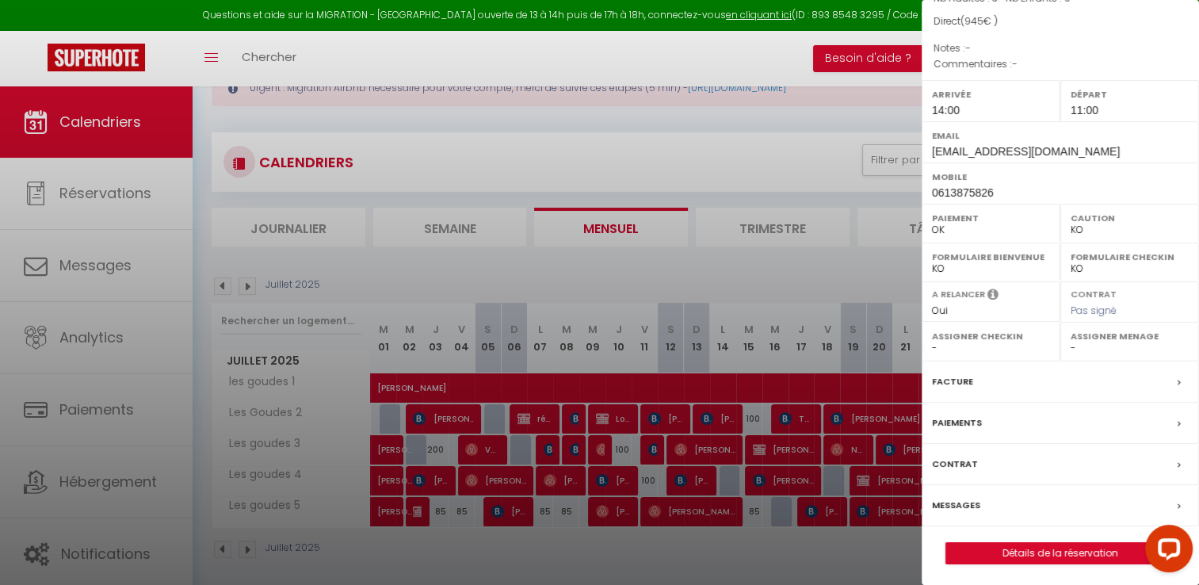
click at [943, 377] on label "Facture" at bounding box center [952, 381] width 41 height 17
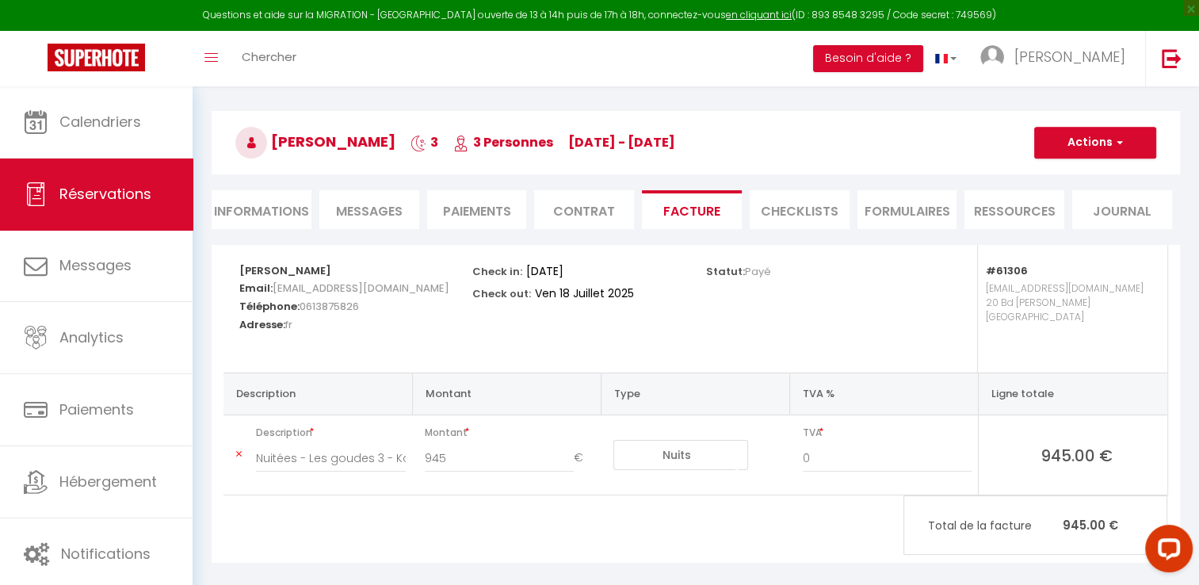
scroll to position [132, 0]
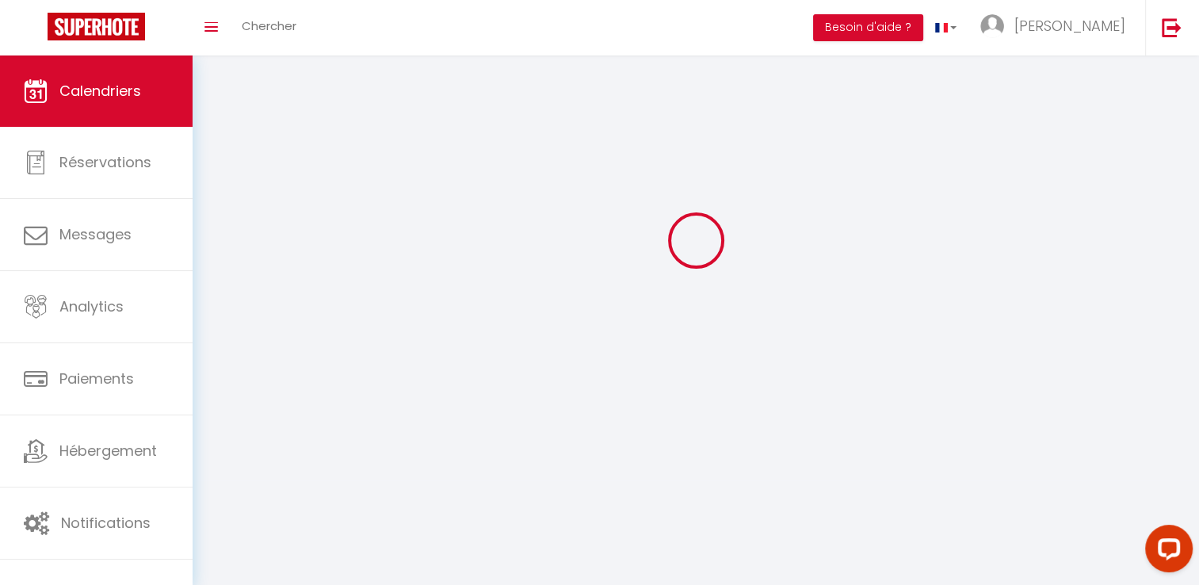
scroll to position [55, 0]
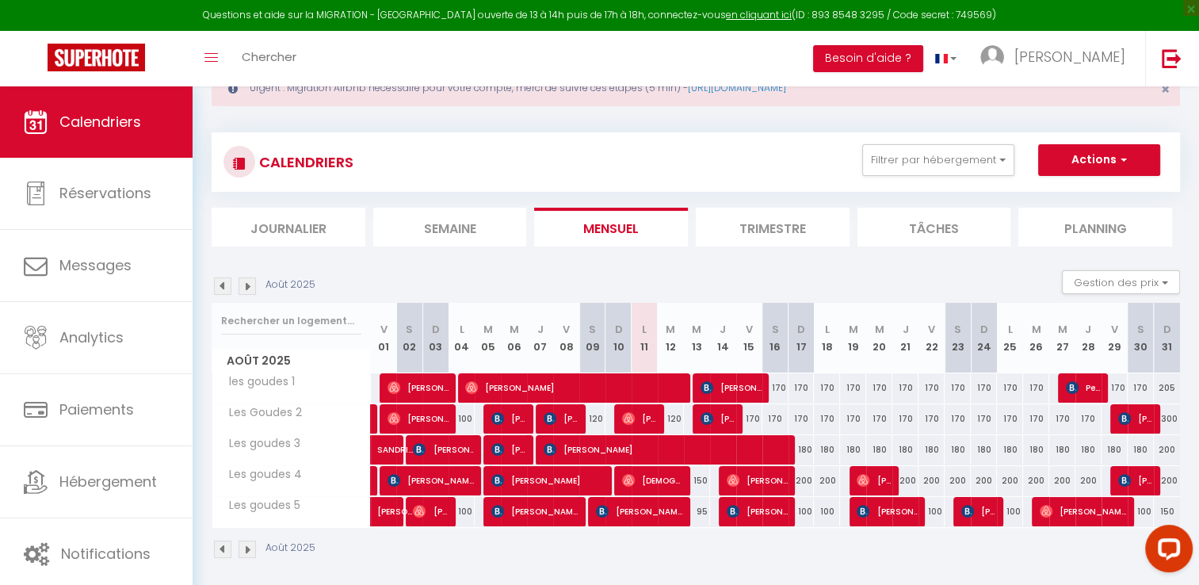
click at [219, 280] on img at bounding box center [222, 285] width 17 height 17
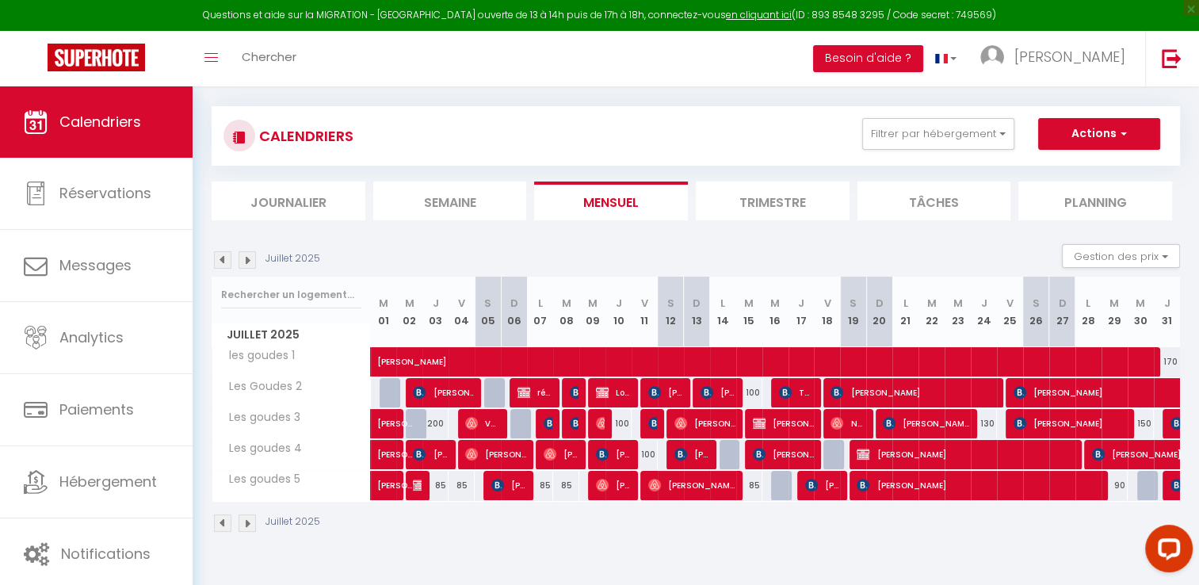
scroll to position [86, 0]
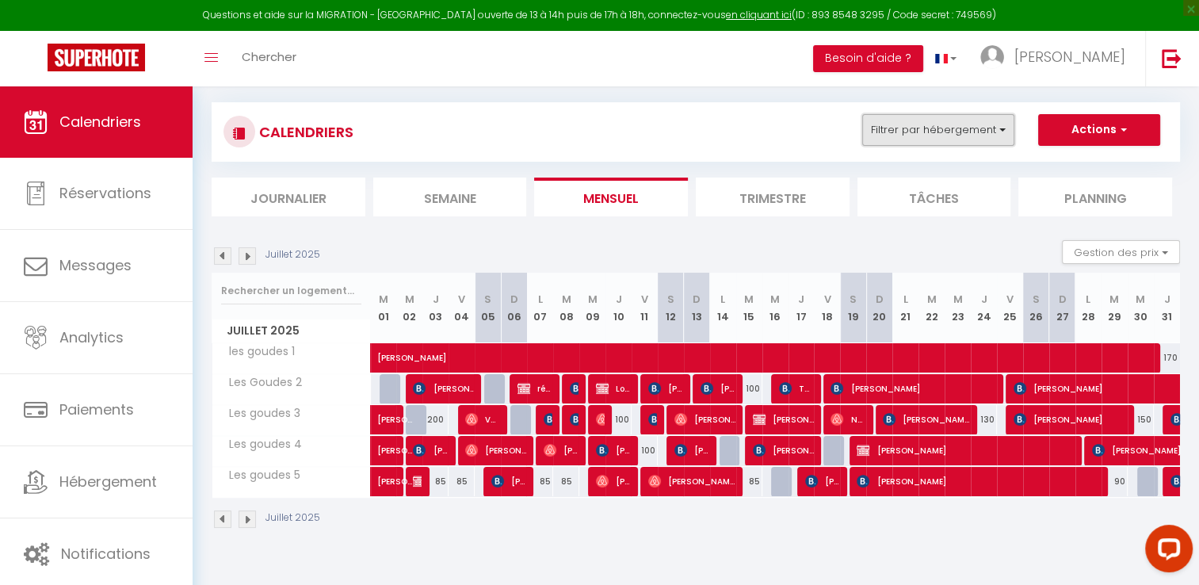
click at [978, 138] on button "Filtrer par hébergement" at bounding box center [938, 130] width 152 height 32
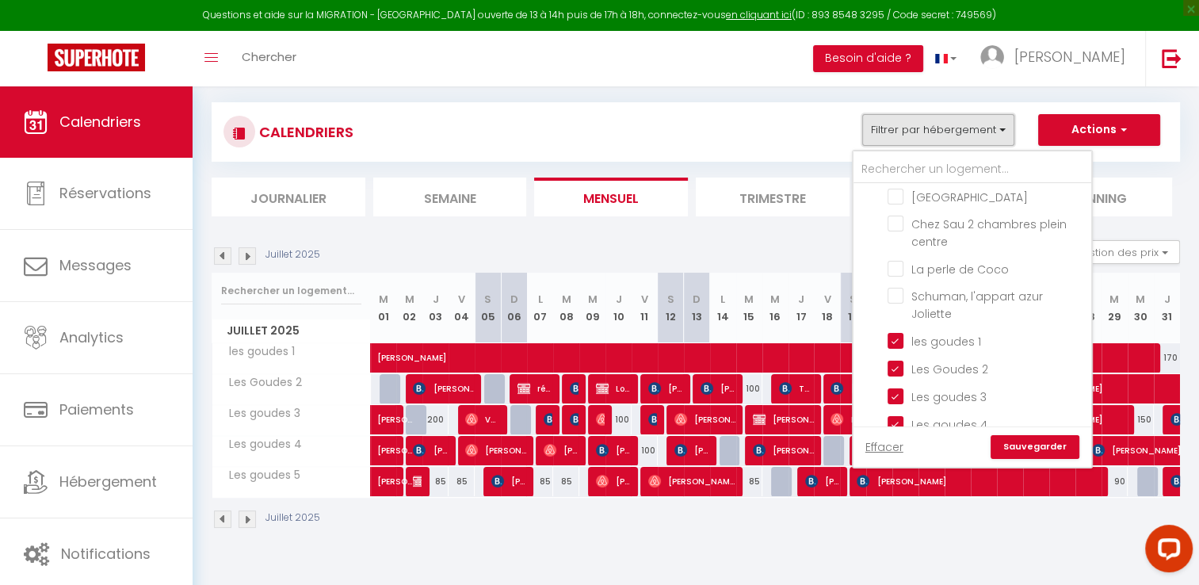
scroll to position [555, 0]
click at [900, 334] on input "les goudes 1" at bounding box center [986, 338] width 198 height 16
click at [897, 358] on input "Les Goudes 2" at bounding box center [986, 366] width 198 height 16
click at [897, 386] on input "Les goudes 3" at bounding box center [986, 394] width 198 height 16
click at [897, 414] on input "Les goudes 4" at bounding box center [986, 422] width 198 height 16
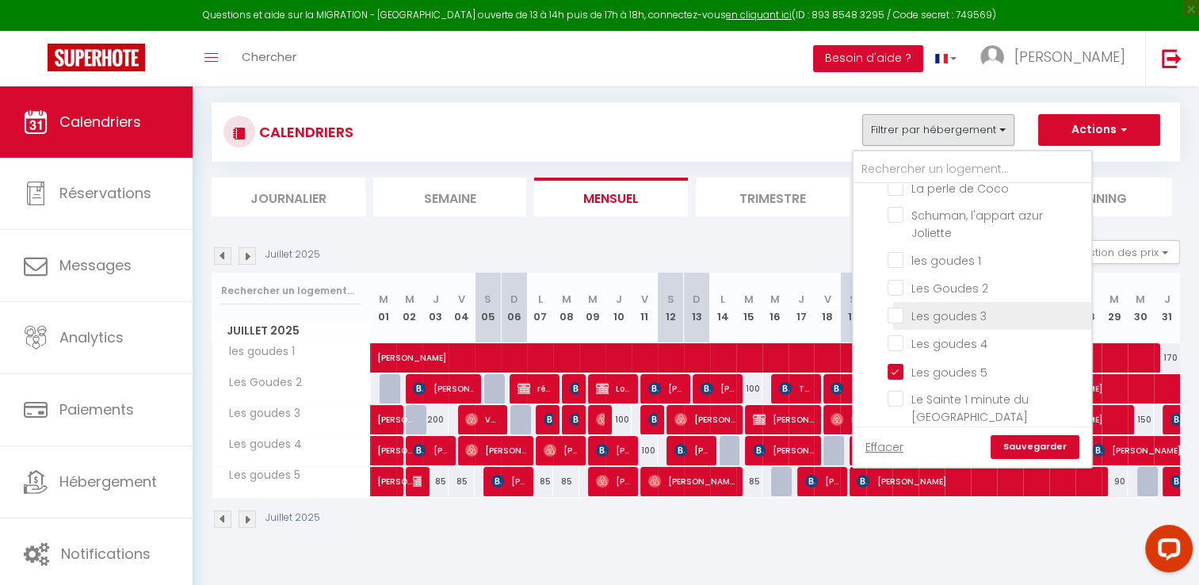
scroll to position [713, 0]
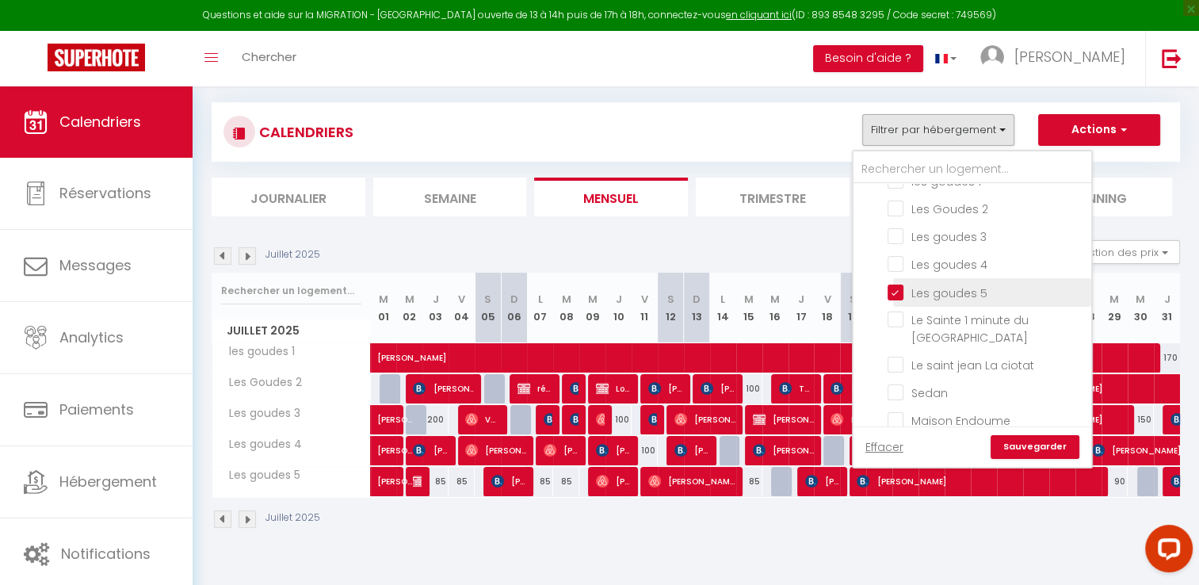
click at [900, 278] on li "Les goudes 5" at bounding box center [992, 292] width 198 height 28
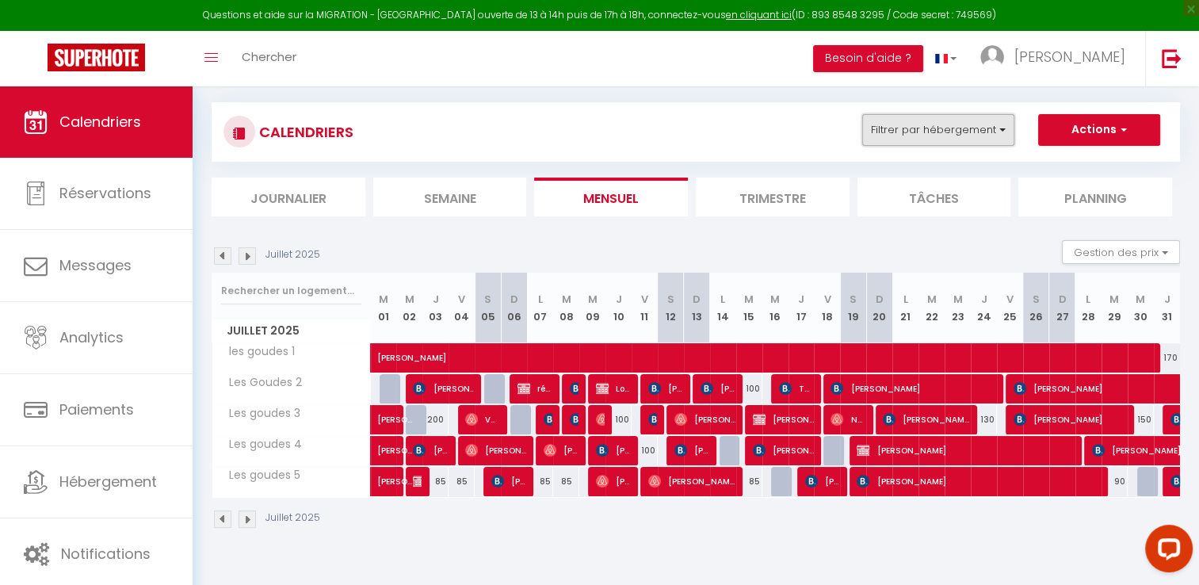
click at [939, 141] on button "Filtrer par hébergement" at bounding box center [938, 130] width 152 height 32
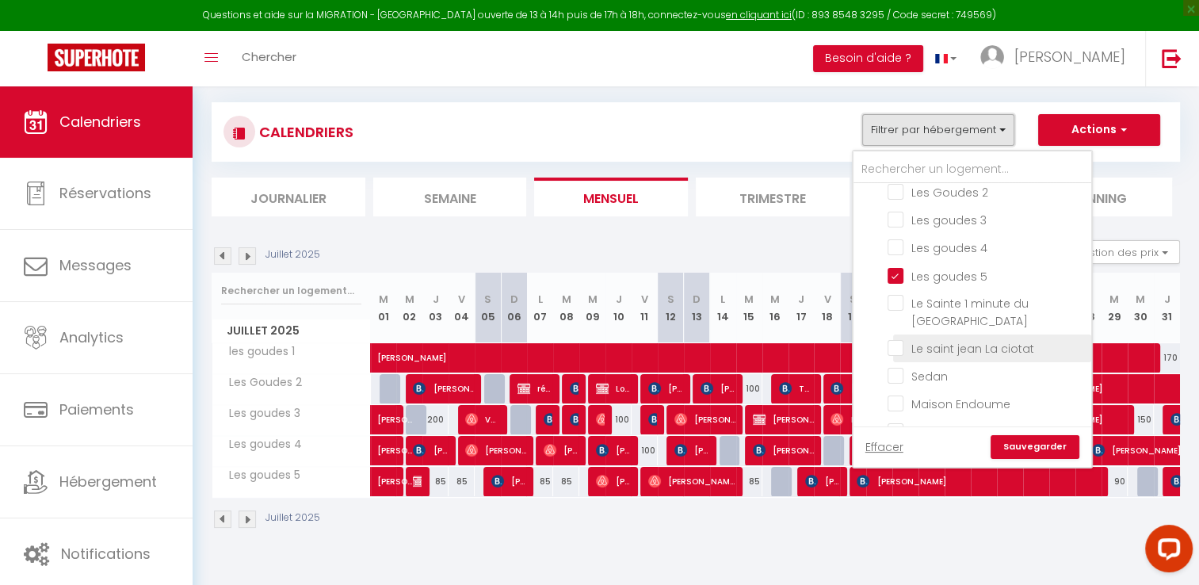
scroll to position [809, 0]
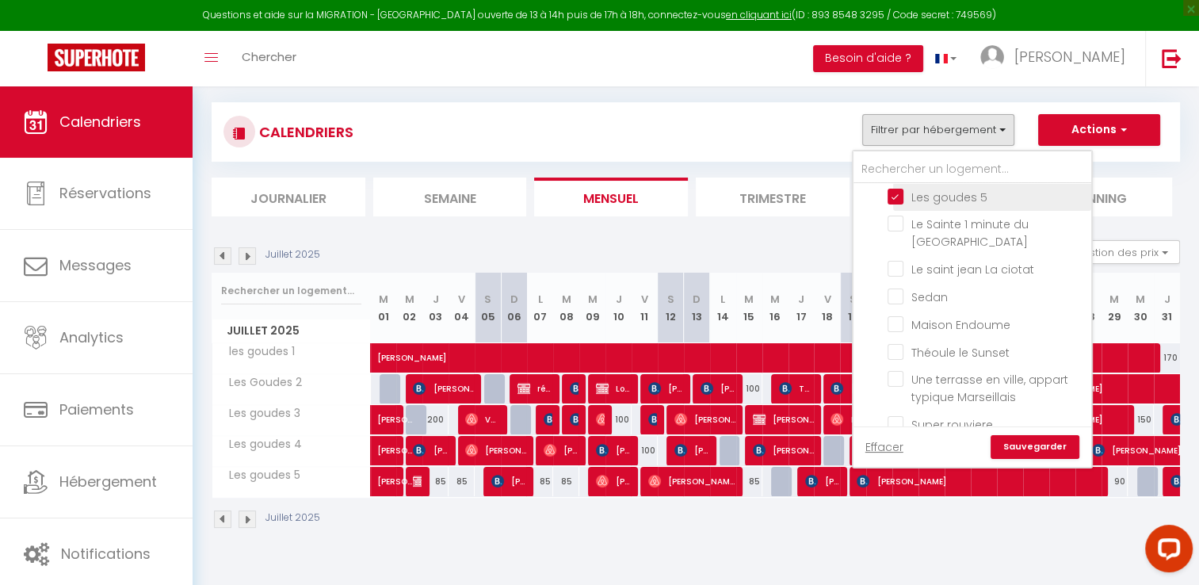
click at [900, 189] on input "Les goudes 5" at bounding box center [986, 195] width 198 height 16
click at [903, 260] on input "Le saint jean La ciotat" at bounding box center [986, 268] width 198 height 16
click at [1031, 442] on link "Sauvegarder" at bounding box center [1034, 447] width 89 height 24
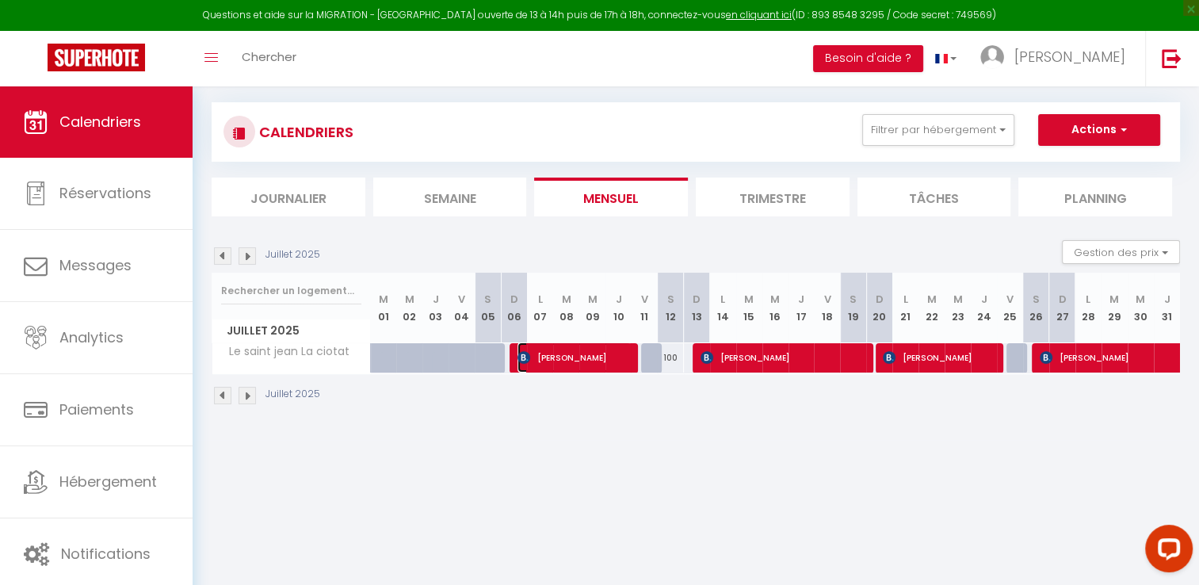
click at [579, 360] on span "[PERSON_NAME]" at bounding box center [573, 357] width 113 height 30
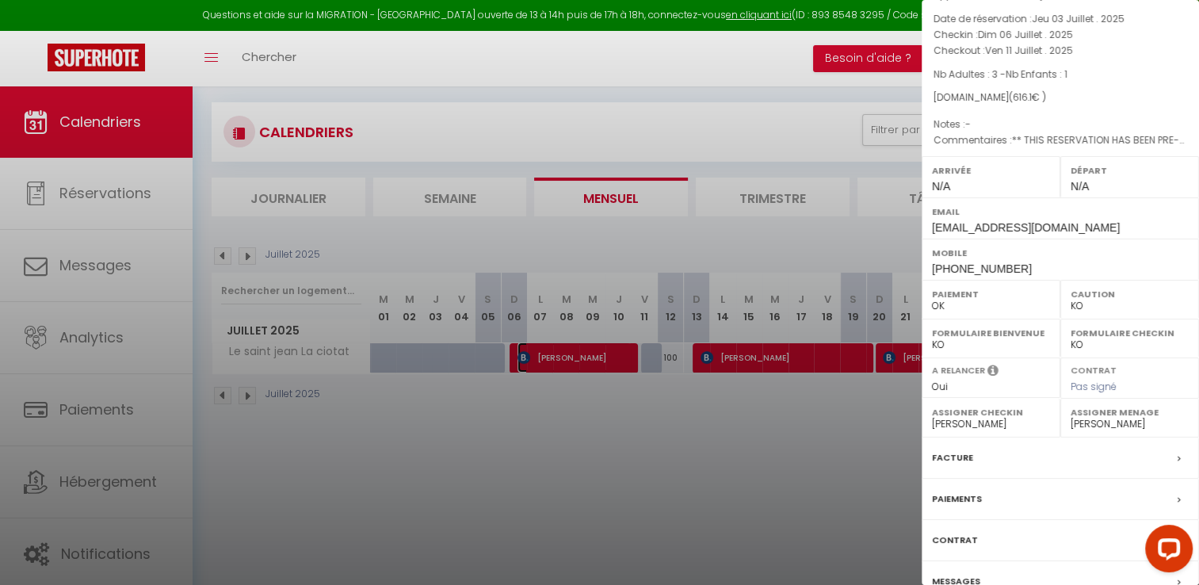
scroll to position [0, 0]
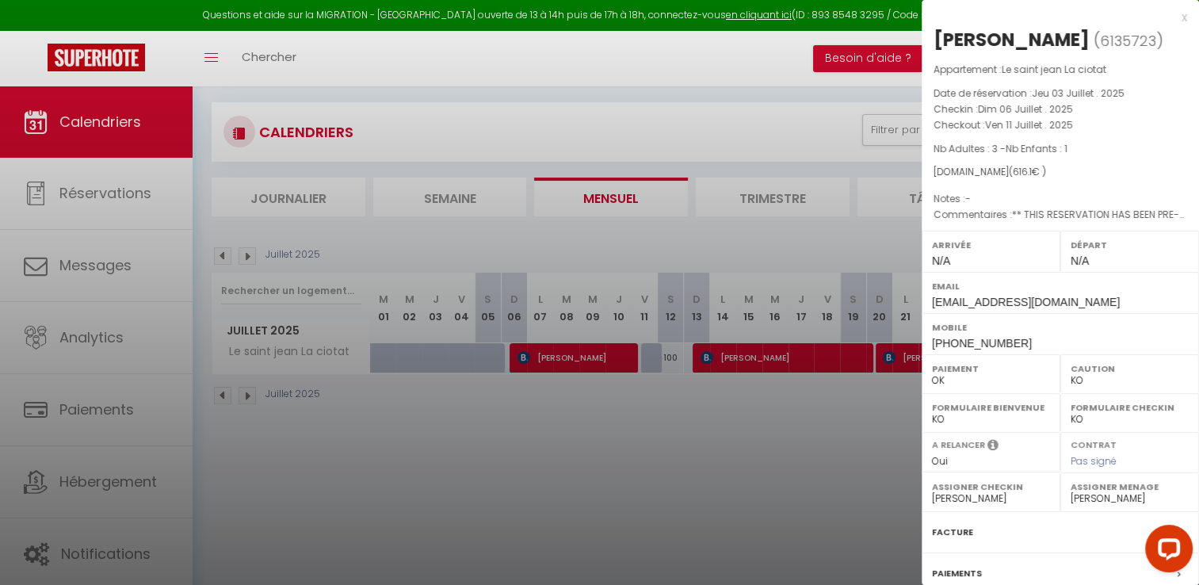
click at [1171, 20] on div "x" at bounding box center [1053, 17] width 265 height 19
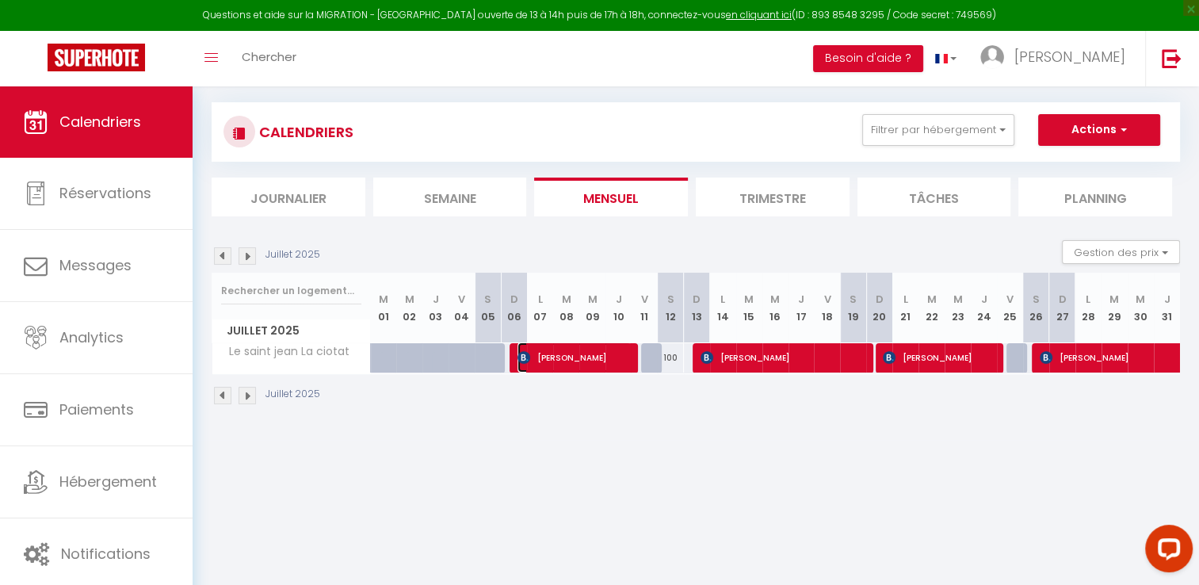
click at [577, 359] on span "[PERSON_NAME]" at bounding box center [573, 357] width 113 height 30
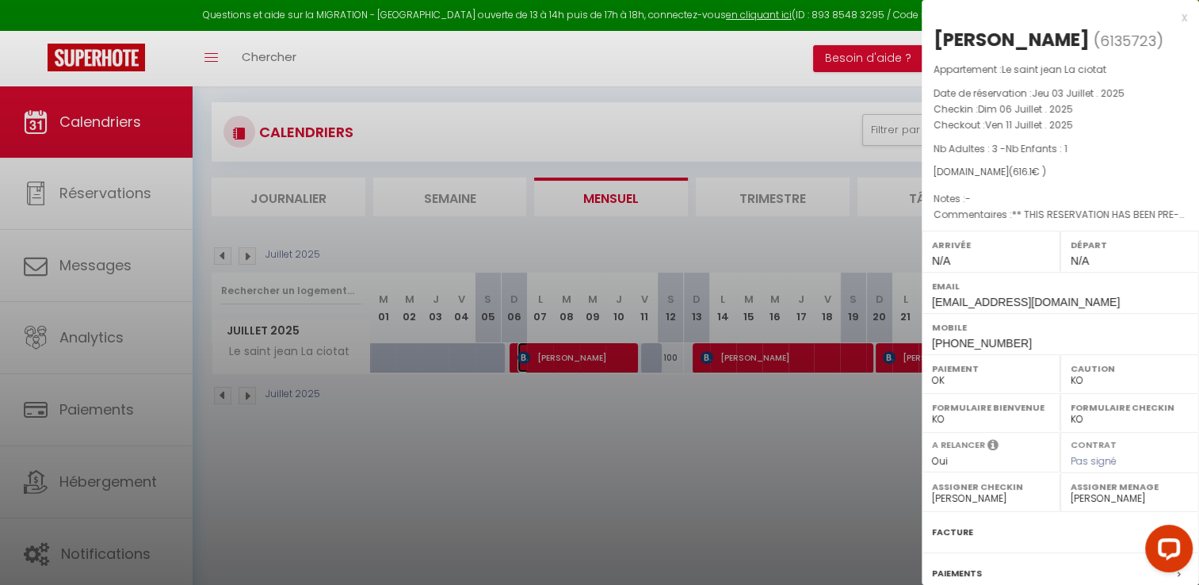
scroll to position [151, 0]
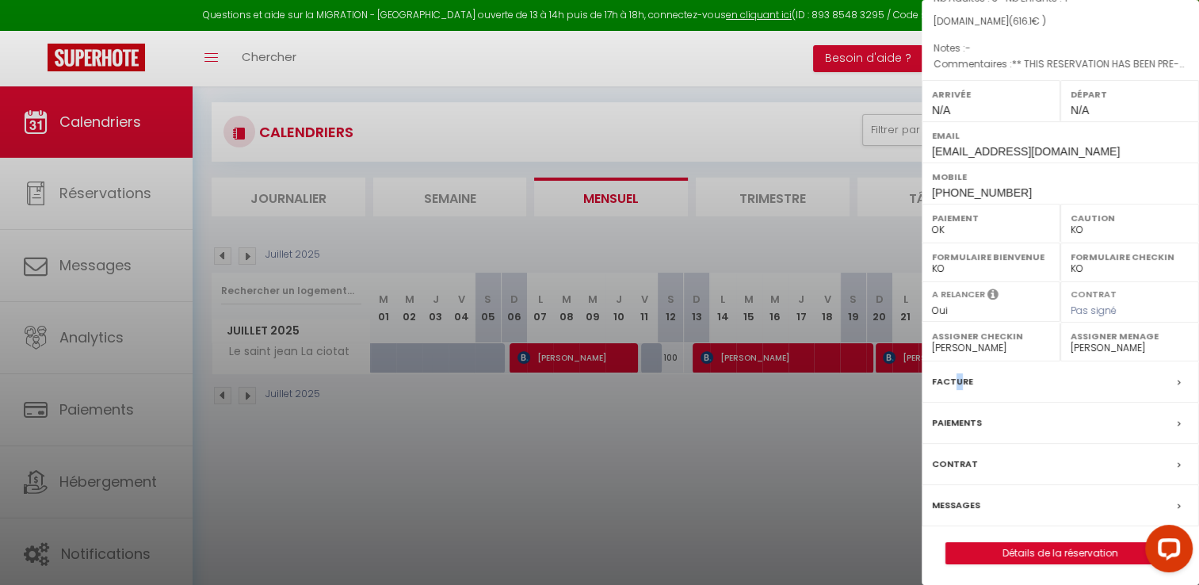
click at [957, 379] on label "Facture" at bounding box center [952, 381] width 41 height 17
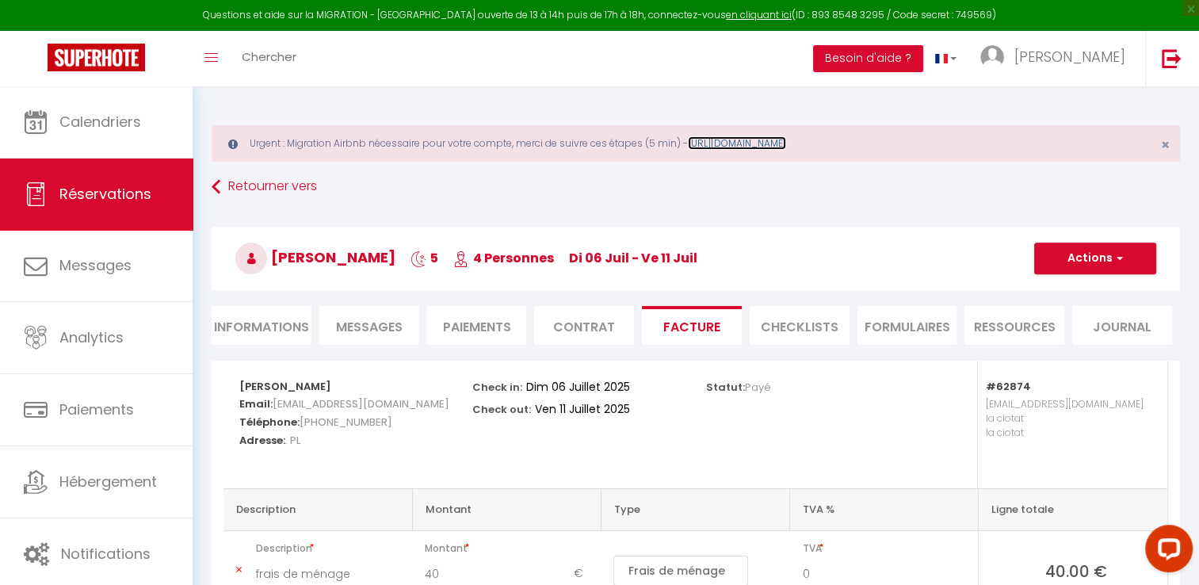
drag, startPoint x: 957, startPoint y: 379, endPoint x: 875, endPoint y: 139, distance: 253.5
click at [786, 139] on link "[URL][DOMAIN_NAME]" at bounding box center [737, 142] width 98 height 13
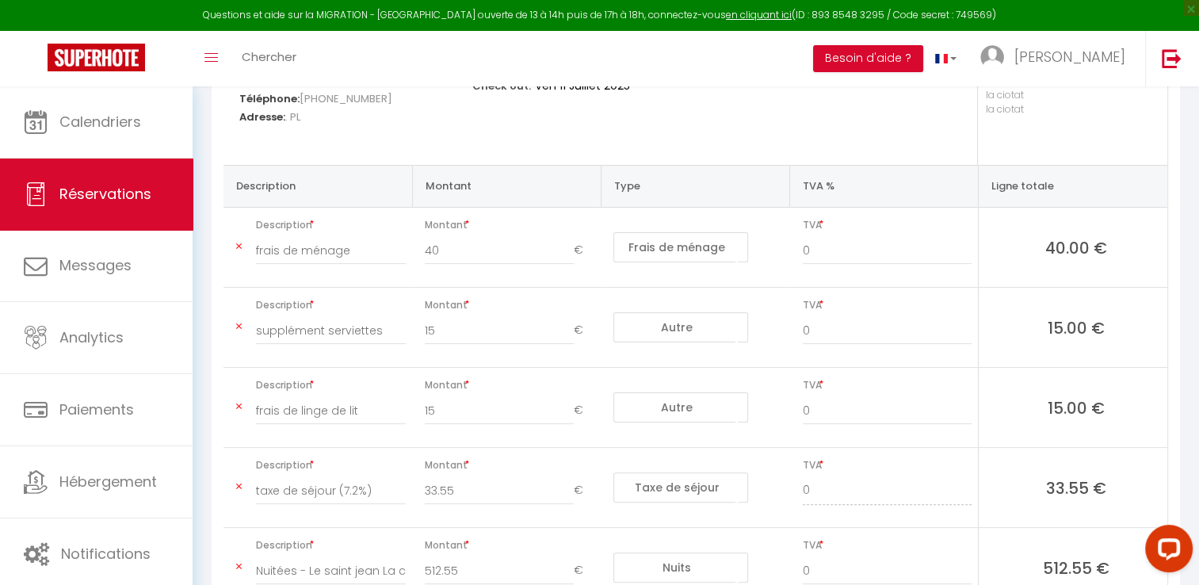
scroll to position [55, 0]
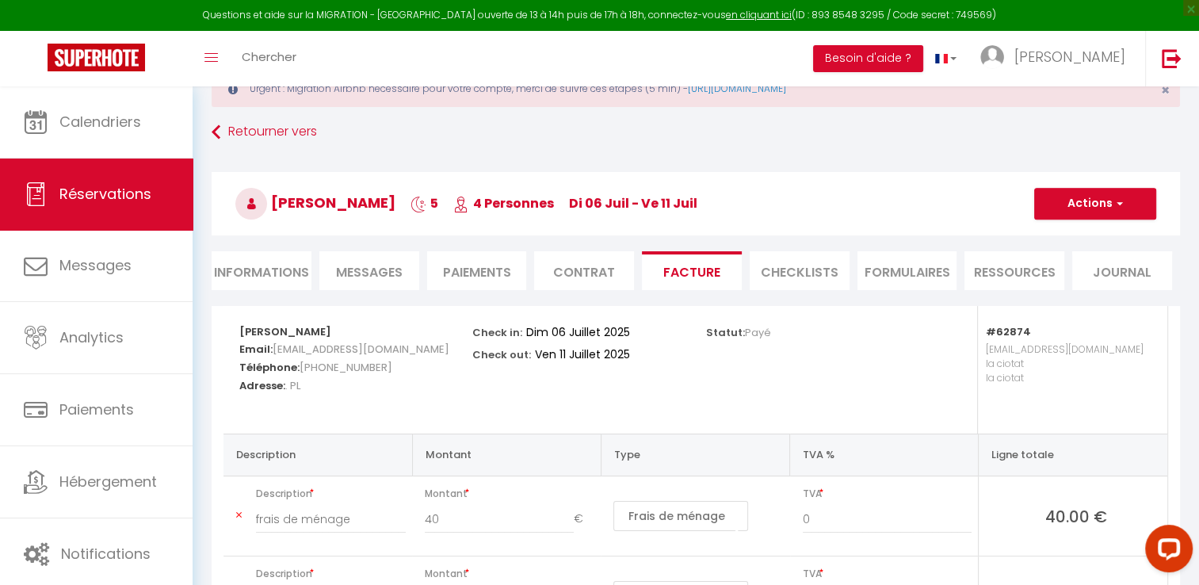
scroll to position [55, 0]
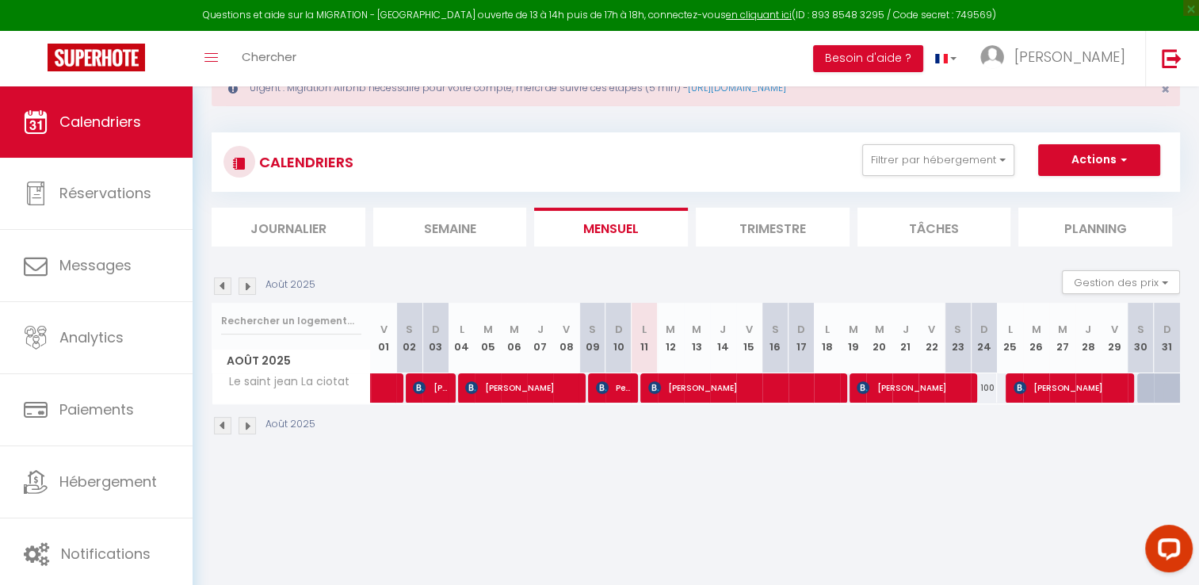
click at [216, 282] on img at bounding box center [222, 285] width 17 height 17
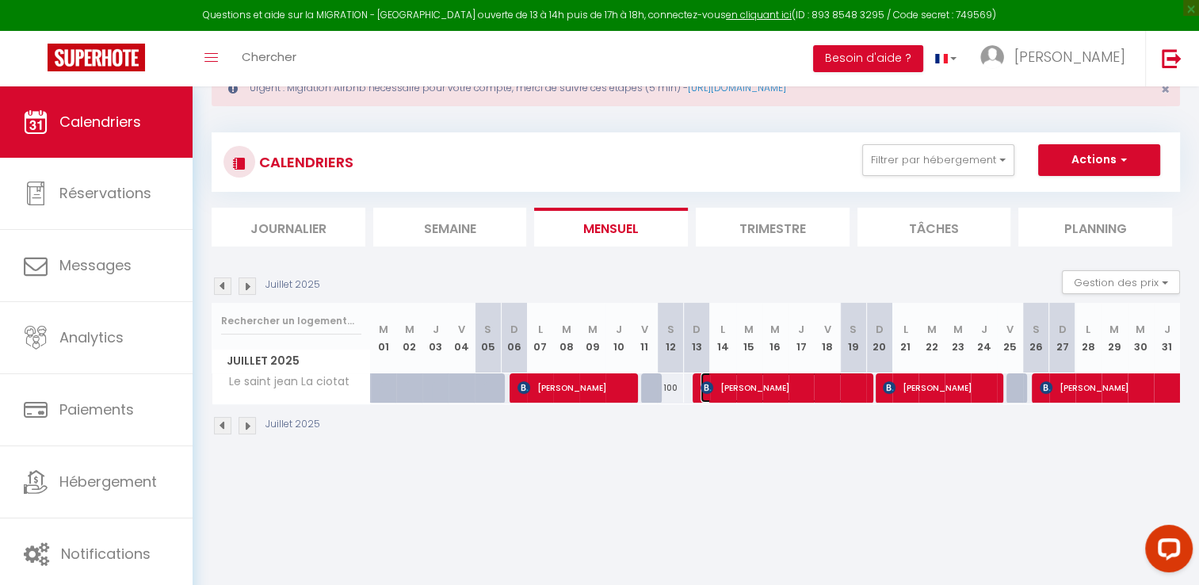
click at [772, 398] on span "[PERSON_NAME]" at bounding box center [783, 387] width 166 height 30
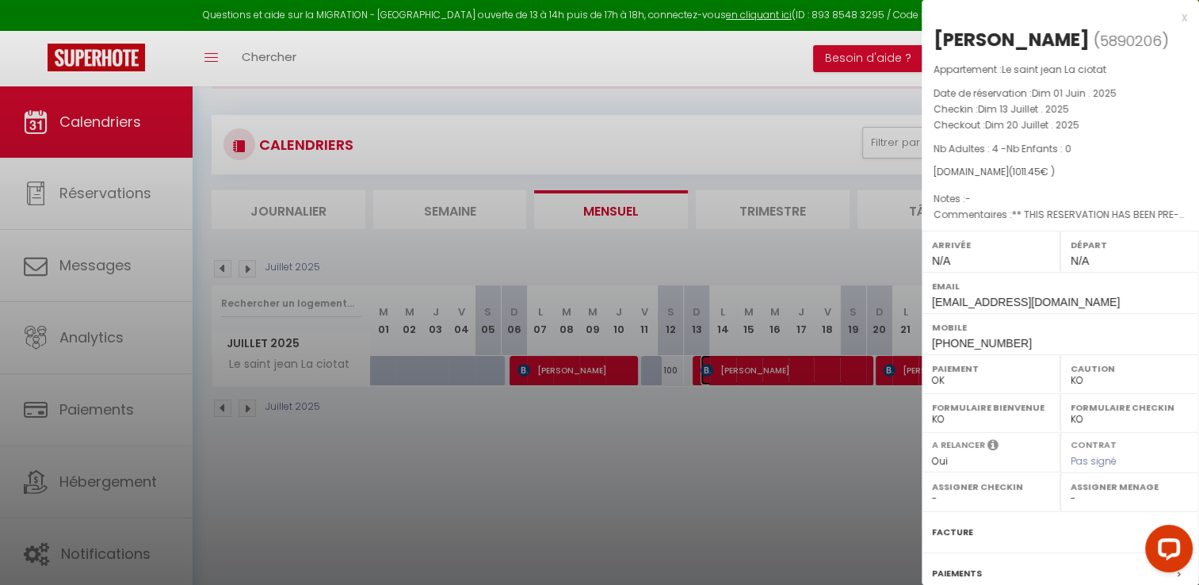
scroll to position [86, 0]
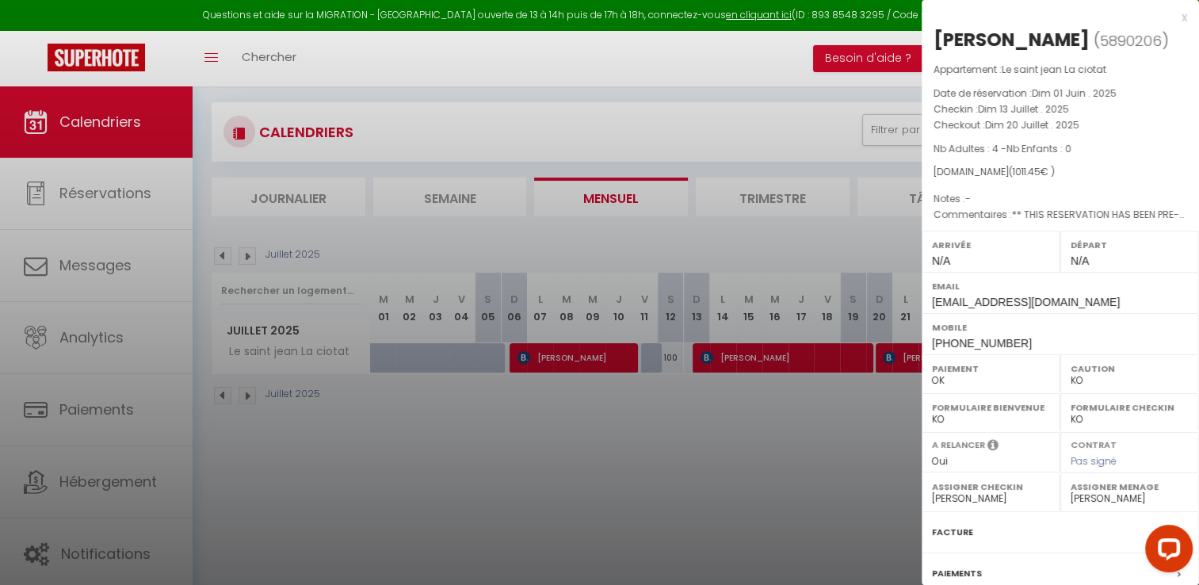
click at [960, 534] on label "Facture" at bounding box center [952, 532] width 41 height 17
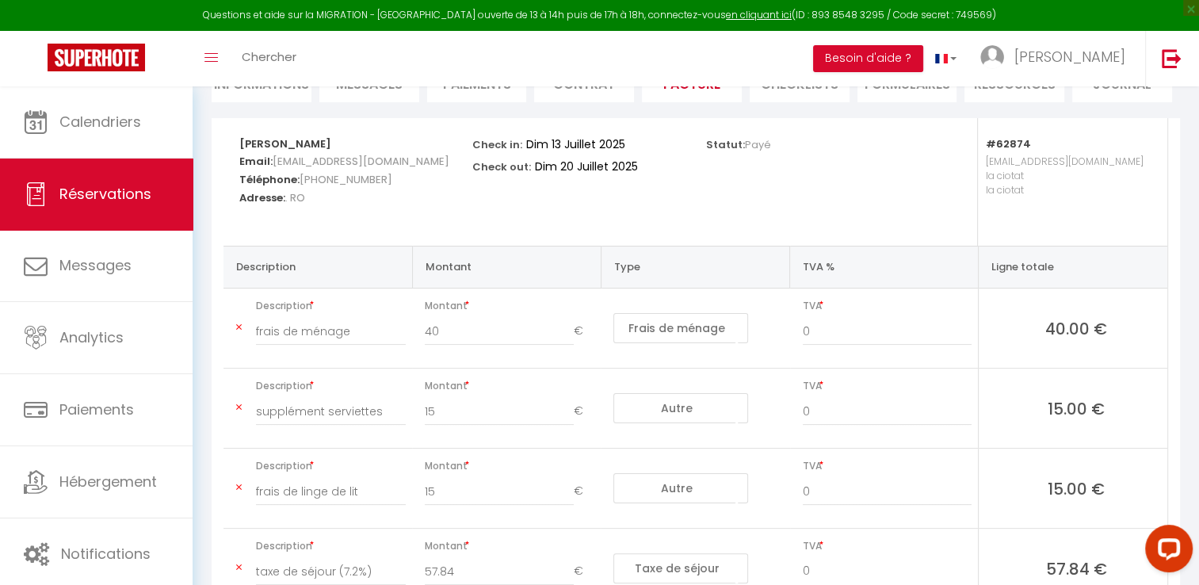
scroll to position [396, 0]
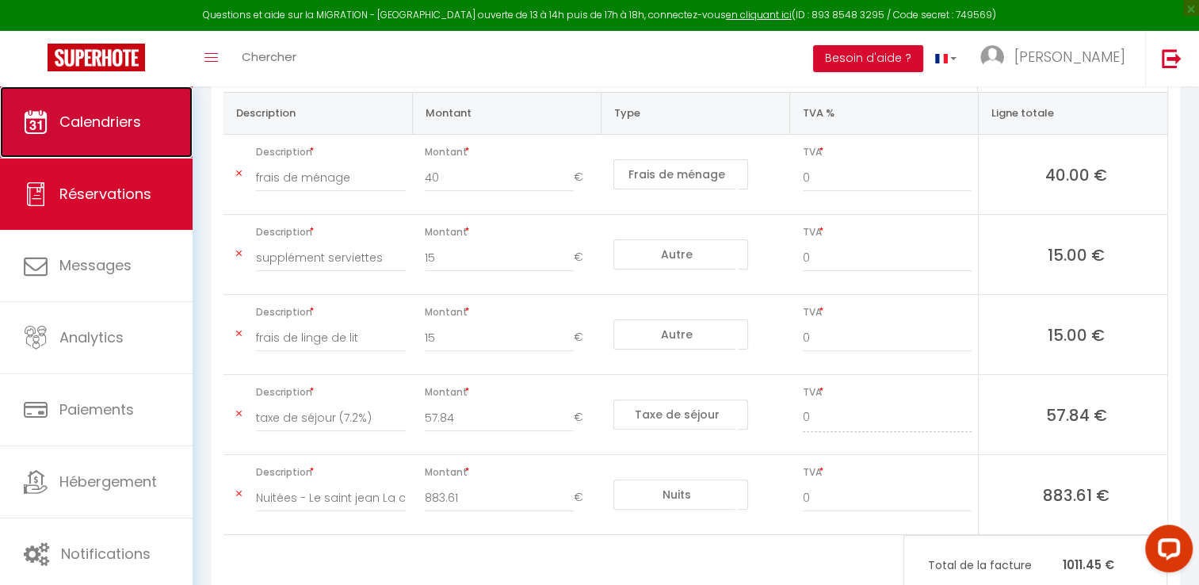
click at [101, 129] on span "Calendriers" at bounding box center [100, 122] width 82 height 20
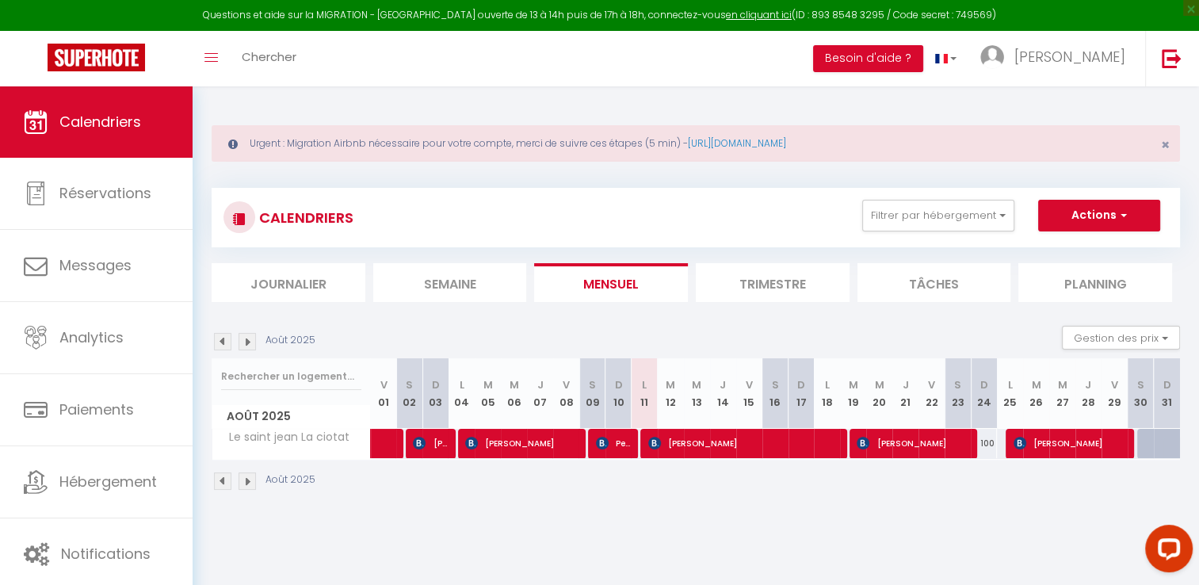
click at [222, 344] on img at bounding box center [222, 341] width 17 height 17
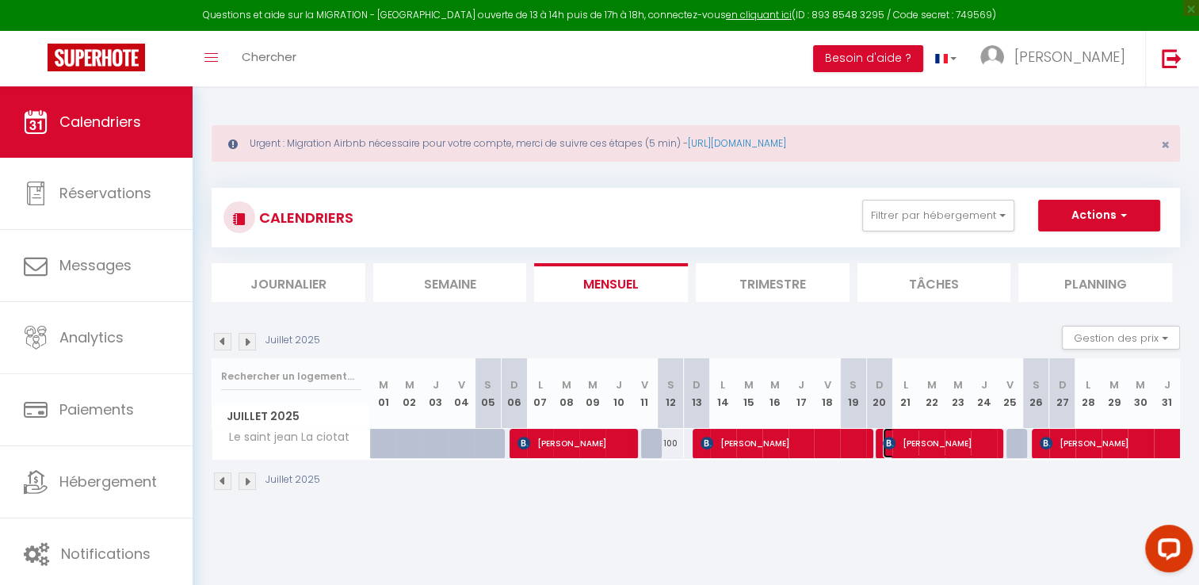
click at [955, 442] on span "[PERSON_NAME]" at bounding box center [938, 443] width 113 height 30
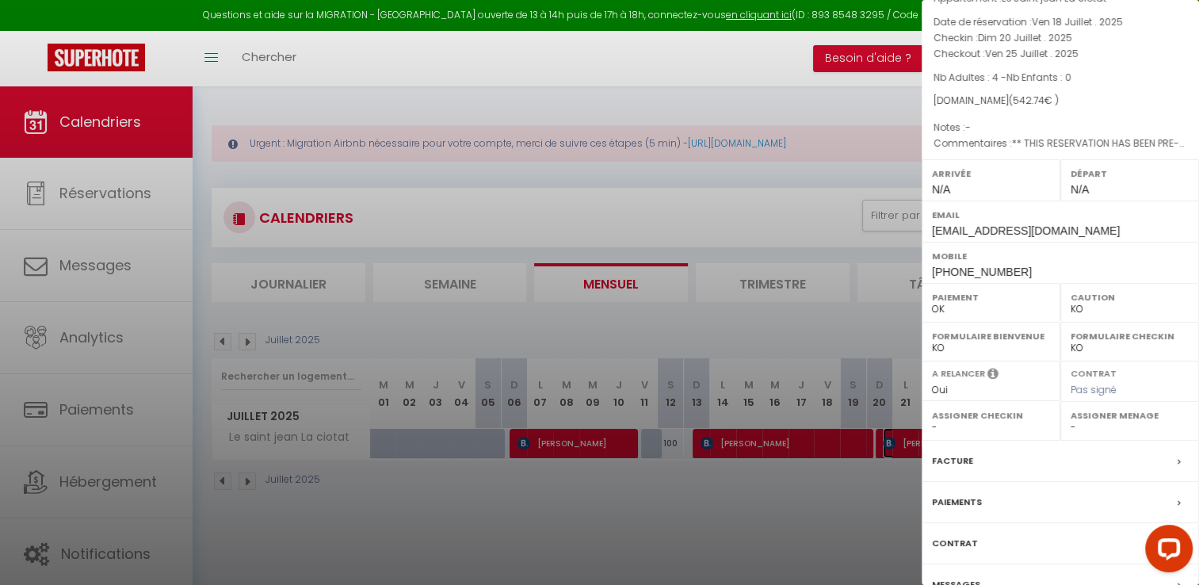
scroll to position [151, 0]
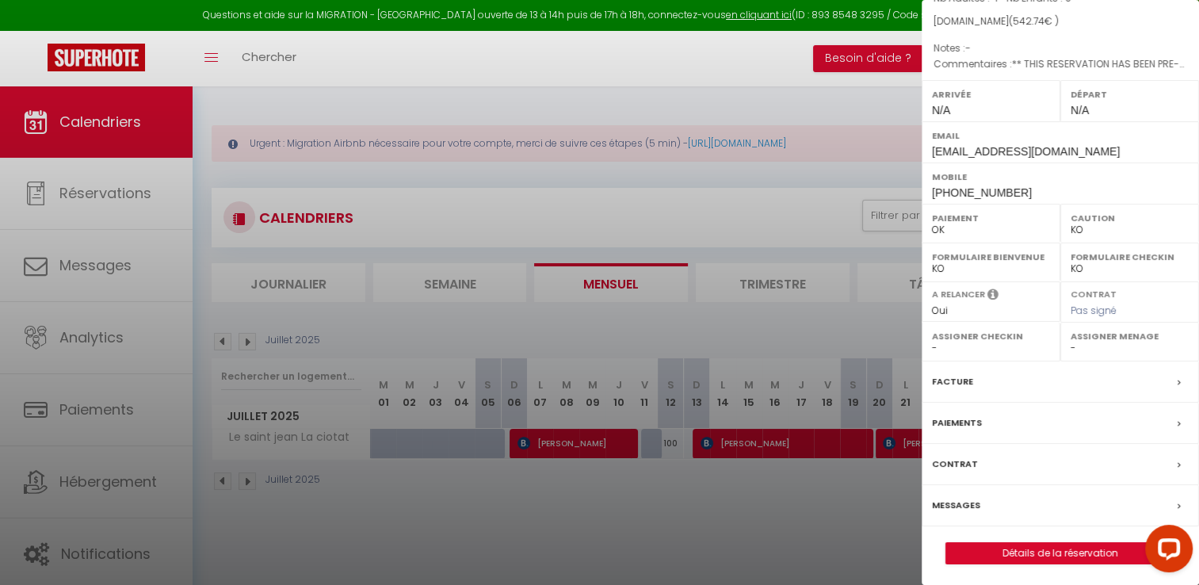
click at [960, 379] on label "Facture" at bounding box center [952, 381] width 41 height 17
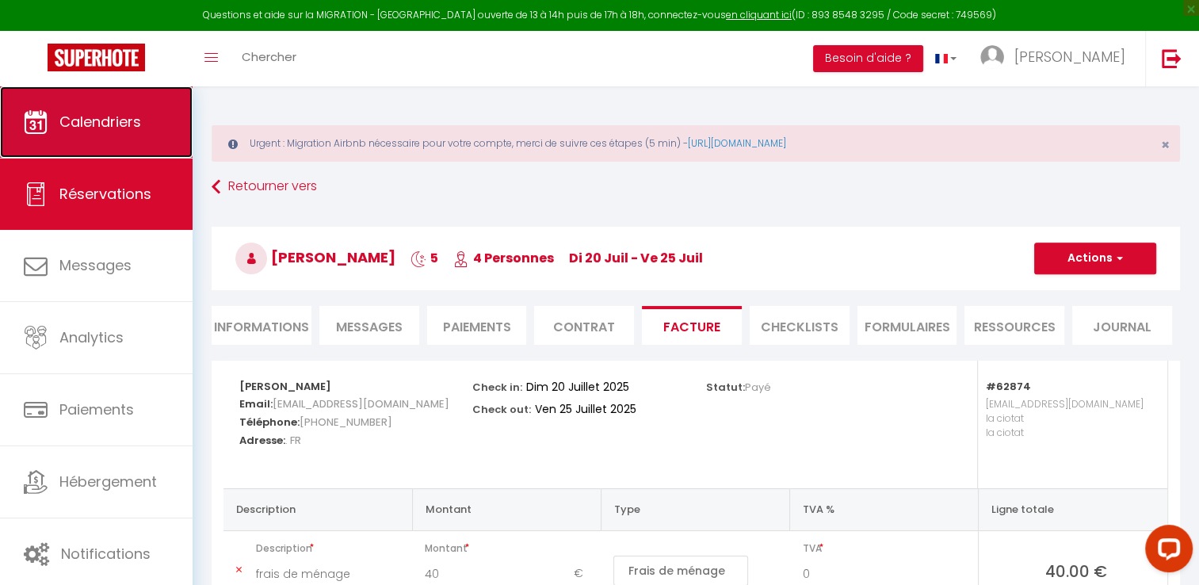
click at [107, 119] on span "Calendriers" at bounding box center [100, 122] width 82 height 20
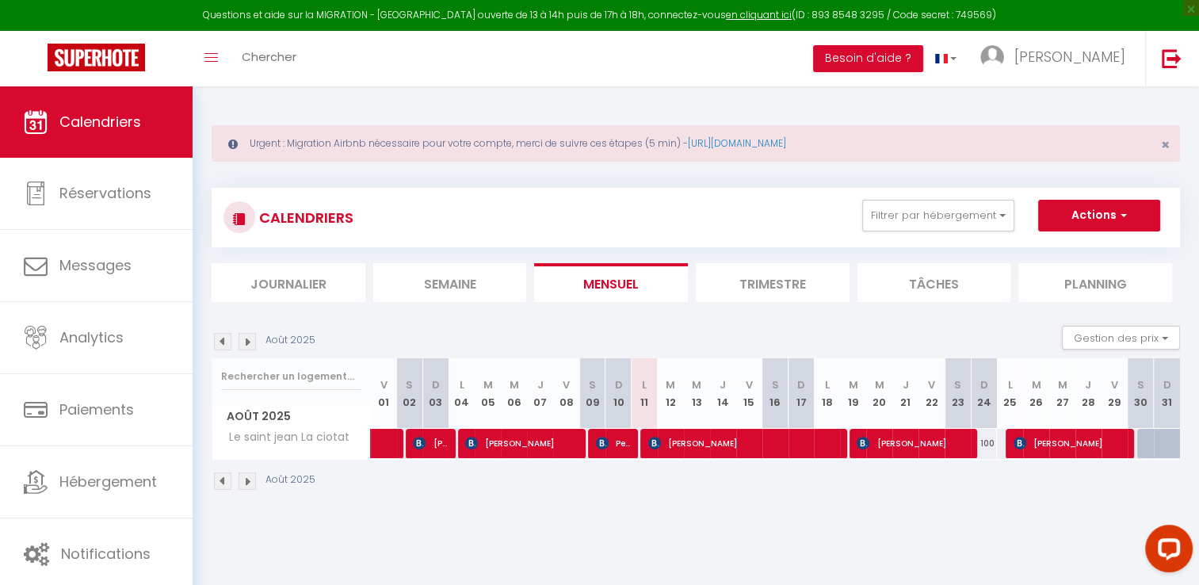
click at [219, 343] on img at bounding box center [222, 341] width 17 height 17
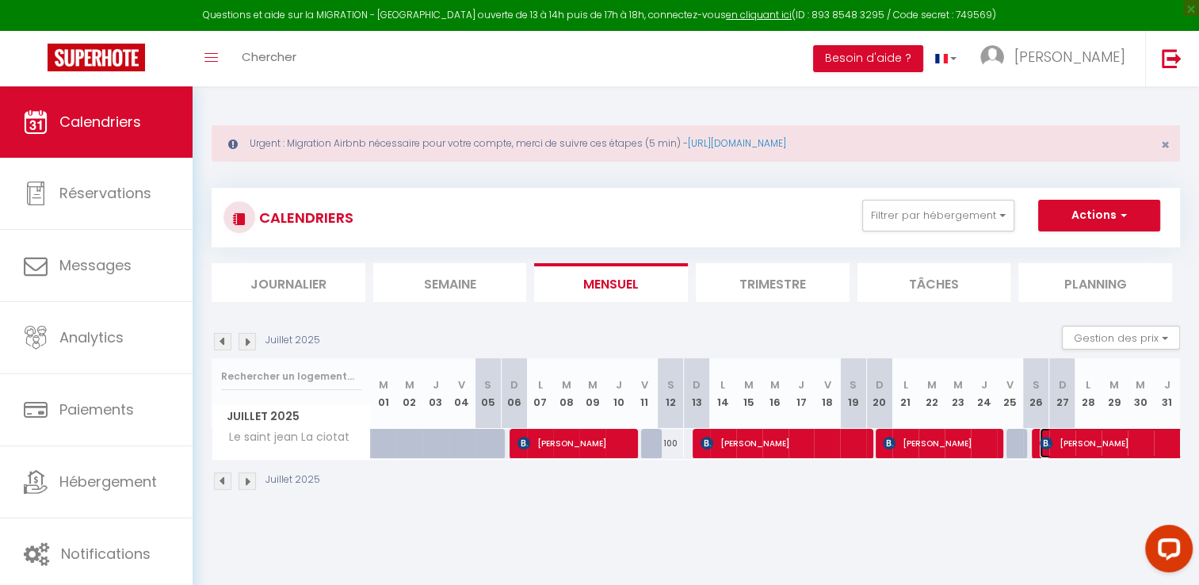
click at [1093, 452] on span "[PERSON_NAME]" at bounding box center [1166, 443] width 255 height 30
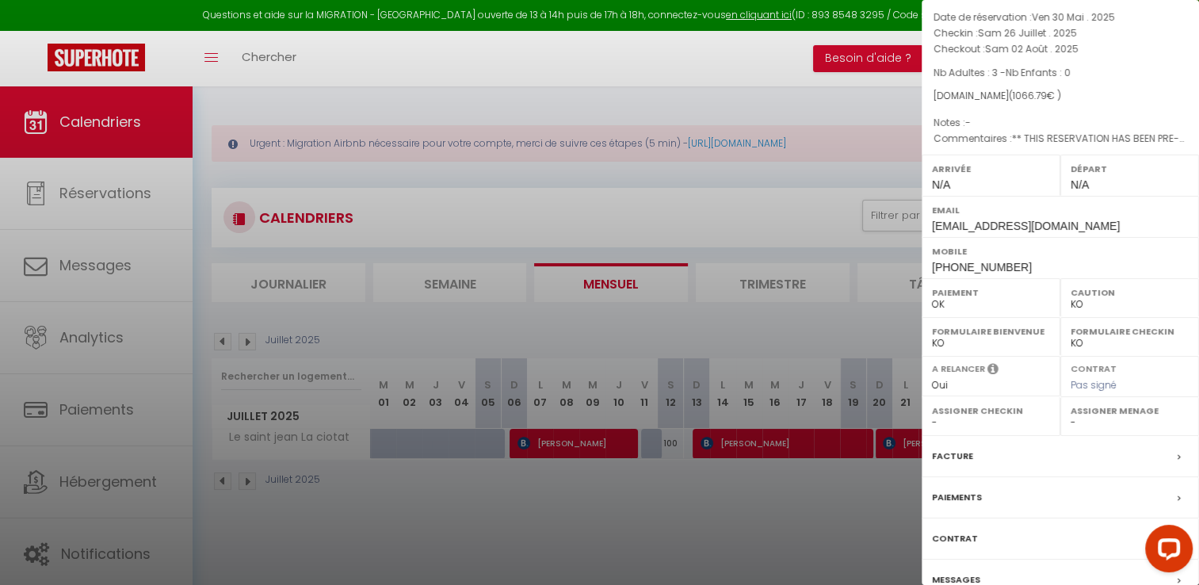
scroll to position [151, 0]
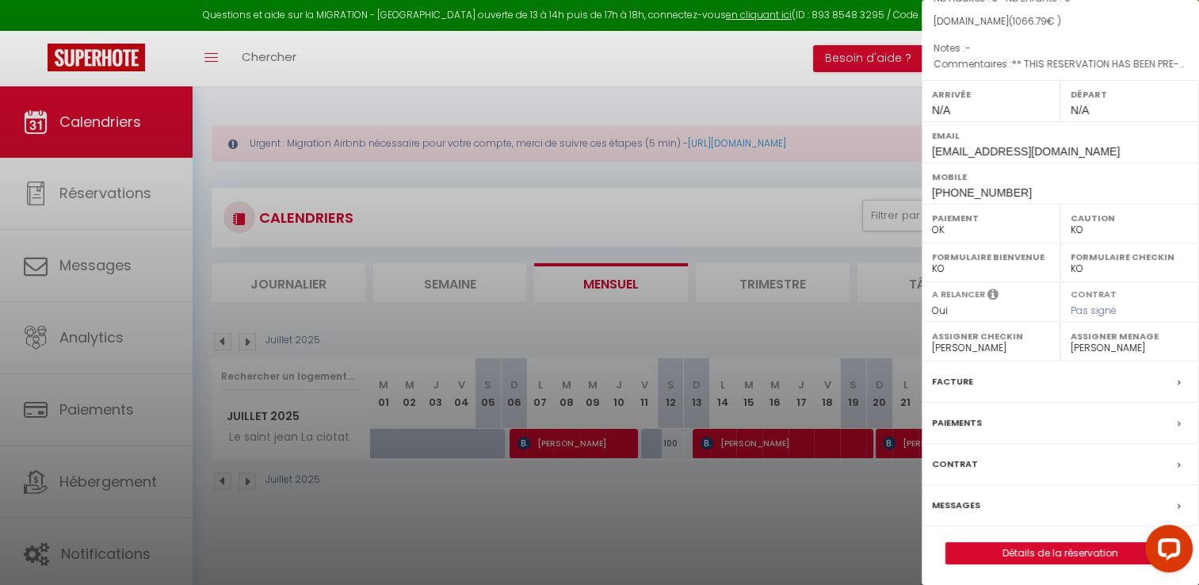
click at [955, 381] on label "Facture" at bounding box center [952, 381] width 41 height 17
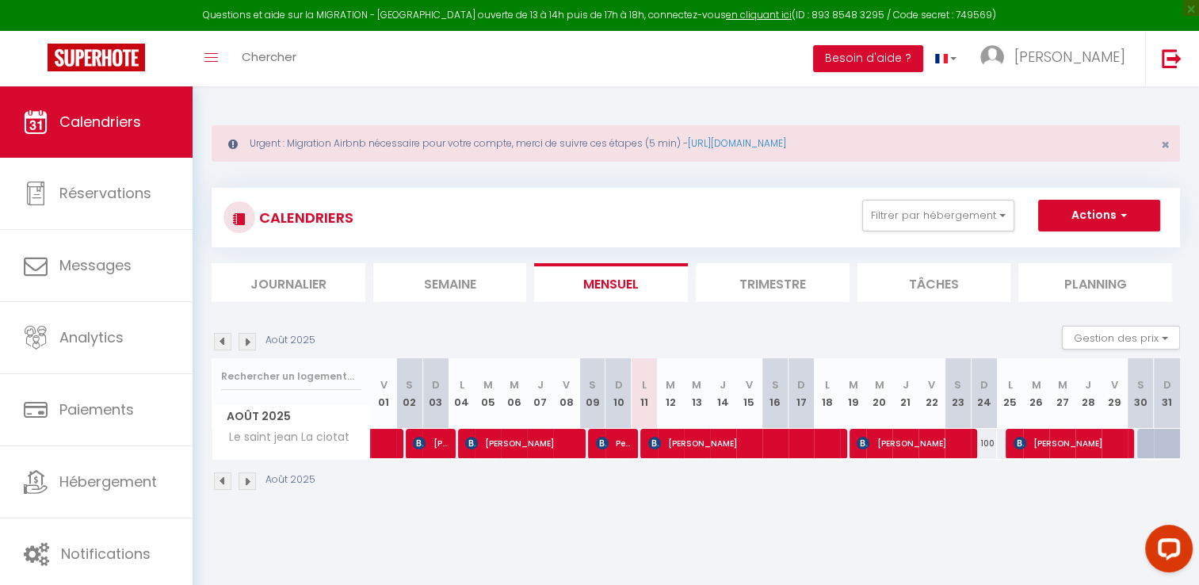
click at [227, 338] on img at bounding box center [222, 341] width 17 height 17
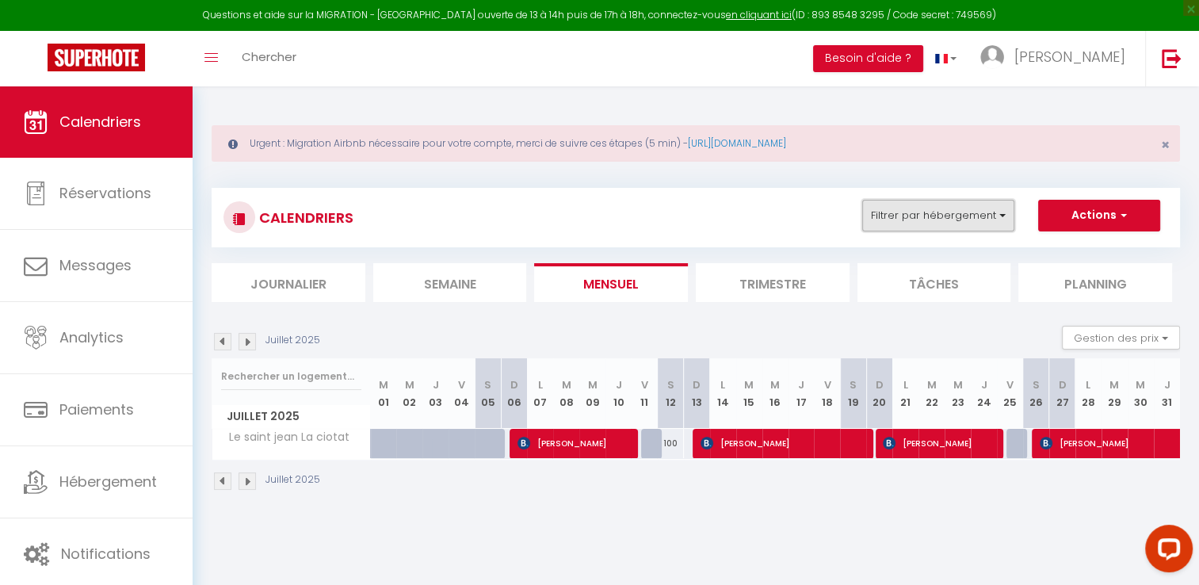
click at [964, 211] on button "Filtrer par hébergement" at bounding box center [938, 216] width 152 height 32
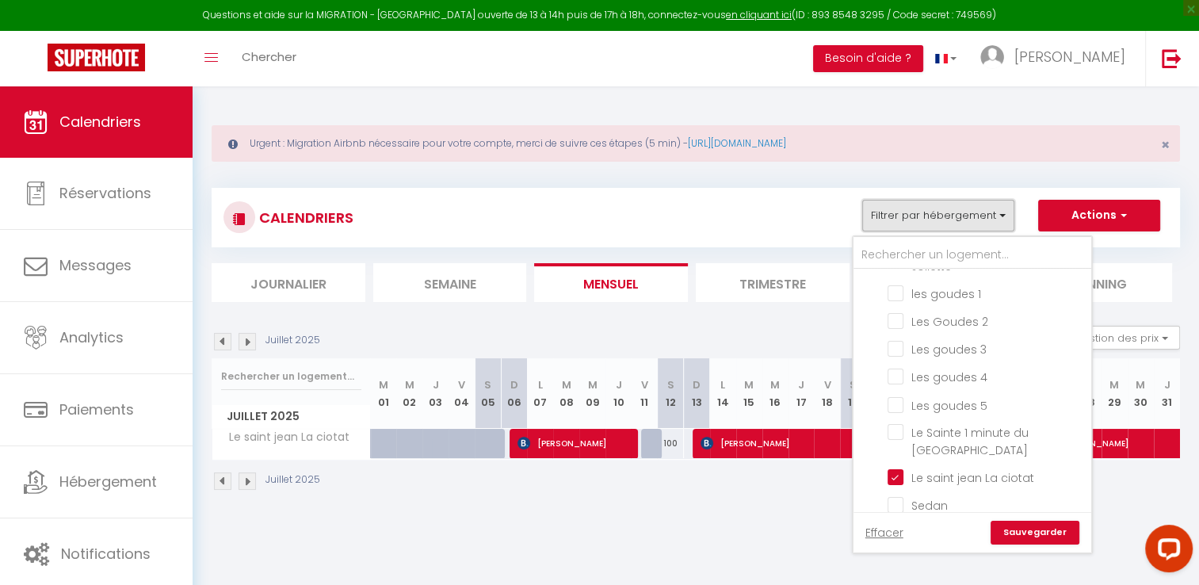
scroll to position [713, 0]
click at [897, 441] on input "Le saint jean La ciotat" at bounding box center [986, 449] width 198 height 16
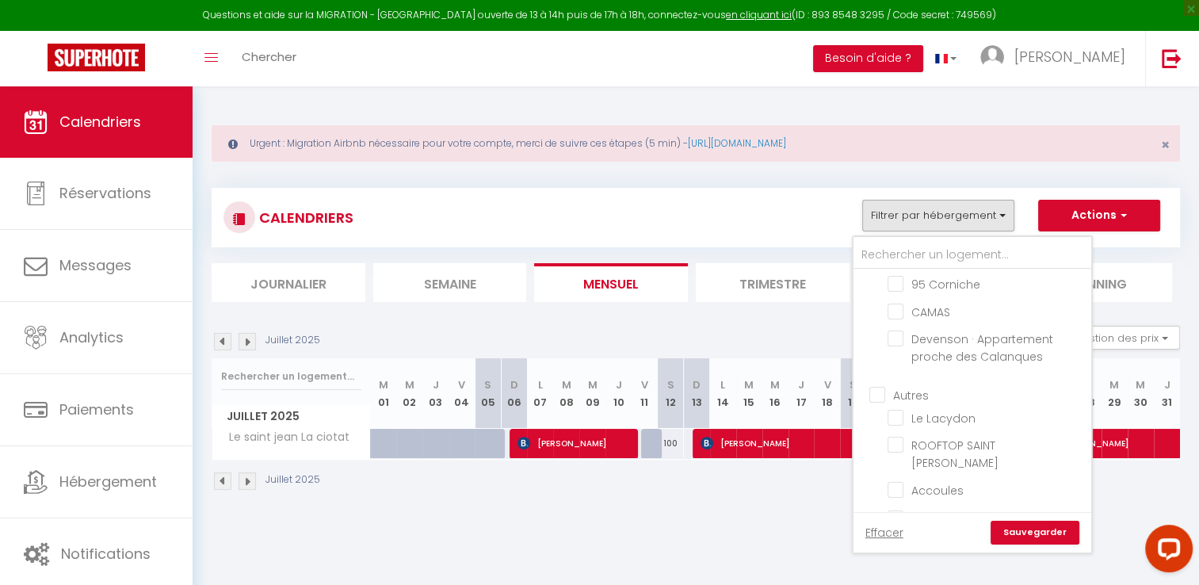
scroll to position [0, 0]
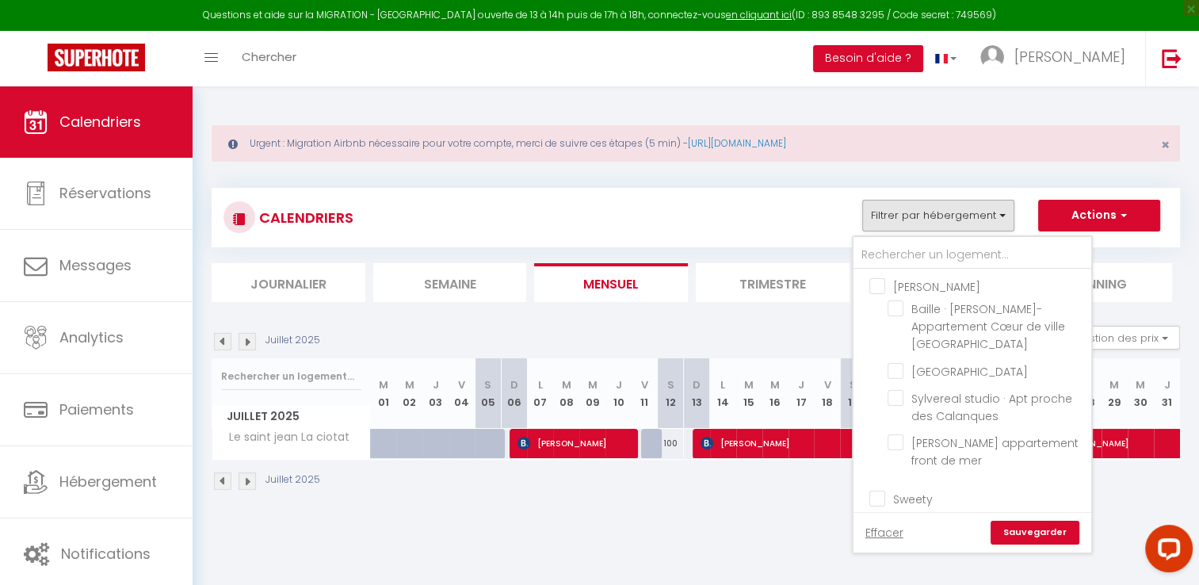
click at [891, 295] on ul "[PERSON_NAME]-Appartement Cœur de ville [GEOGRAPHIC_DATA] [GEOGRAPHIC_DATA] vil…" at bounding box center [972, 375] width 238 height 212
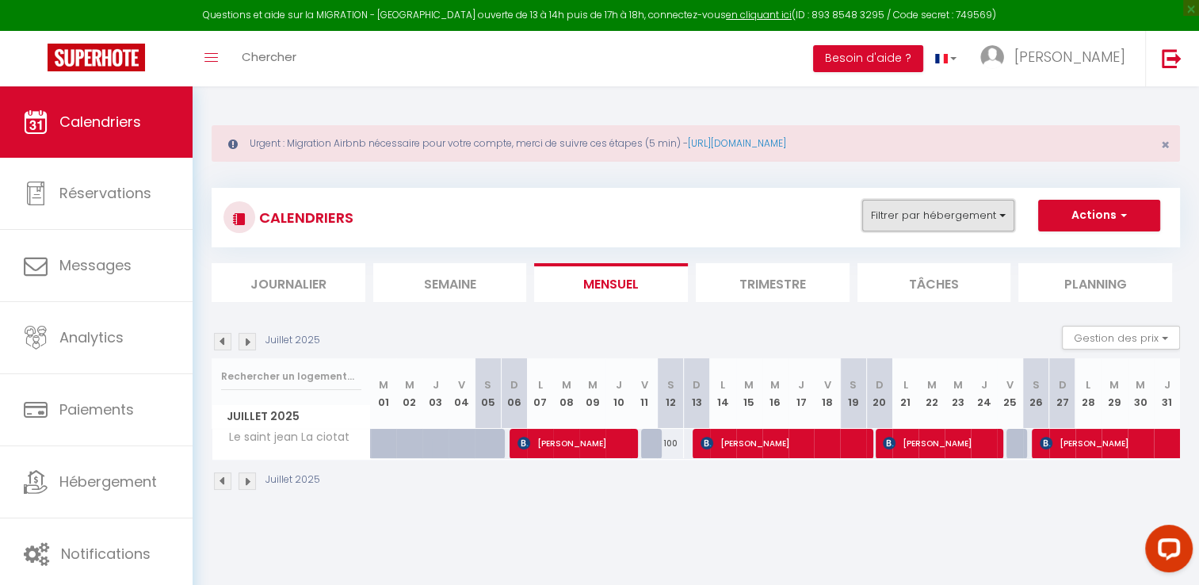
click at [951, 217] on button "Filtrer par hébergement" at bounding box center [938, 216] width 152 height 32
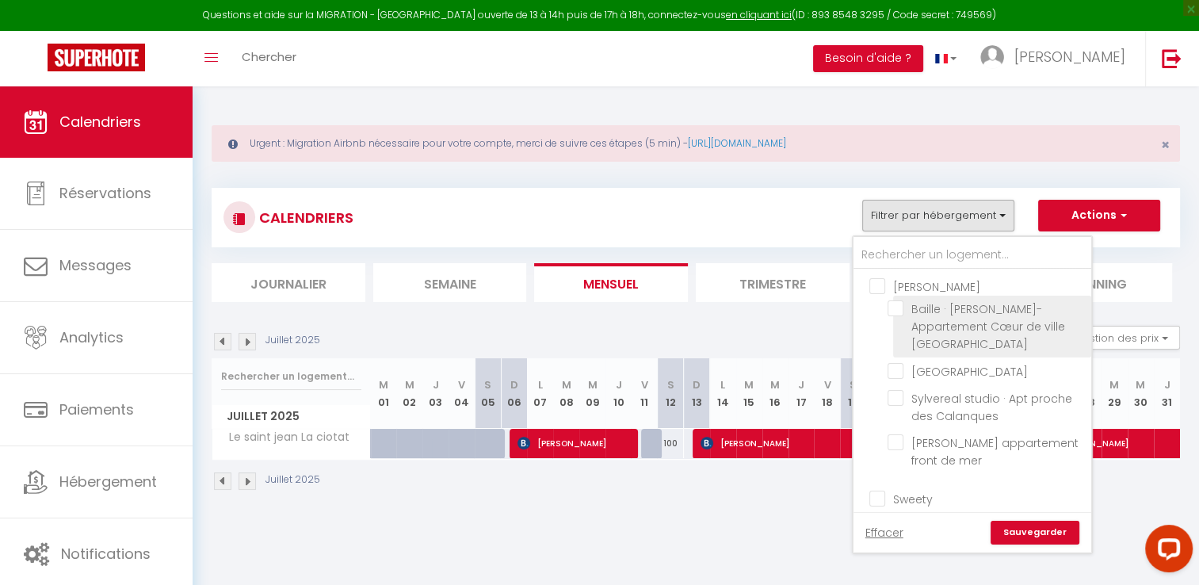
click at [894, 311] on input "Baille · [PERSON_NAME]-Appartement Cœur de ville [GEOGRAPHIC_DATA]" at bounding box center [986, 308] width 198 height 16
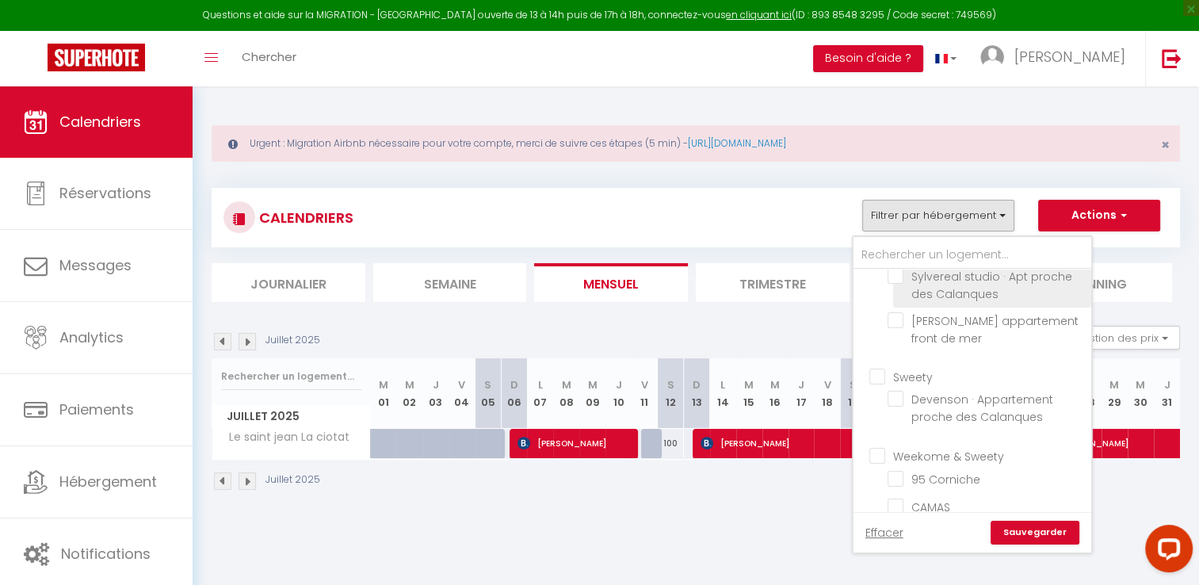
scroll to position [158, 0]
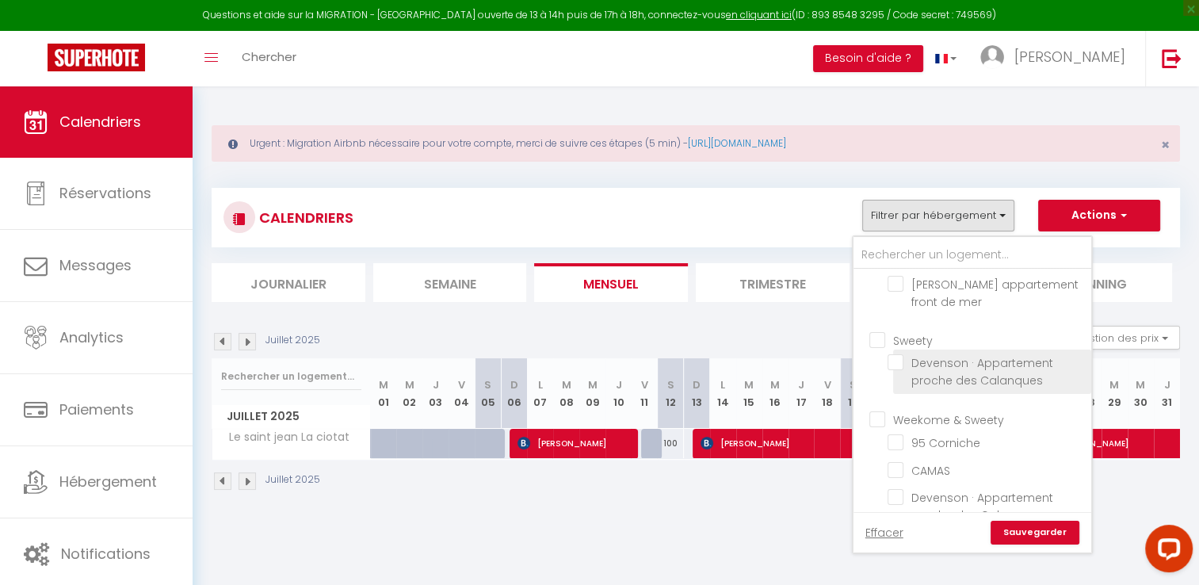
click at [904, 370] on input "Devenson · Appartement proche des Calanques" at bounding box center [986, 362] width 198 height 16
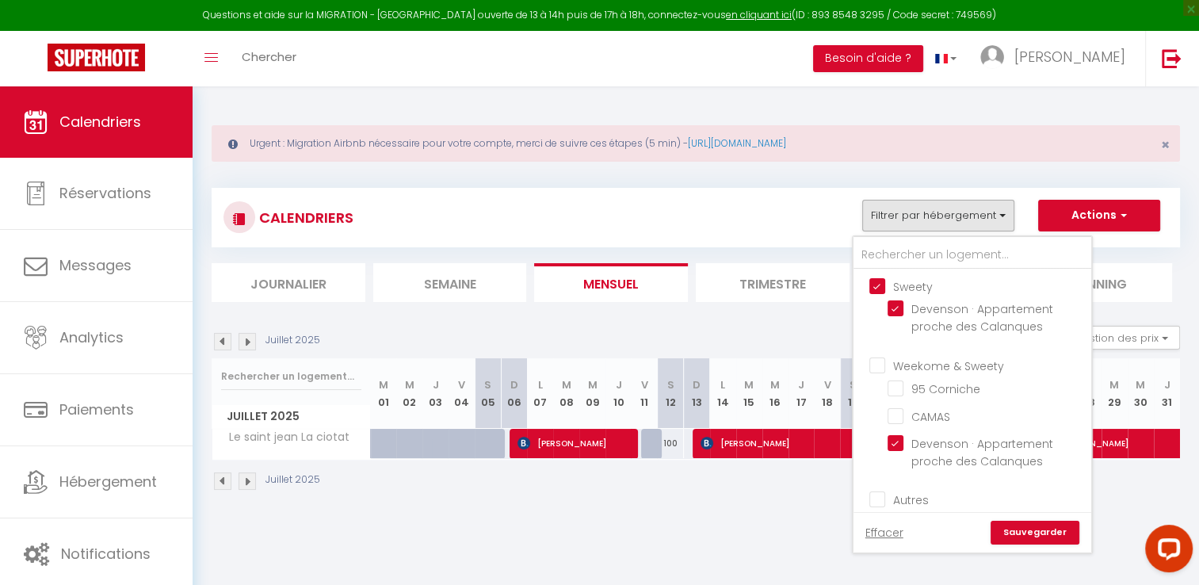
scroll to position [238, 0]
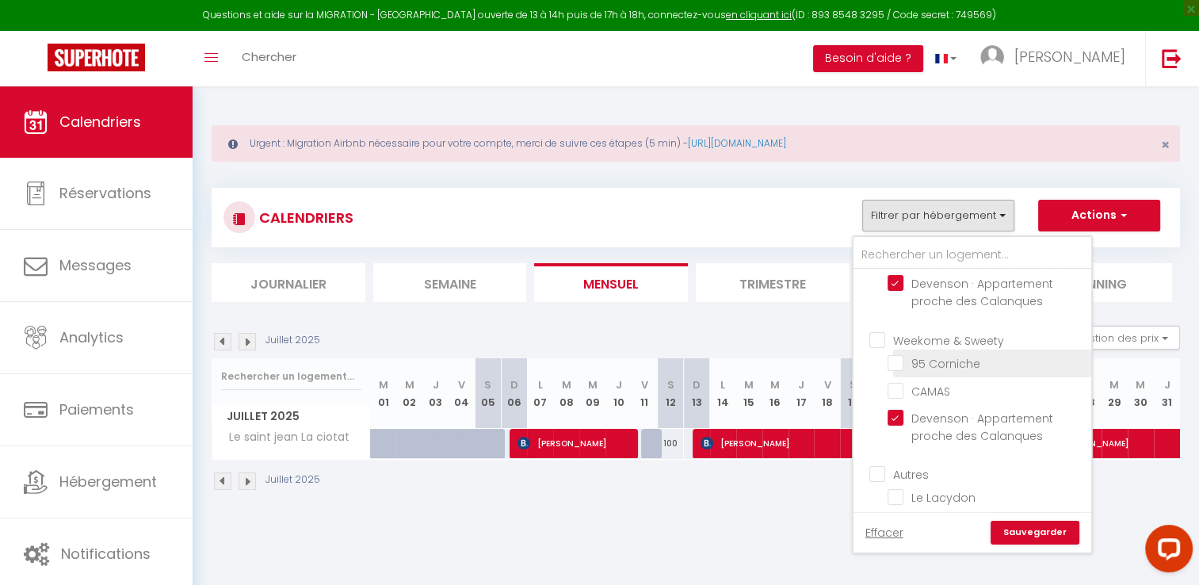
click at [894, 370] on input "95 Corniche" at bounding box center [986, 362] width 198 height 16
click at [894, 398] on input "CAMAS" at bounding box center [986, 390] width 198 height 16
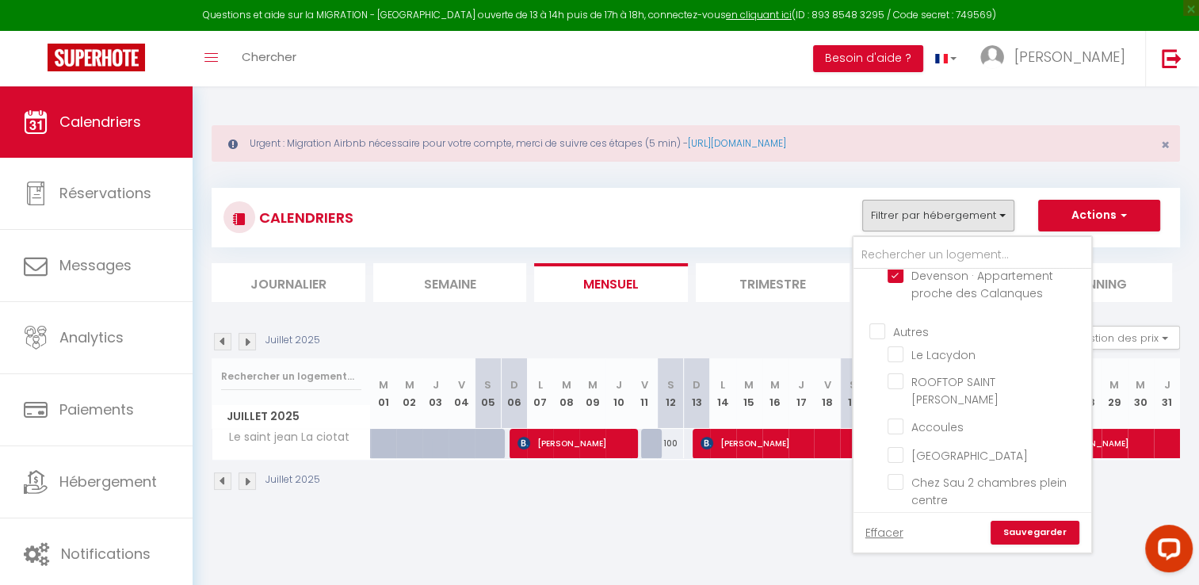
scroll to position [396, 0]
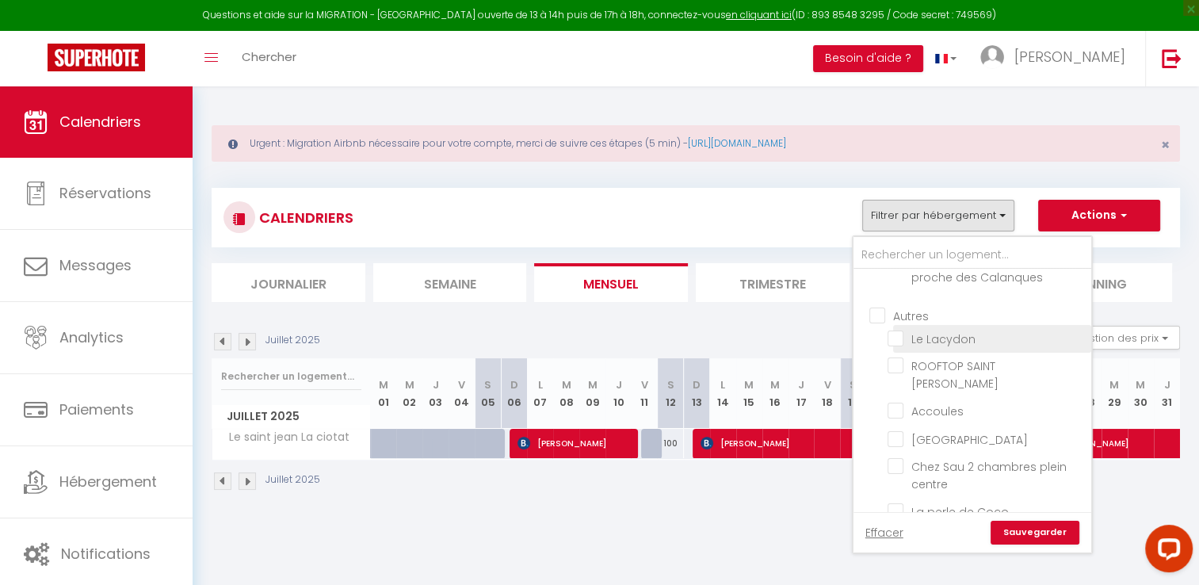
click at [899, 345] on input "Le Lacydon" at bounding box center [986, 338] width 198 height 16
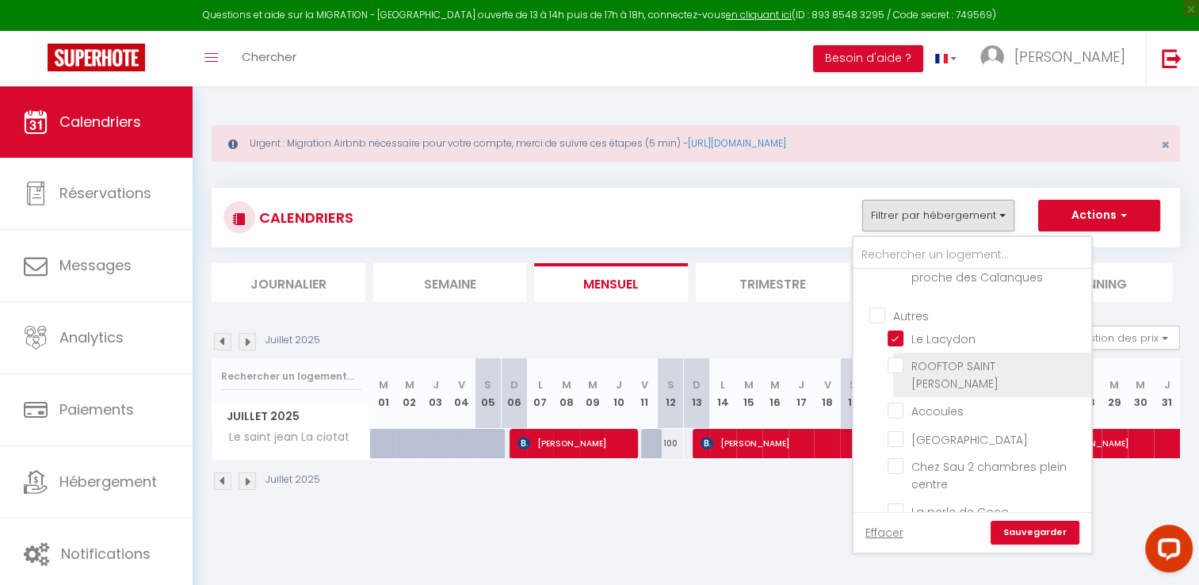
click at [894, 373] on input "ROOFTOP SAINT [PERSON_NAME]" at bounding box center [986, 365] width 198 height 16
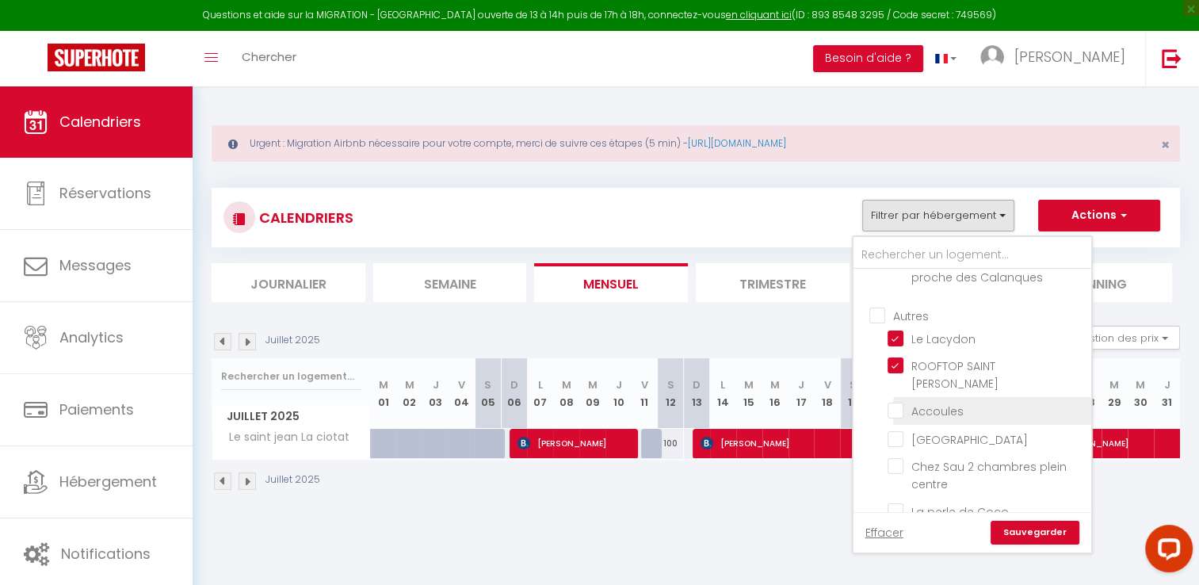
click at [890, 404] on input "Accoules" at bounding box center [986, 410] width 198 height 16
click at [893, 433] on input "[GEOGRAPHIC_DATA]" at bounding box center [986, 437] width 198 height 16
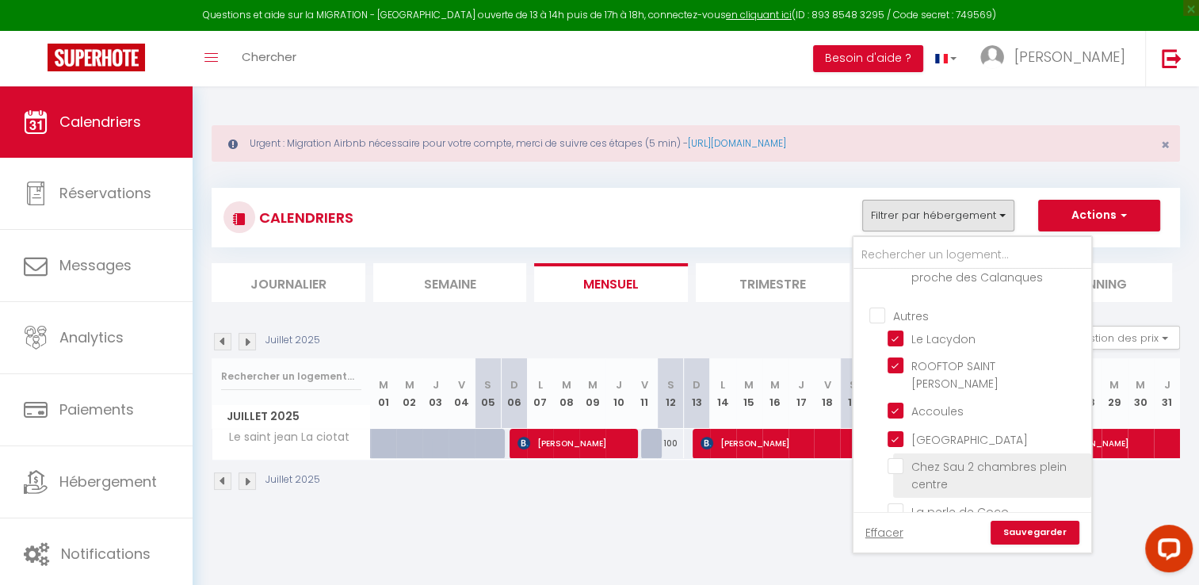
click at [893, 459] on input "Chez Sau 2 chambres plein centre" at bounding box center [986, 466] width 198 height 16
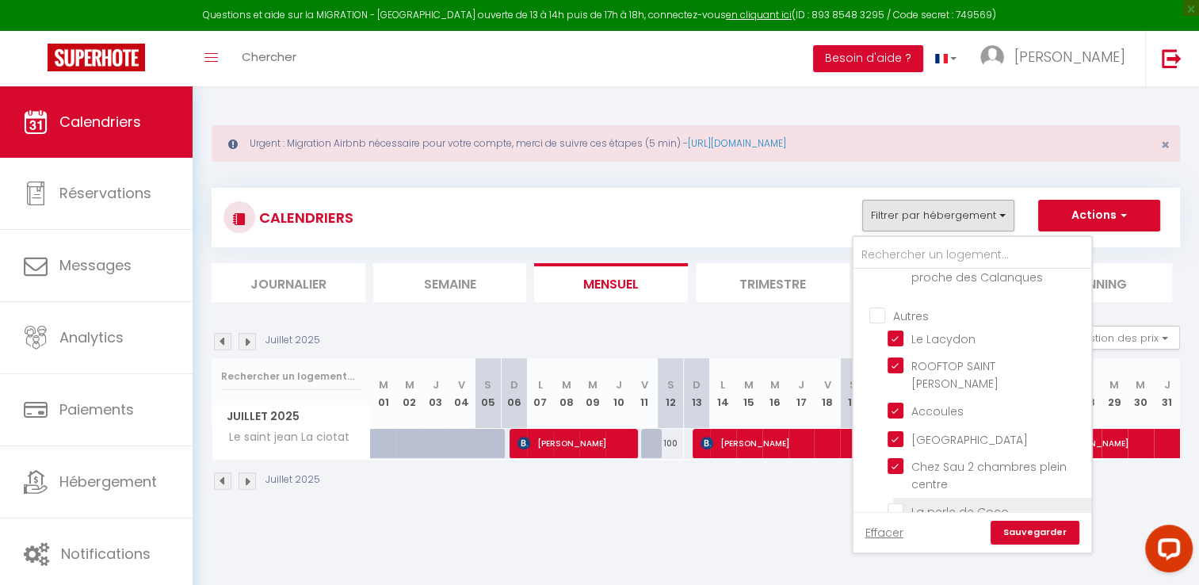
click at [896, 504] on input "La perle de Coco" at bounding box center [986, 510] width 198 height 16
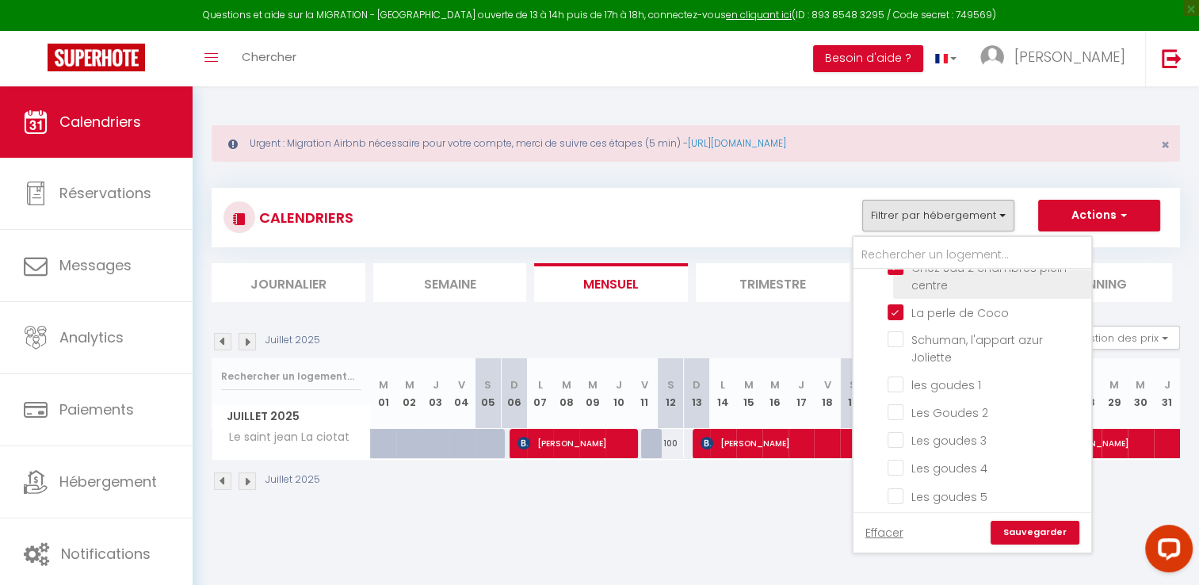
scroll to position [634, 0]
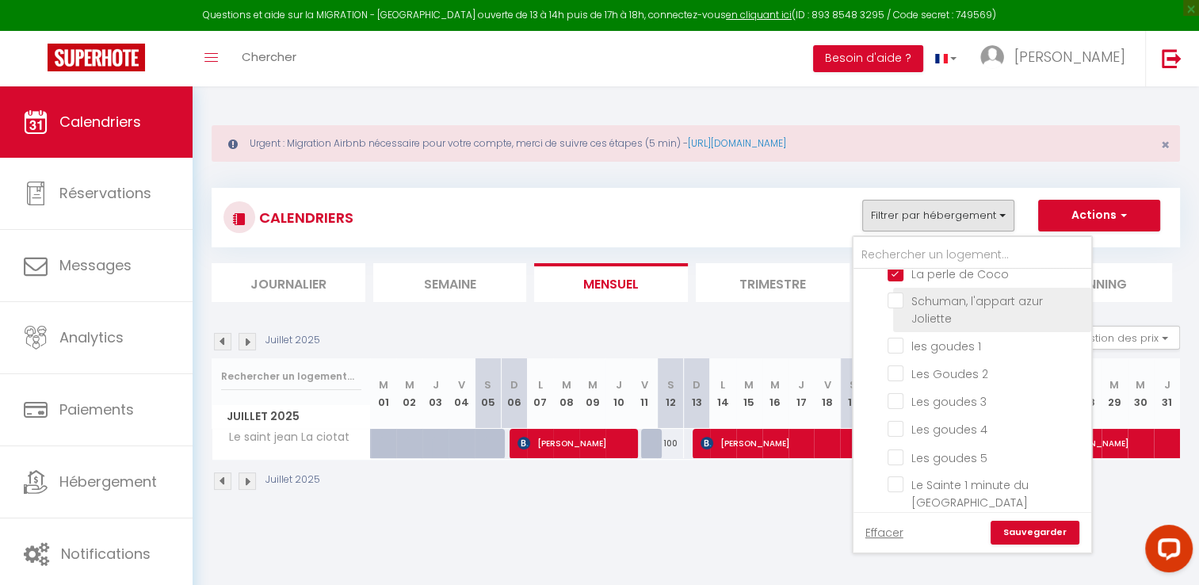
click at [897, 298] on input "Schuman, l'appart azur Joliette" at bounding box center [986, 300] width 198 height 16
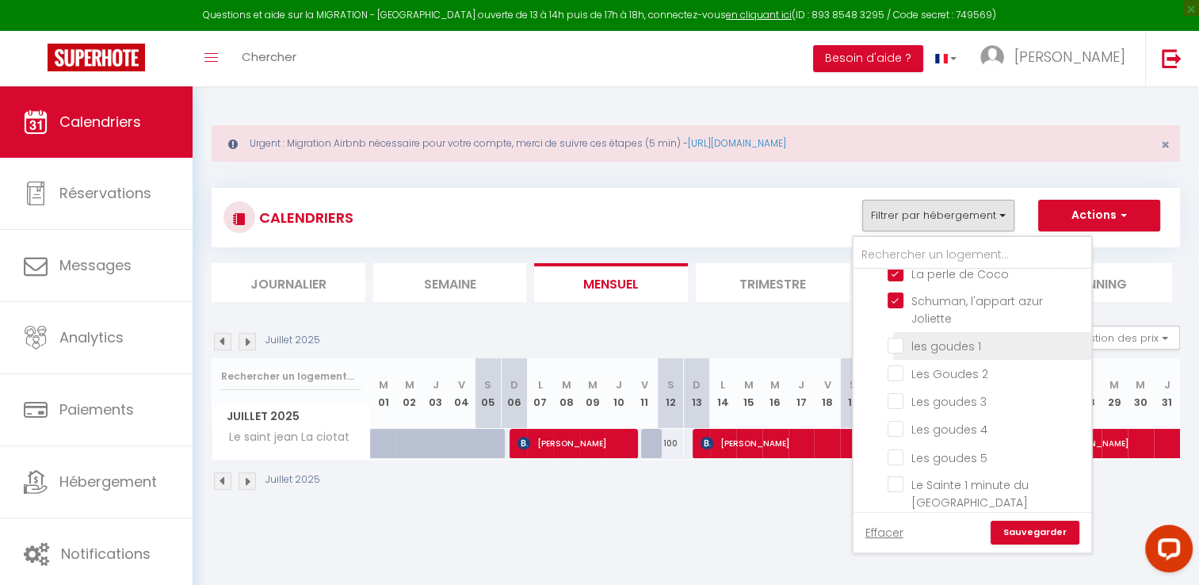
click at [894, 338] on input "les goudes 1" at bounding box center [986, 345] width 198 height 16
click at [896, 368] on input "Les Goudes 2" at bounding box center [986, 372] width 198 height 16
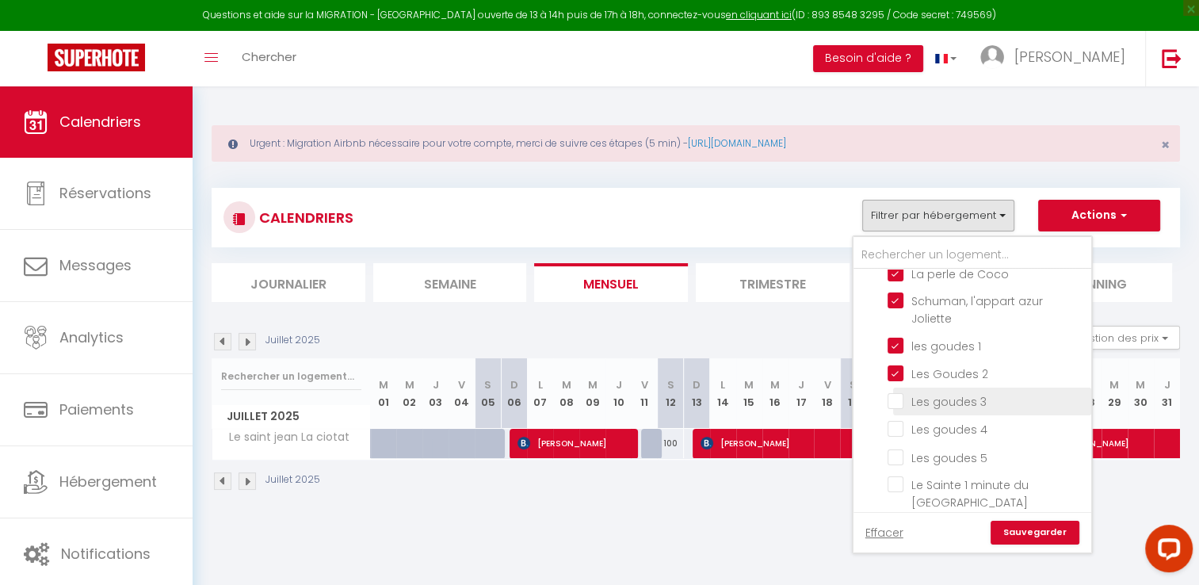
click at [896, 392] on input "Les goudes 3" at bounding box center [986, 400] width 198 height 16
click at [893, 420] on input "Les goudes 4" at bounding box center [986, 428] width 198 height 16
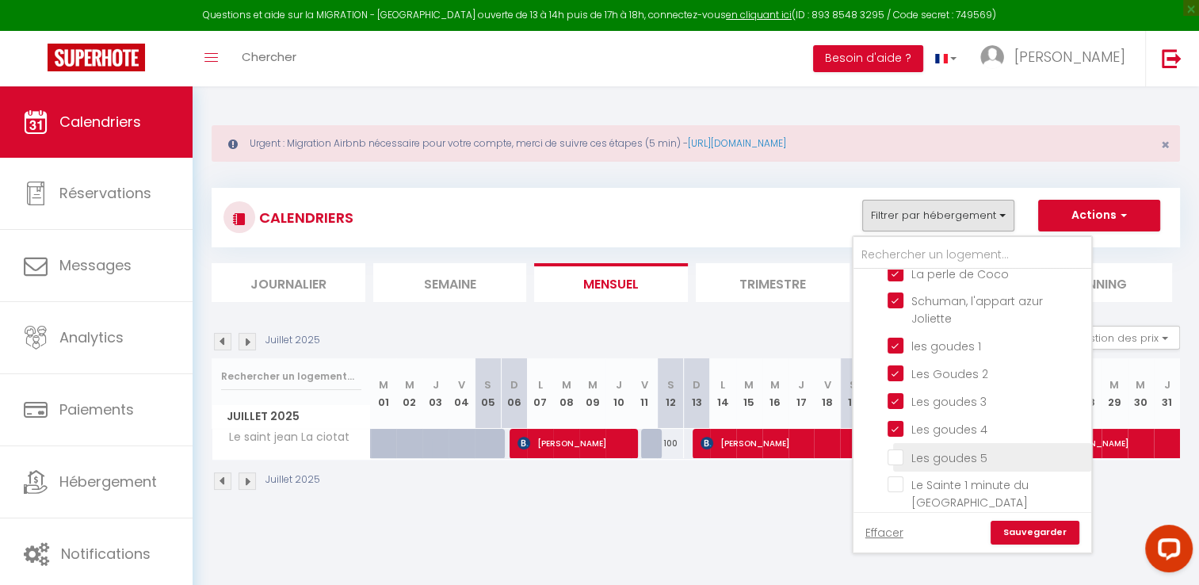
click at [903, 448] on input "Les goudes 5" at bounding box center [986, 456] width 198 height 16
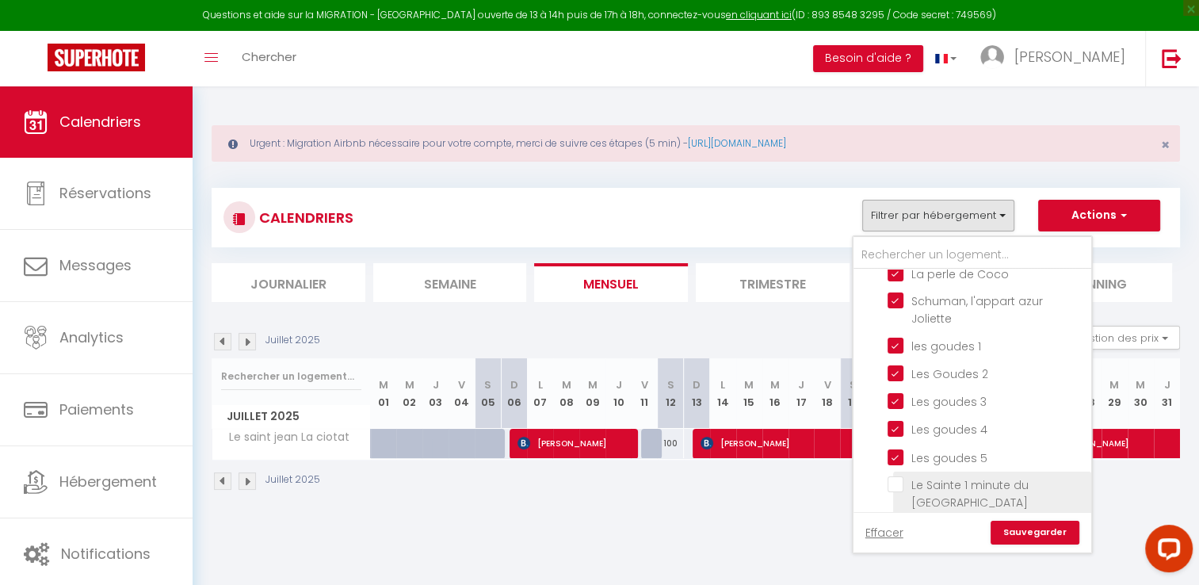
click at [899, 478] on input "Le Sainte 1 minute du [GEOGRAPHIC_DATA]" at bounding box center [986, 484] width 198 height 16
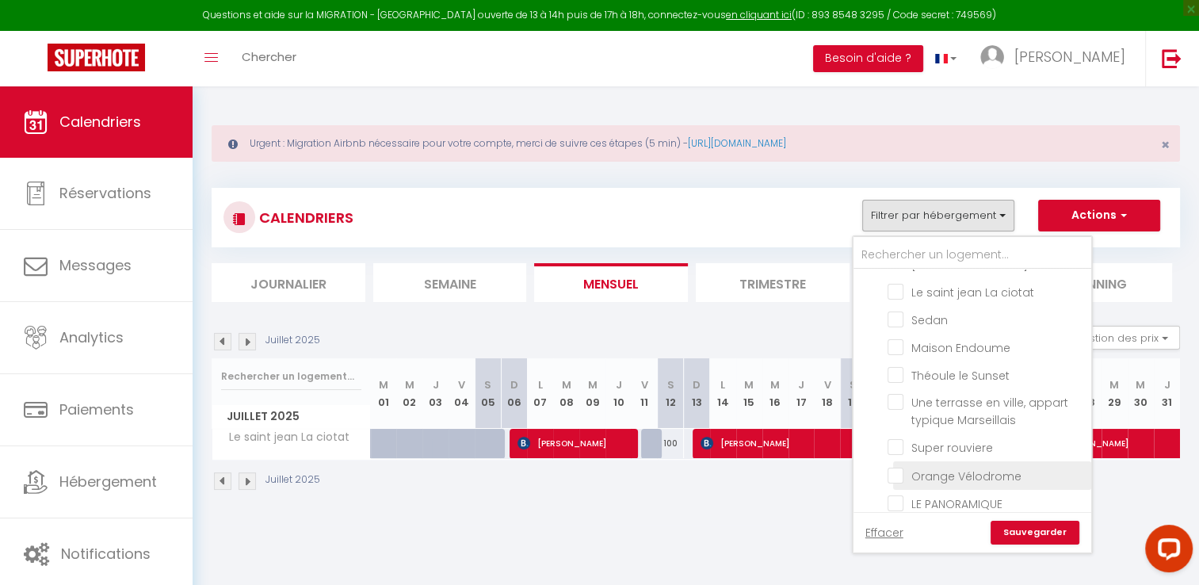
scroll to position [792, 0]
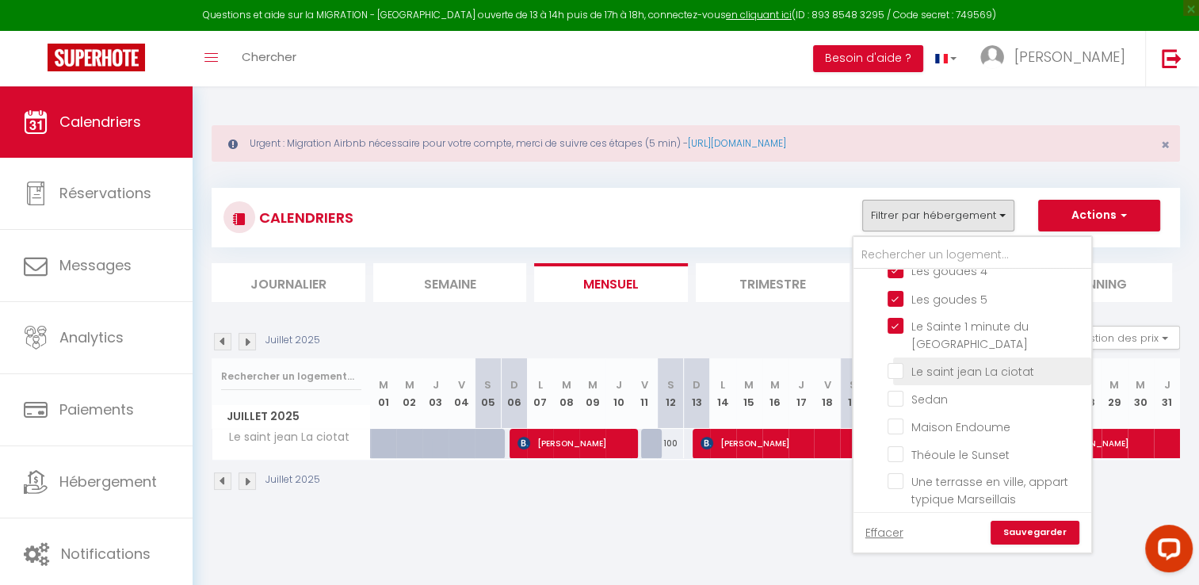
click at [903, 362] on input "Le saint jean La ciotat" at bounding box center [986, 370] width 198 height 16
click at [894, 390] on input "Sedan" at bounding box center [986, 398] width 198 height 16
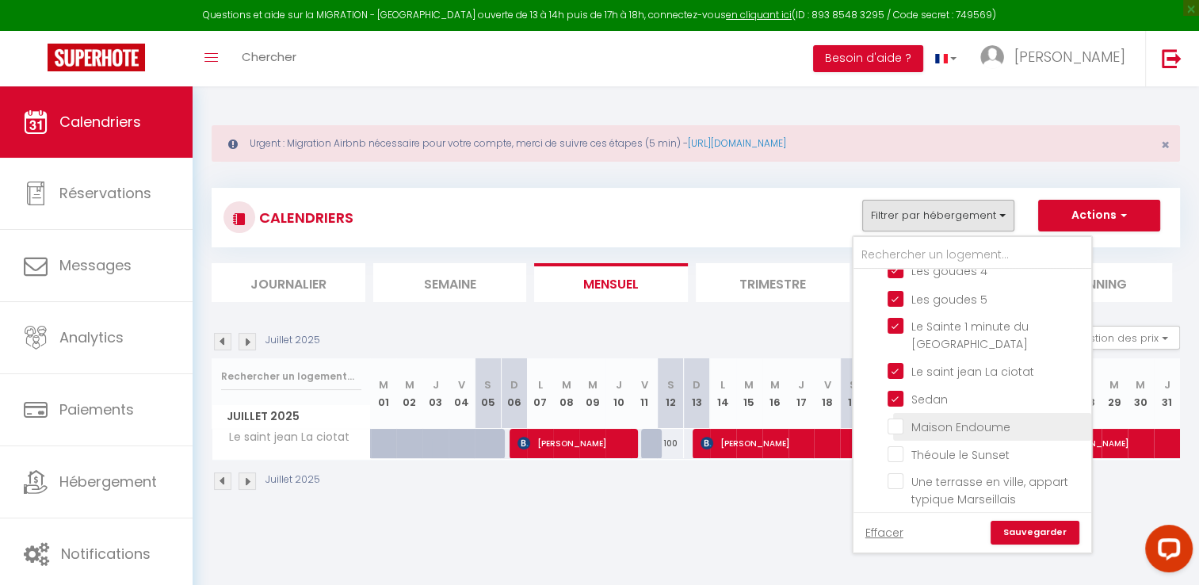
click at [900, 417] on input "Maison Endoume" at bounding box center [986, 425] width 198 height 16
click at [894, 417] on input "Maison Endoume" at bounding box center [986, 425] width 198 height 16
click at [894, 390] on input "Sedan" at bounding box center [986, 398] width 198 height 16
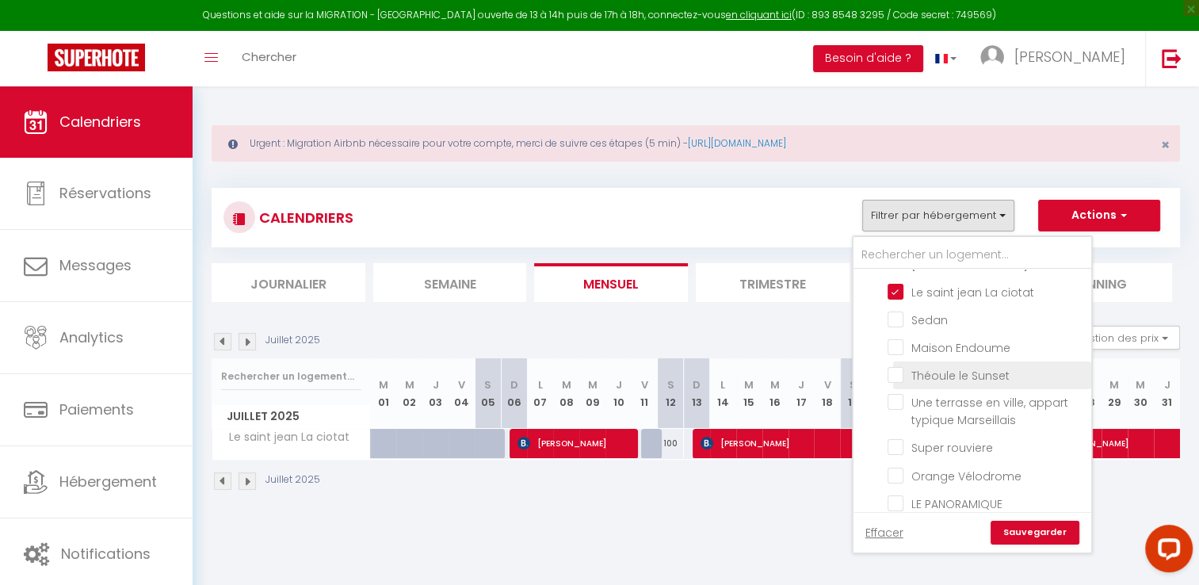
click at [987, 366] on input "Théoule le Sunset" at bounding box center [986, 374] width 198 height 16
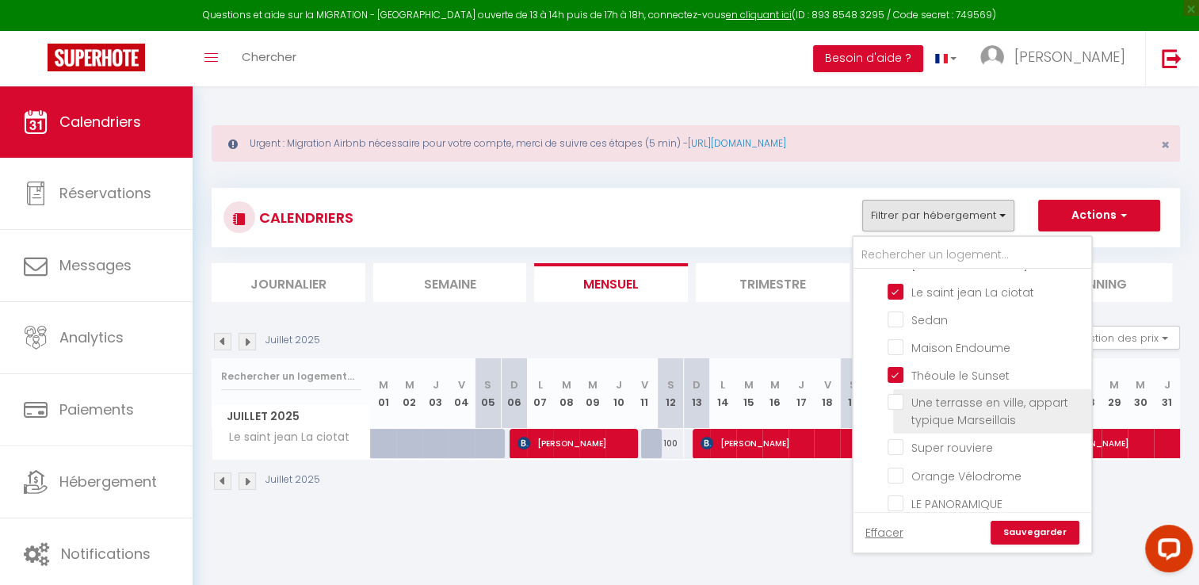
click at [983, 399] on span "Une terrasse en ville, appart typique Marseillais" at bounding box center [989, 411] width 157 height 33
click at [983, 399] on input "Une terrasse en ville, appart typique Marseillais" at bounding box center [986, 402] width 198 height 16
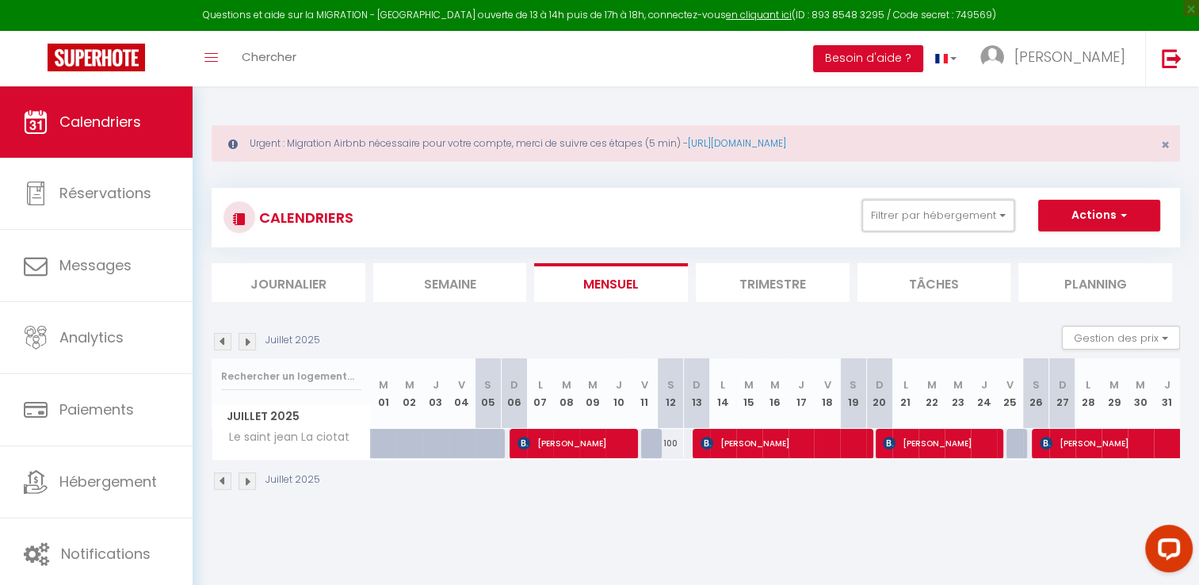
click at [1004, 219] on button "Filtrer par hébergement" at bounding box center [938, 216] width 152 height 32
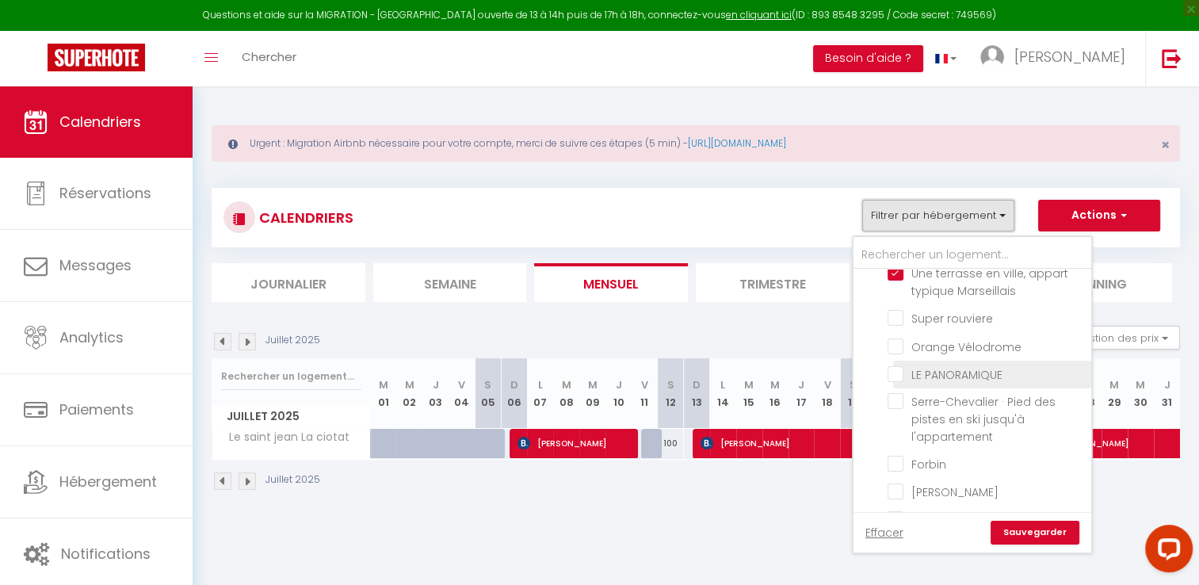
scroll to position [967, 0]
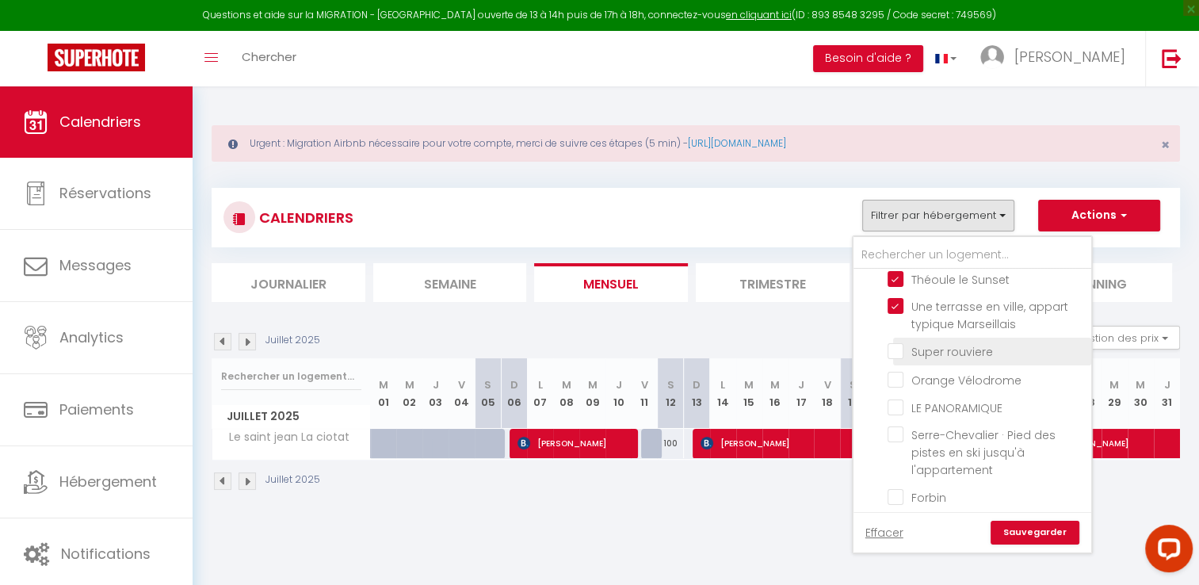
click at [941, 342] on input "Super rouviere" at bounding box center [986, 350] width 198 height 16
click at [955, 398] on input "LE PANORAMIQUE" at bounding box center [986, 406] width 198 height 16
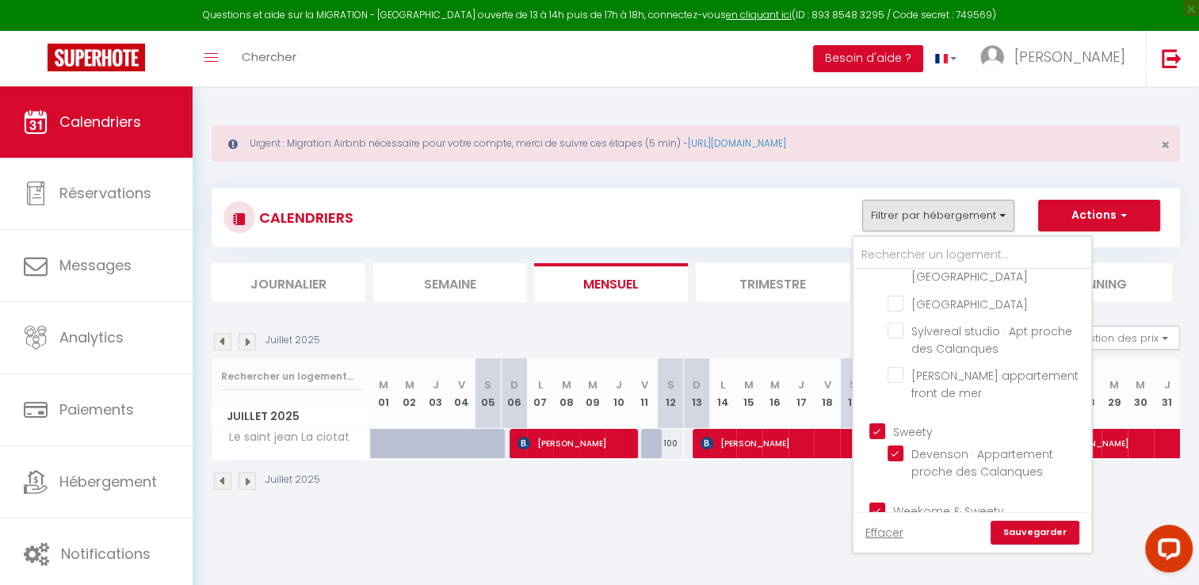
scroll to position [0, 0]
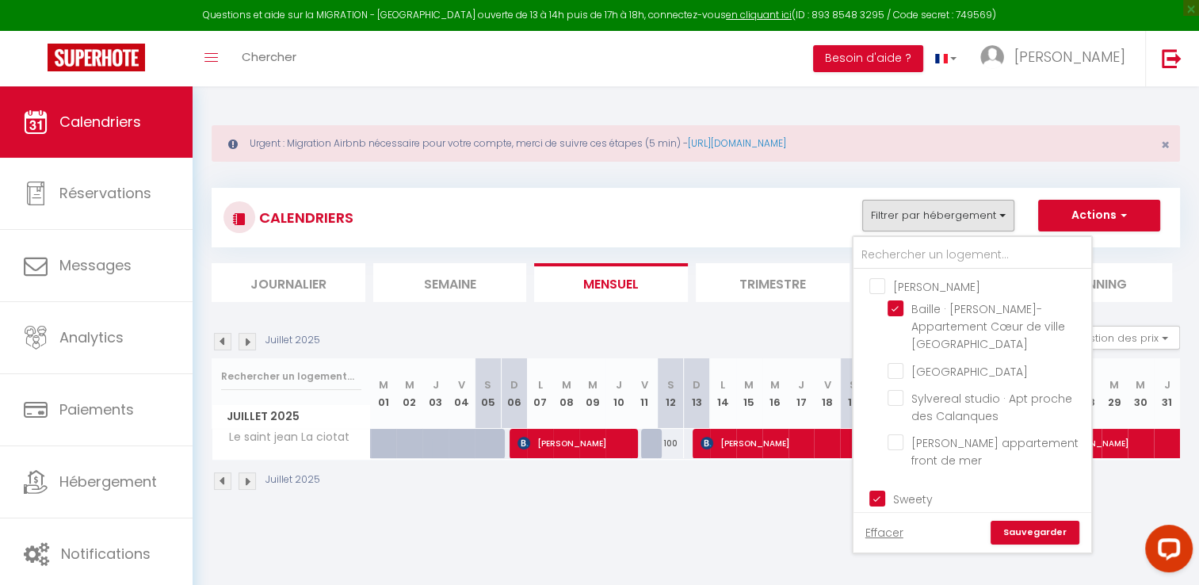
click at [1039, 535] on link "Sauvegarder" at bounding box center [1034, 532] width 89 height 24
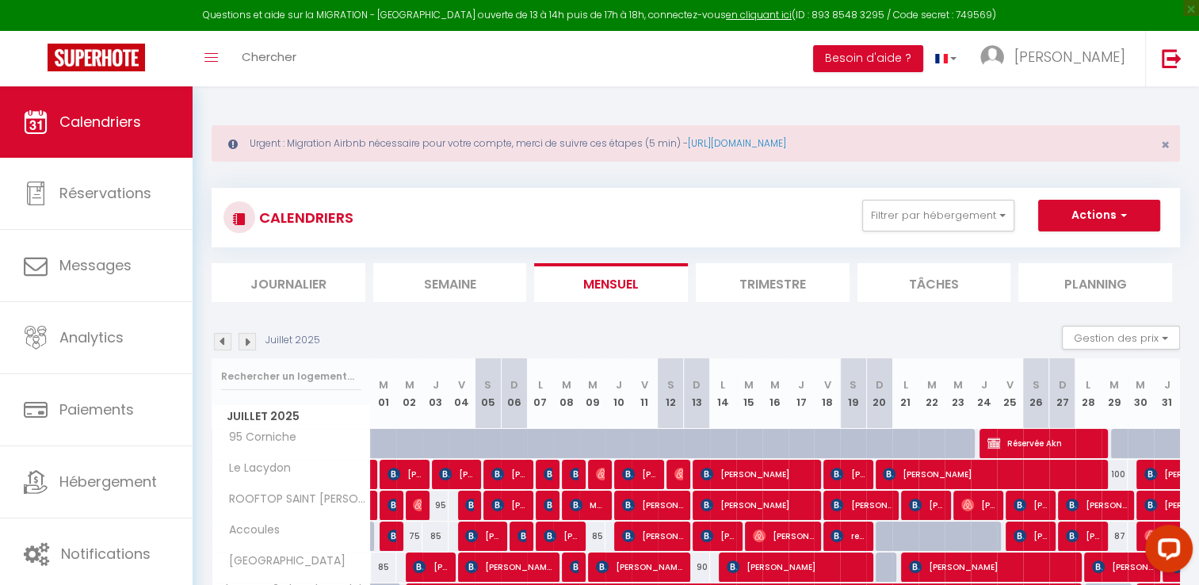
scroll to position [253, 0]
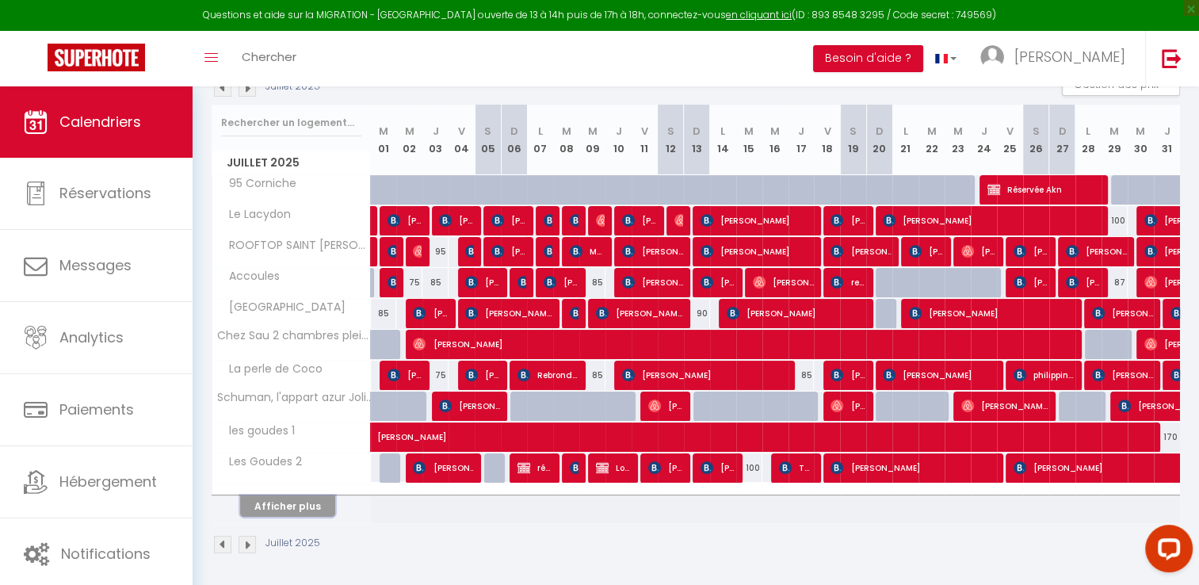
click at [280, 503] on button "Afficher plus" at bounding box center [287, 505] width 95 height 21
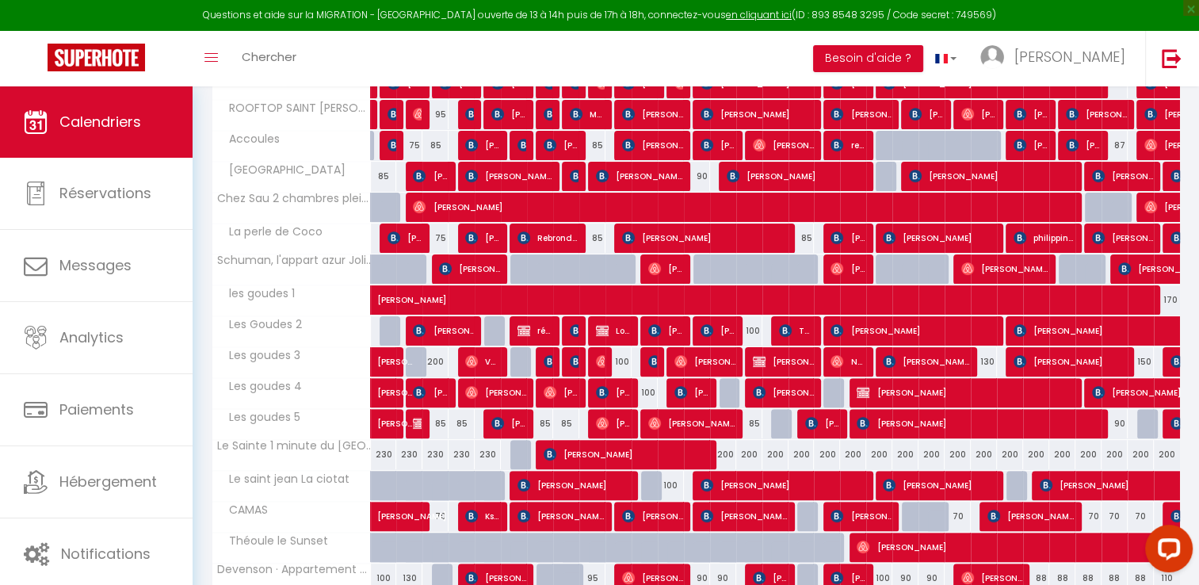
scroll to position [561, 0]
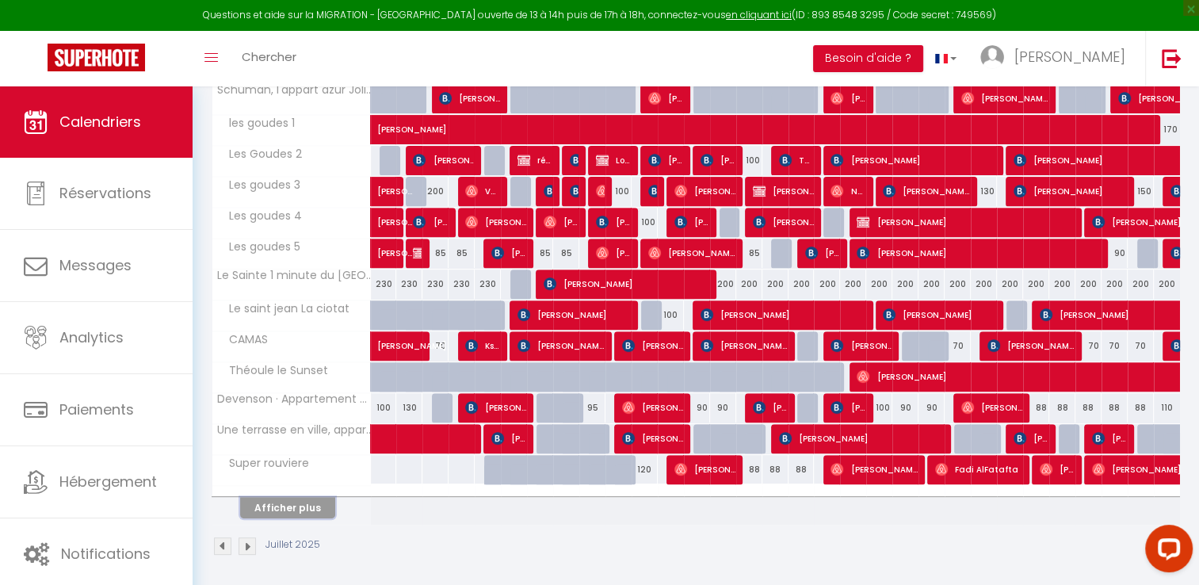
click at [283, 505] on button "Afficher plus" at bounding box center [287, 507] width 95 height 21
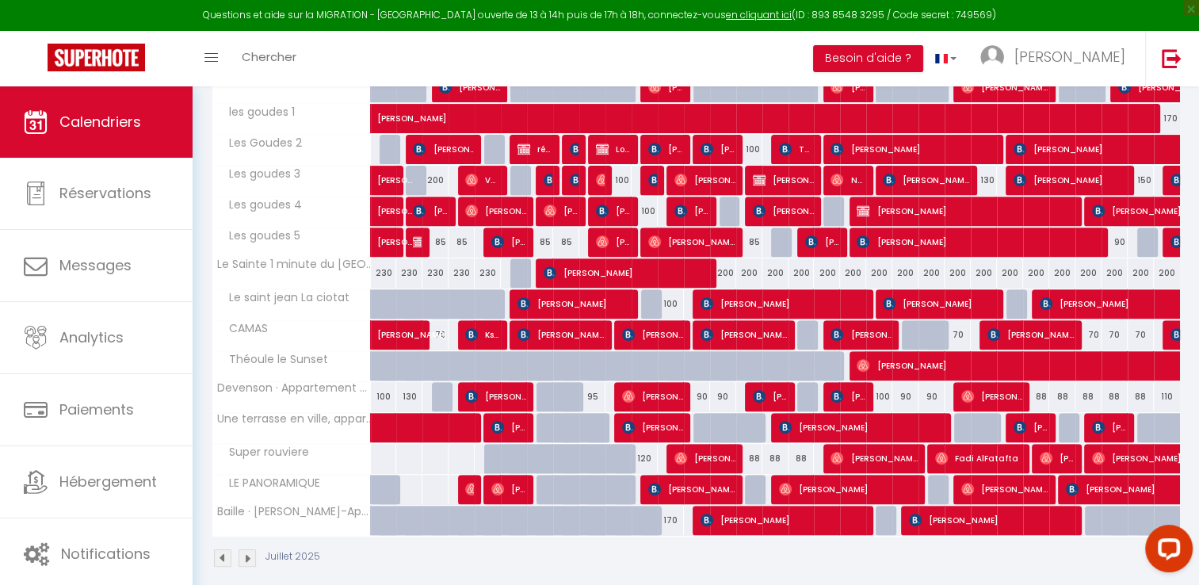
scroll to position [584, 0]
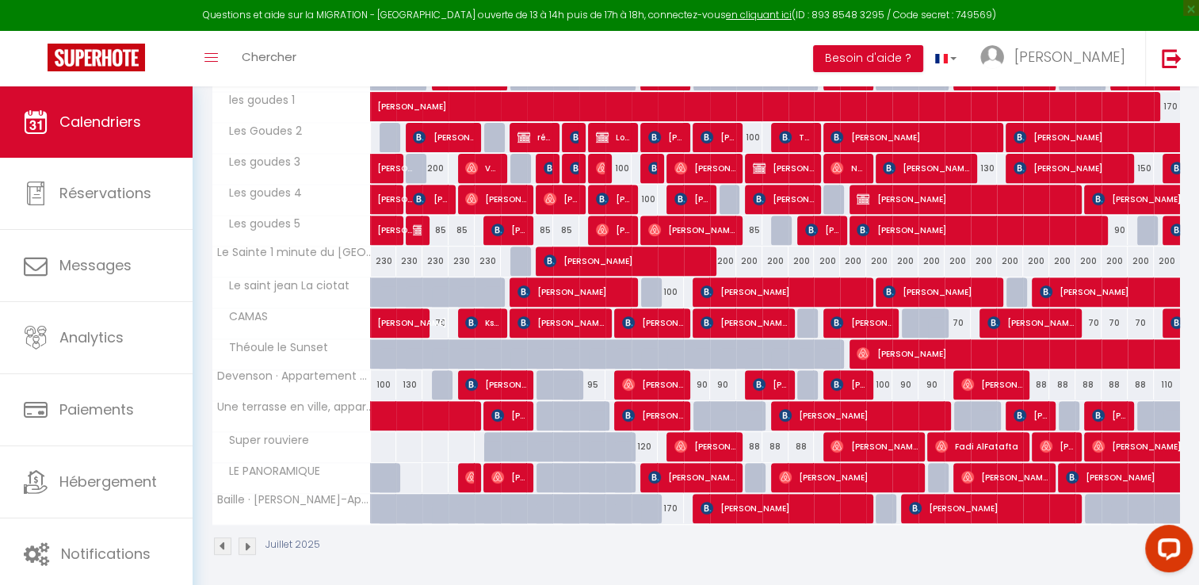
click at [301, 442] on span "Super rouviere" at bounding box center [264, 440] width 98 height 17
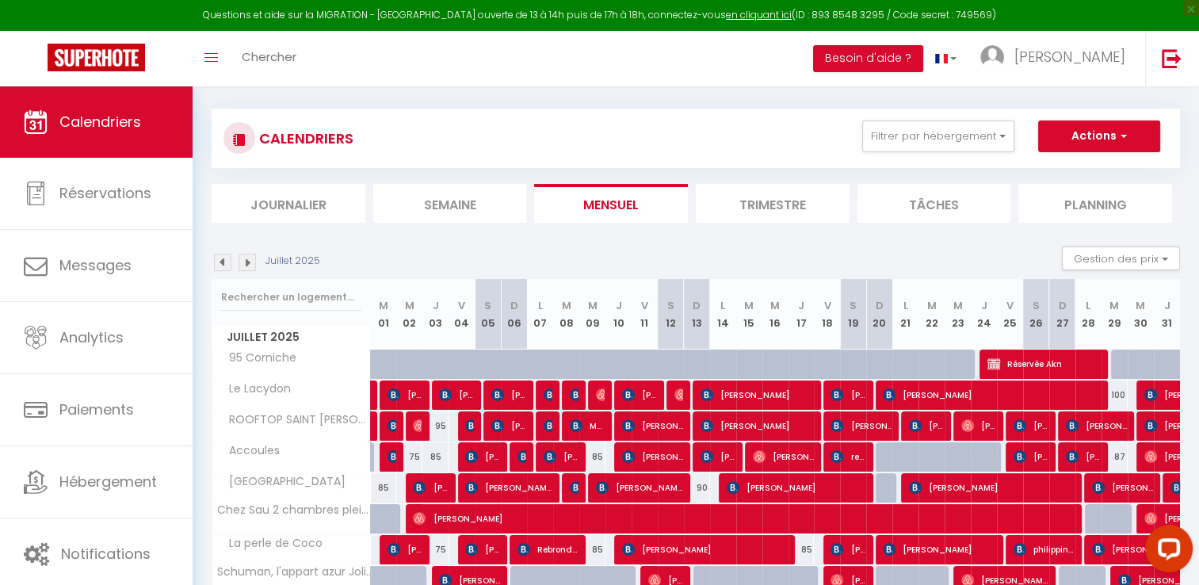
scroll to position [0, 0]
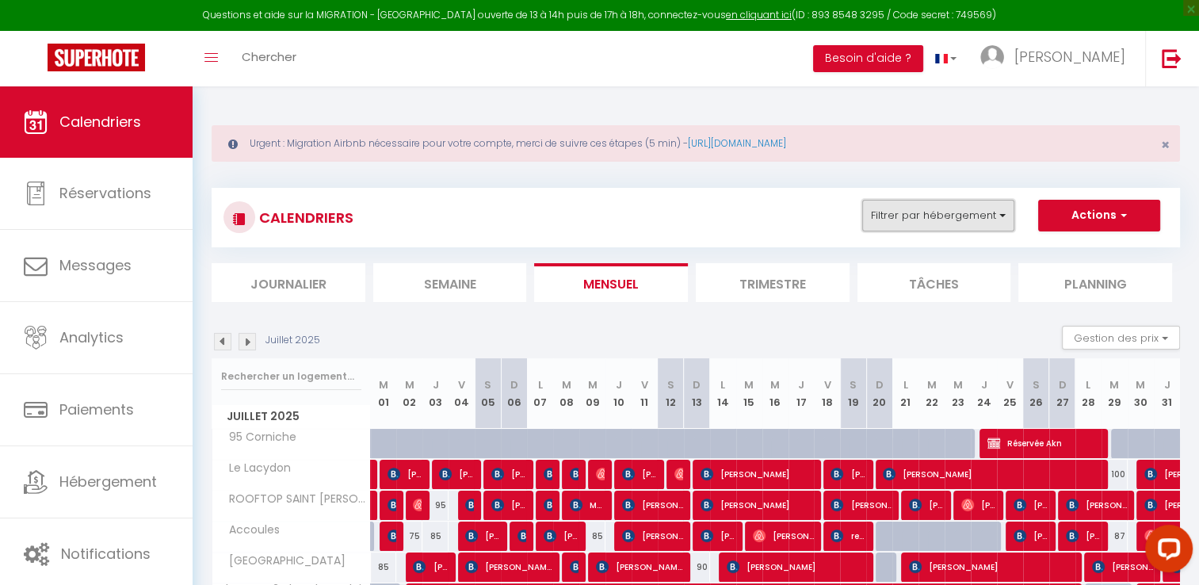
click at [932, 218] on button "Filtrer par hébergement" at bounding box center [938, 216] width 152 height 32
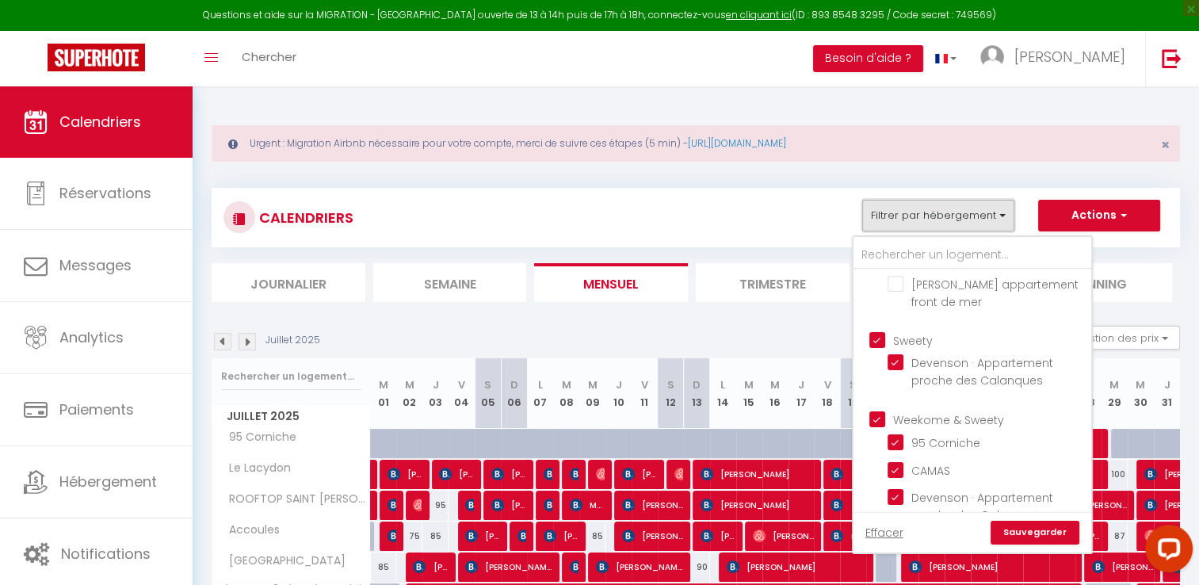
scroll to position [238, 0]
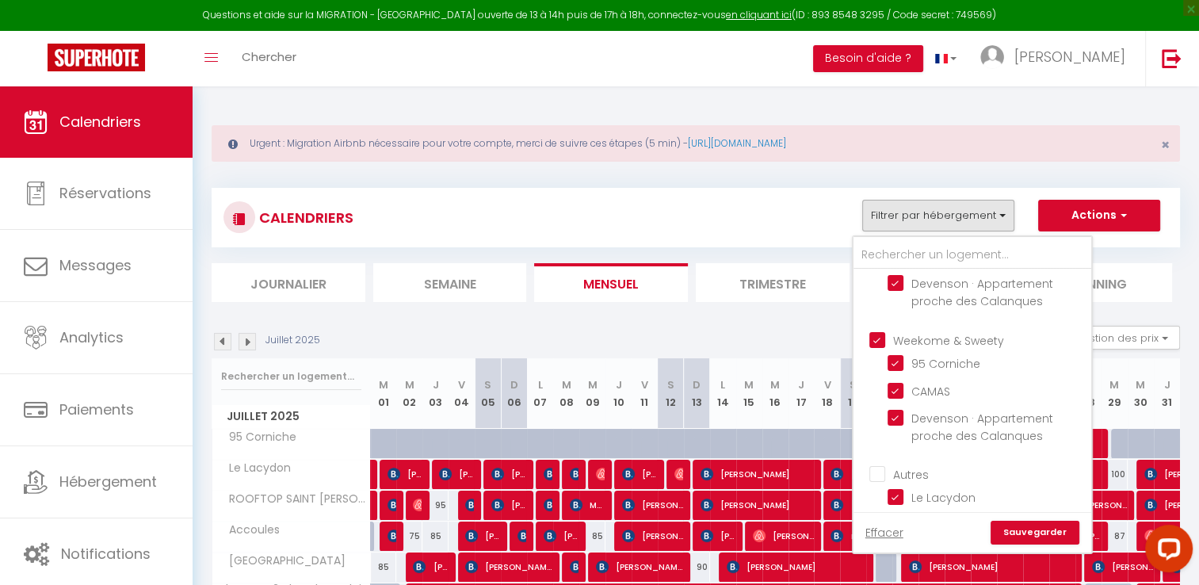
click at [700, 212] on div "CALENDRIERS Filtrer par hébergement [PERSON_NAME]-Appartement Cœur de ville [GE…" at bounding box center [695, 218] width 944 height 36
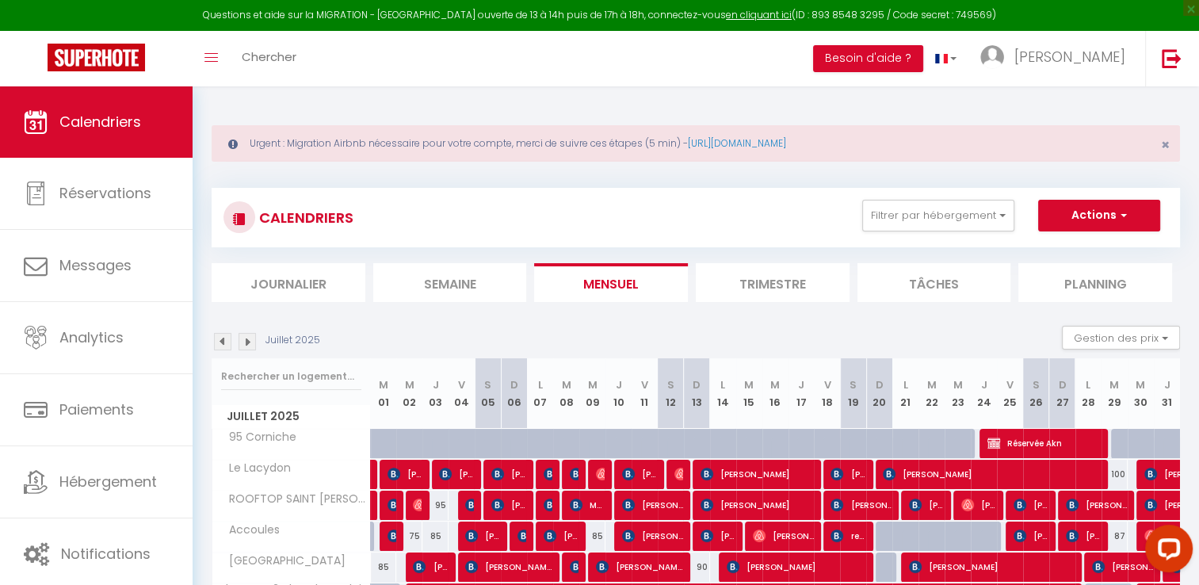
click at [223, 341] on img at bounding box center [222, 341] width 17 height 17
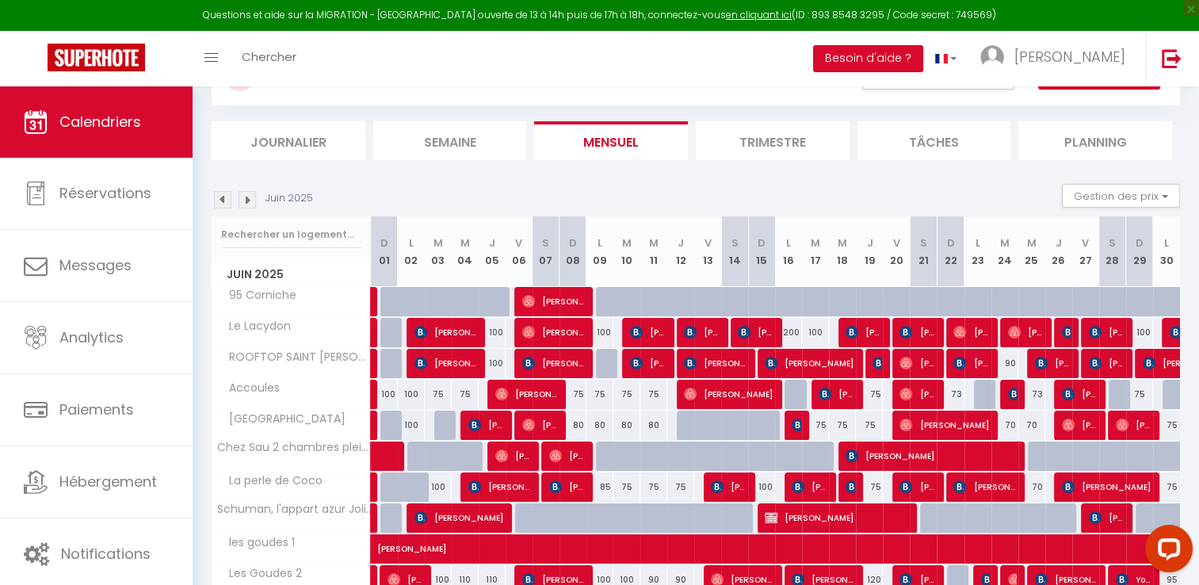
scroll to position [158, 0]
